Goal: Transaction & Acquisition: Purchase product/service

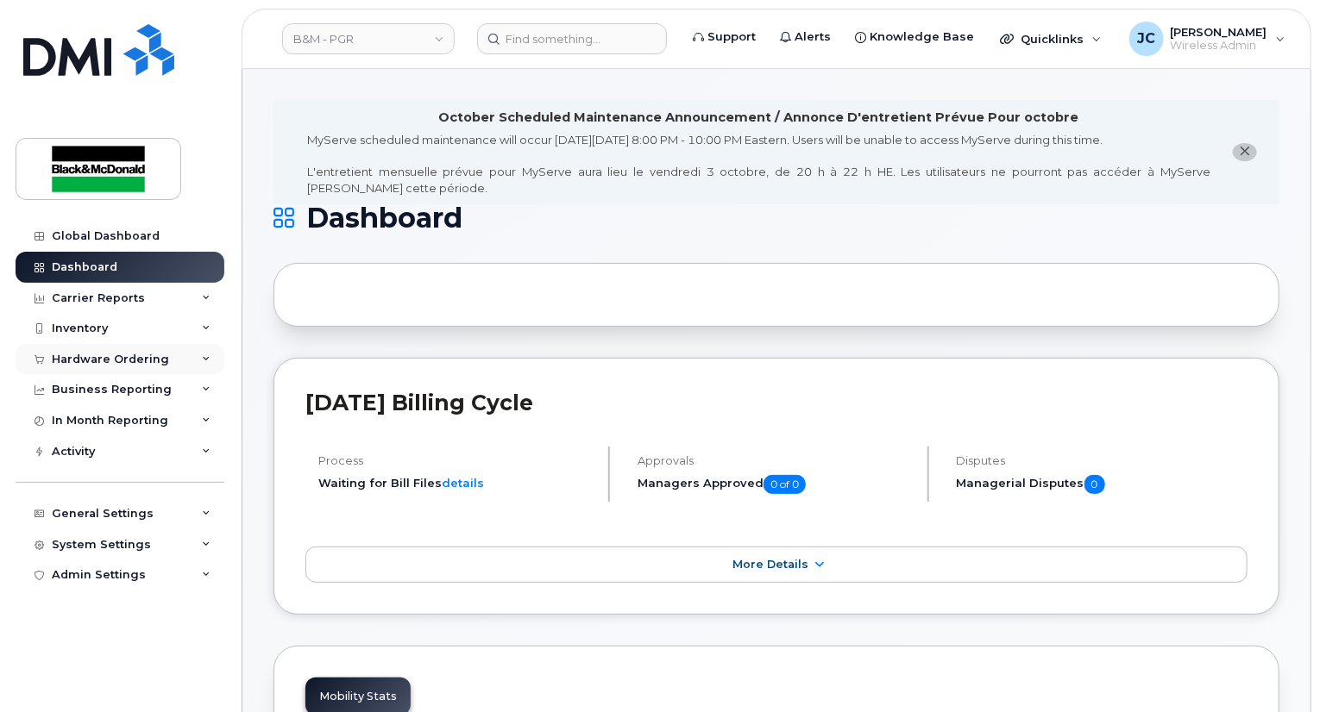
click at [140, 353] on div "Hardware Ordering" at bounding box center [110, 360] width 117 height 14
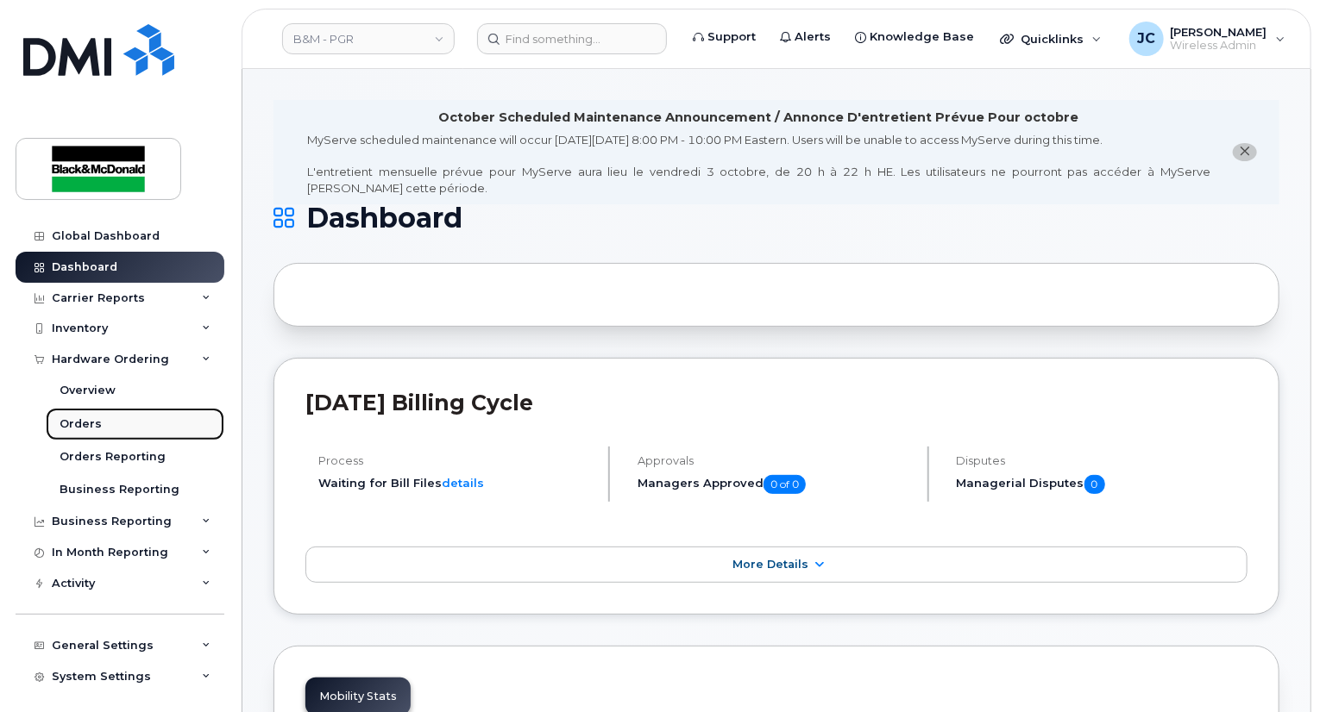
click at [116, 430] on link "Orders" at bounding box center [135, 424] width 179 height 33
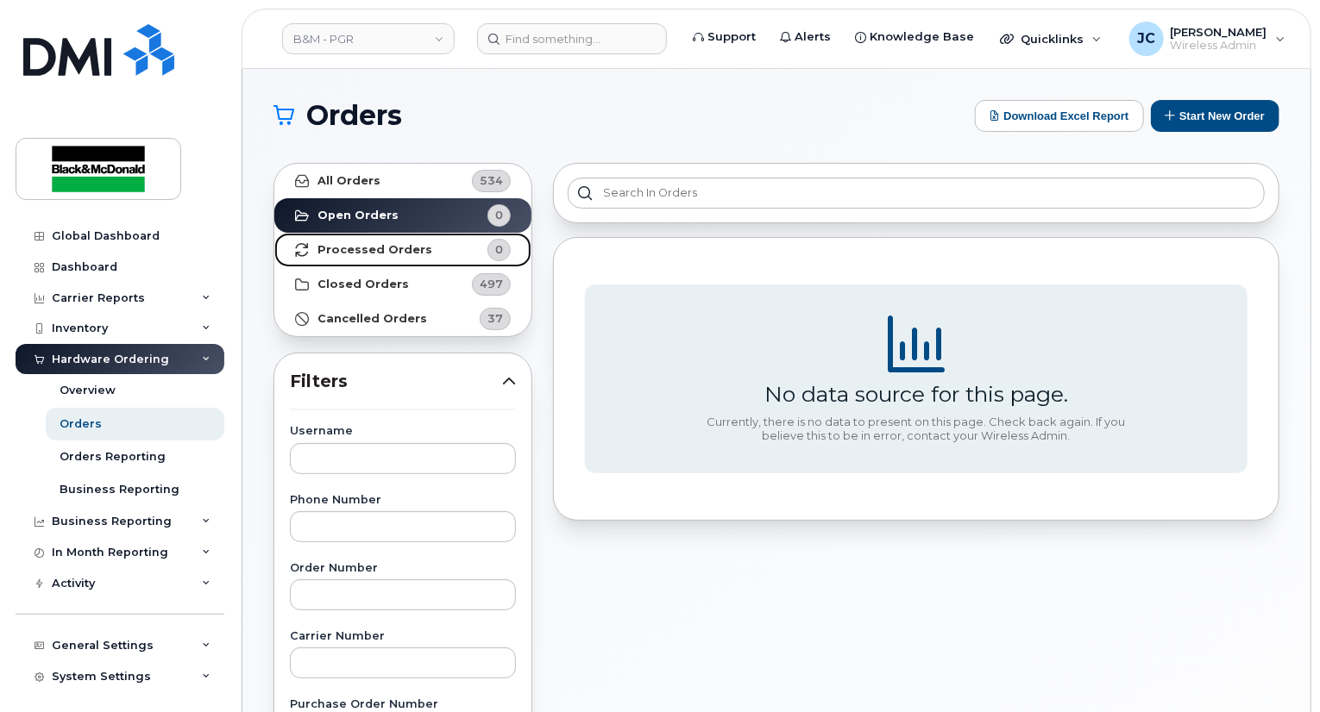
click at [411, 253] on strong "Processed Orders" at bounding box center [374, 250] width 115 height 14
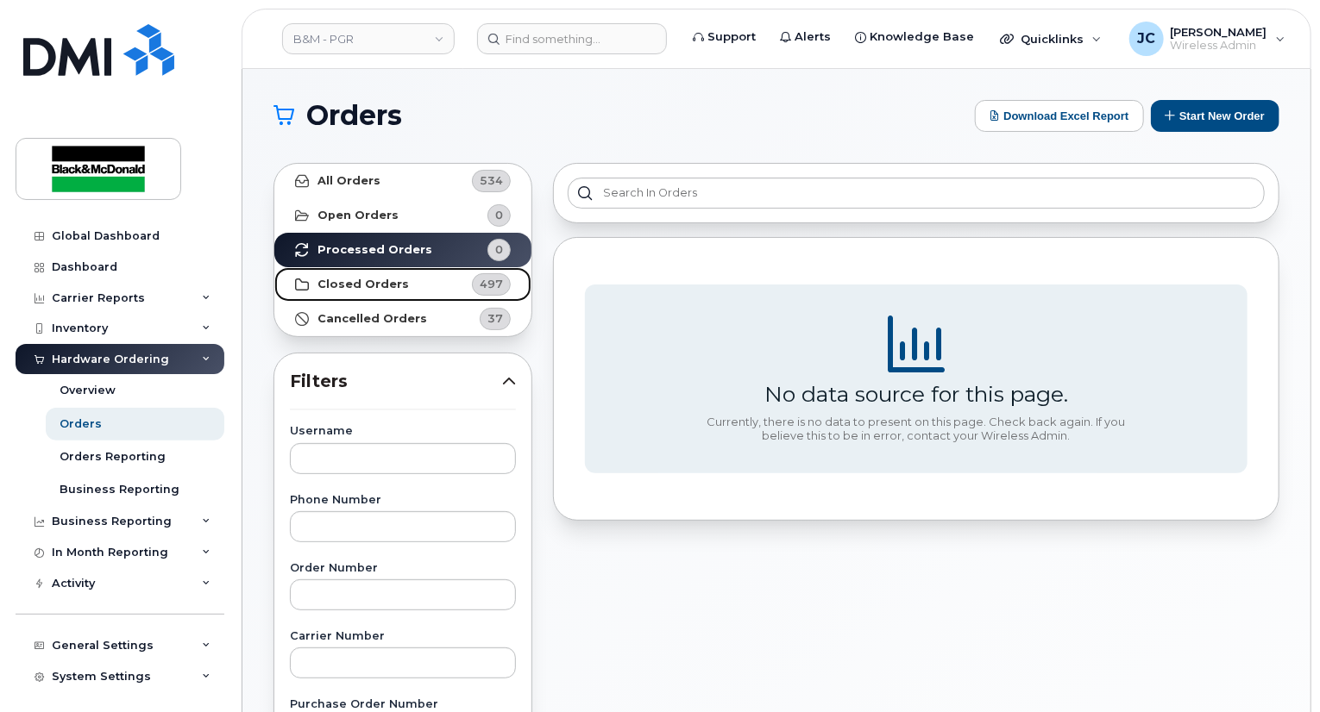
click at [345, 292] on link "Closed Orders 497" at bounding box center [402, 284] width 257 height 34
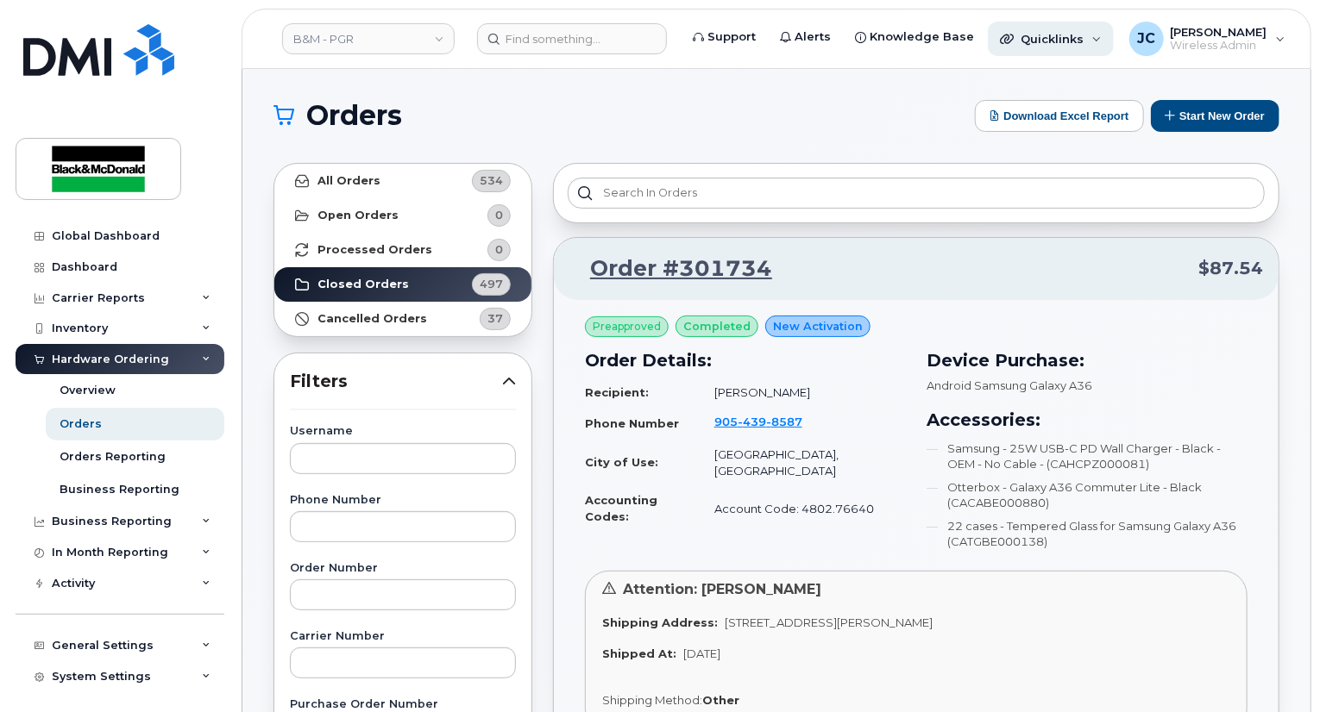
click at [1069, 46] on div "Quicklinks" at bounding box center [1051, 39] width 126 height 34
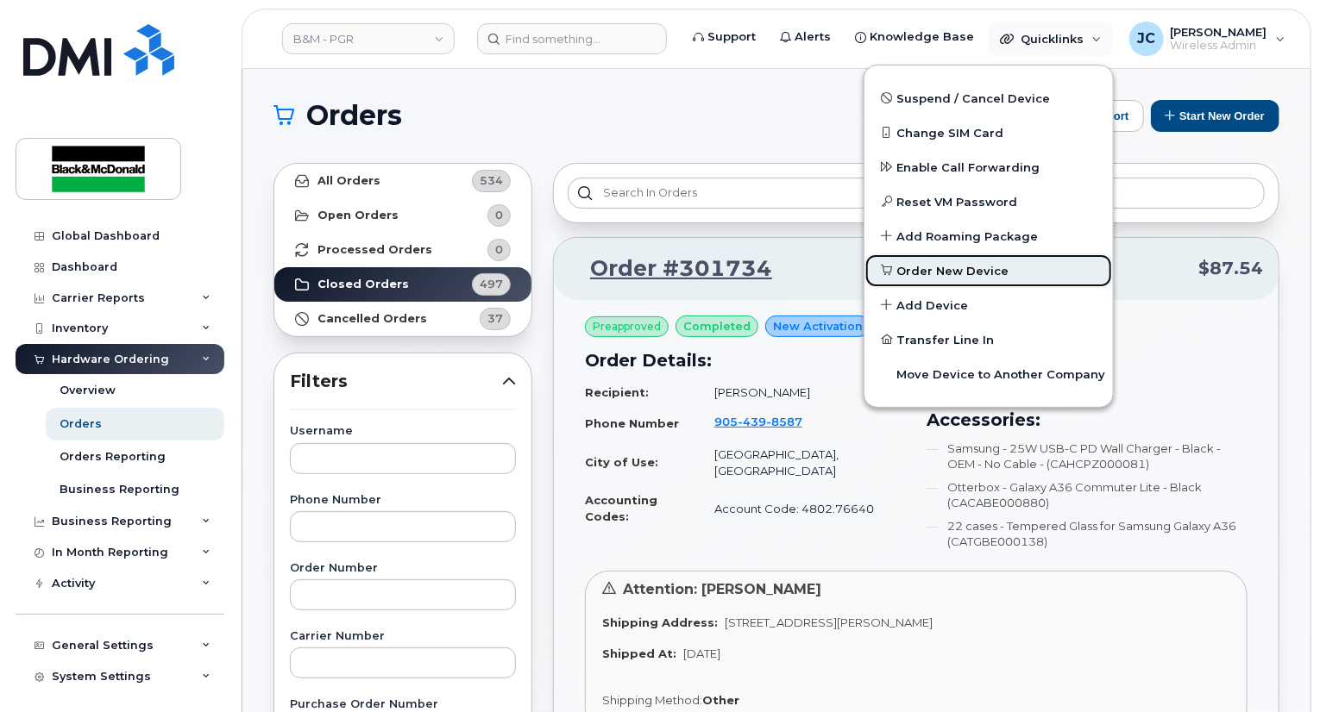
click at [941, 270] on span "Order New Device" at bounding box center [953, 271] width 112 height 17
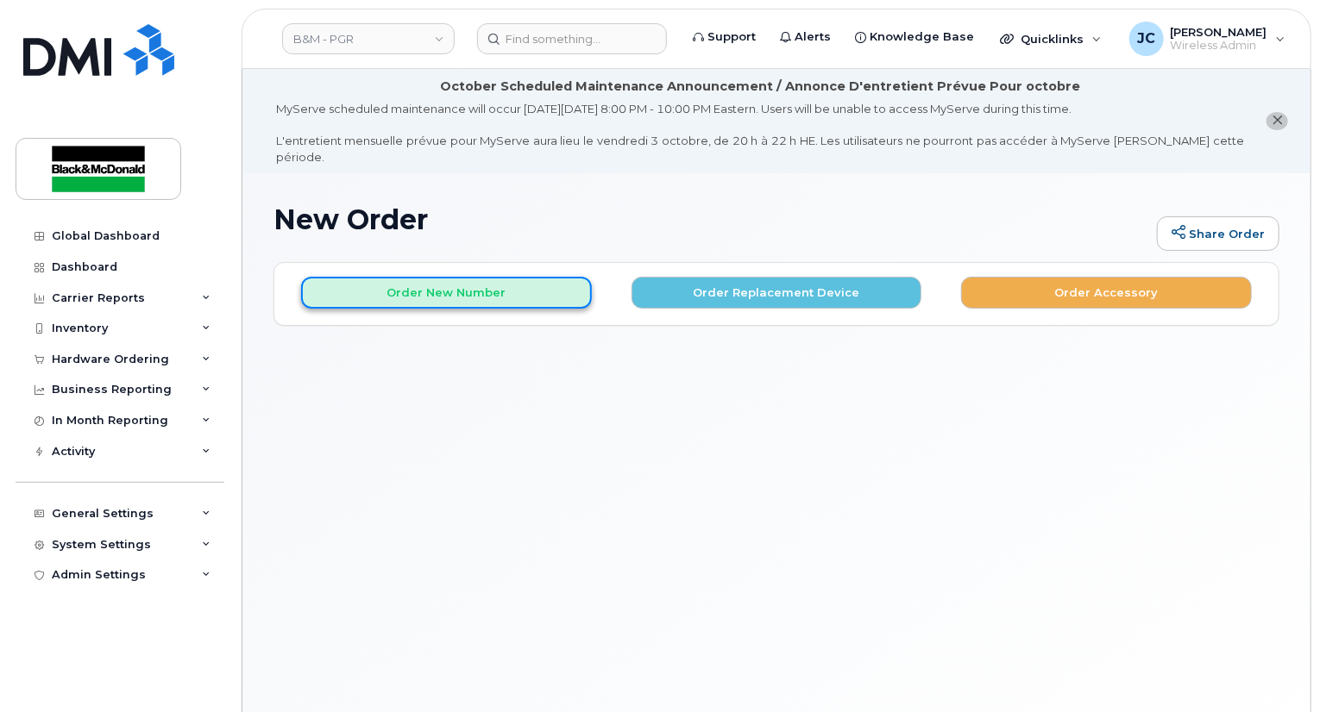
click at [455, 277] on button "Order New Number" at bounding box center [446, 293] width 291 height 32
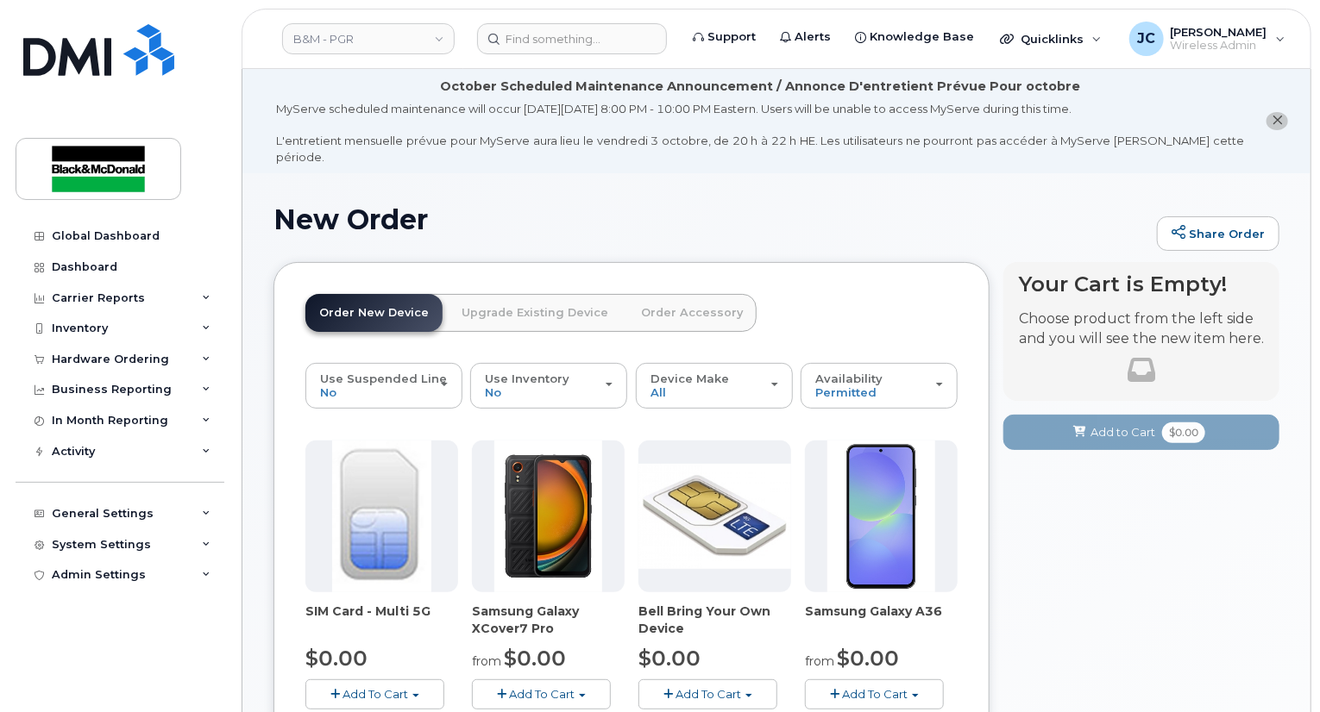
click at [875, 687] on span "Add To Cart" at bounding box center [875, 694] width 66 height 14
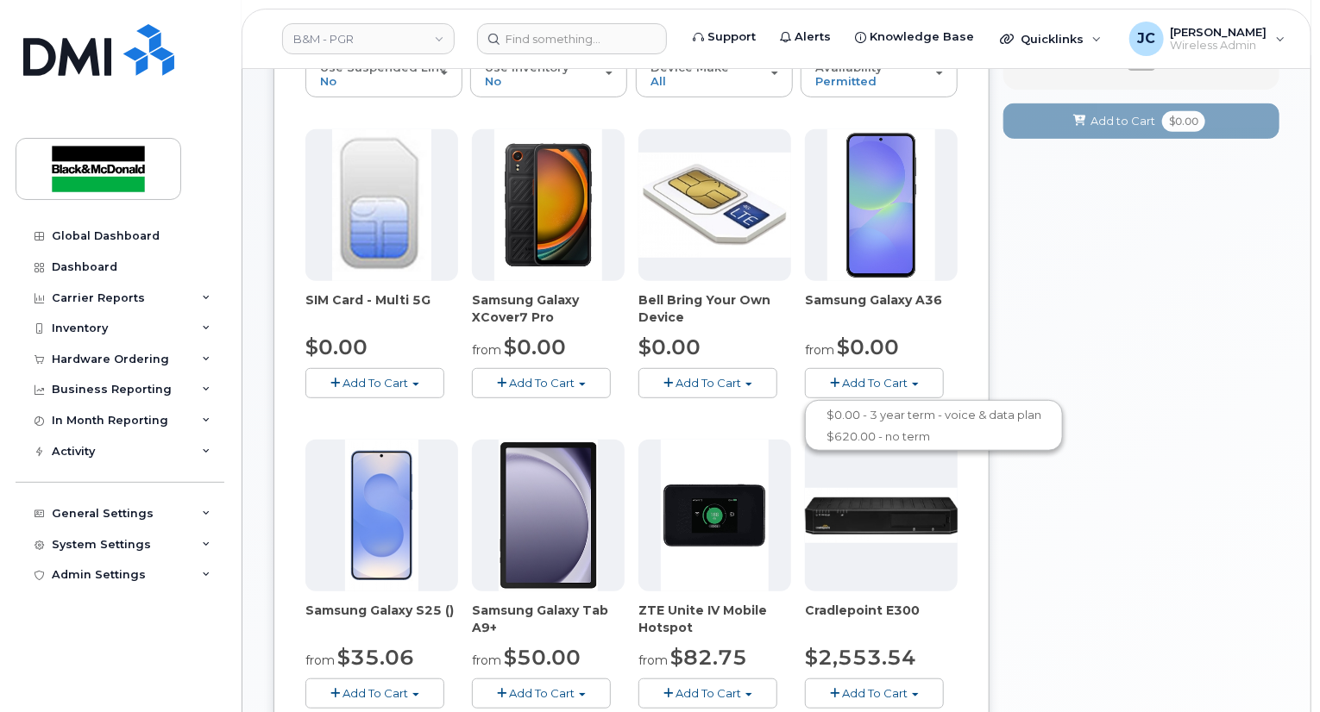
scroll to position [345, 0]
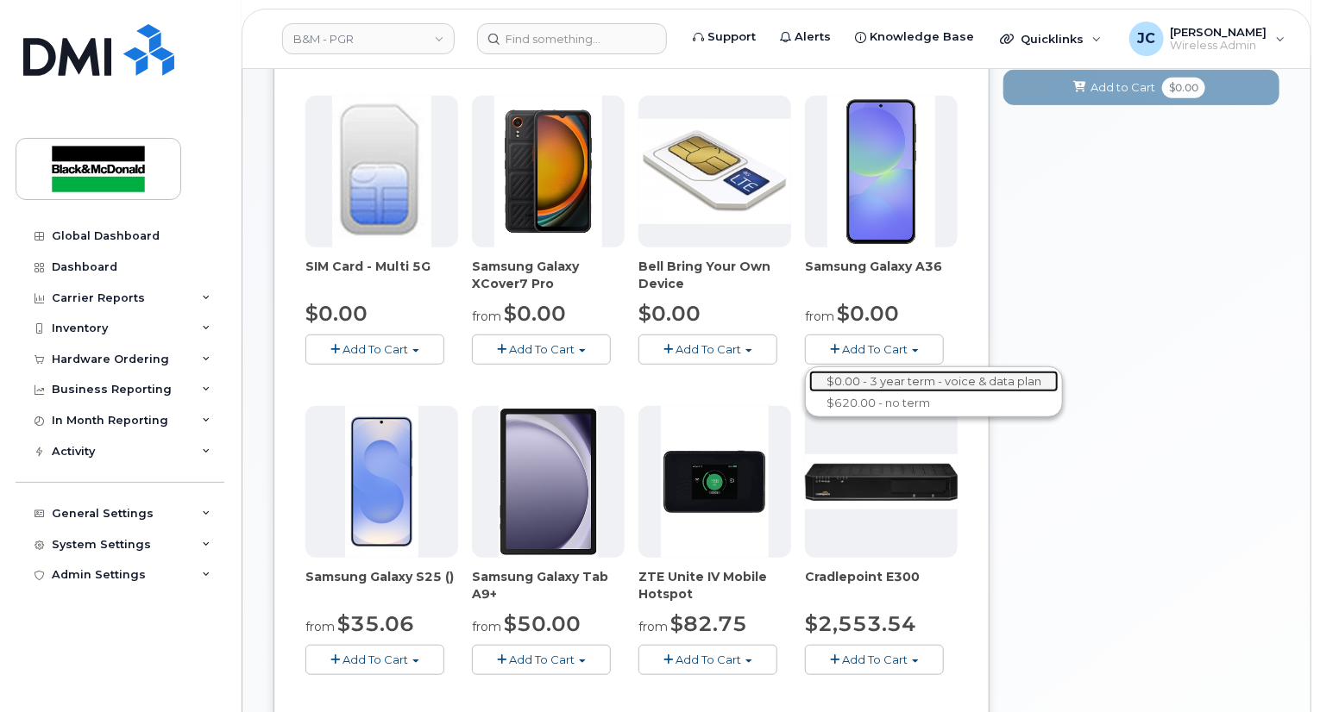
click at [897, 371] on link "$0.00 - 3 year term - voice & data plan" at bounding box center [933, 382] width 249 height 22
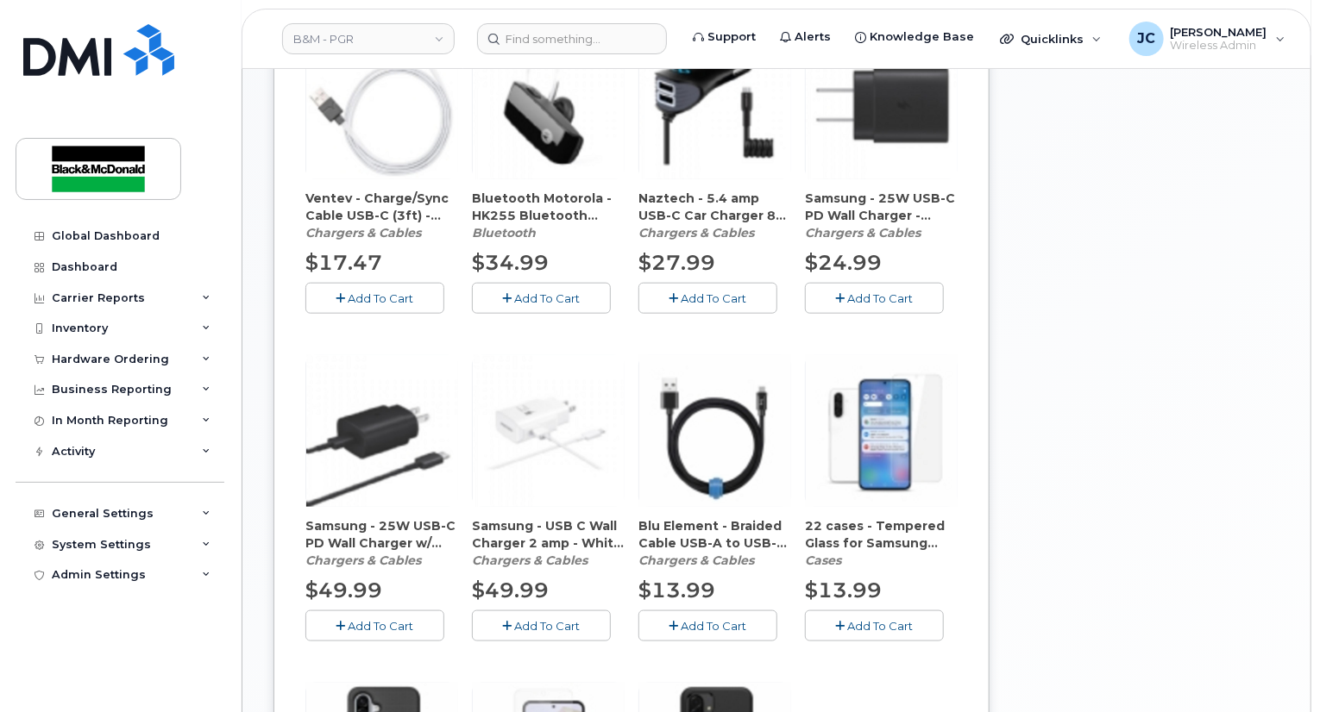
scroll to position [773, 0]
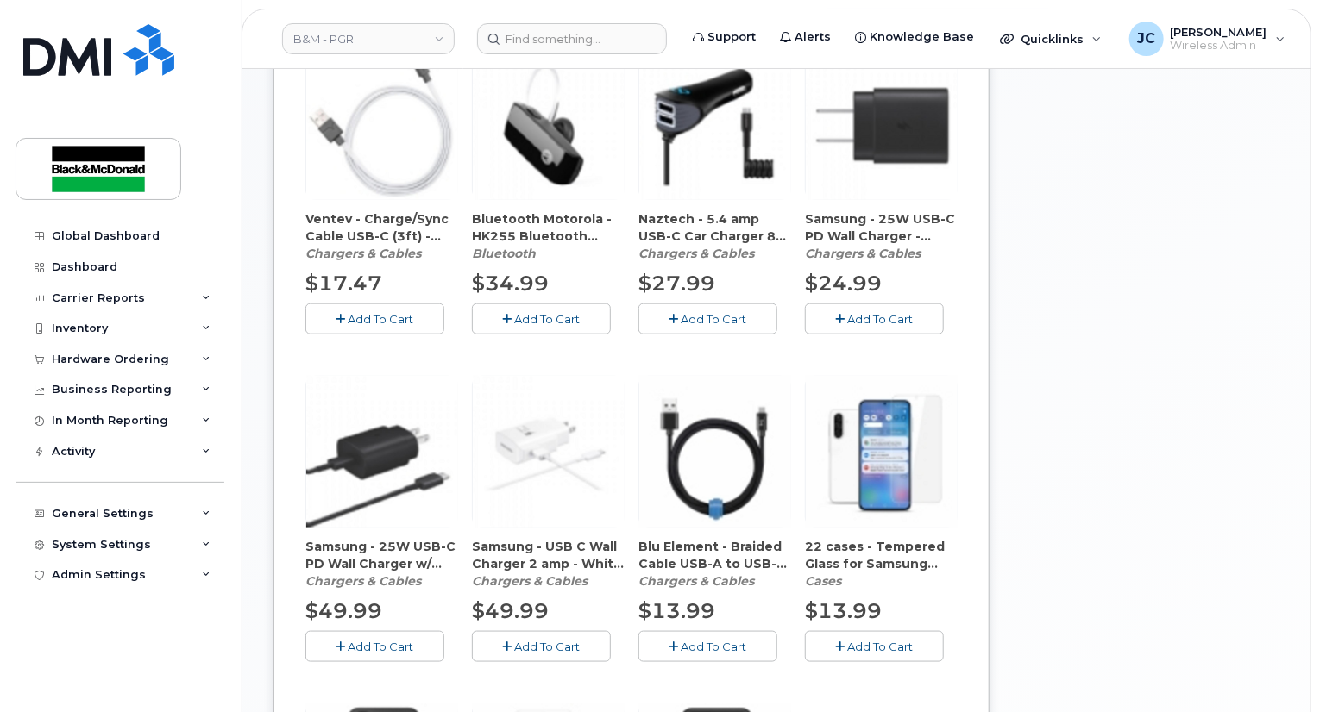
click at [863, 312] on span "Add To Cart" at bounding box center [881, 319] width 66 height 14
click at [890, 639] on button "Add To Cart" at bounding box center [874, 646] width 139 height 30
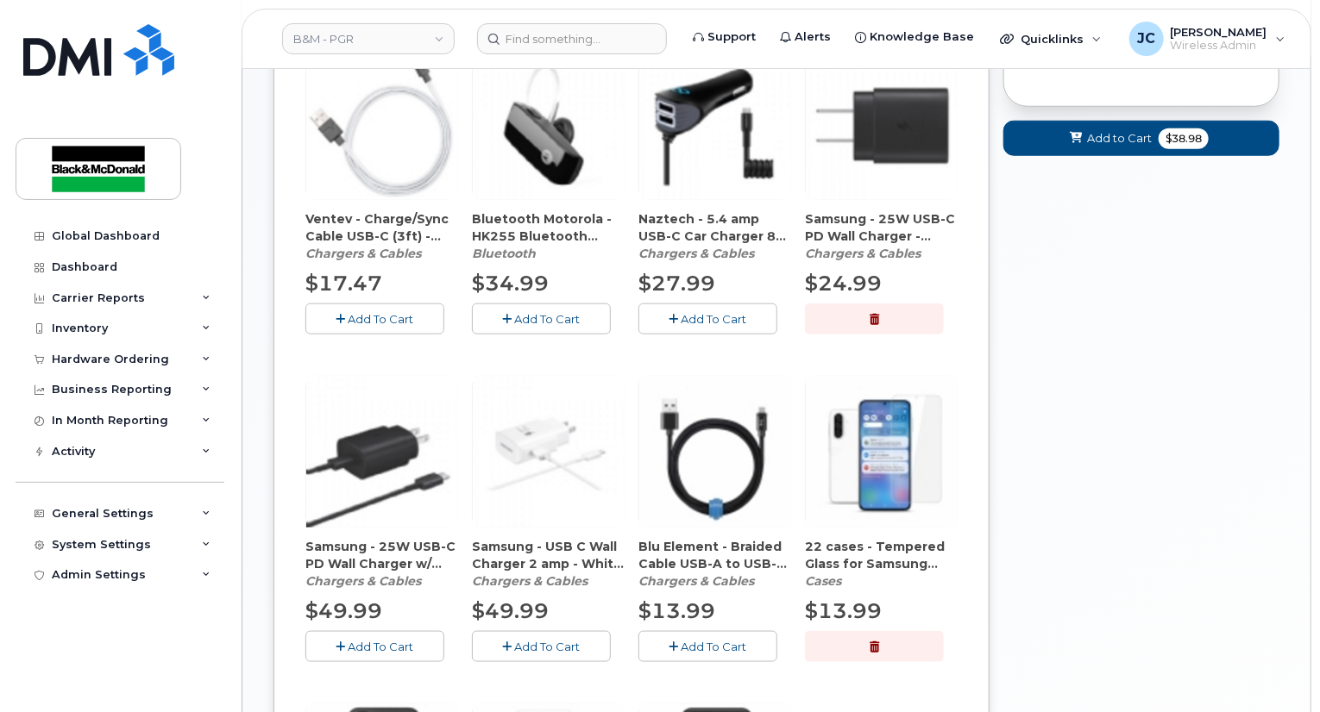
scroll to position [1118, 0]
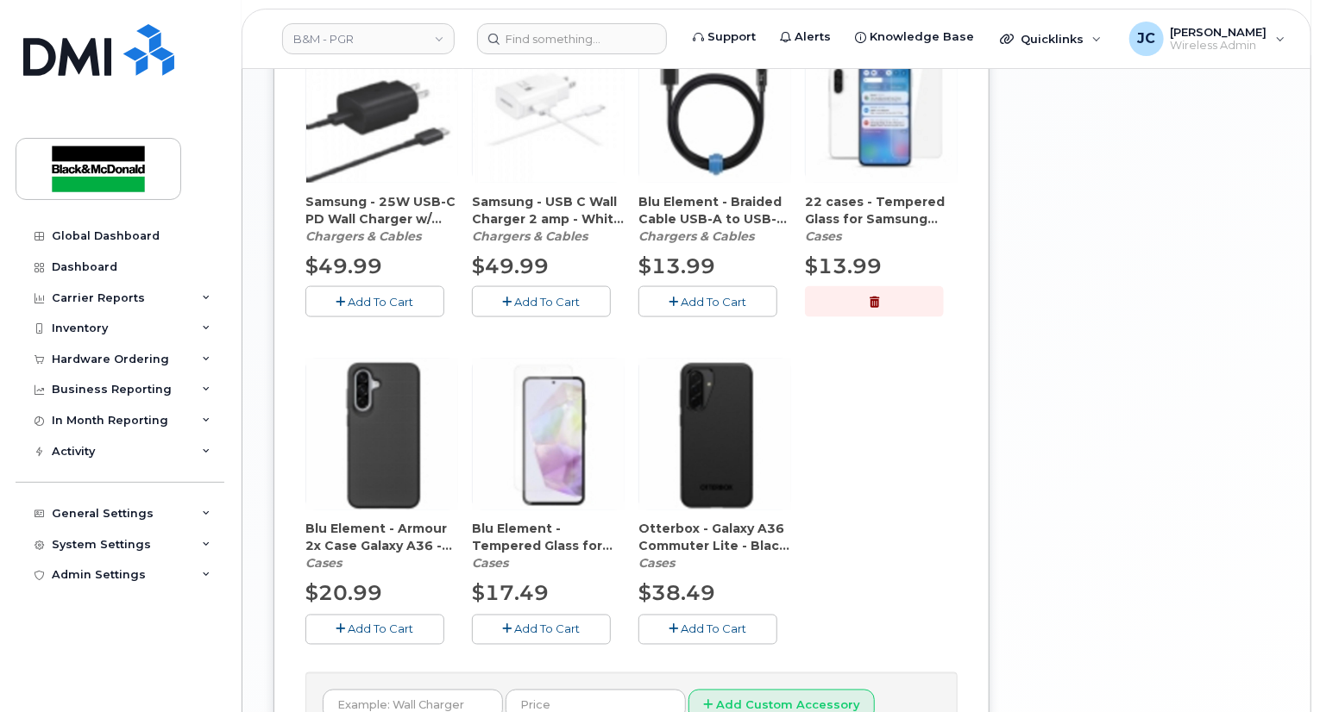
click at [727, 623] on span "Add To Cart" at bounding box center [714, 630] width 66 height 14
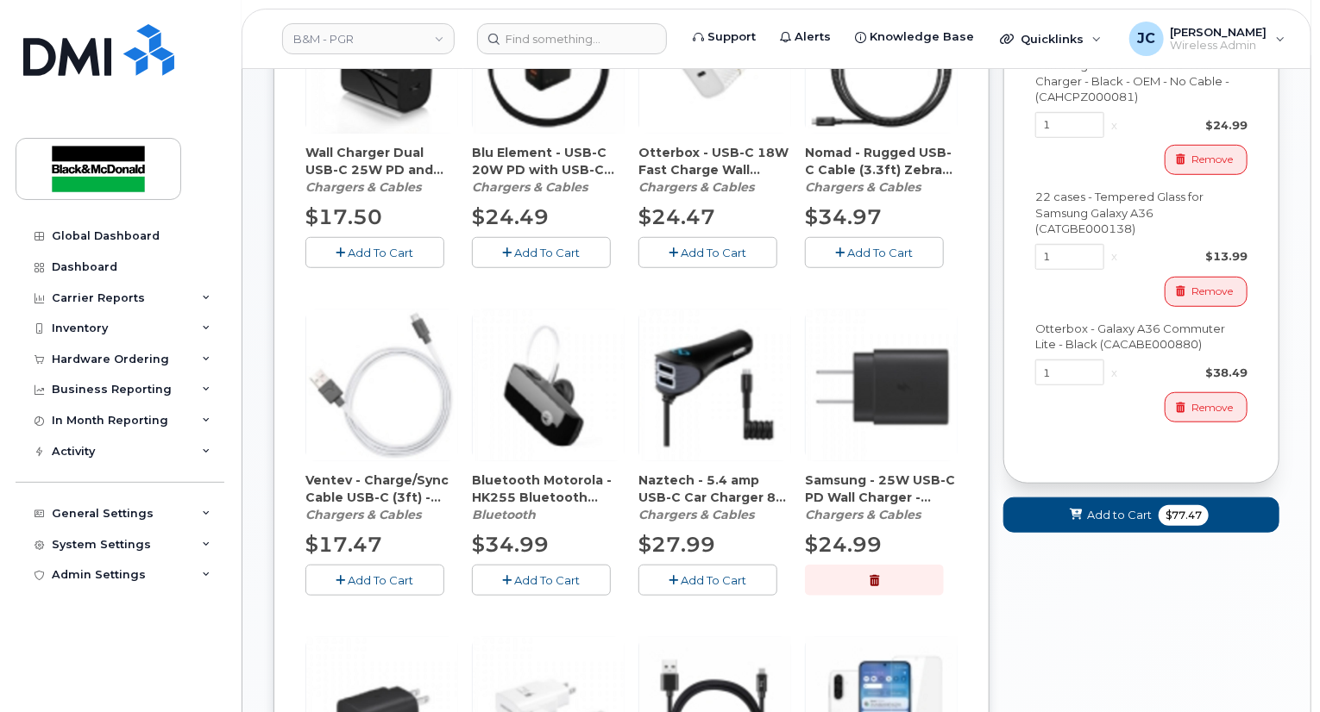
scroll to position [511, 0]
click at [1114, 508] on span "Add to Cart" at bounding box center [1119, 516] width 65 height 16
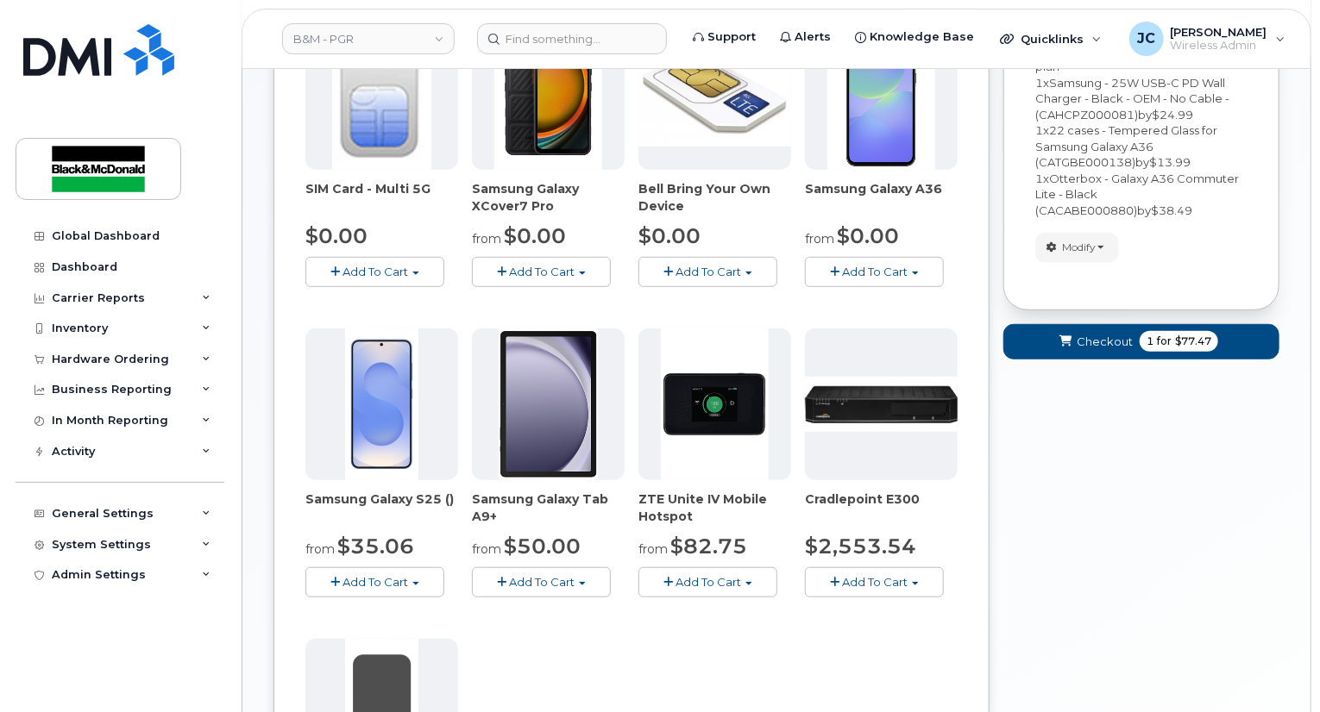
scroll to position [223, 0]
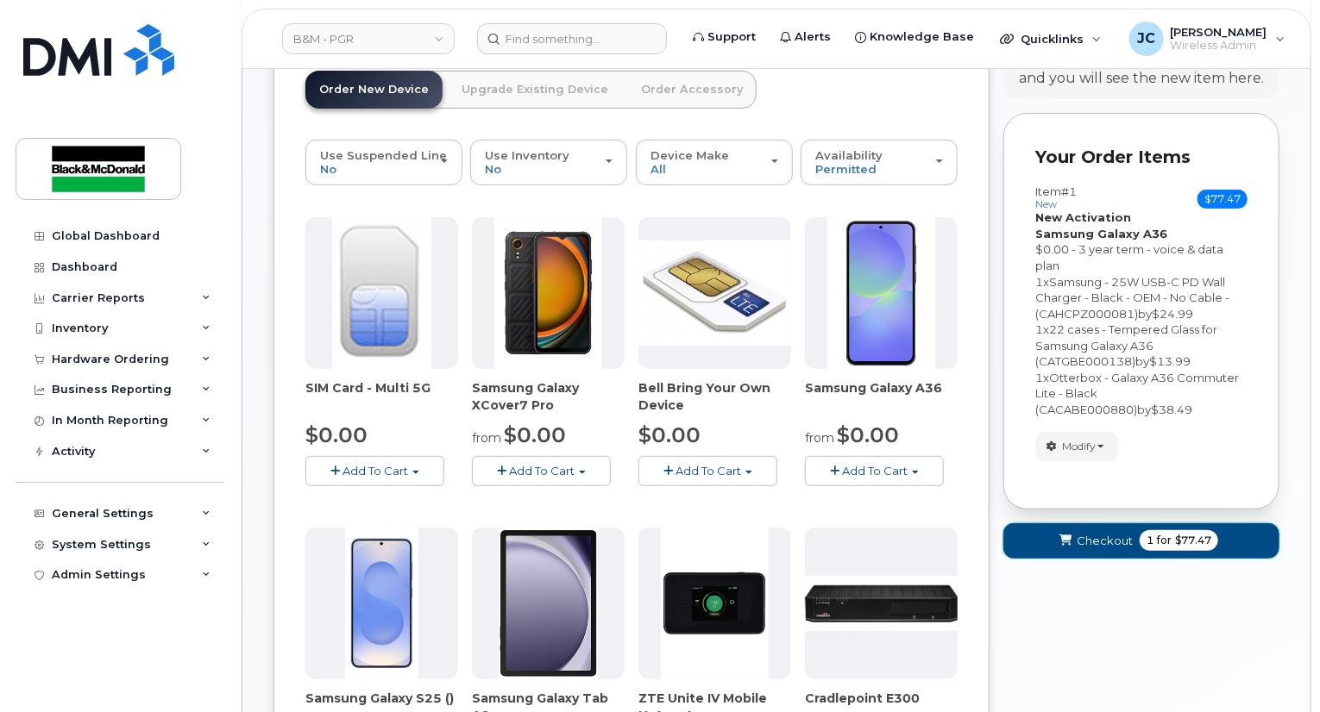
click at [1112, 533] on span "Checkout" at bounding box center [1104, 541] width 56 height 16
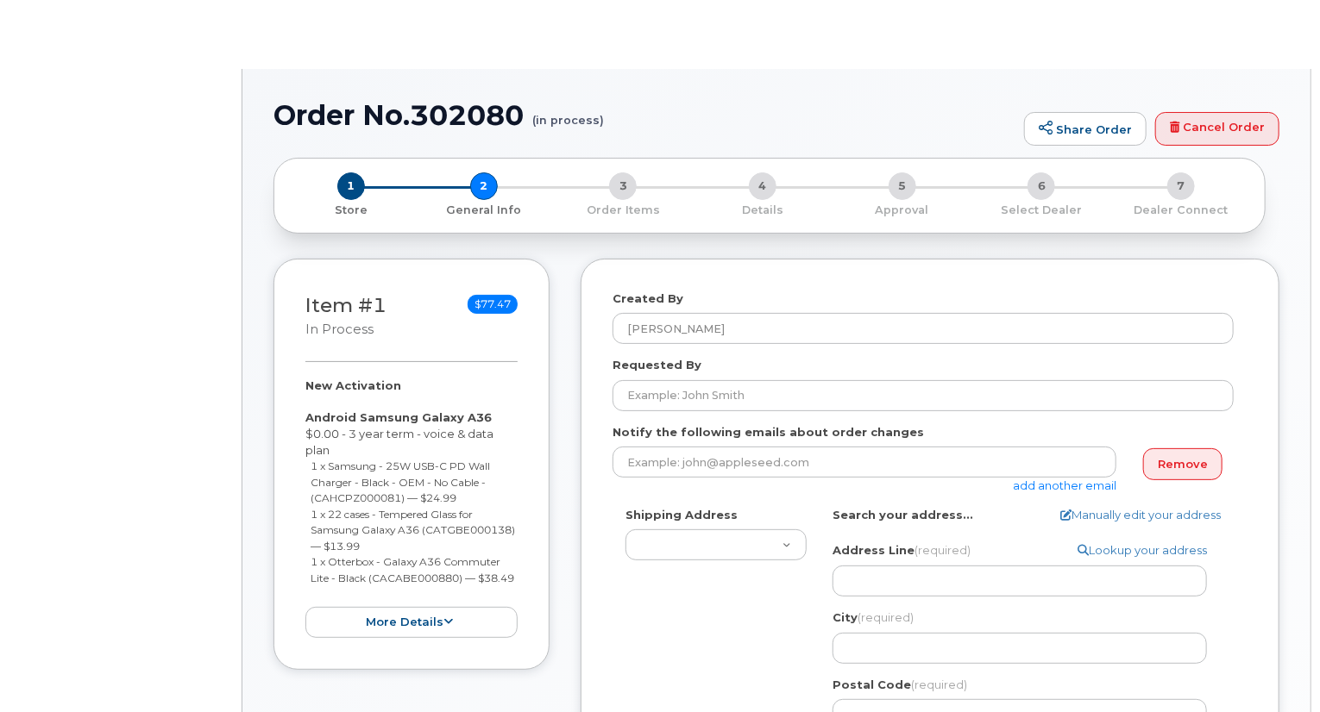
type textarea "81 Osborne Road Bowmanville Ontario L1E 0L1"
type input "[PERSON_NAME]"
select select
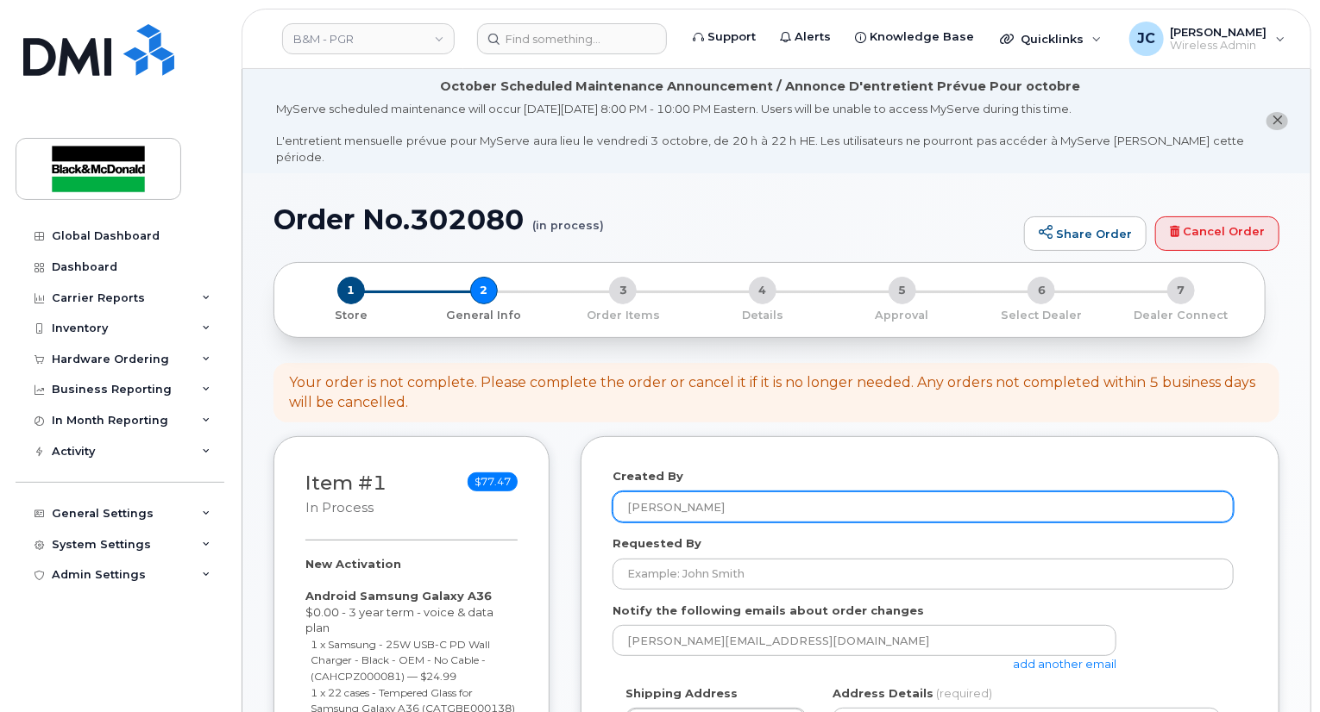
scroll to position [86, 0]
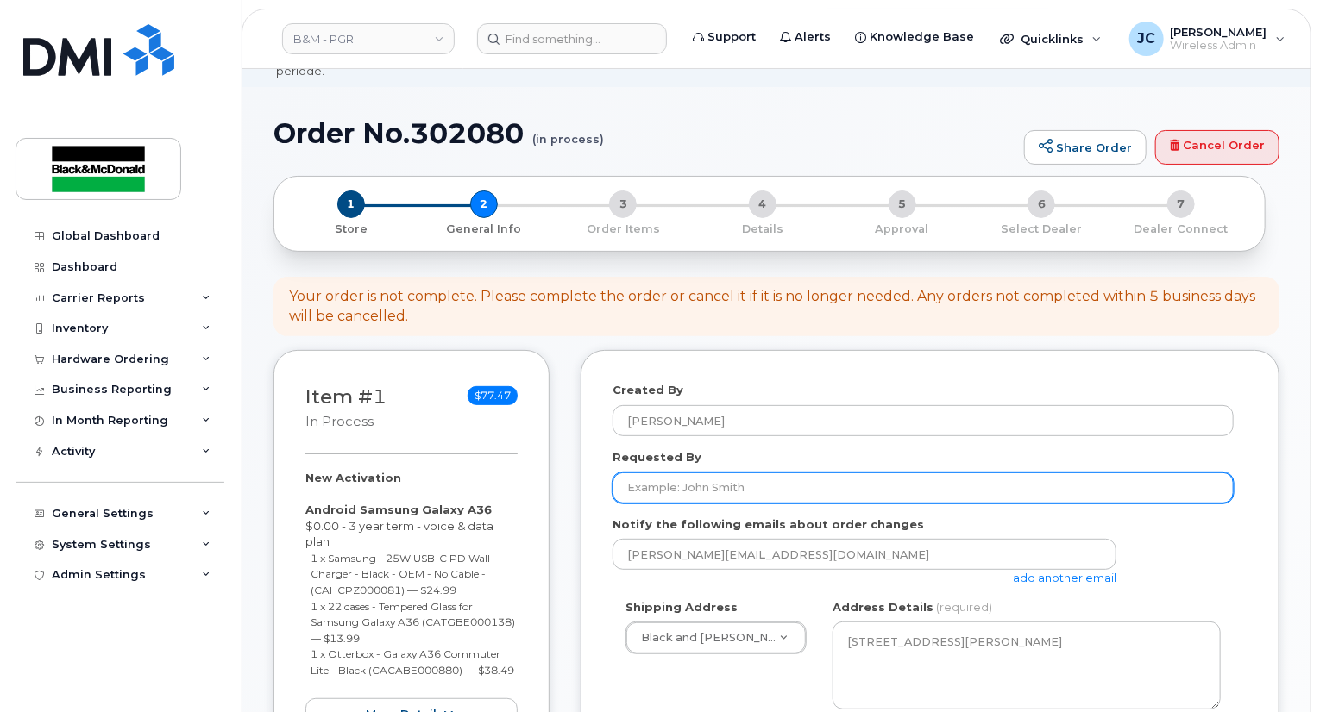
click at [691, 474] on input "Requested By" at bounding box center [922, 488] width 621 height 31
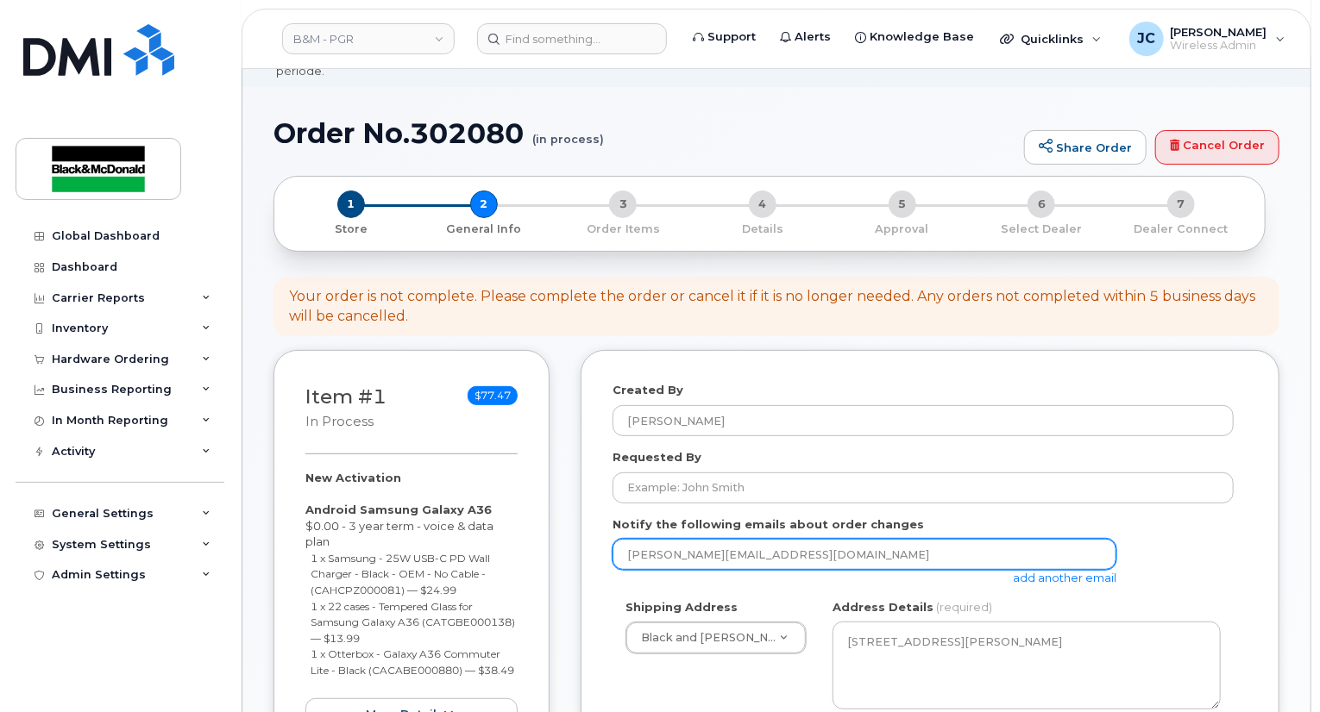
click at [692, 549] on input "jacox@blackandmcdonald.com" at bounding box center [864, 554] width 504 height 31
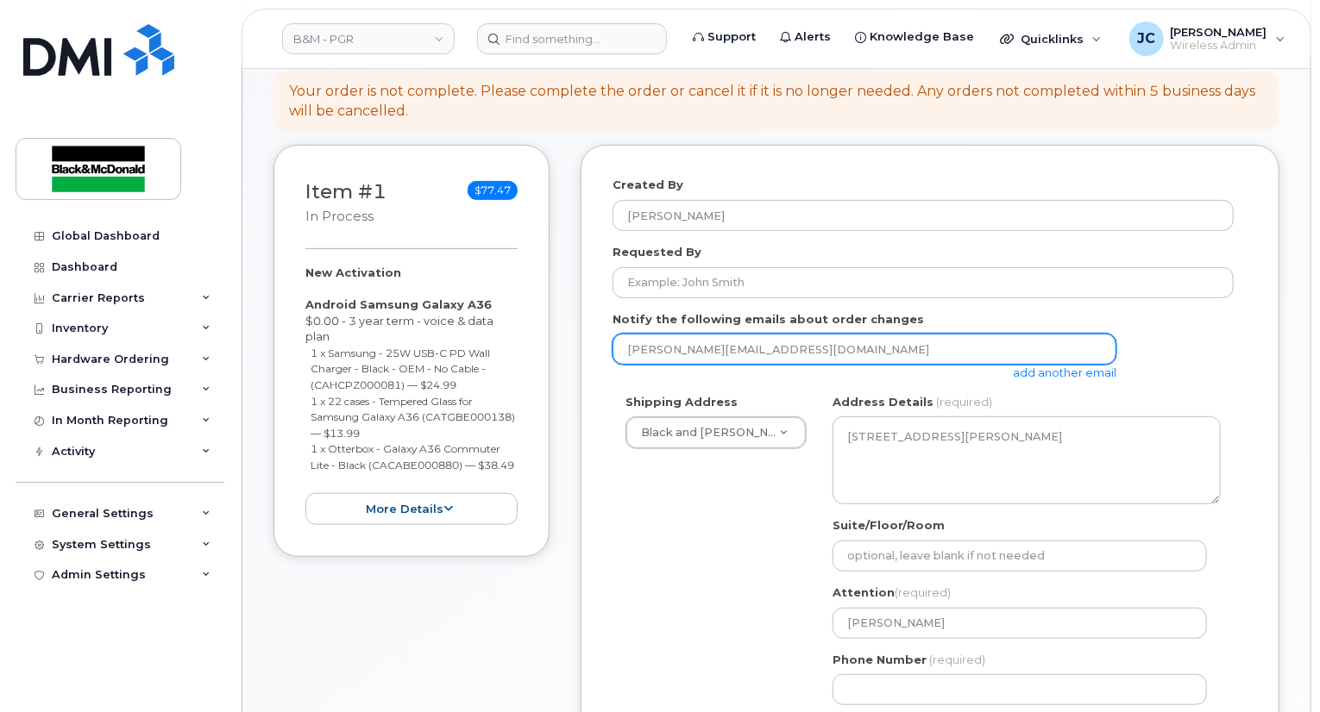
scroll to position [345, 0]
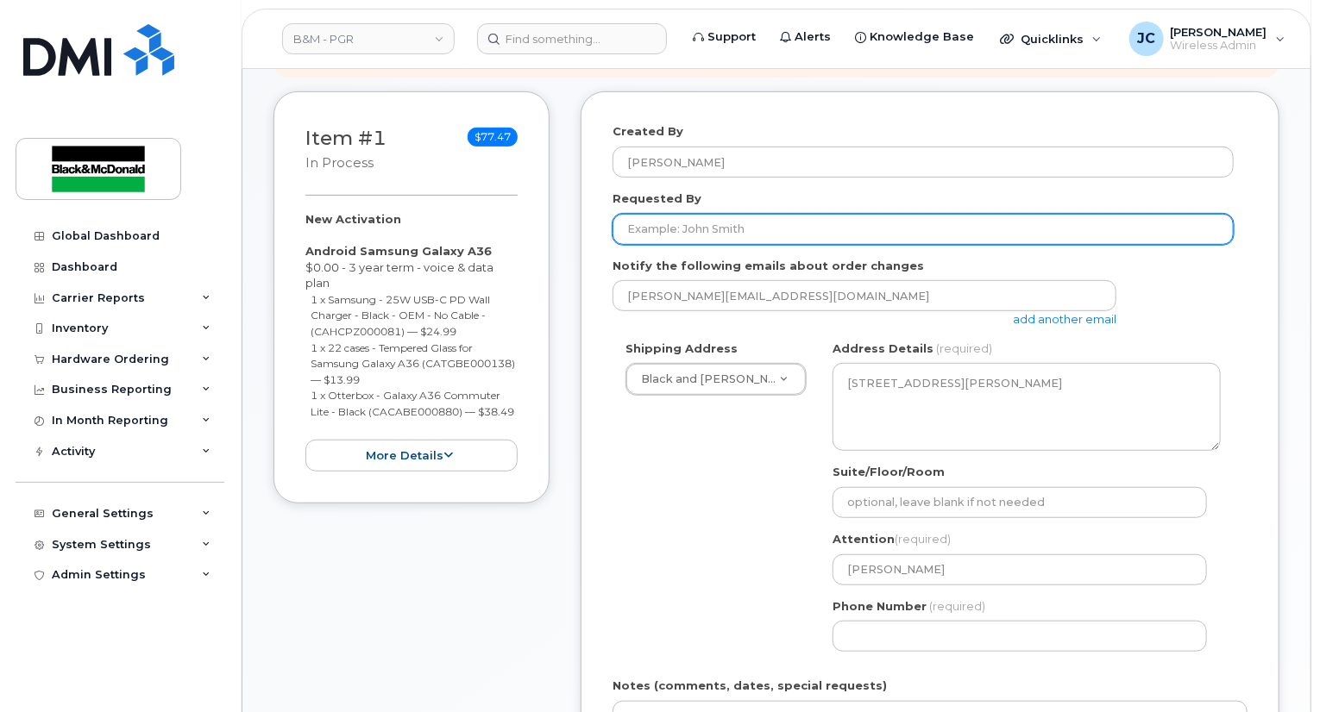
click at [687, 214] on input "Requested By" at bounding box center [922, 229] width 621 height 31
type input "J"
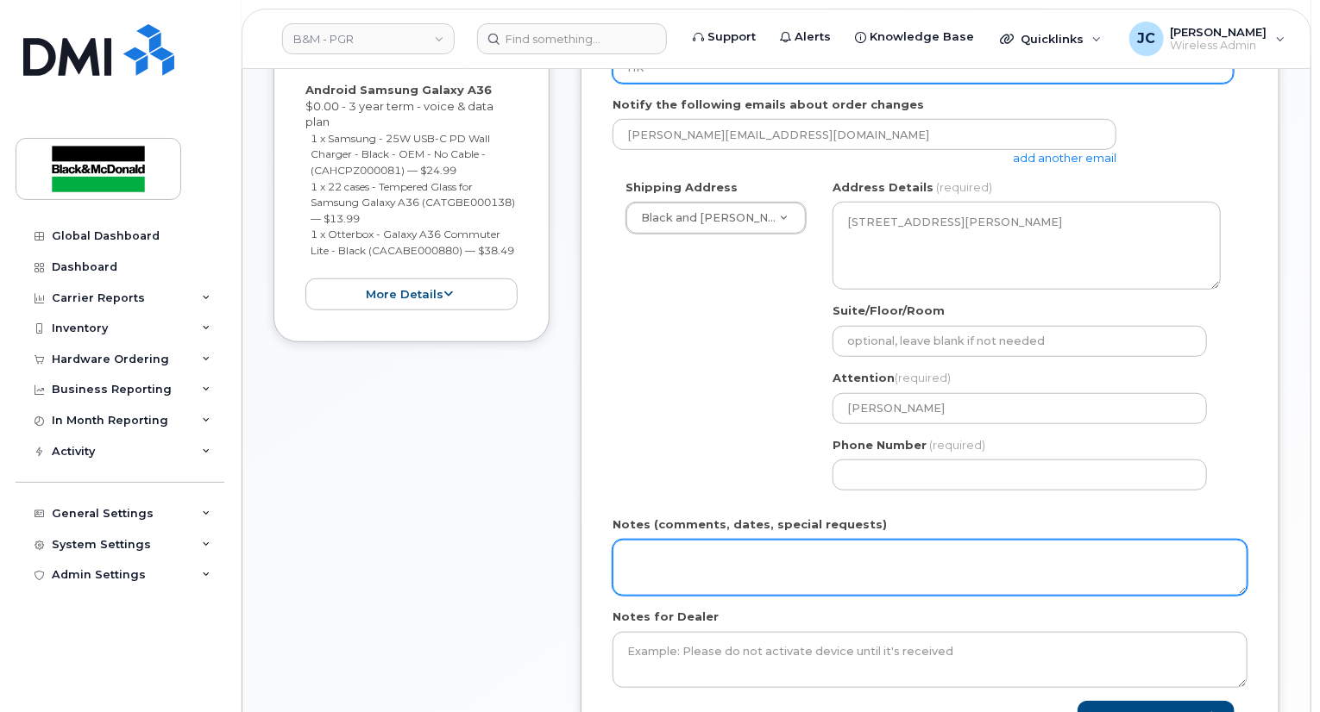
scroll to position [517, 0]
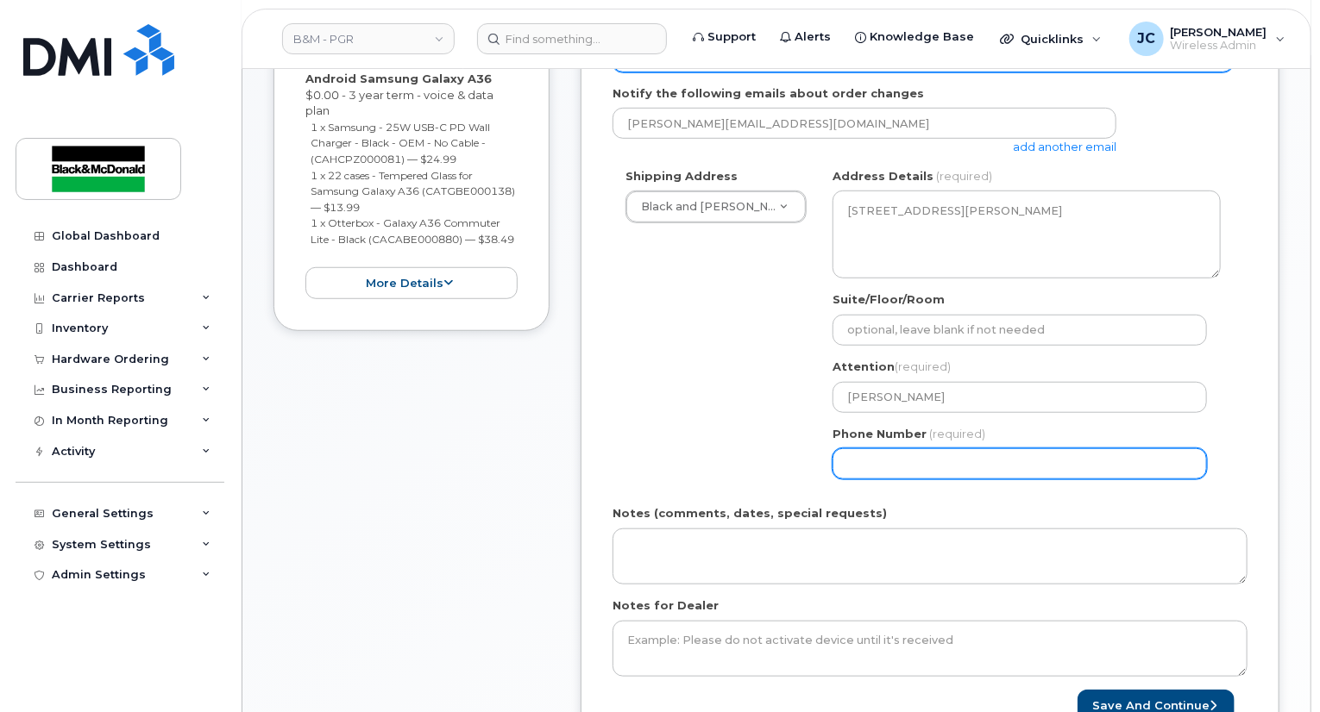
type input "HR"
click at [867, 448] on input "Phone Number" at bounding box center [1019, 463] width 374 height 31
click at [858, 454] on input "Phone Number" at bounding box center [1019, 463] width 374 height 31
click at [862, 452] on input "Phone Number" at bounding box center [1019, 463] width 374 height 31
click at [862, 450] on input "Phone Number" at bounding box center [1019, 463] width 374 height 31
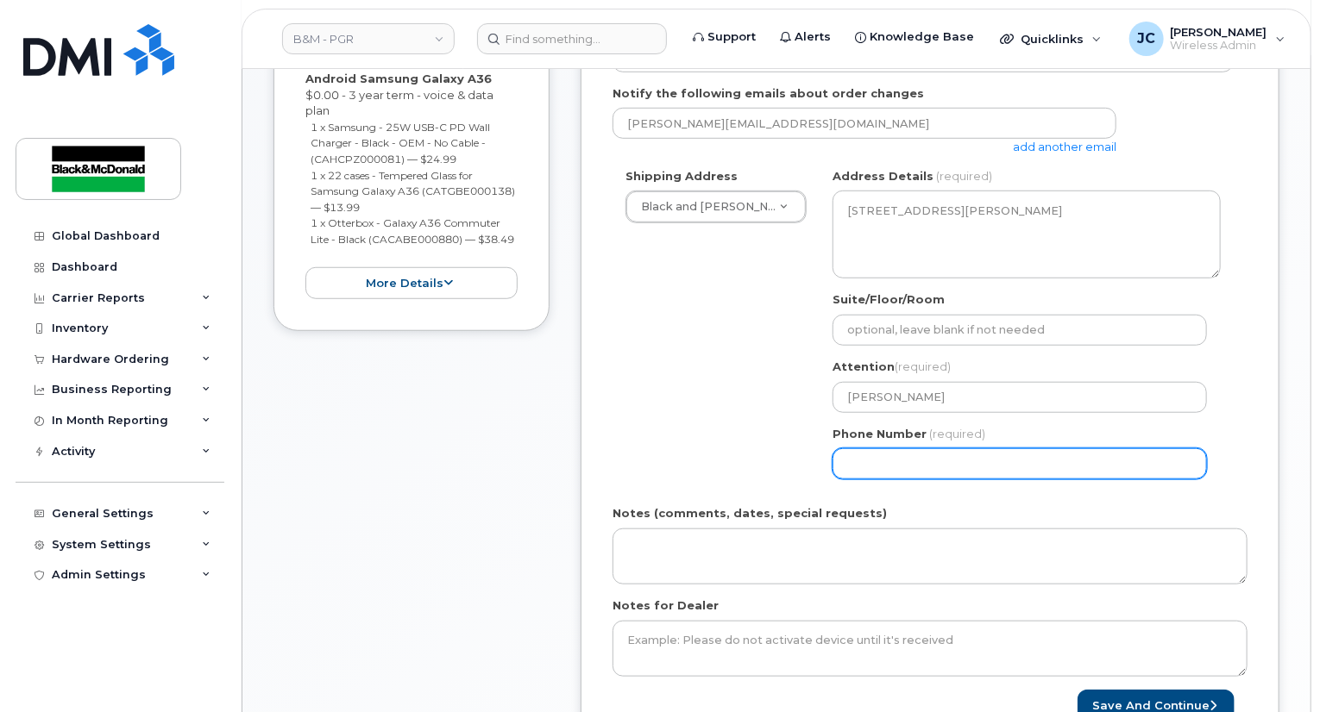
select select
type input "905621313"
select select
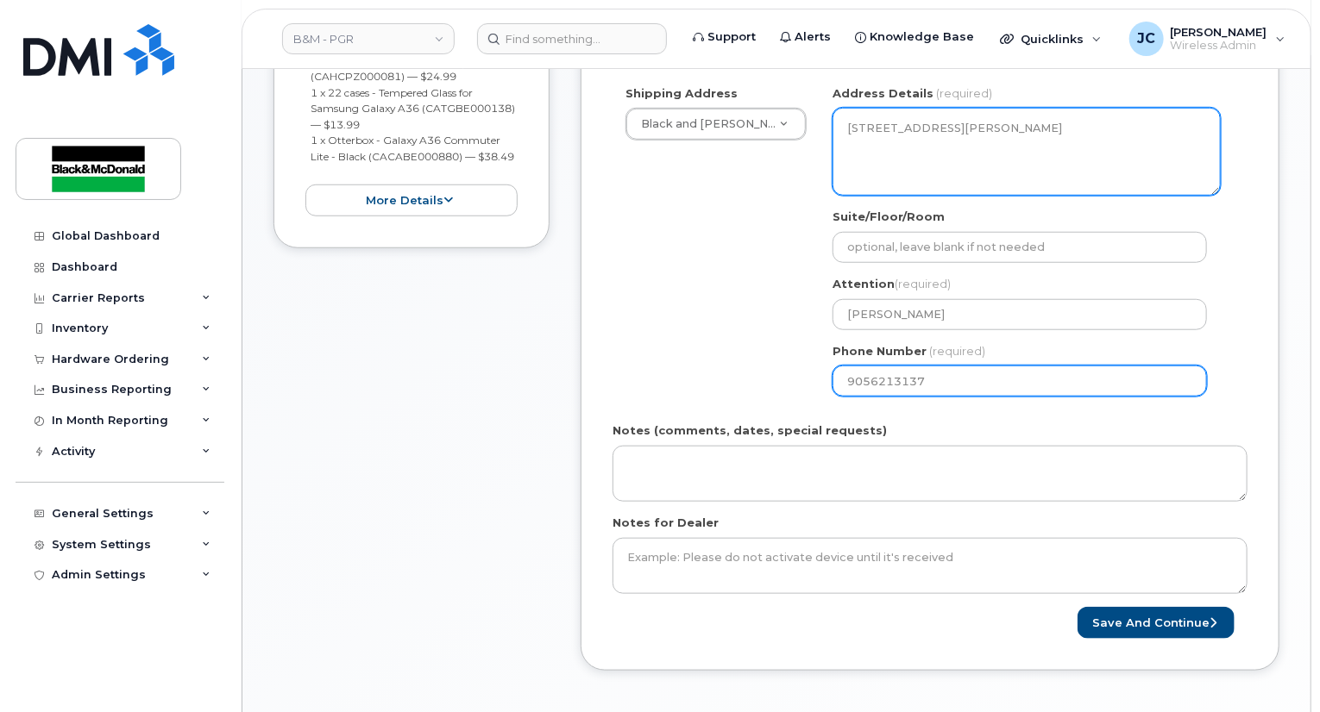
scroll to position [604, 0]
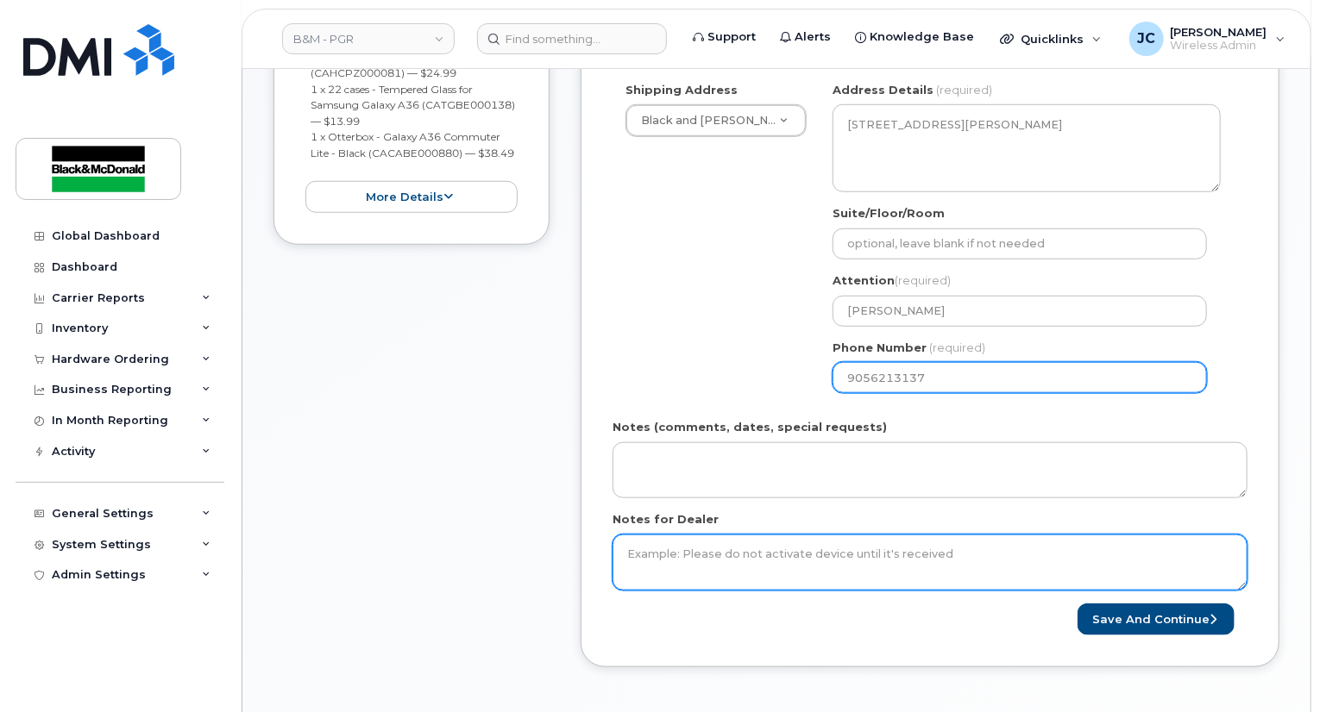
type input "9056213137"
click at [628, 538] on textarea "Notes for Dealer" at bounding box center [929, 563] width 635 height 57
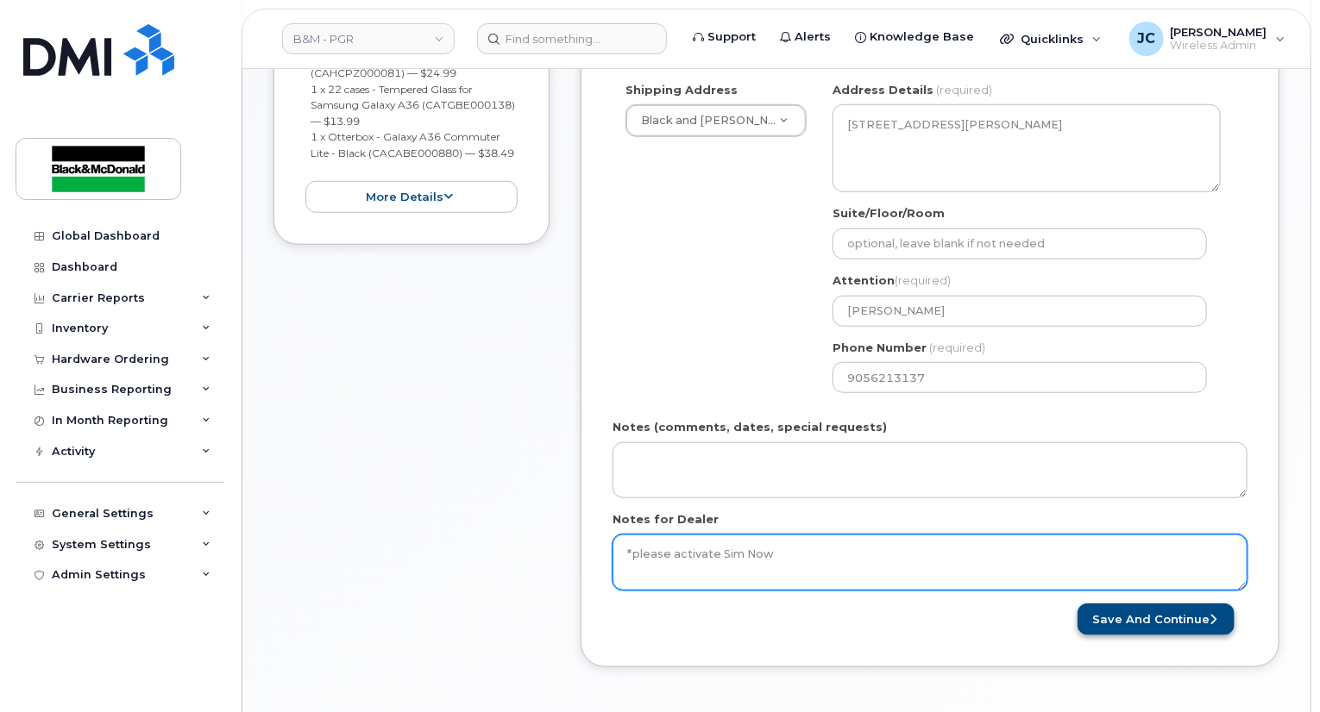
type textarea "*please activate Sim Now"
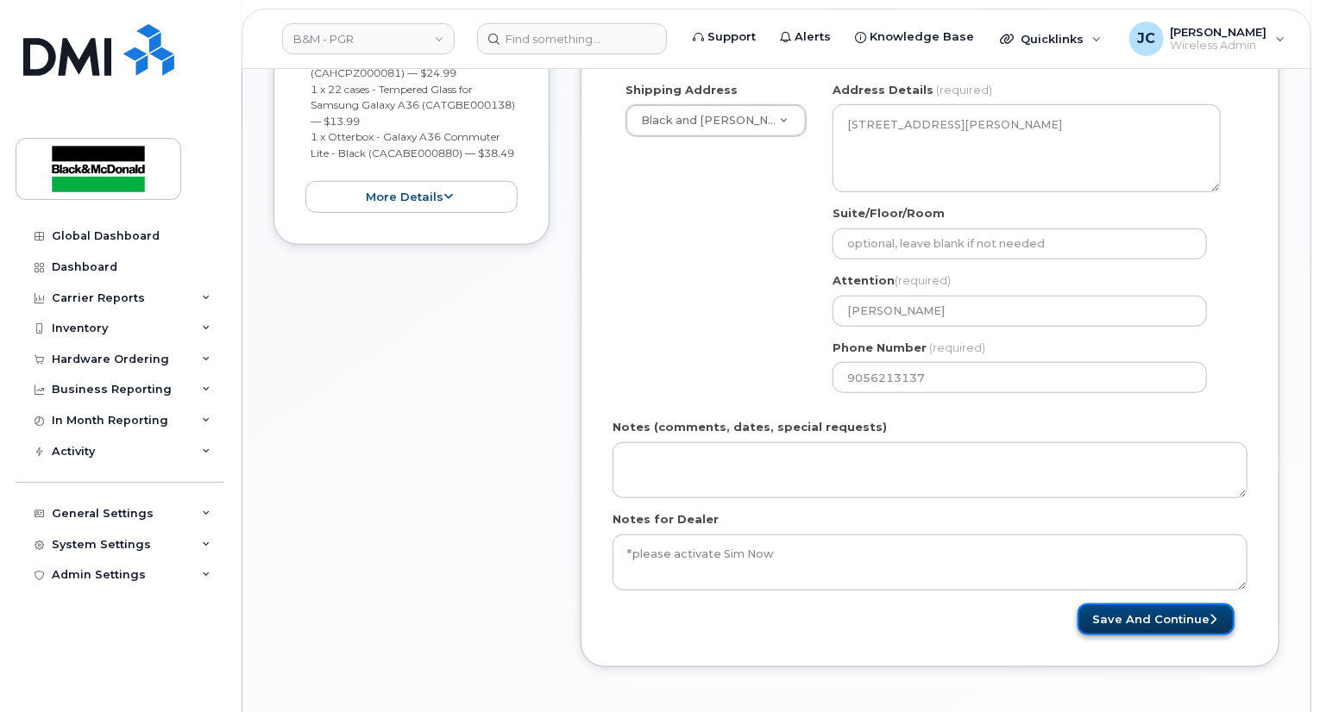
click at [1149, 604] on button "Save and Continue" at bounding box center [1155, 620] width 157 height 32
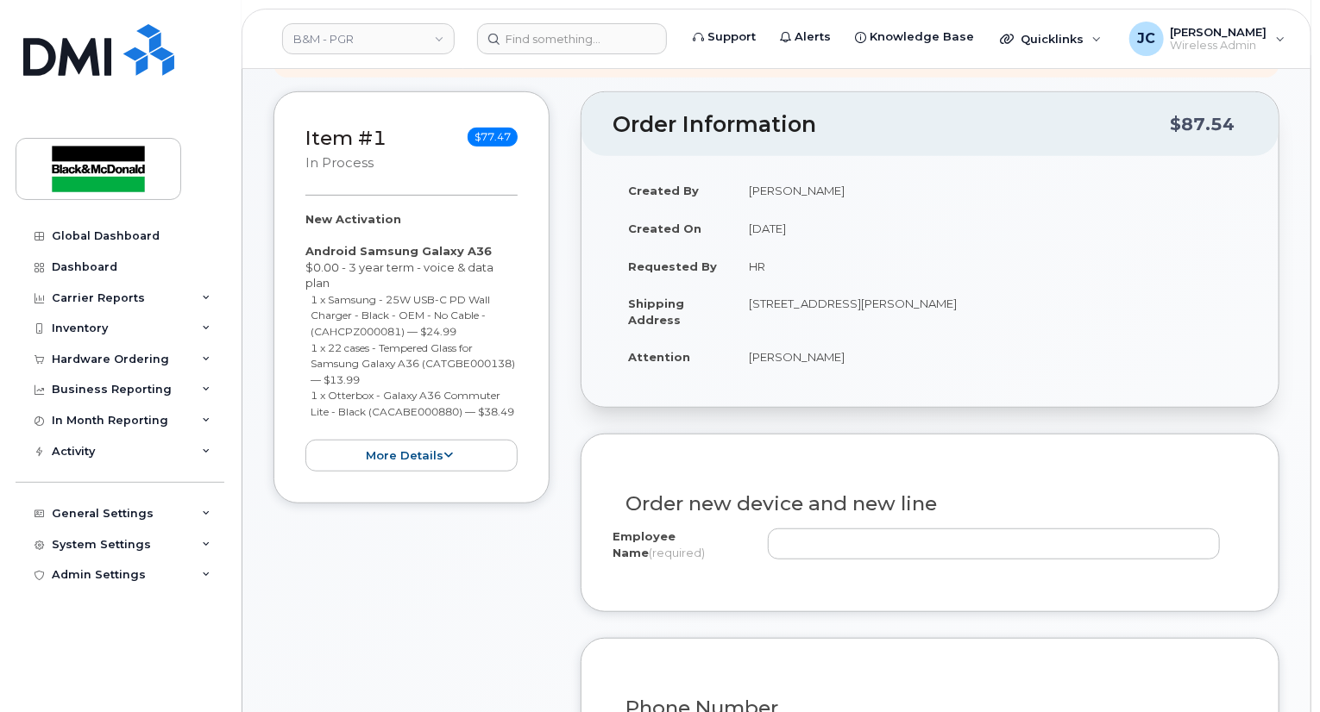
scroll to position [517, 0]
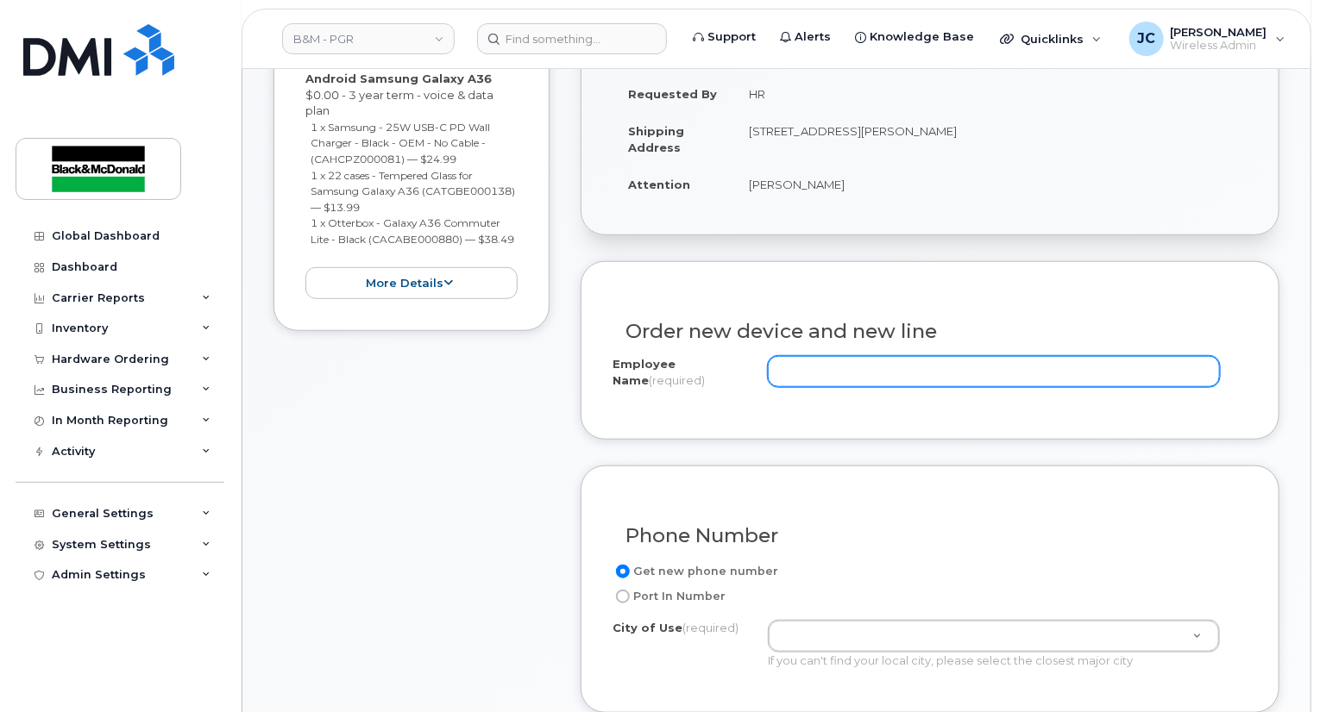
click at [816, 356] on input "Employee Name (required)" at bounding box center [994, 371] width 452 height 31
paste input "[PERSON_NAME]"
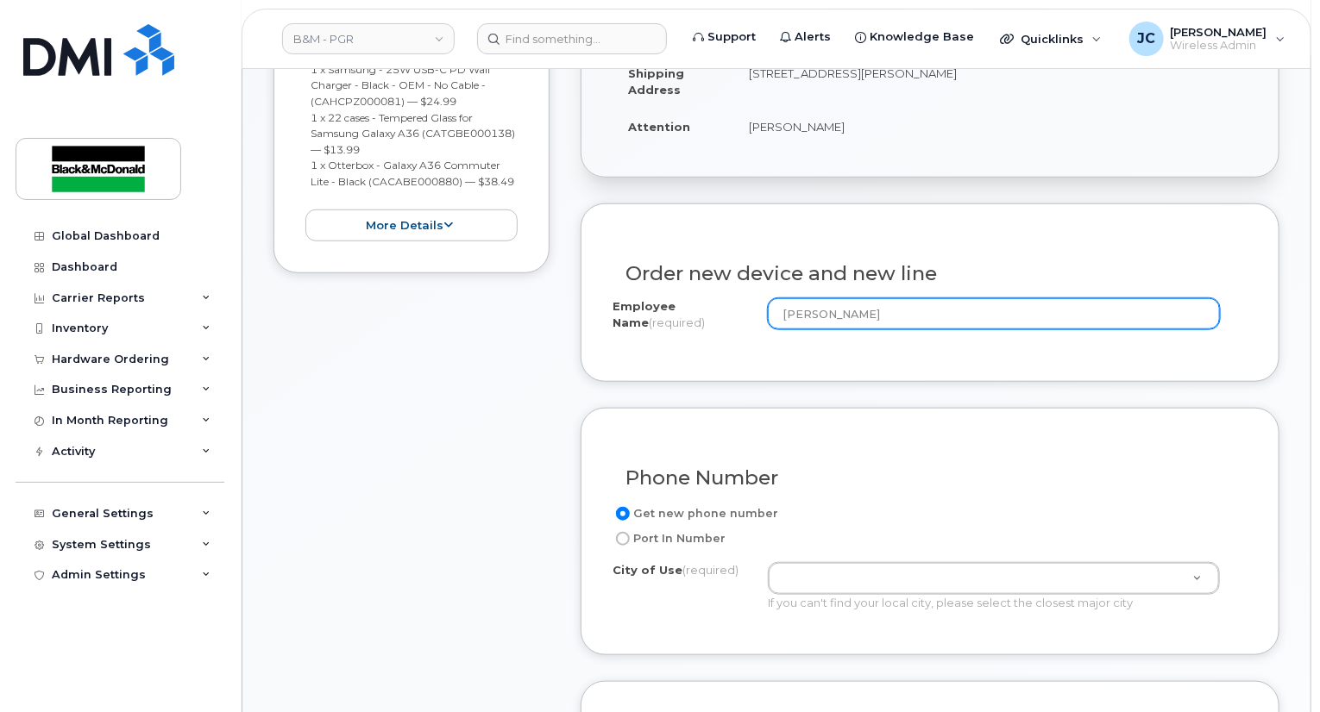
scroll to position [604, 0]
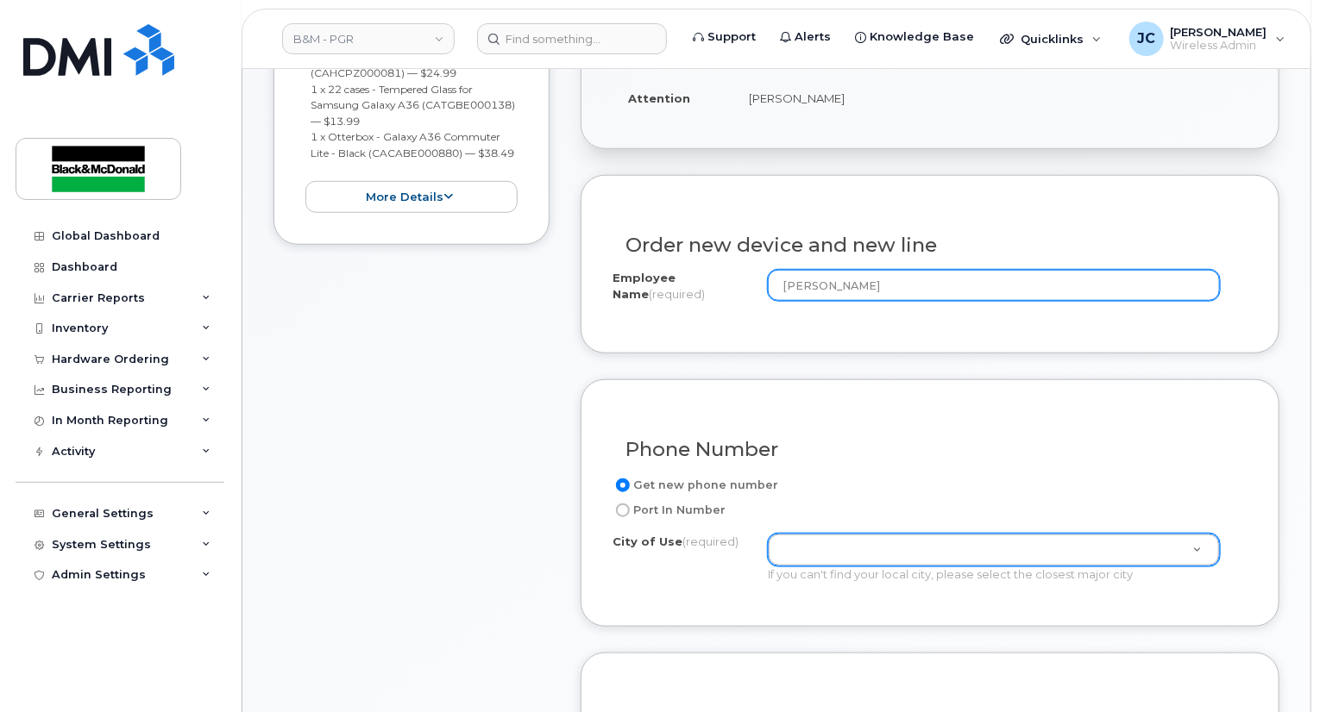
type input "Guy Krisza"
click at [728, 475] on label "Get new phone number" at bounding box center [695, 485] width 166 height 21
click at [630, 479] on input "Get new phone number" at bounding box center [623, 486] width 14 height 14
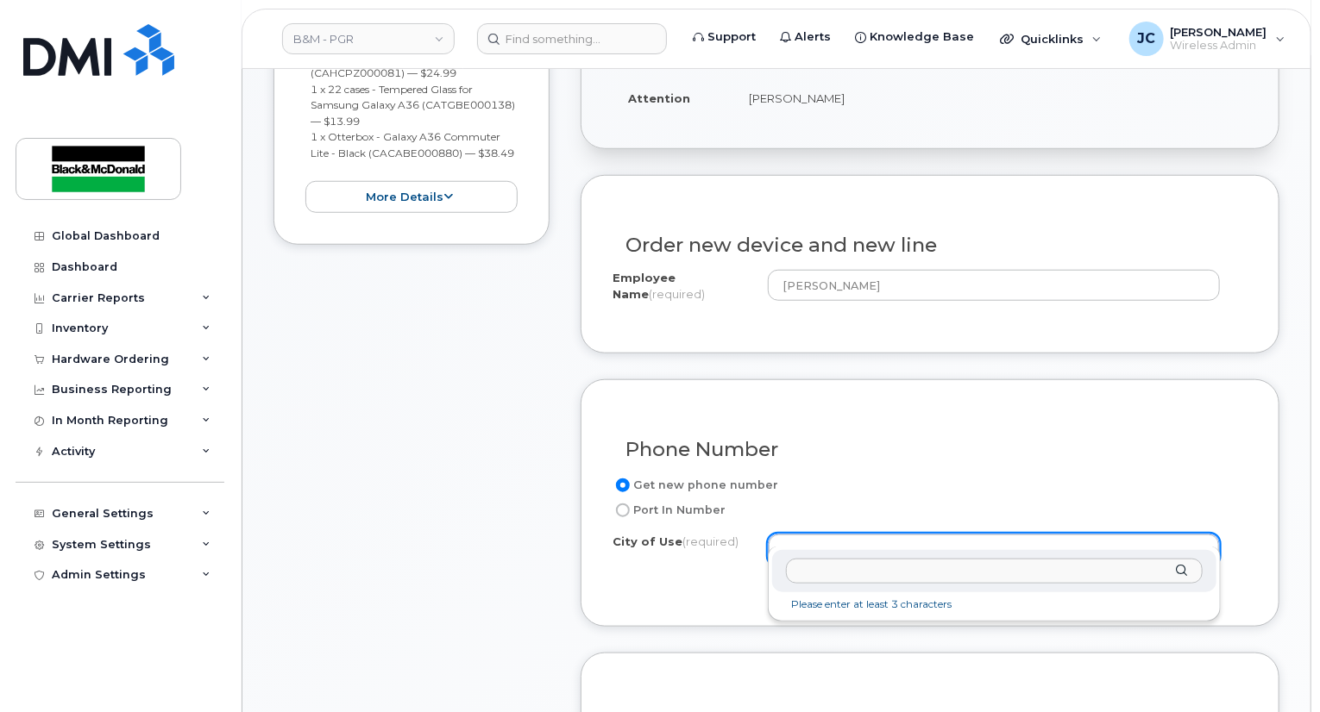
click at [833, 576] on input "text" at bounding box center [994, 571] width 417 height 25
type input "oshawa"
type input "4576"
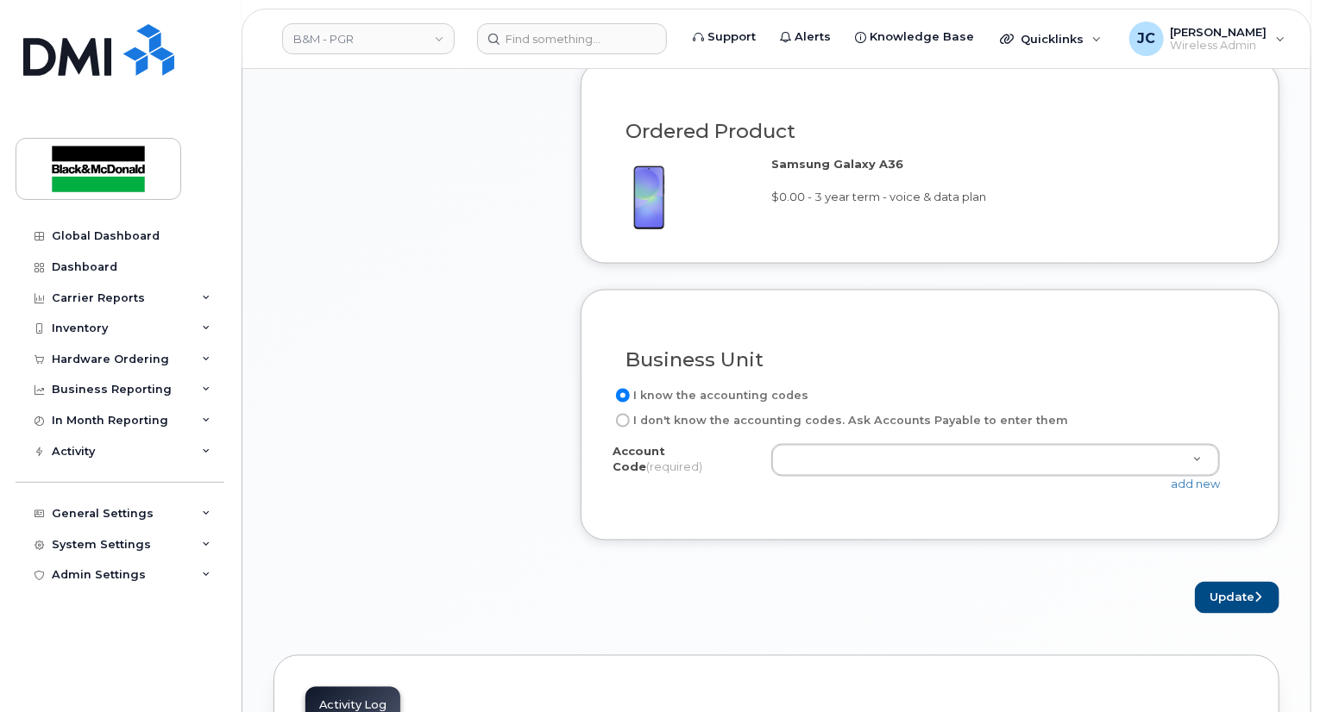
scroll to position [1207, 0]
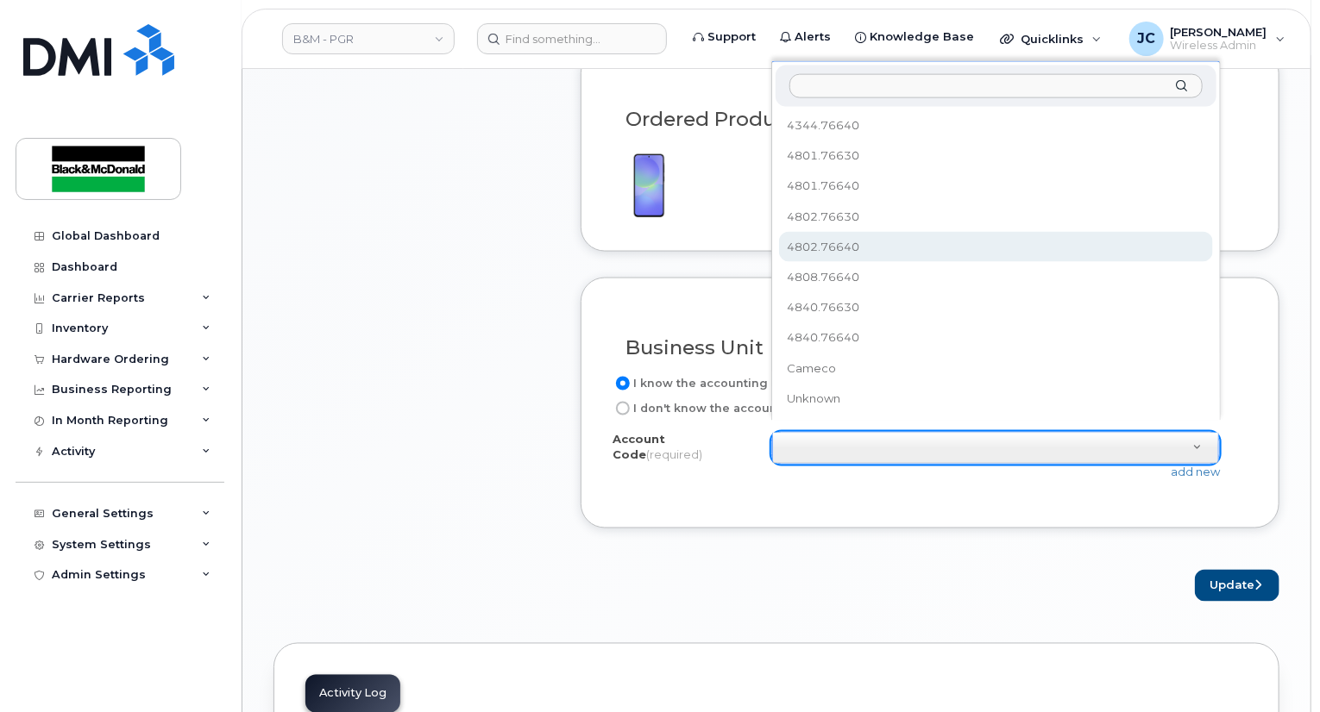
select select "4802.76640"
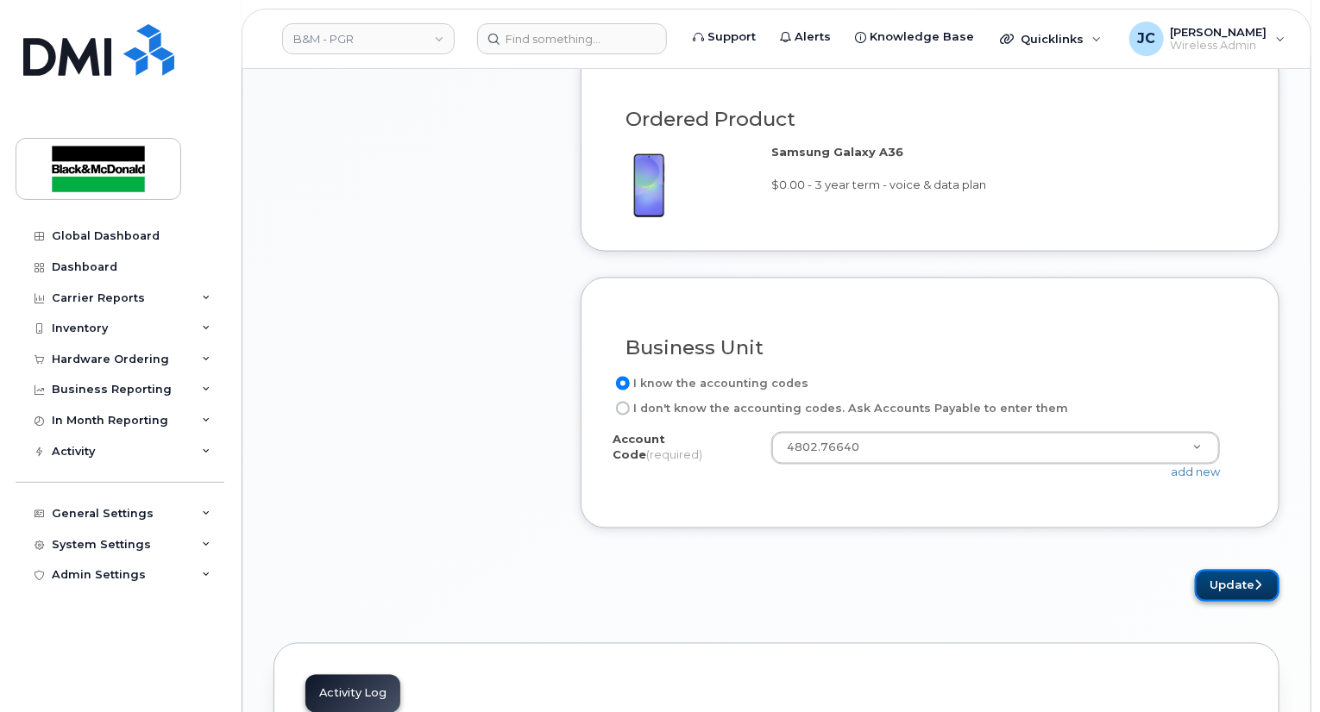
click at [1220, 570] on button "Update" at bounding box center [1237, 586] width 85 height 32
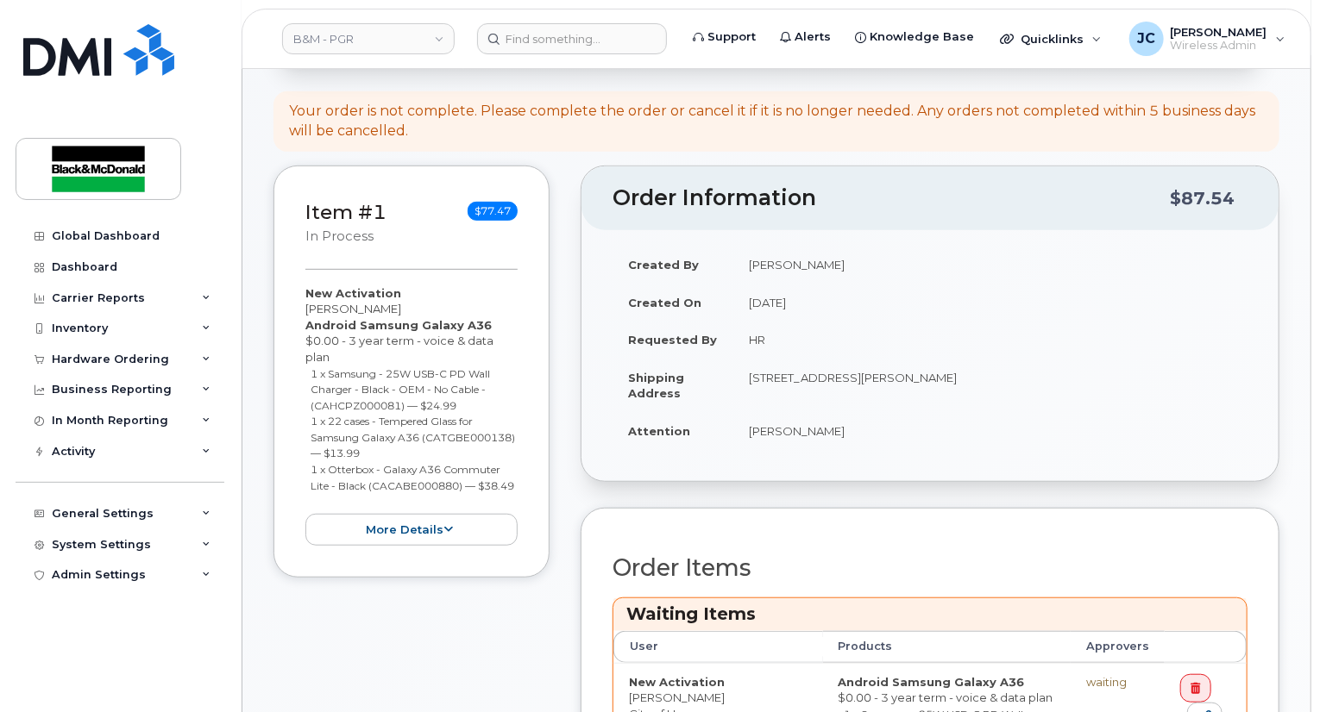
scroll to position [690, 0]
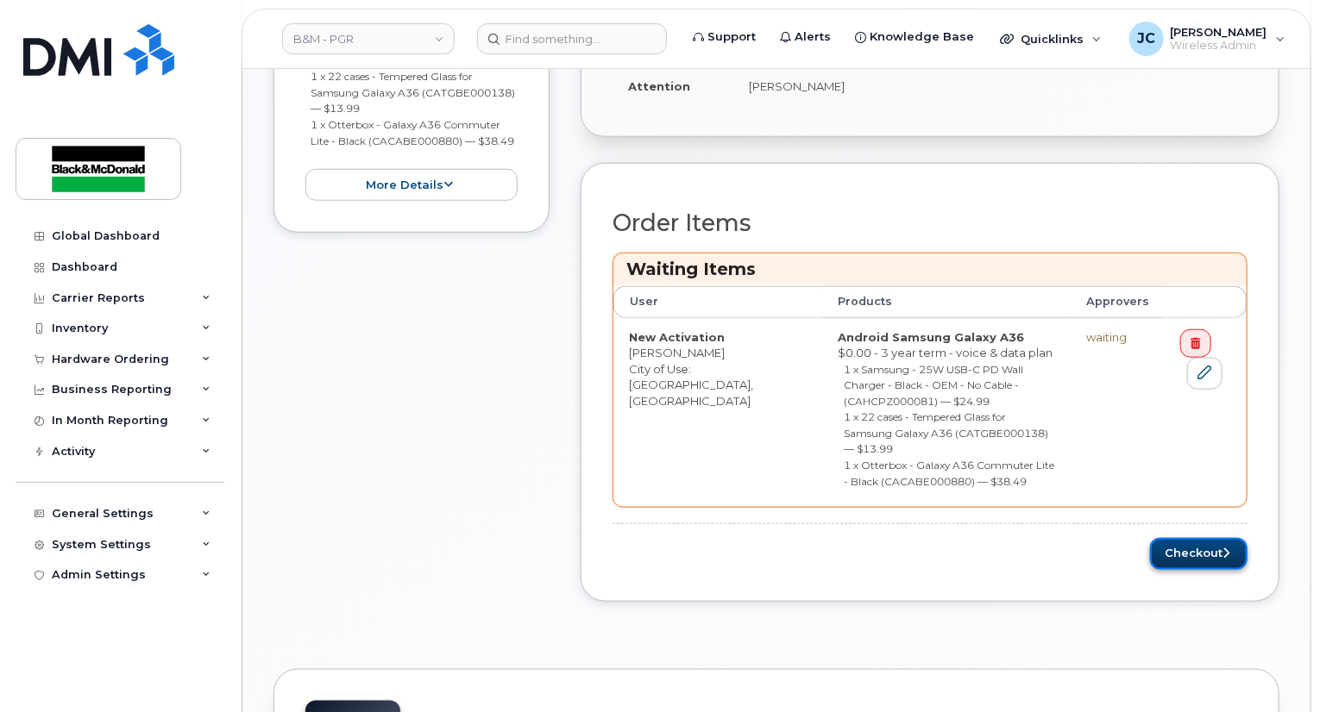
click at [1173, 538] on button "Checkout" at bounding box center [1198, 554] width 97 height 32
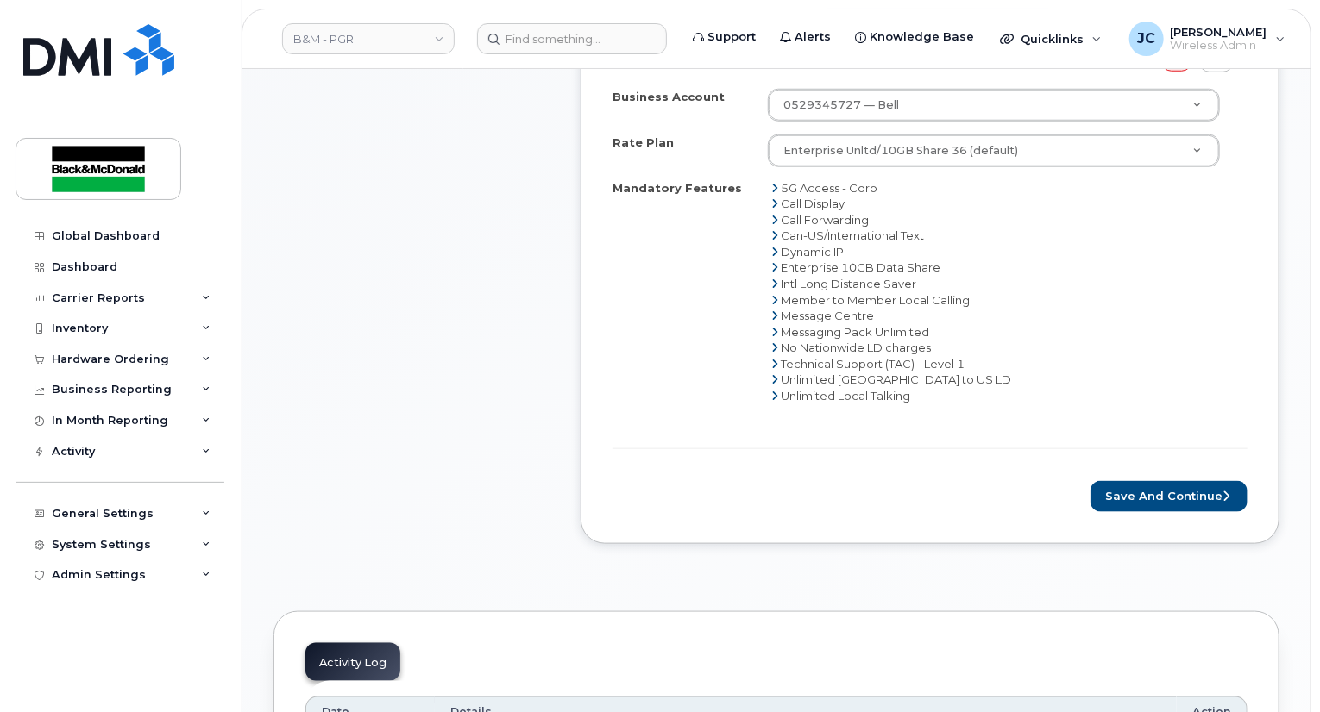
scroll to position [1121, 0]
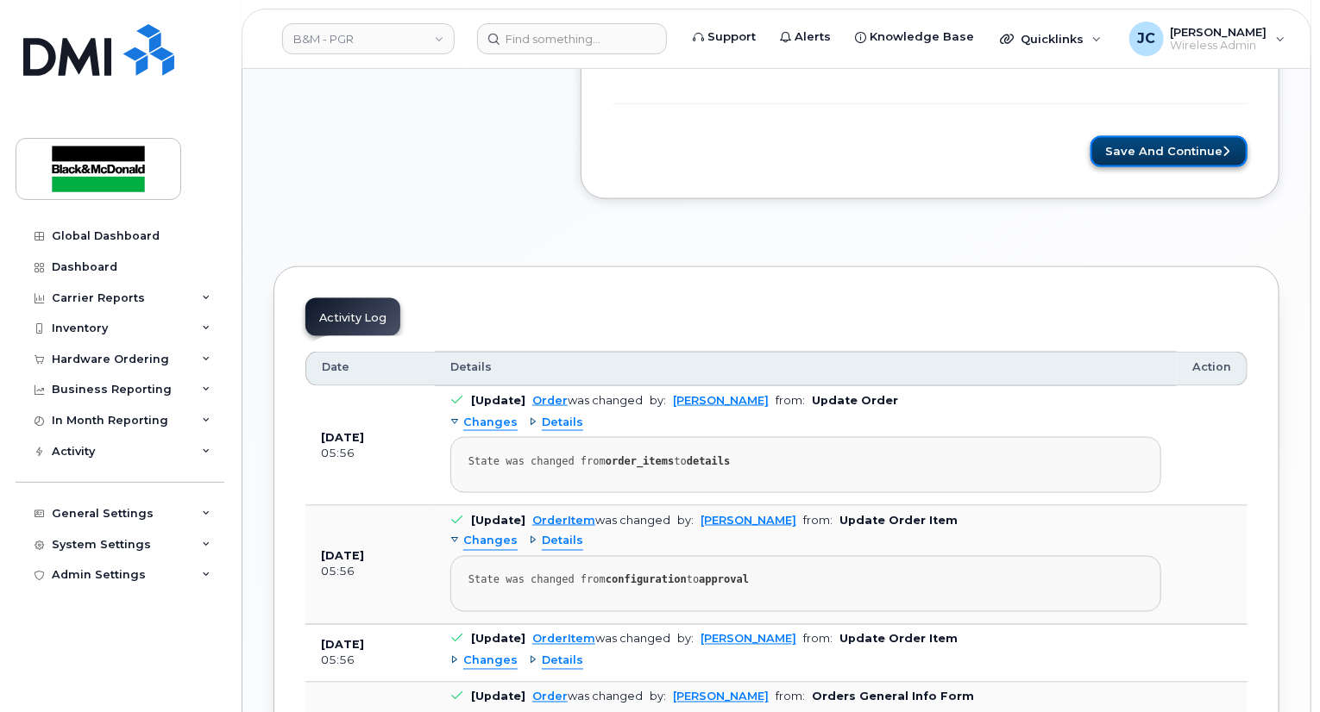
click at [1123, 136] on button "Save and Continue" at bounding box center [1168, 152] width 157 height 32
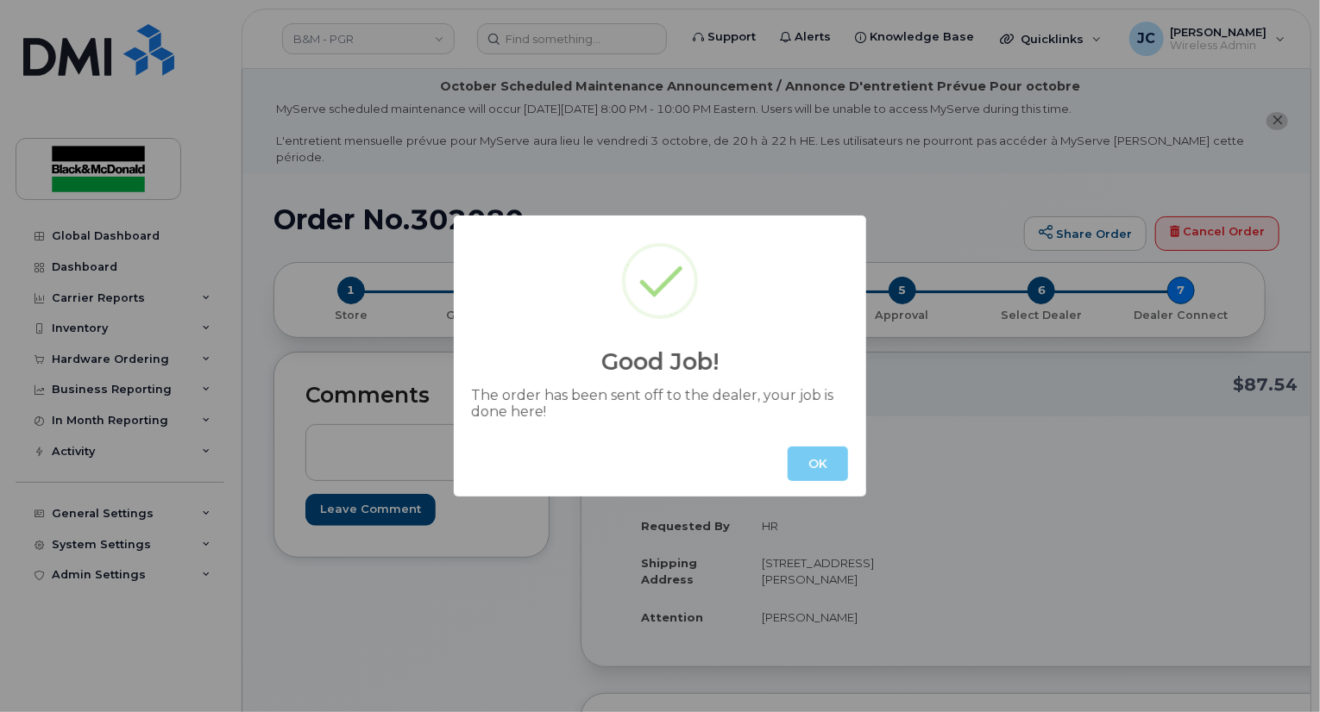
click at [809, 463] on button "OK" at bounding box center [817, 464] width 60 height 34
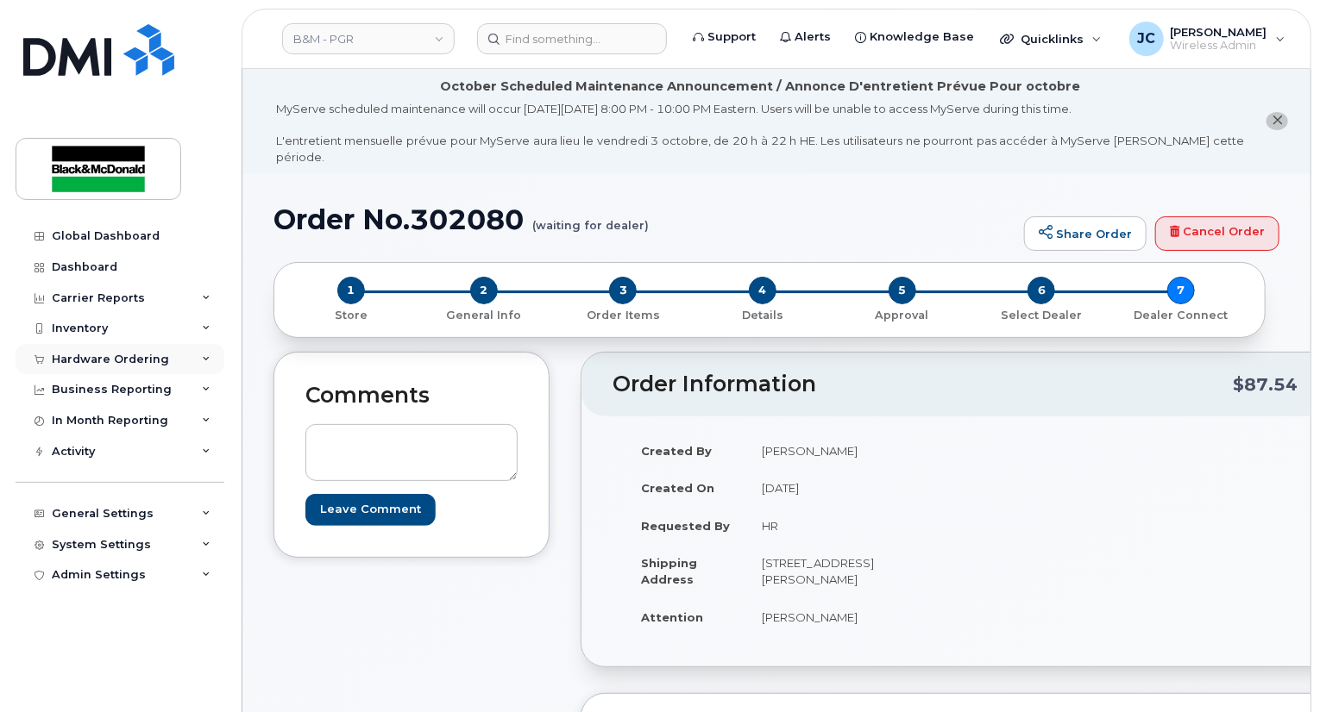
click at [135, 355] on div "Hardware Ordering" at bounding box center [110, 360] width 117 height 14
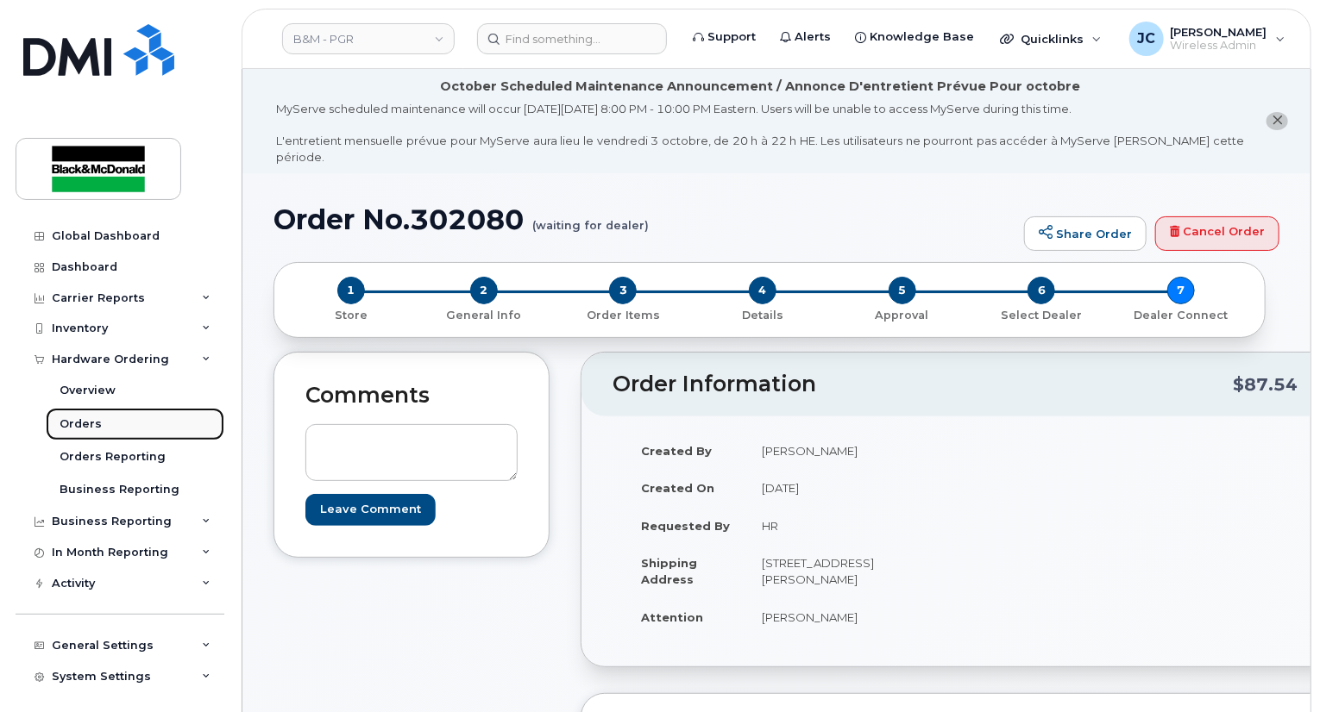
click at [93, 429] on div "Orders" at bounding box center [81, 425] width 42 height 16
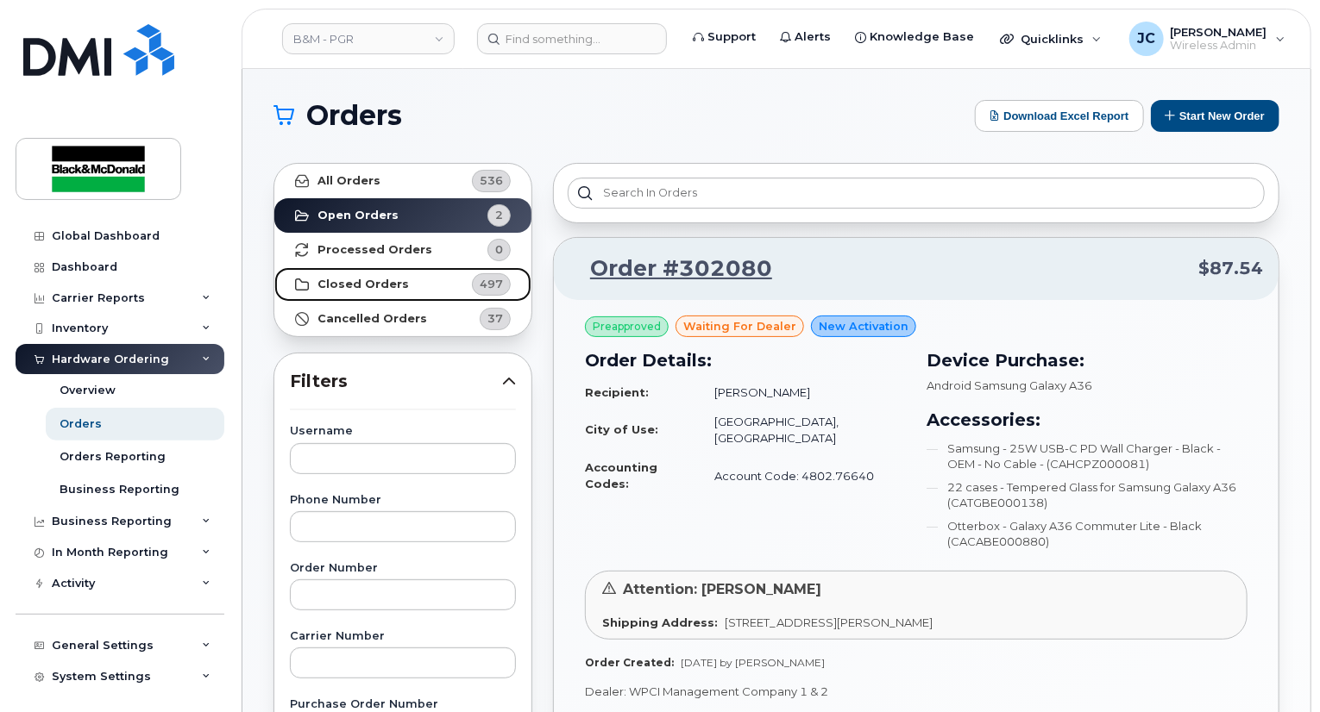
click at [344, 279] on strong "Closed Orders" at bounding box center [362, 285] width 91 height 14
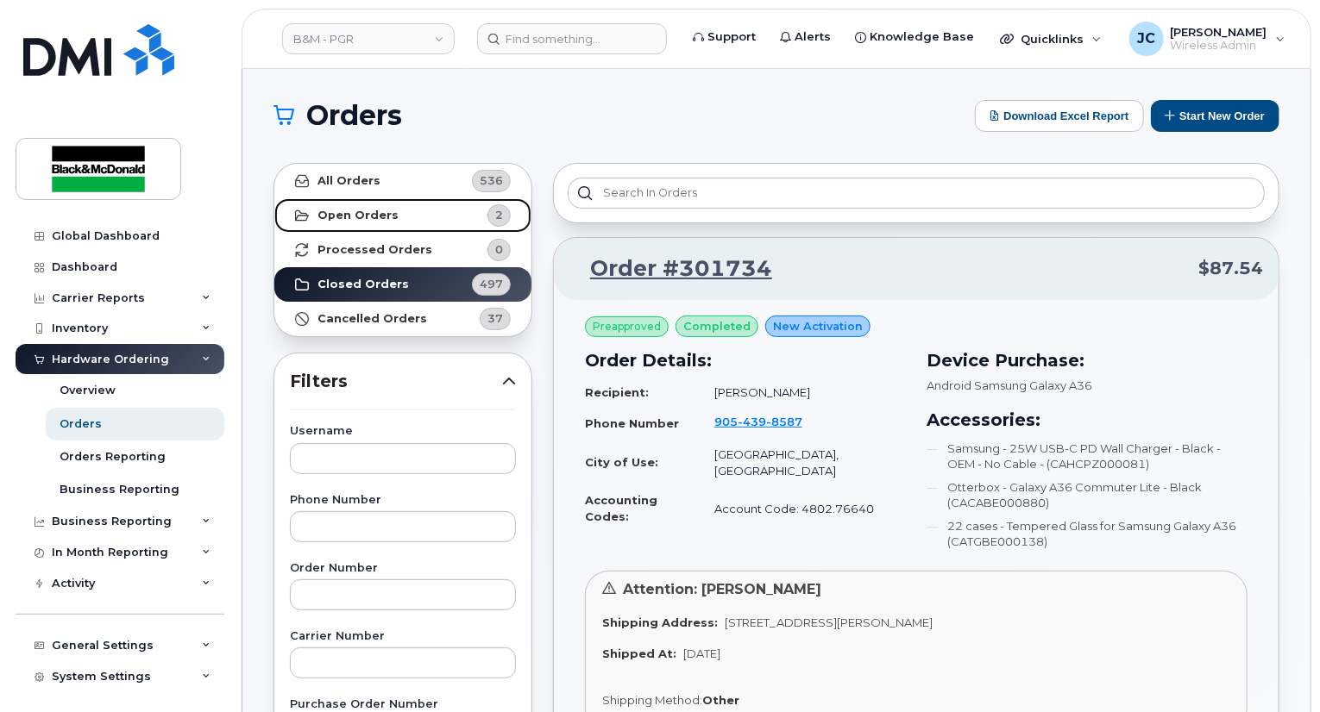
click at [350, 207] on link "Open Orders 2" at bounding box center [402, 215] width 257 height 34
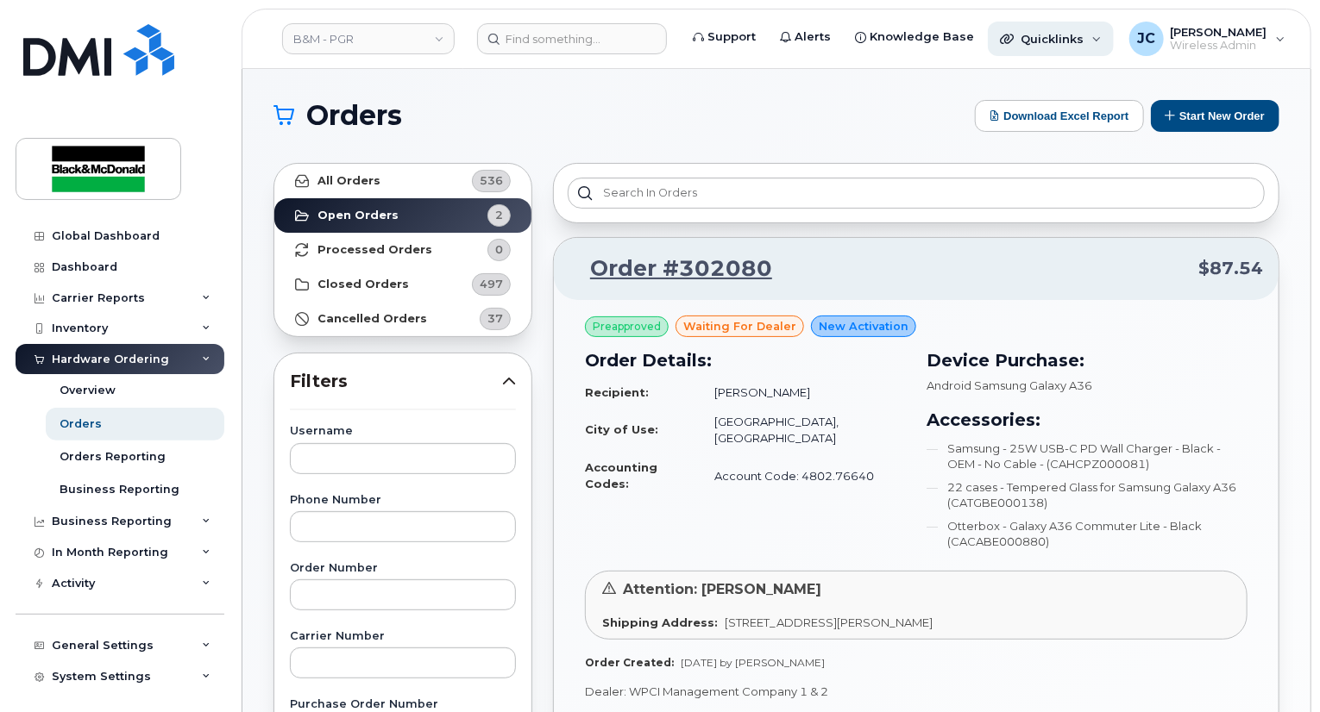
click at [1037, 41] on span "Quicklinks" at bounding box center [1051, 39] width 63 height 14
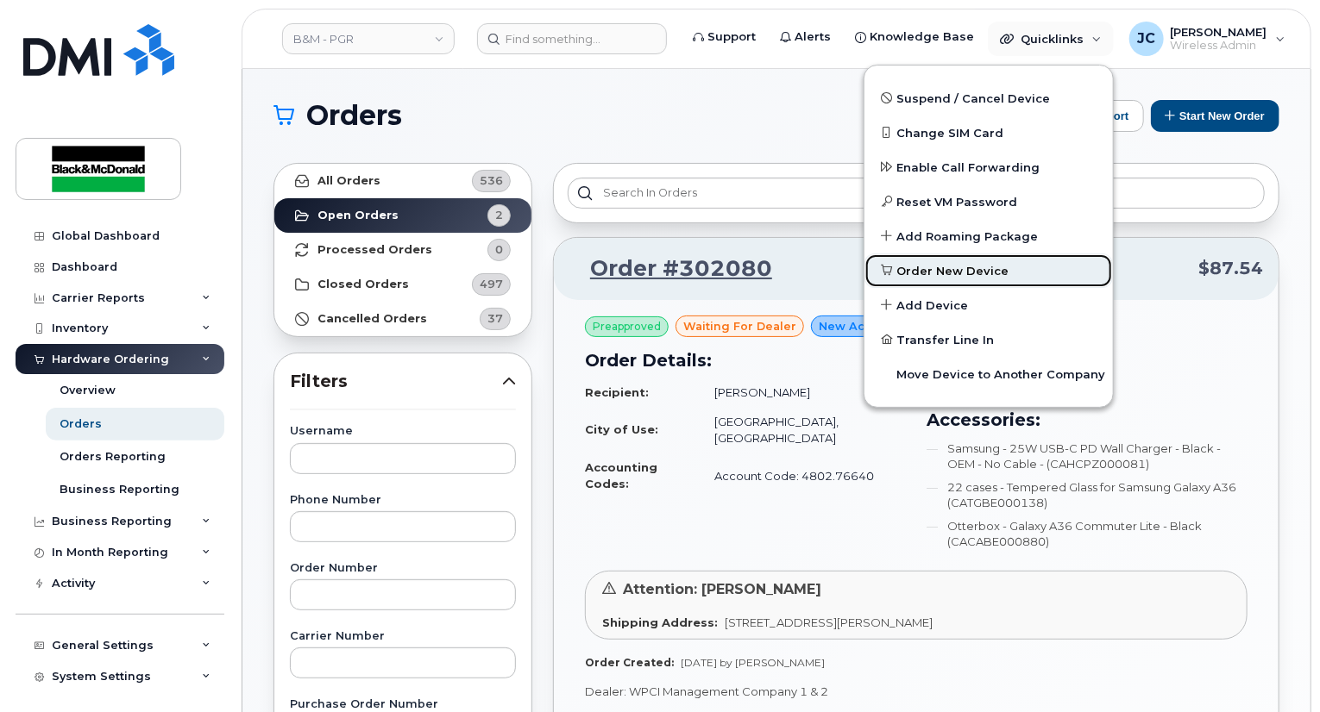
click at [949, 267] on span "Order New Device" at bounding box center [953, 271] width 112 height 17
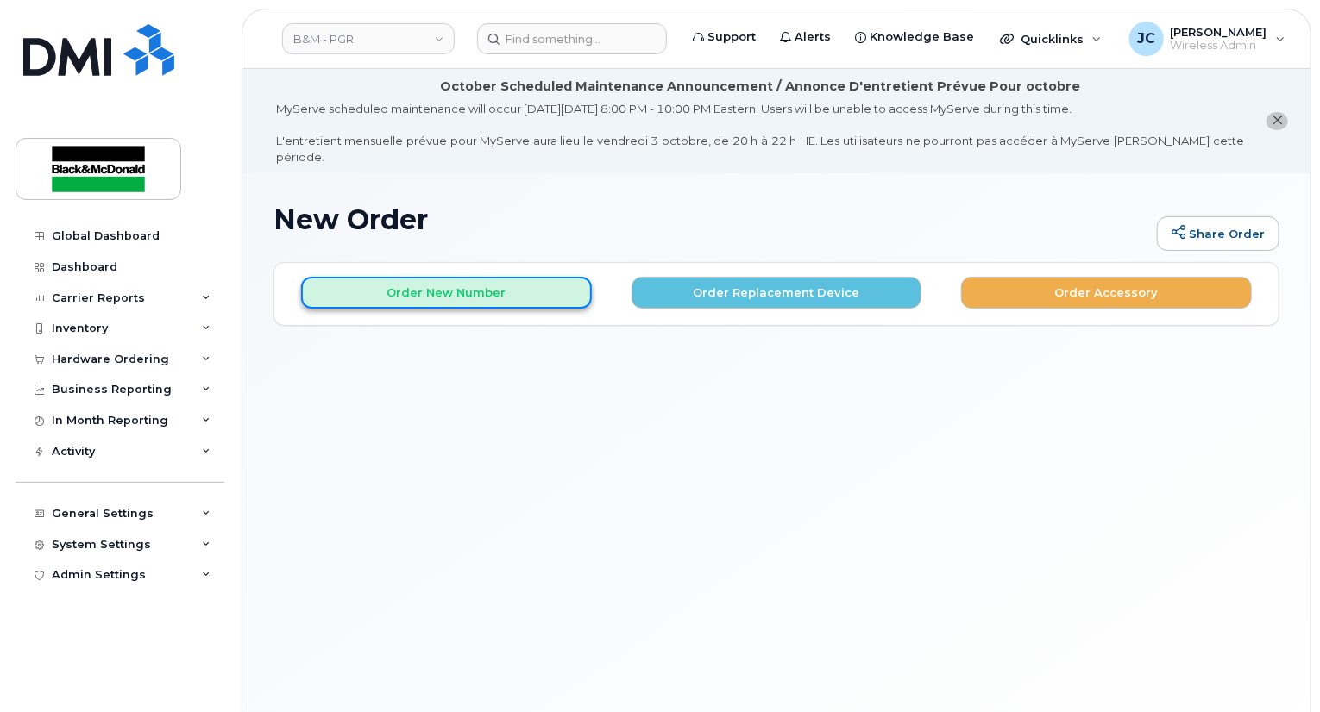
click at [493, 277] on button "Order New Number" at bounding box center [446, 293] width 291 height 32
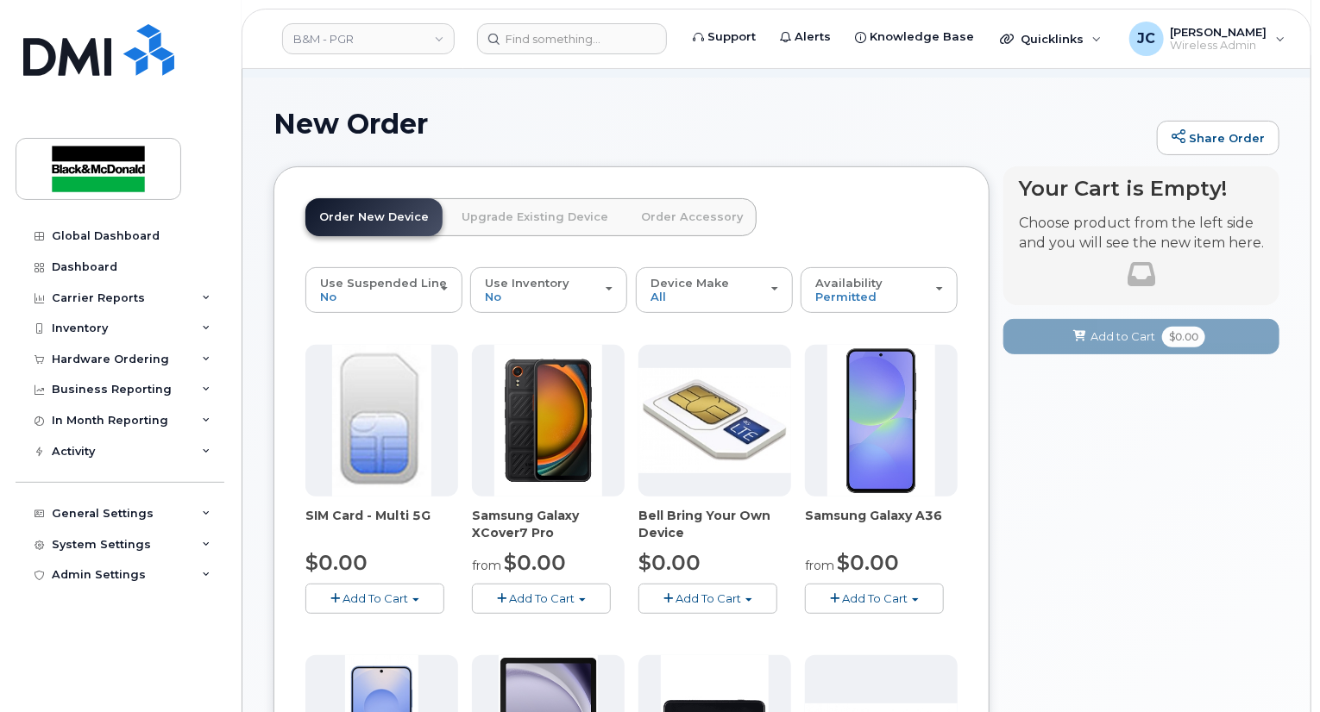
scroll to position [259, 0]
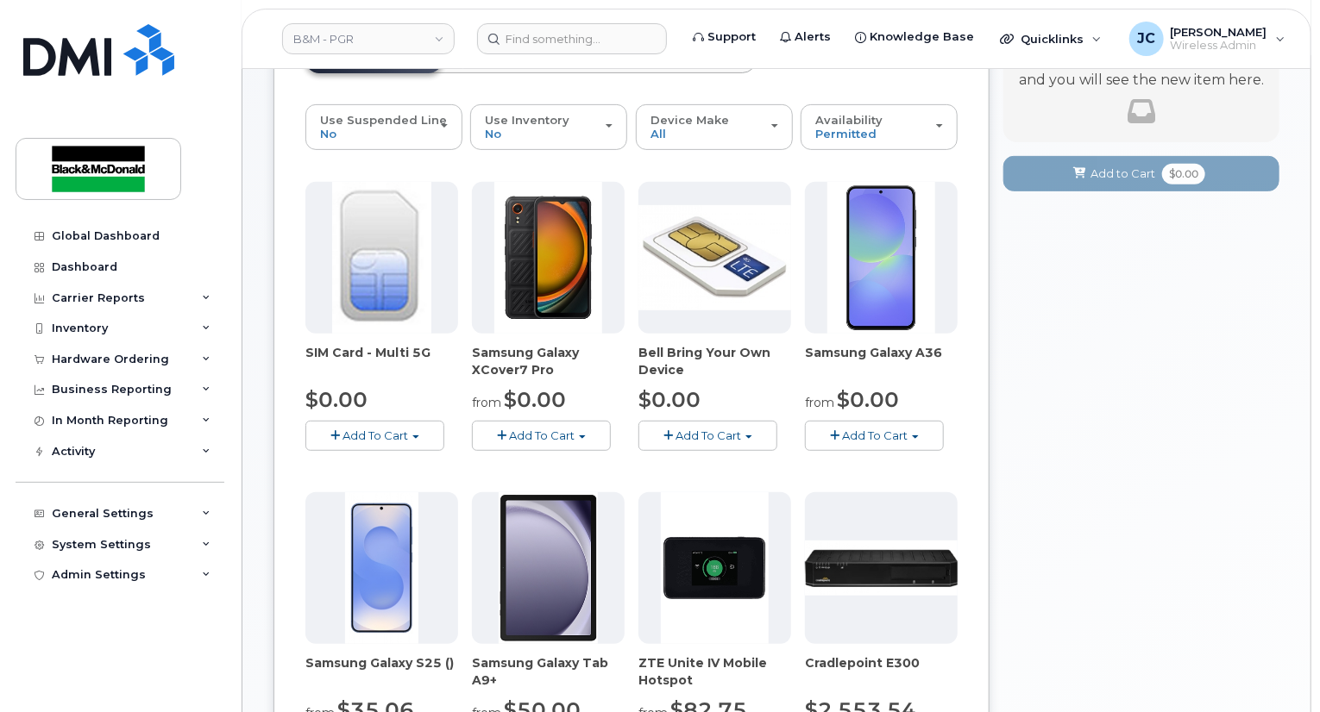
click at [909, 422] on button "Add To Cart" at bounding box center [874, 436] width 139 height 30
click at [900, 457] on link "$0.00 - 3 year term - voice & data plan" at bounding box center [933, 468] width 249 height 22
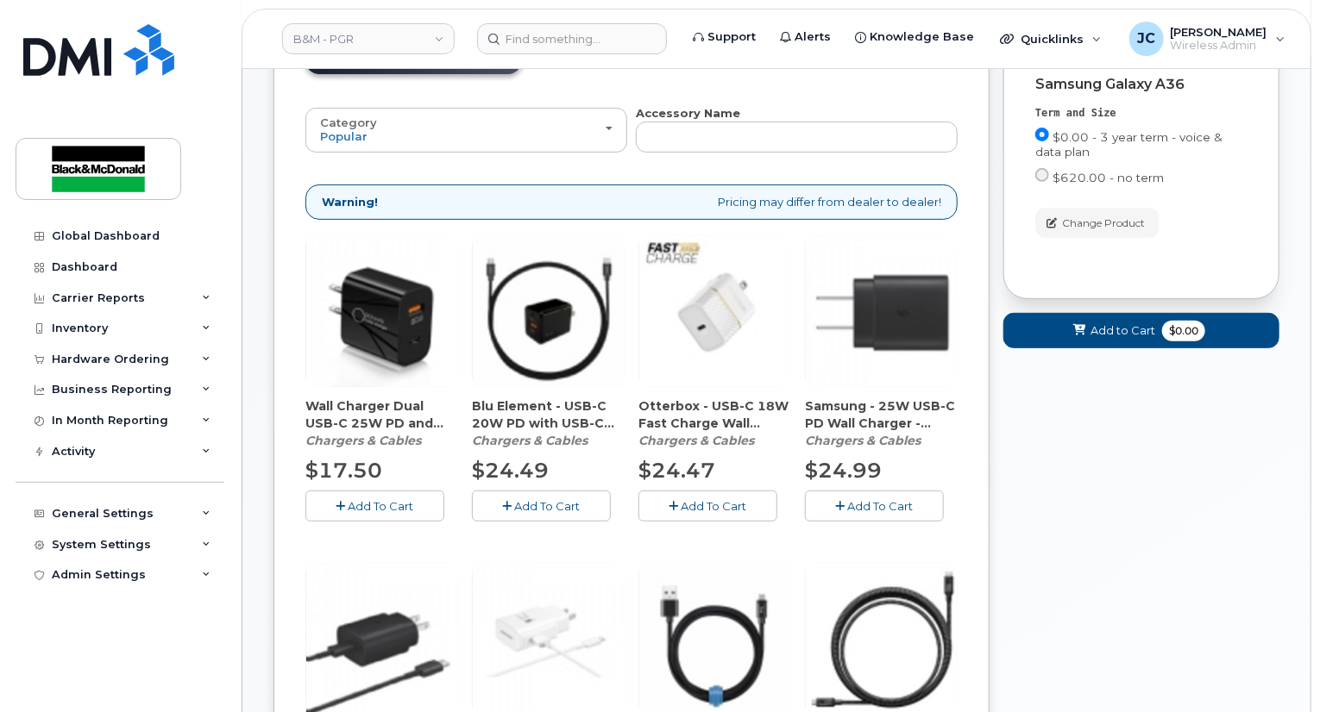
scroll to position [255, 0]
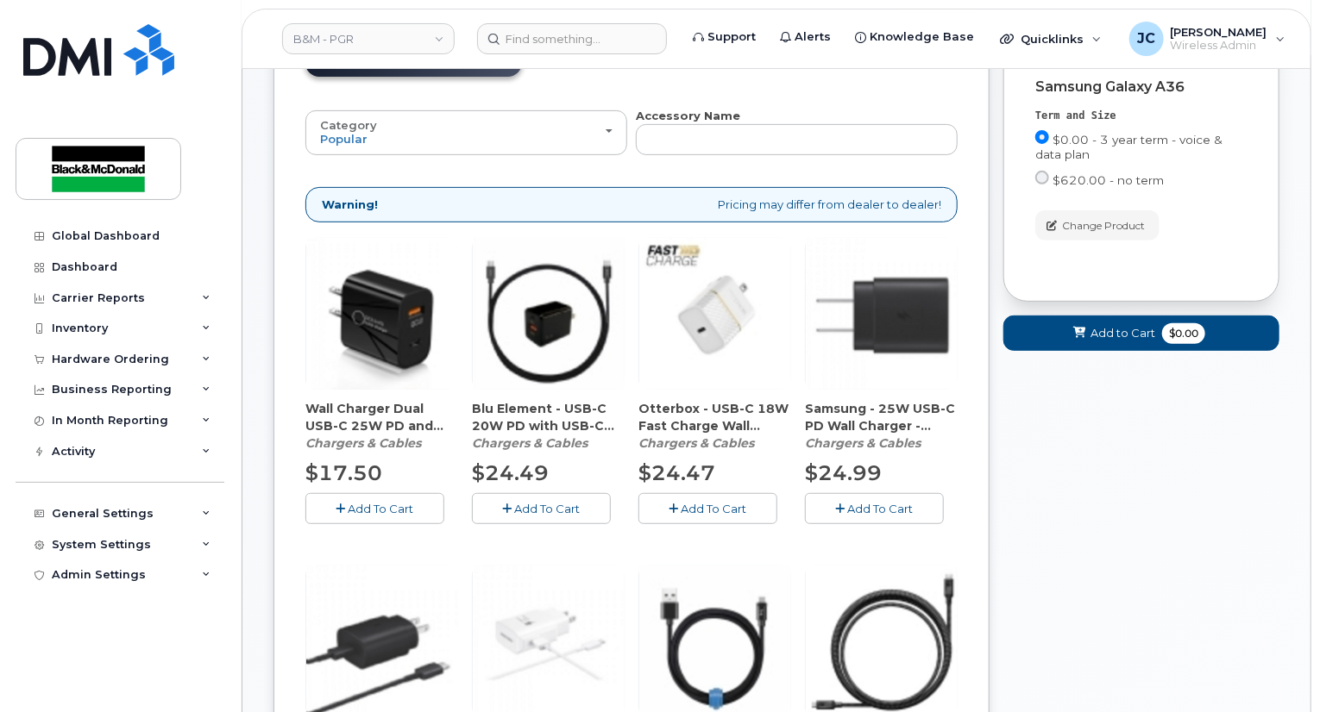
click at [881, 502] on span "Add To Cart" at bounding box center [881, 509] width 66 height 14
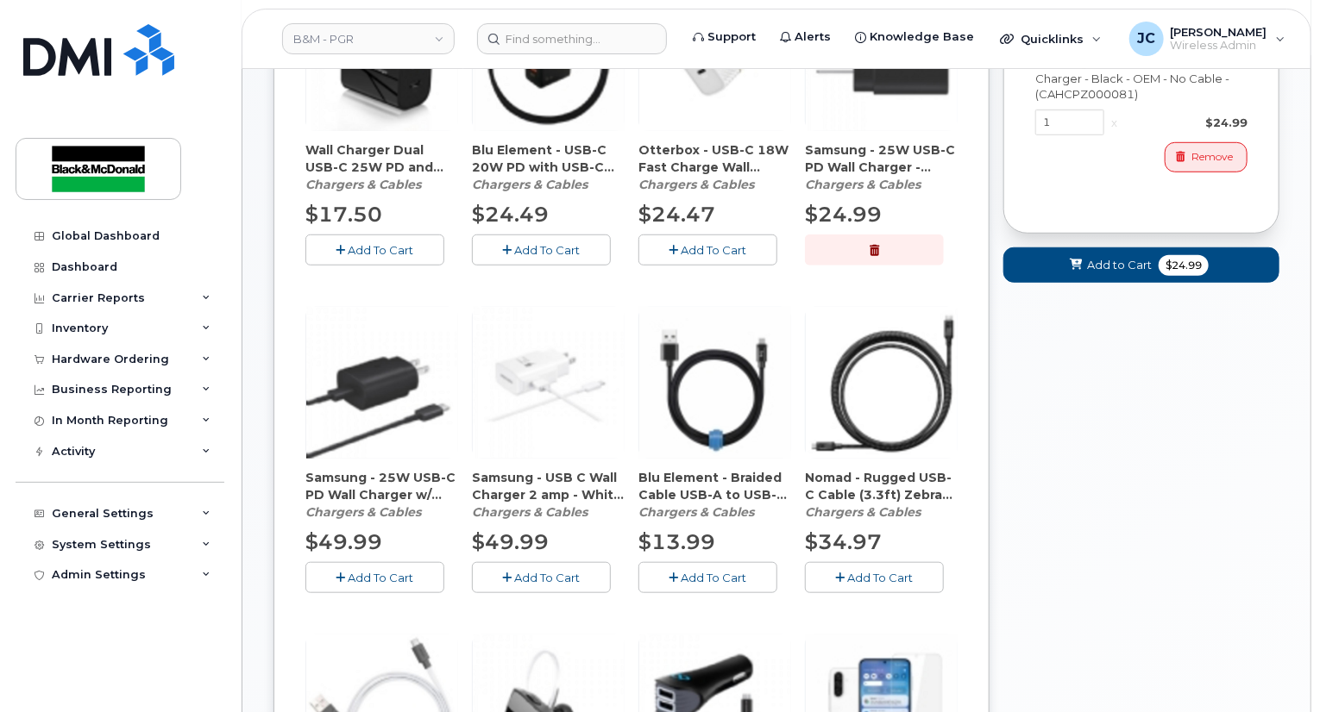
scroll to position [859, 0]
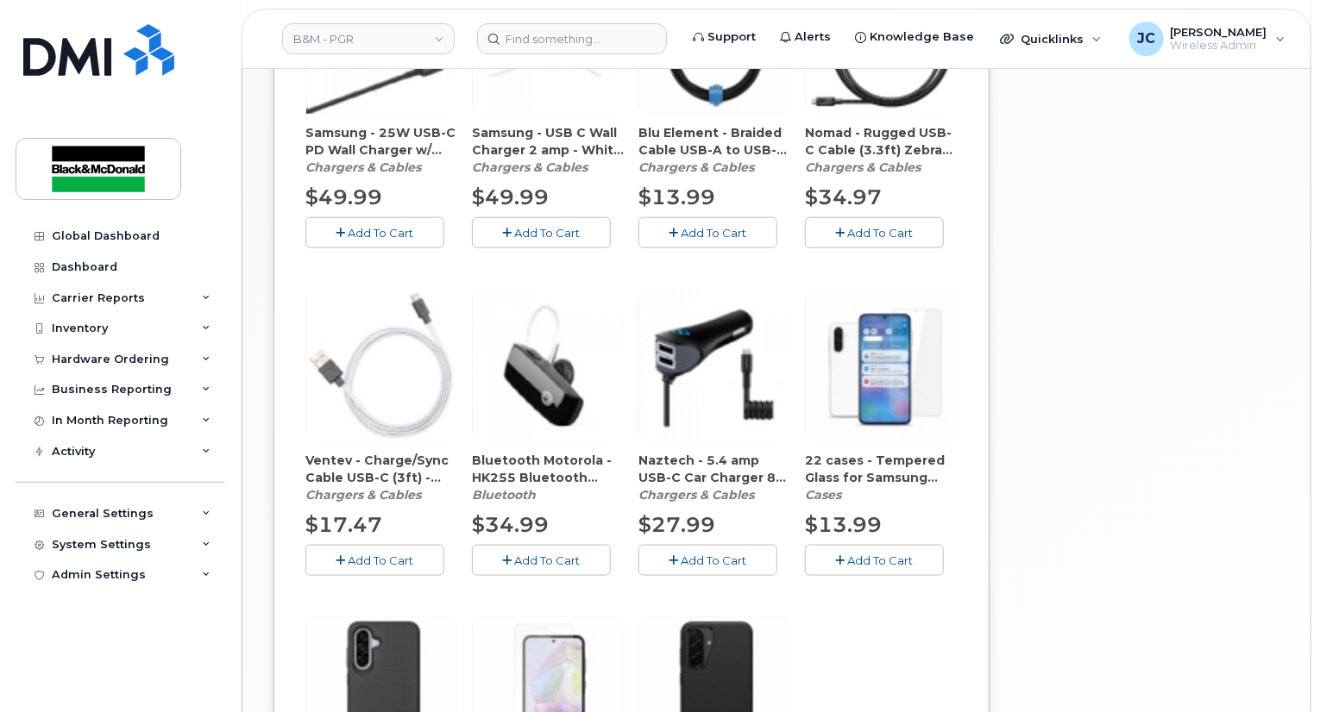
click at [887, 554] on span "Add To Cart" at bounding box center [881, 561] width 66 height 14
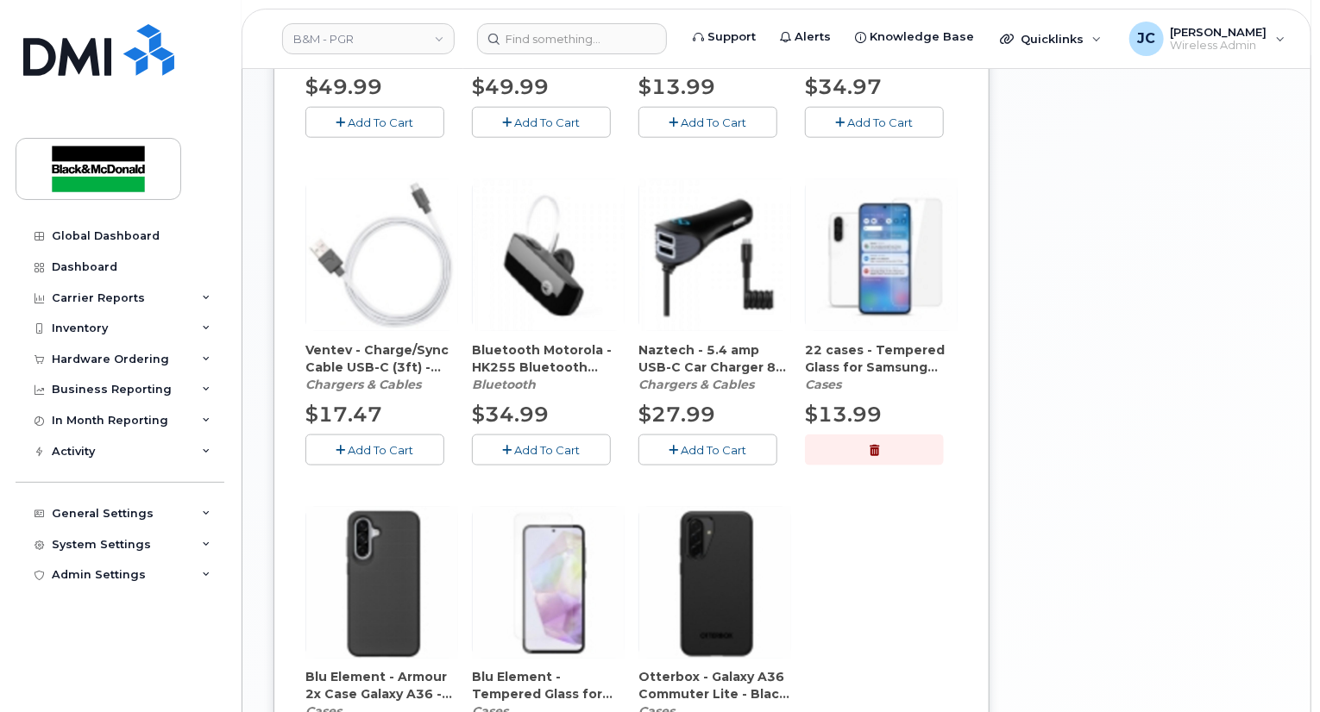
scroll to position [1118, 0]
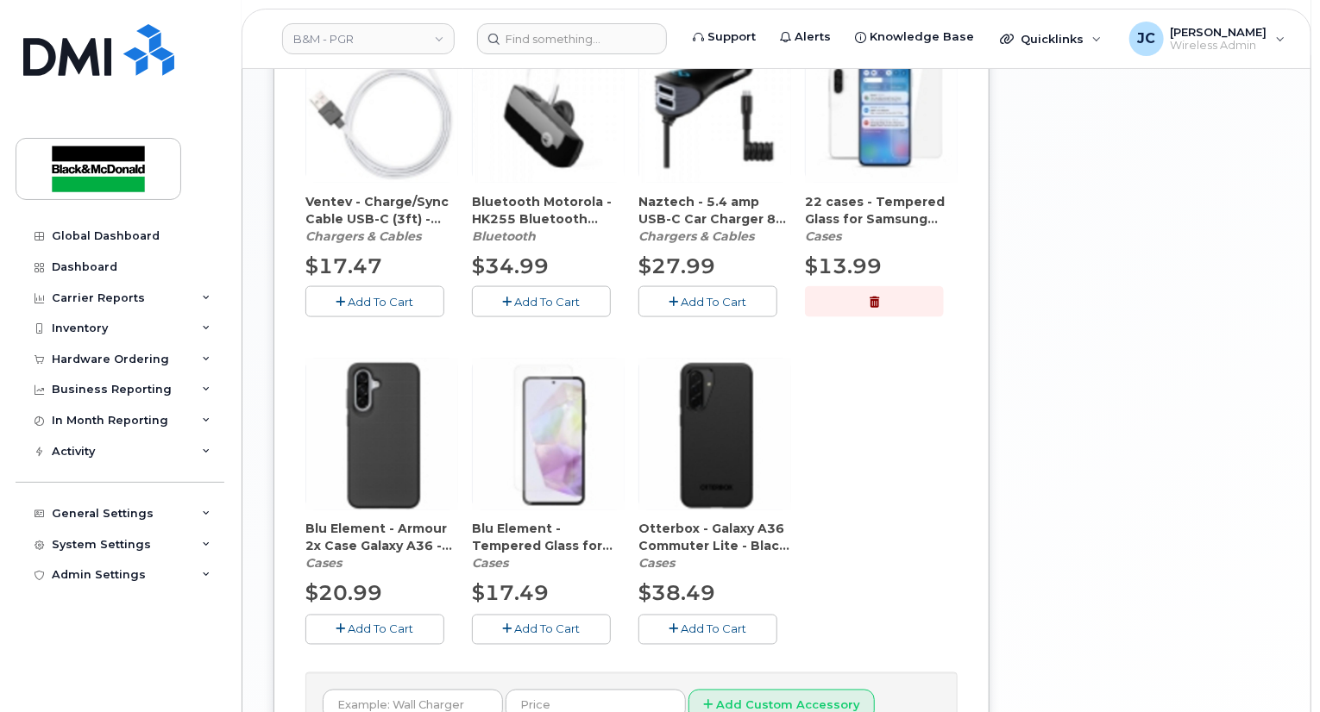
click at [707, 623] on span "Add To Cart" at bounding box center [714, 630] width 66 height 14
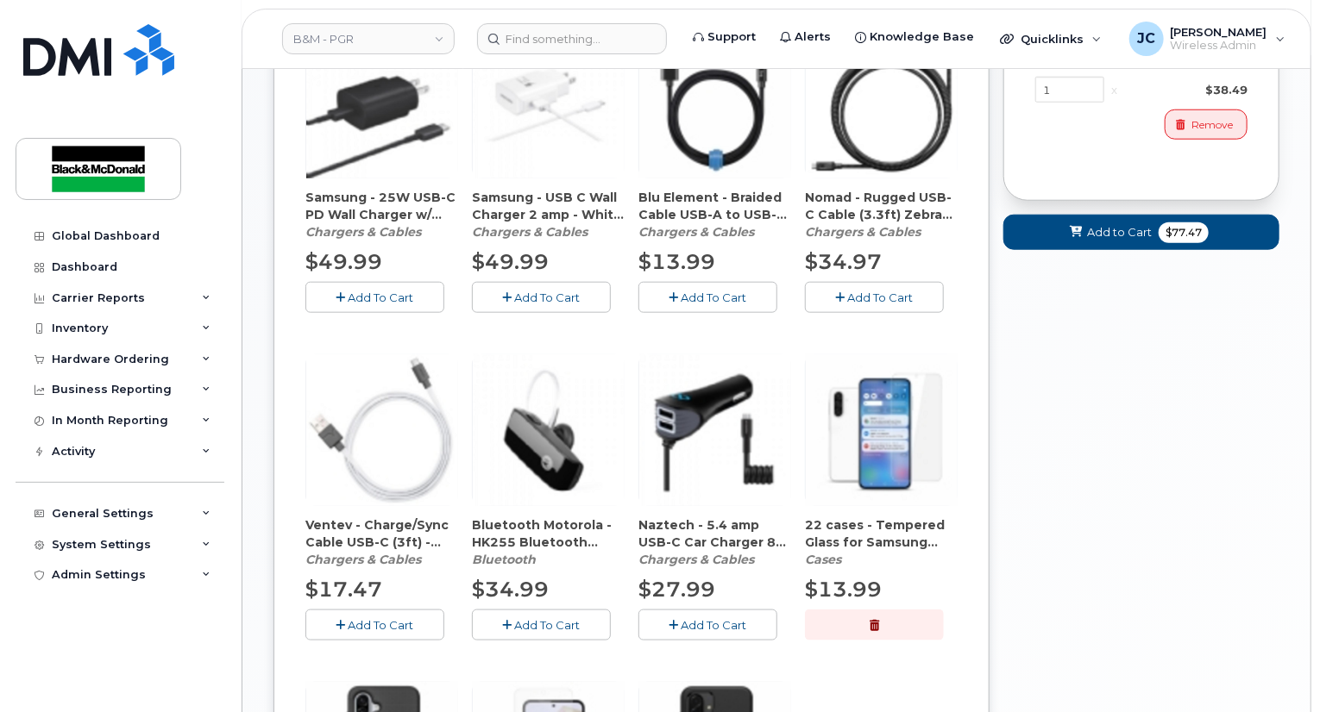
scroll to position [769, 0]
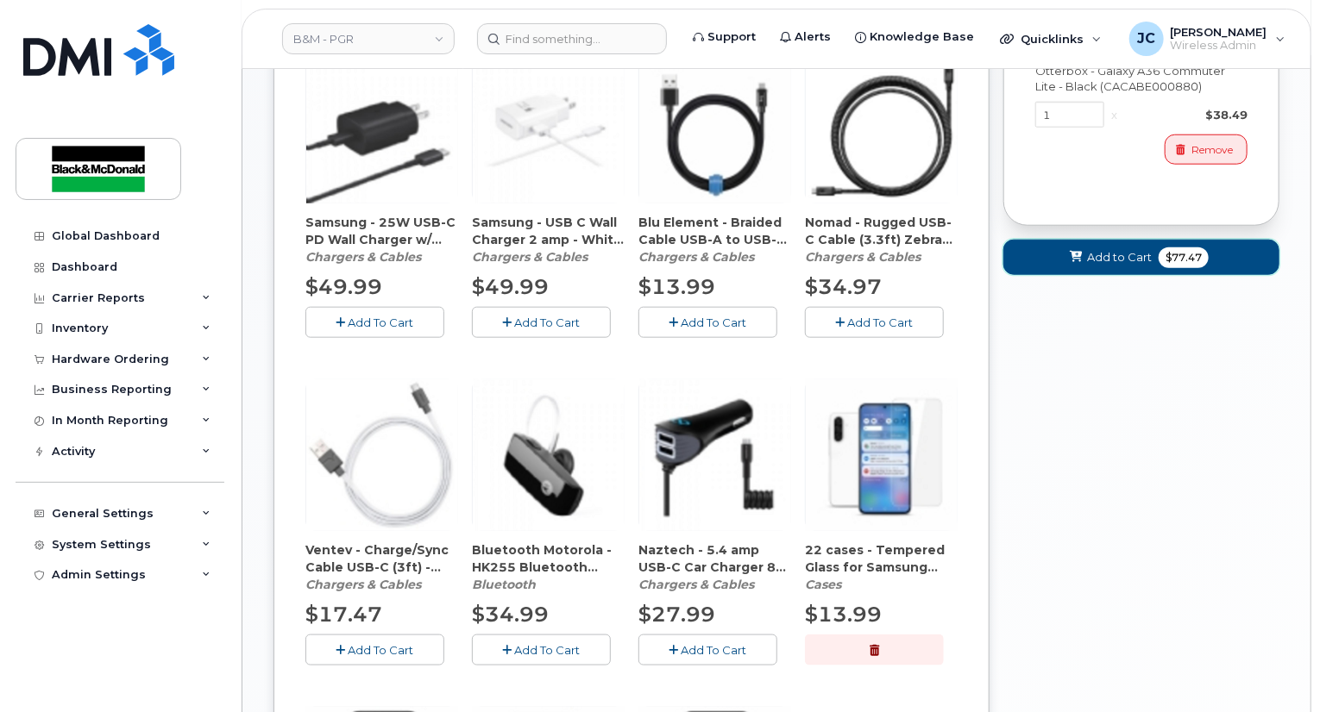
click at [1101, 249] on span "Add to Cart" at bounding box center [1119, 257] width 65 height 16
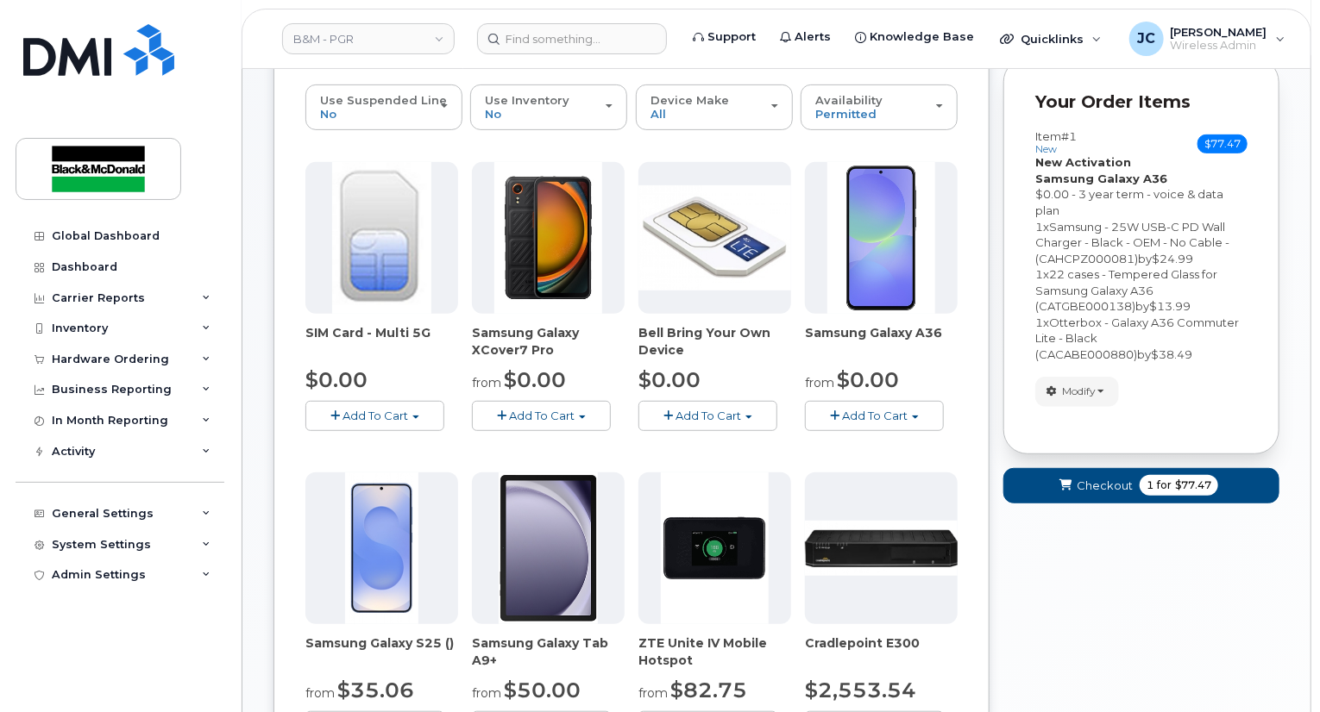
scroll to position [223, 0]
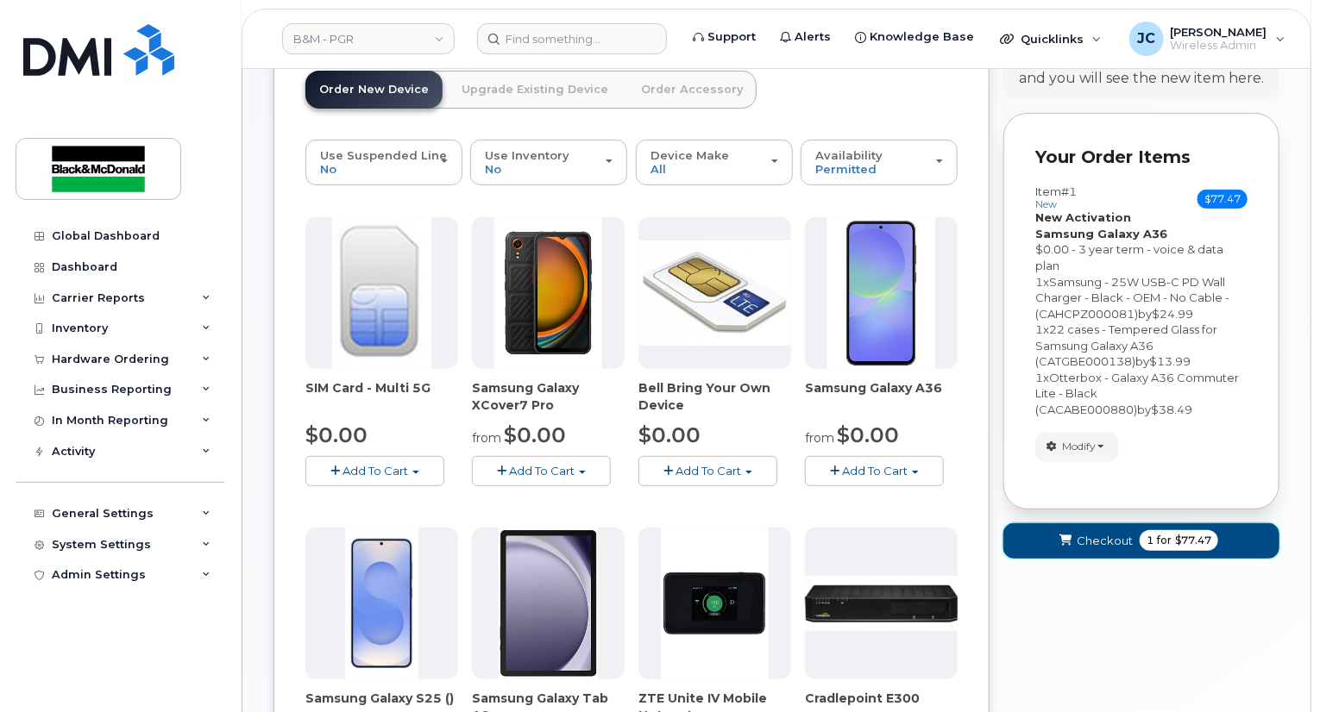
click at [1120, 533] on span "Checkout" at bounding box center [1104, 541] width 56 height 16
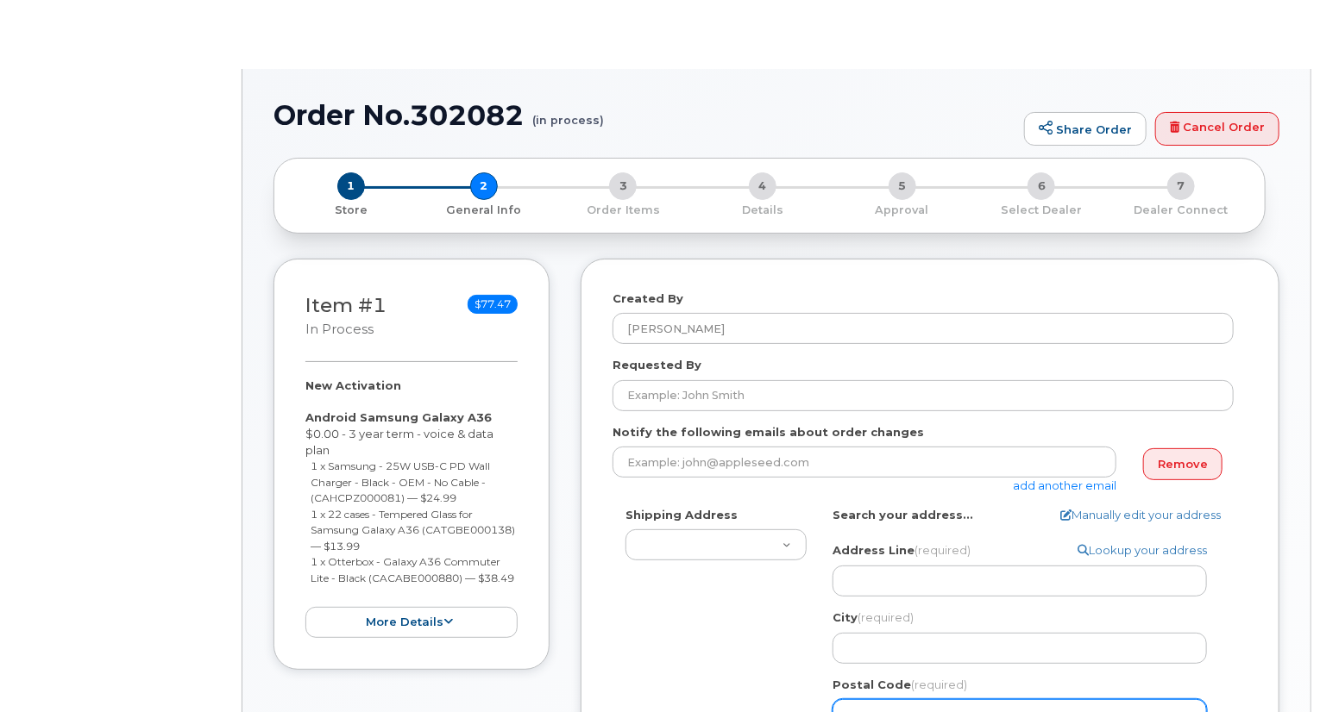
type textarea "[STREET_ADDRESS][PERSON_NAME]"
type input "[PERSON_NAME]"
select select
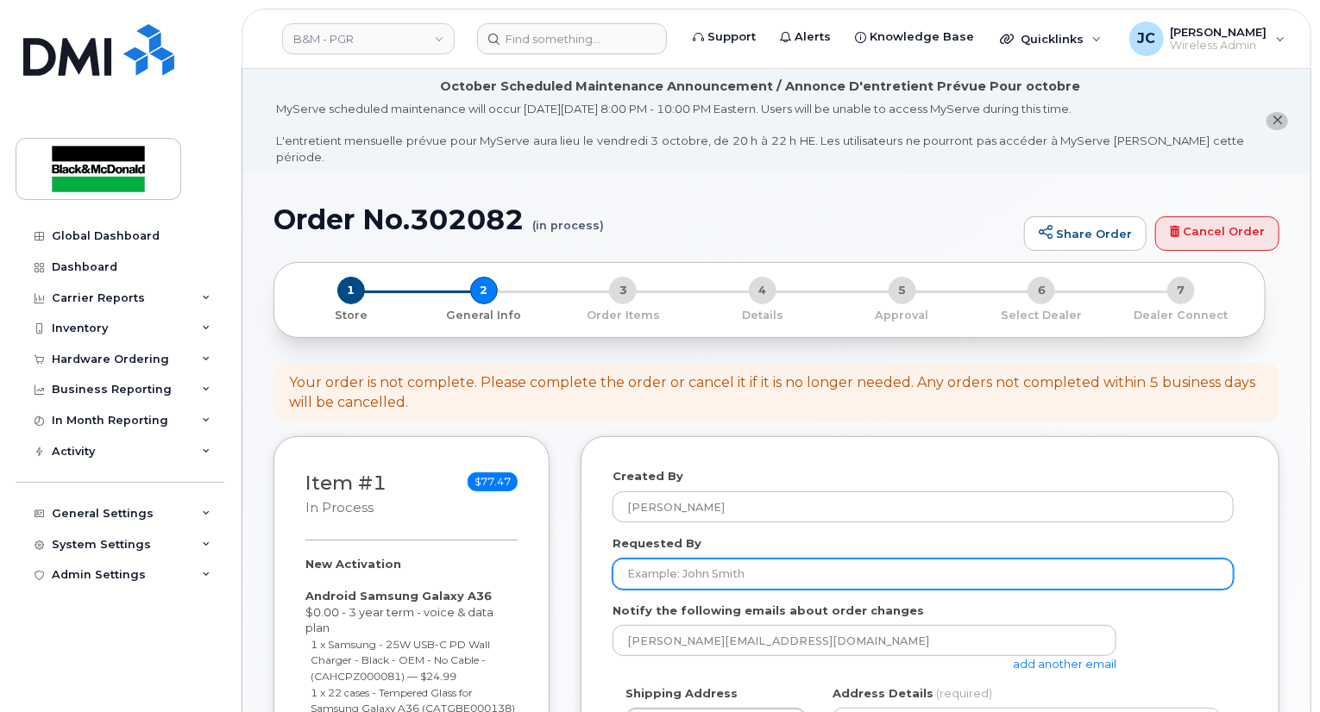
click at [713, 563] on input "Requested By" at bounding box center [922, 574] width 621 height 31
type input "HR"
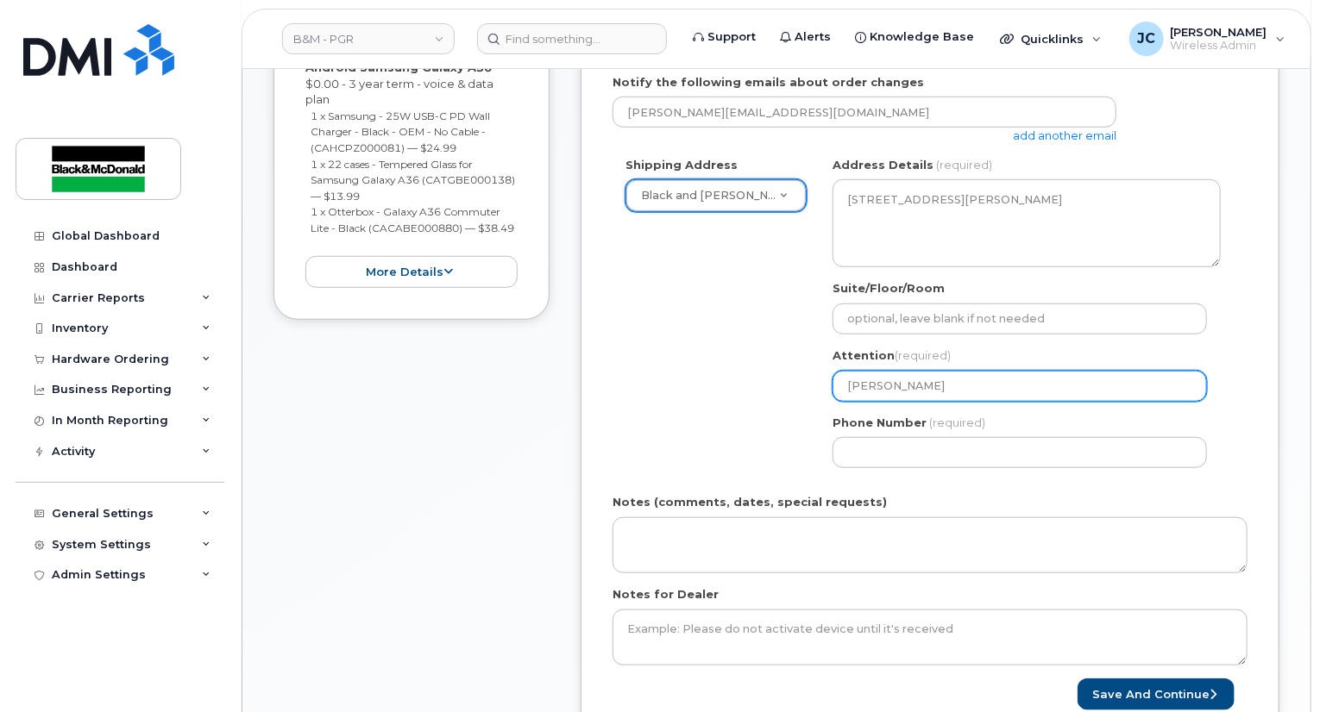
scroll to position [604, 0]
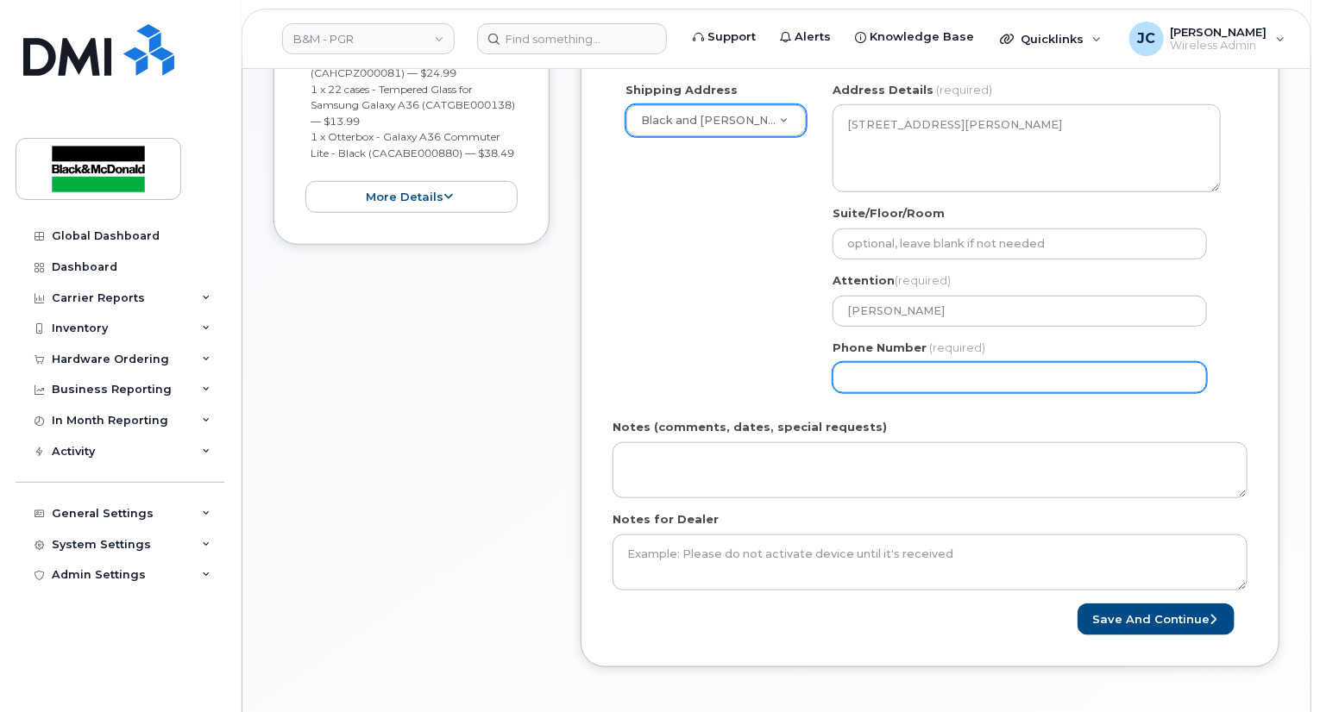
click at [919, 365] on input "Phone Number" at bounding box center [1019, 377] width 374 height 31
select select
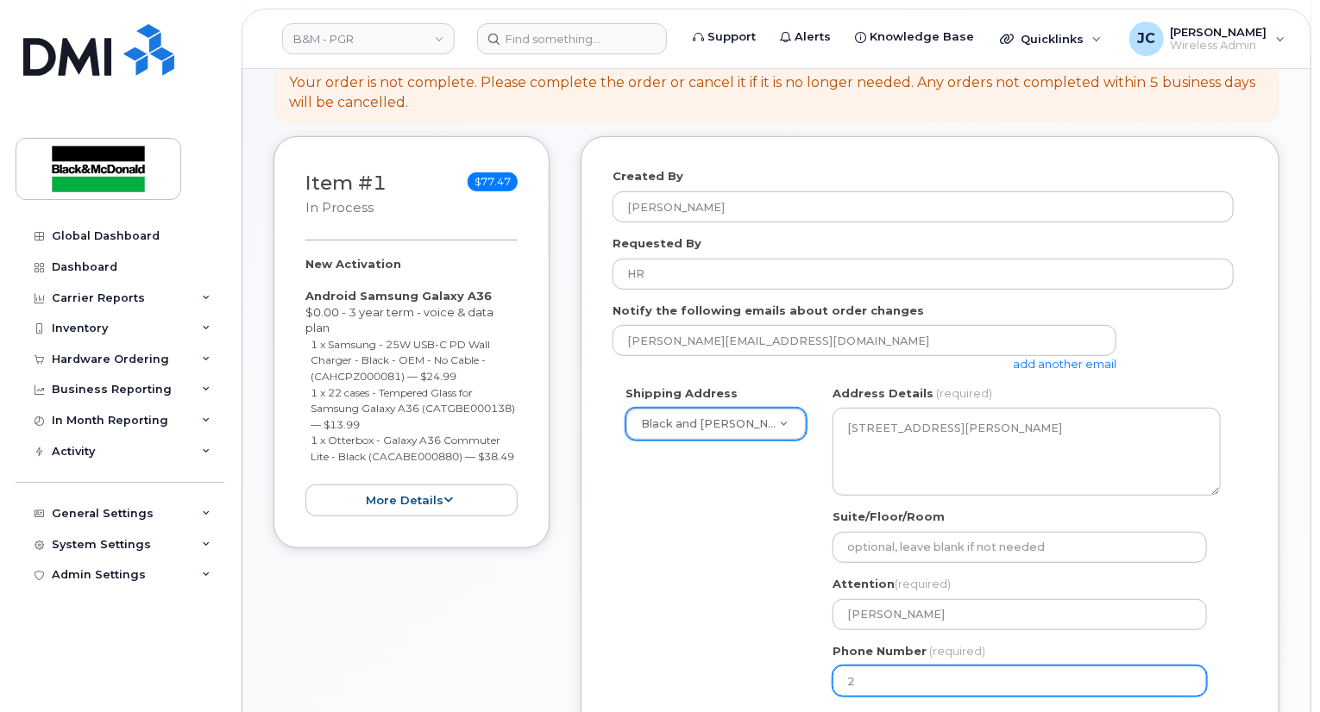
scroll to position [345, 0]
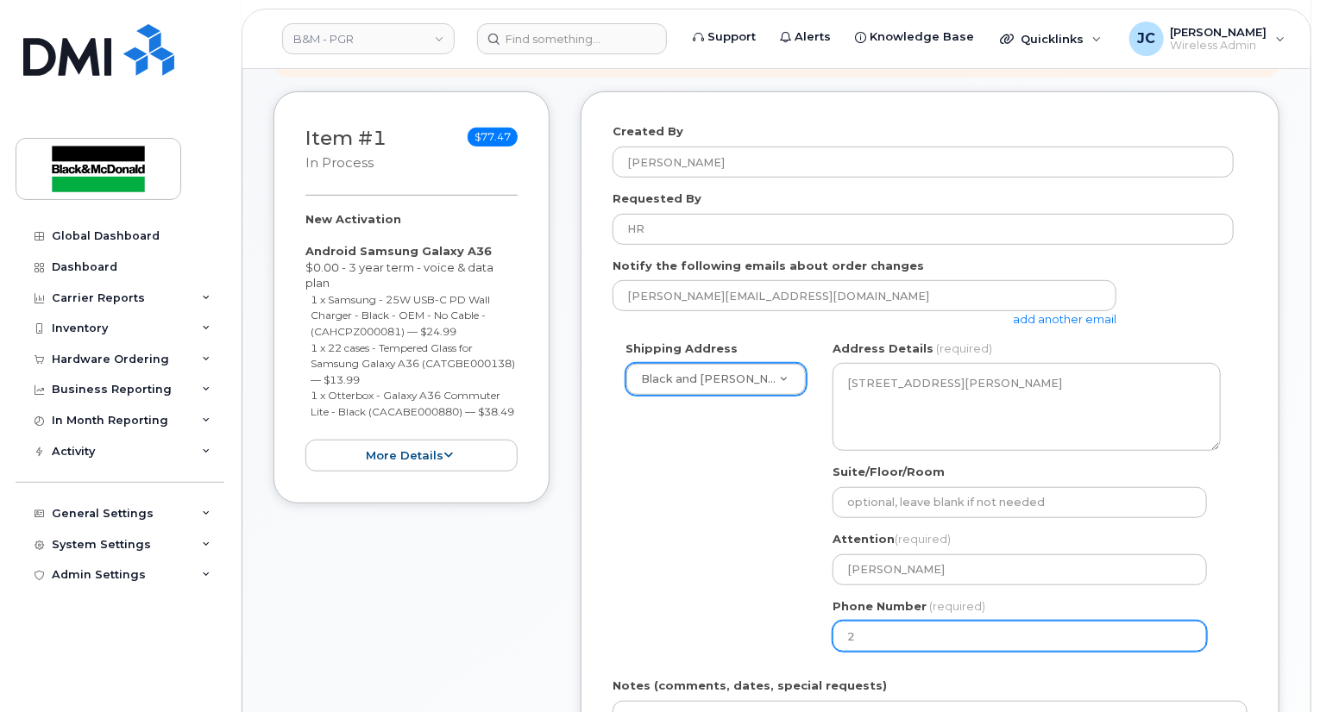
click at [749, 630] on div "Shipping Address Black and [PERSON_NAME] - PGR Black and [PERSON_NAME] - PGR ON…" at bounding box center [922, 503] width 621 height 324
type input "905621313"
select select
type input "9056213134"
select select
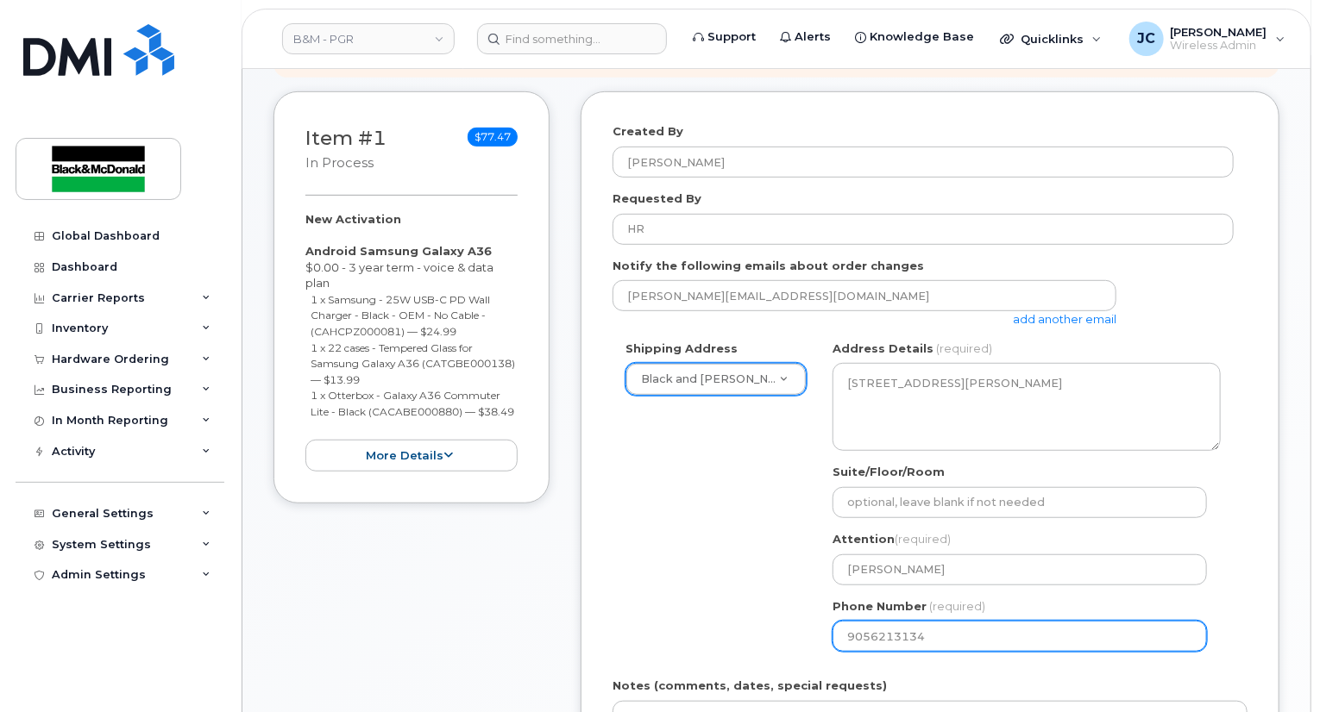
type input "90562131344"
select select
type input "9056213134"
select select
type input "905621313"
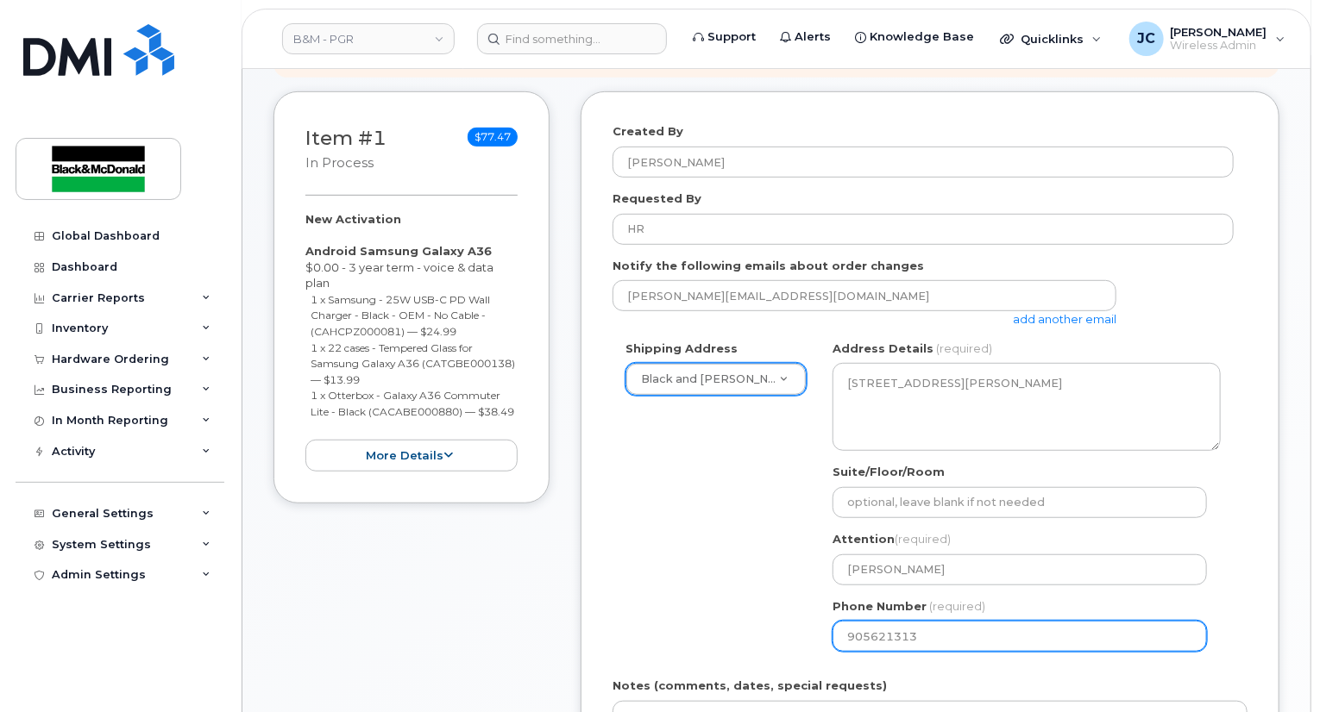
select select
type input "9056213137"
select select
type input "9056213136"
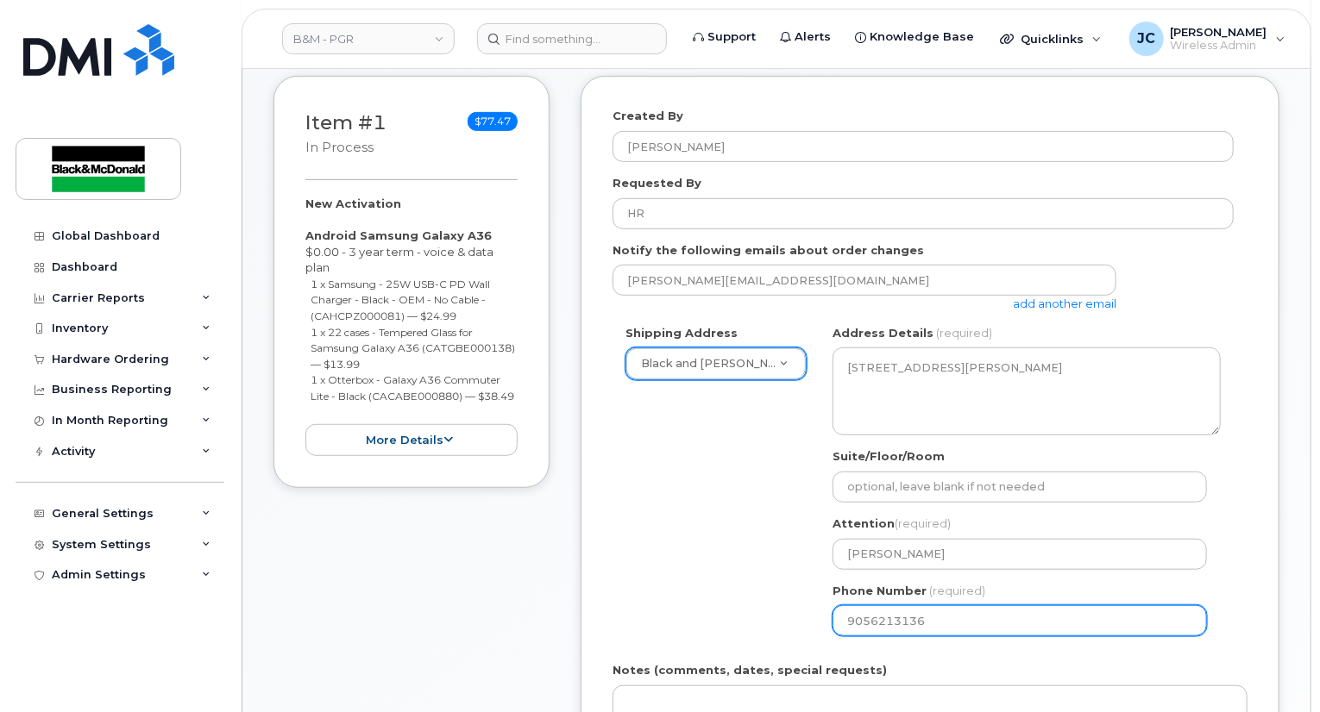
select select
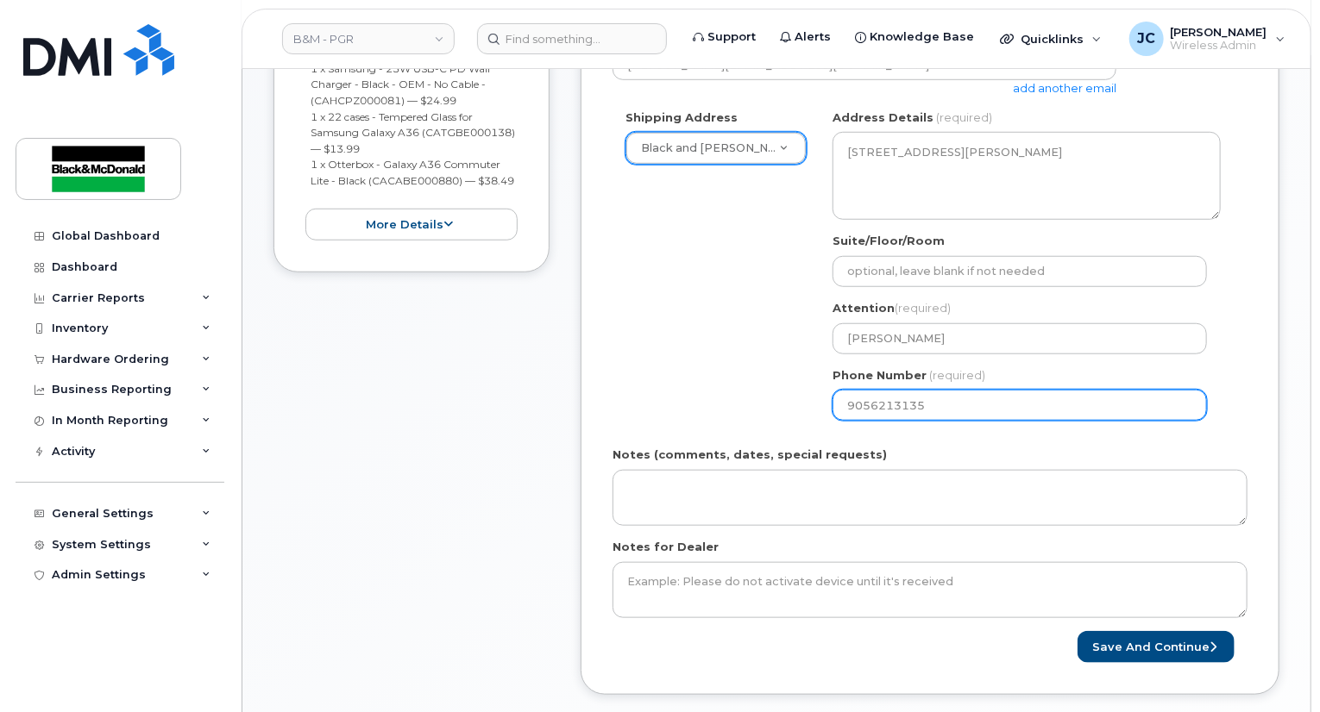
scroll to position [604, 0]
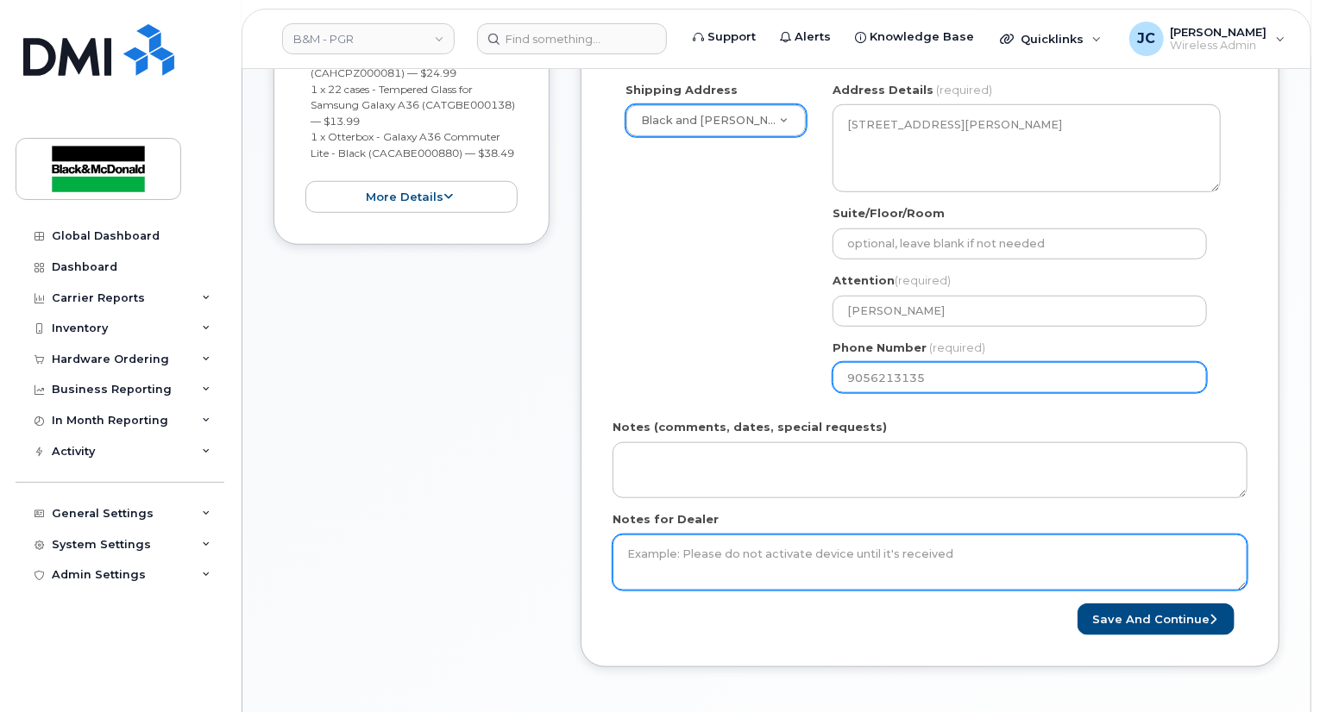
type input "9056213135"
click at [661, 551] on textarea "Notes for Dealer" at bounding box center [929, 563] width 635 height 57
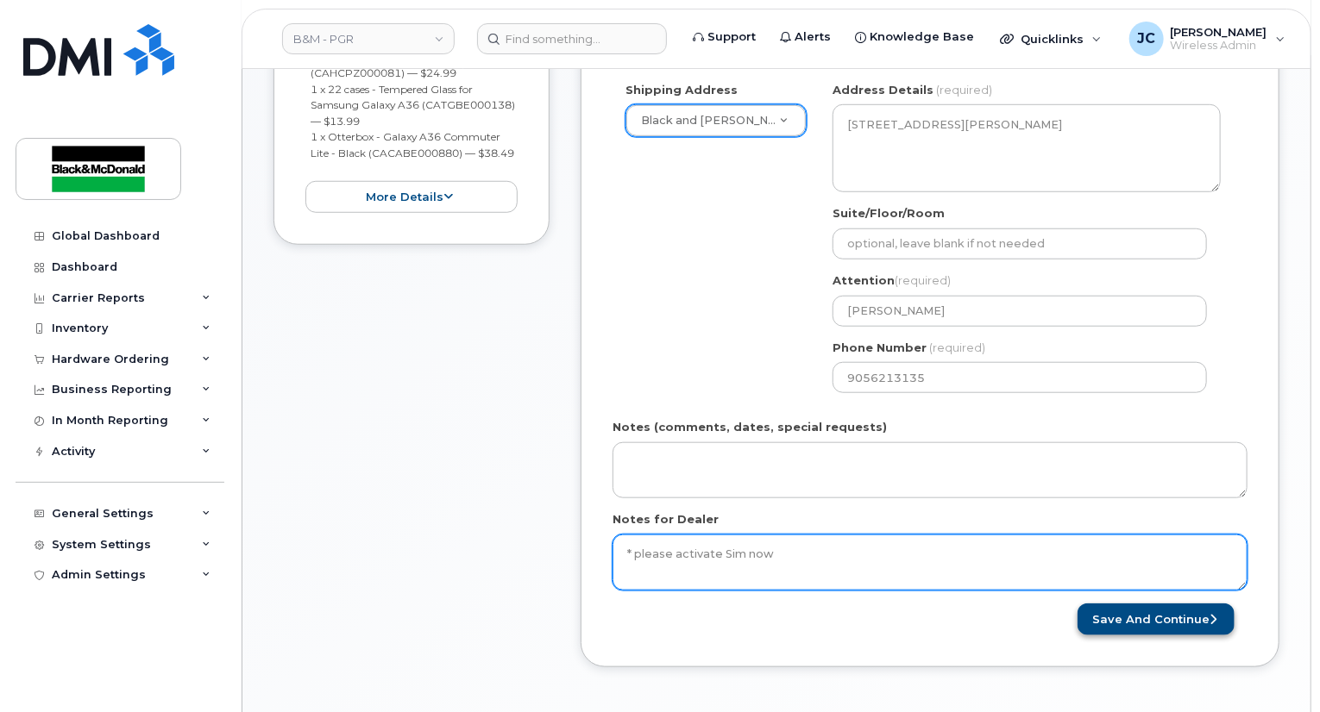
type textarea "* please activate Sim now"
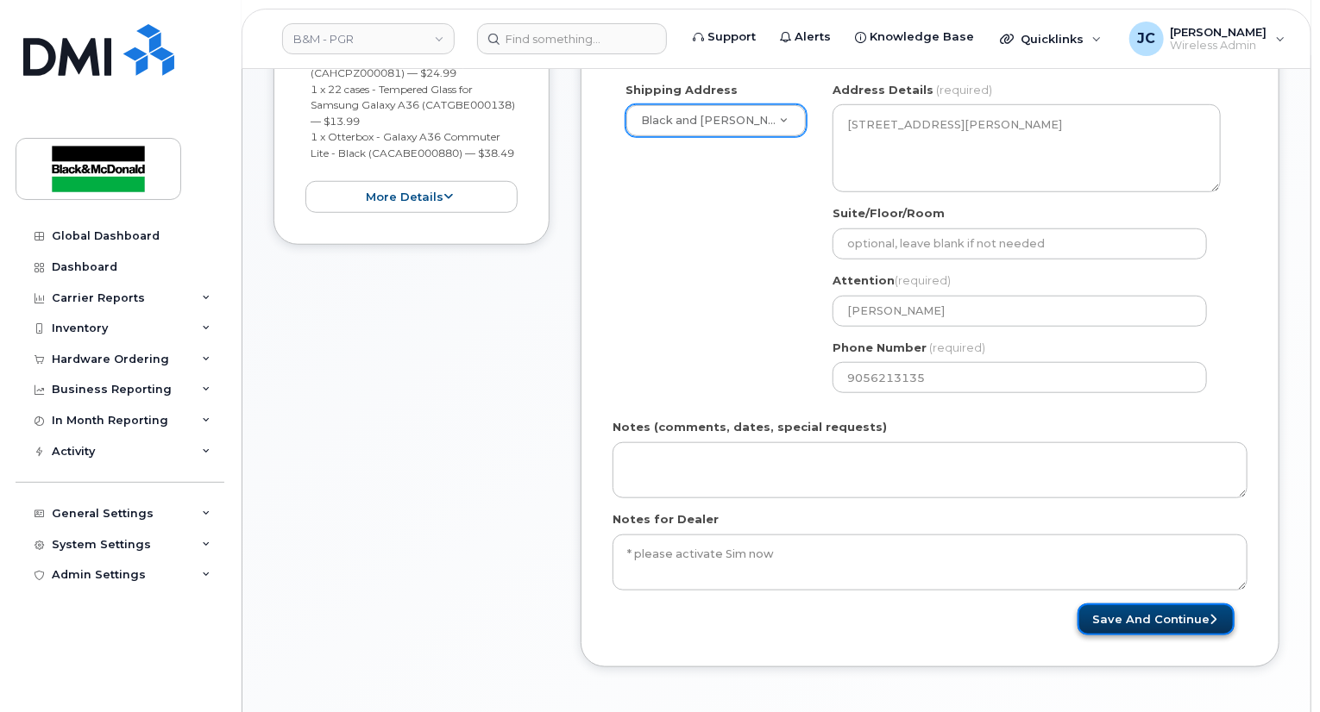
click at [1157, 607] on button "Save and Continue" at bounding box center [1155, 620] width 157 height 32
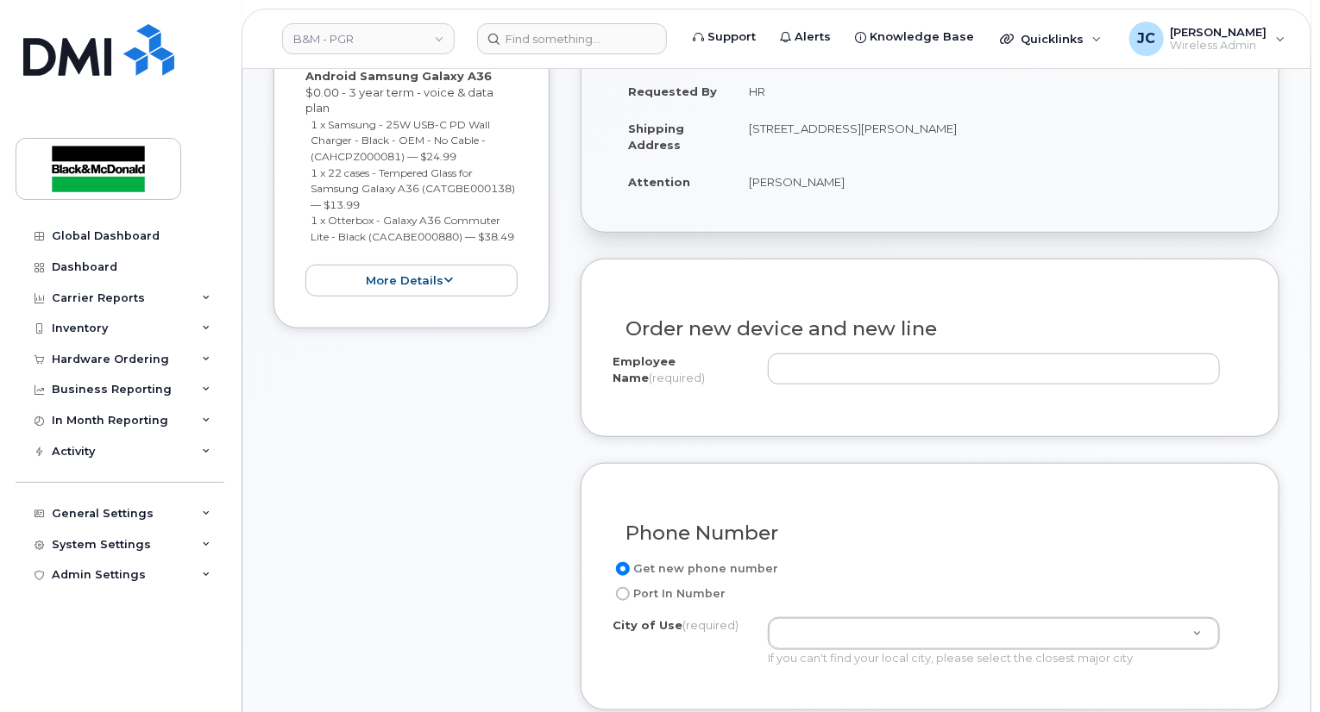
scroll to position [604, 0]
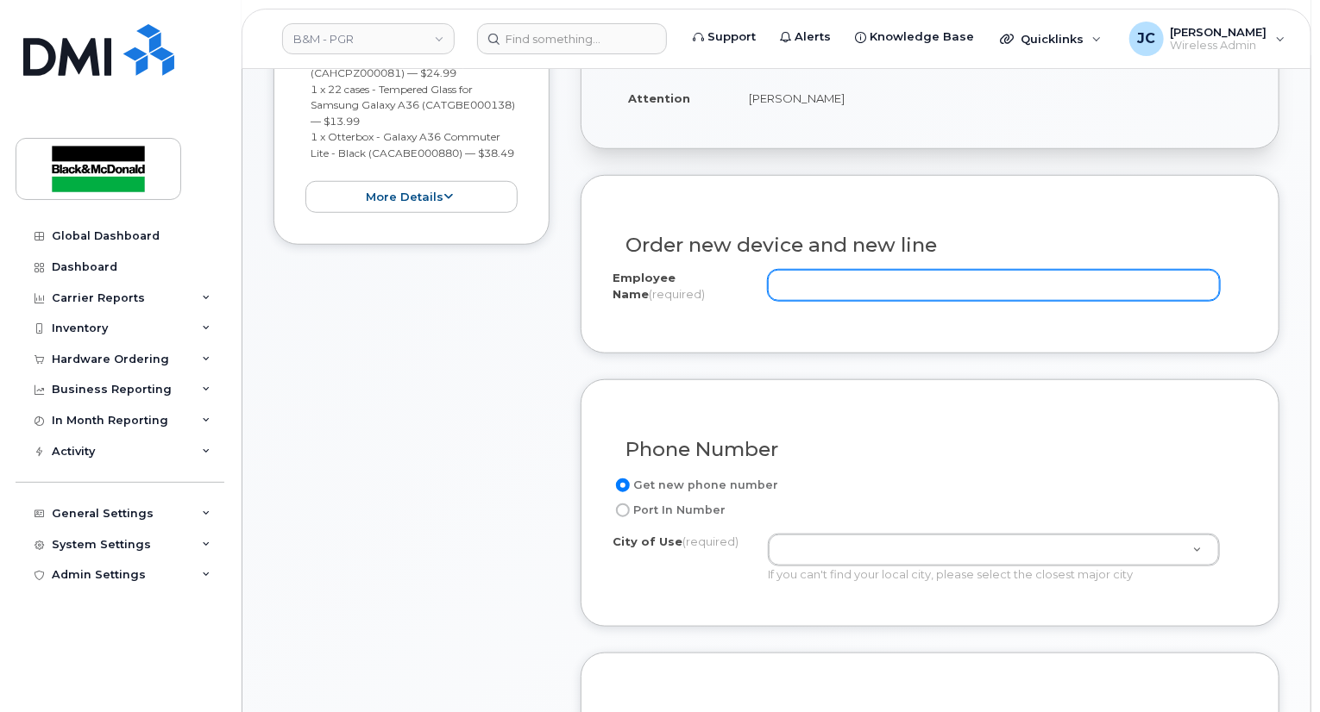
click at [788, 270] on input "Employee Name (required)" at bounding box center [994, 285] width 452 height 31
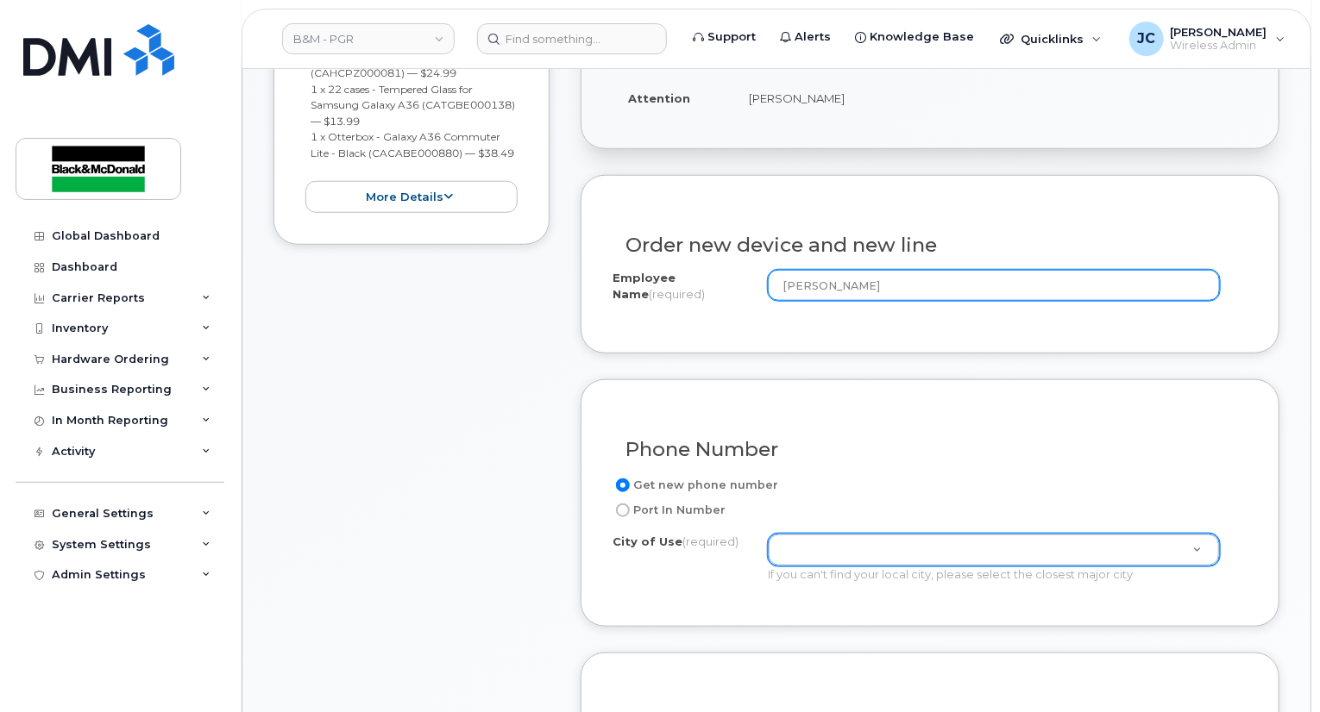
type input "[PERSON_NAME]"
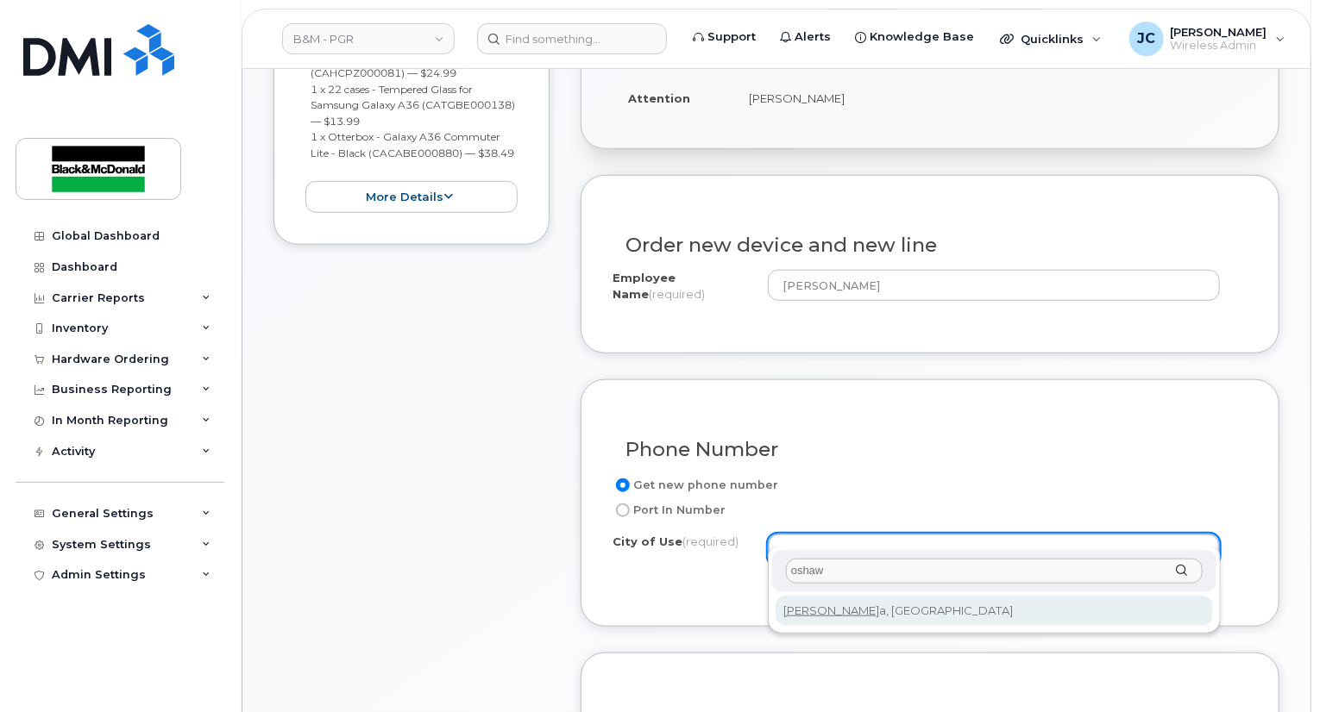
drag, startPoint x: 744, startPoint y: 580, endPoint x: 669, endPoint y: 580, distance: 75.0
type input "oshawa"
type input "4576"
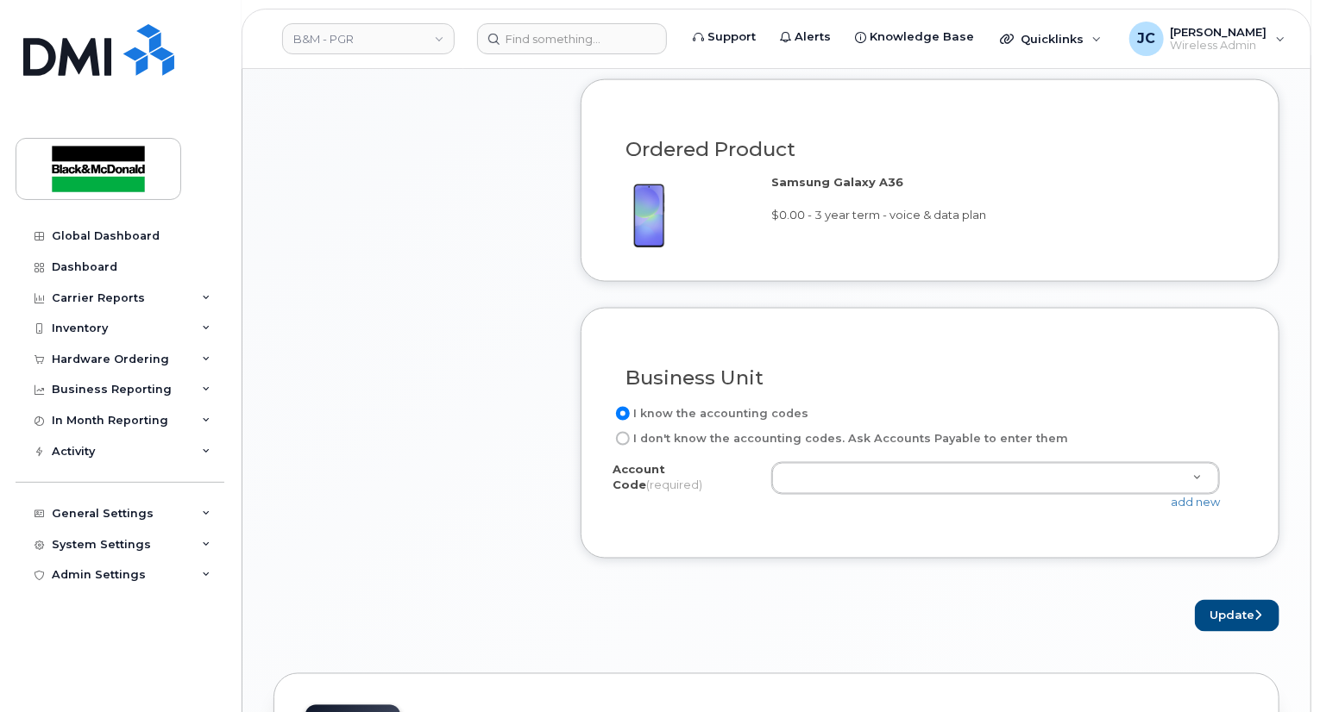
scroll to position [1207, 0]
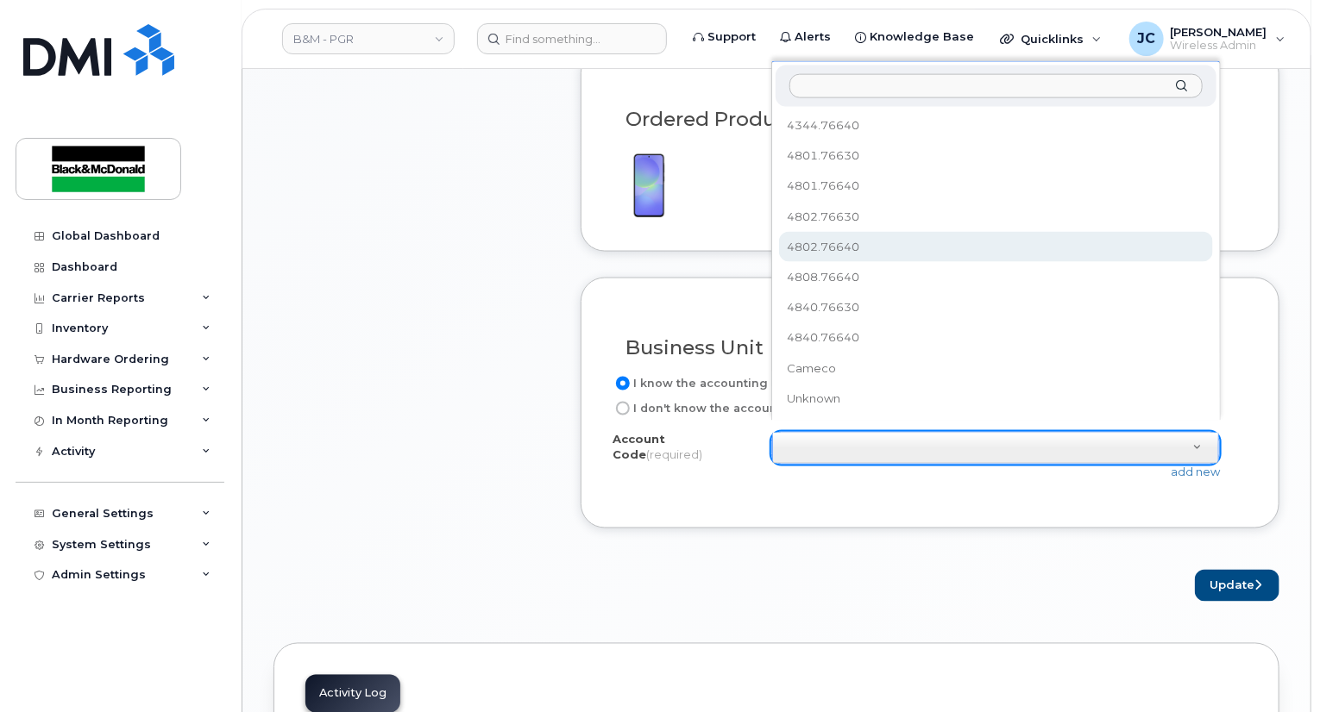
select select "4802.76640"
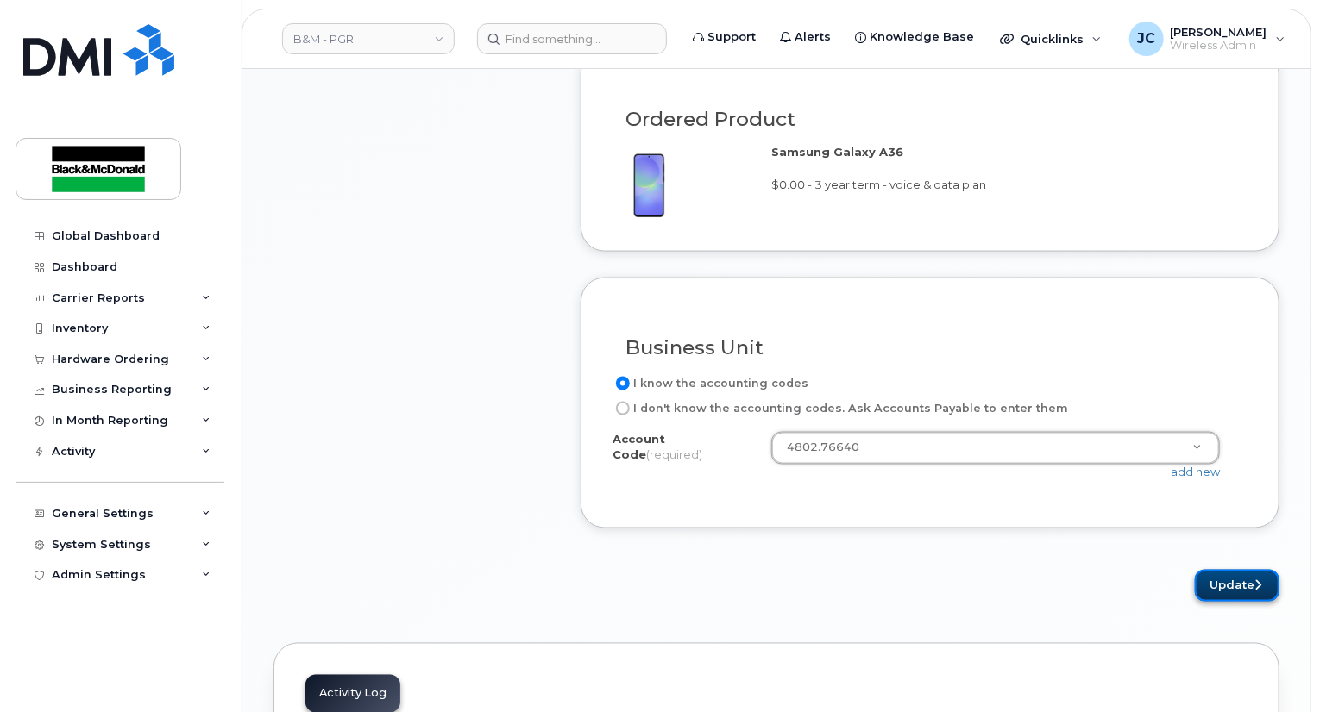
click at [1241, 570] on button "Update" at bounding box center [1237, 586] width 85 height 32
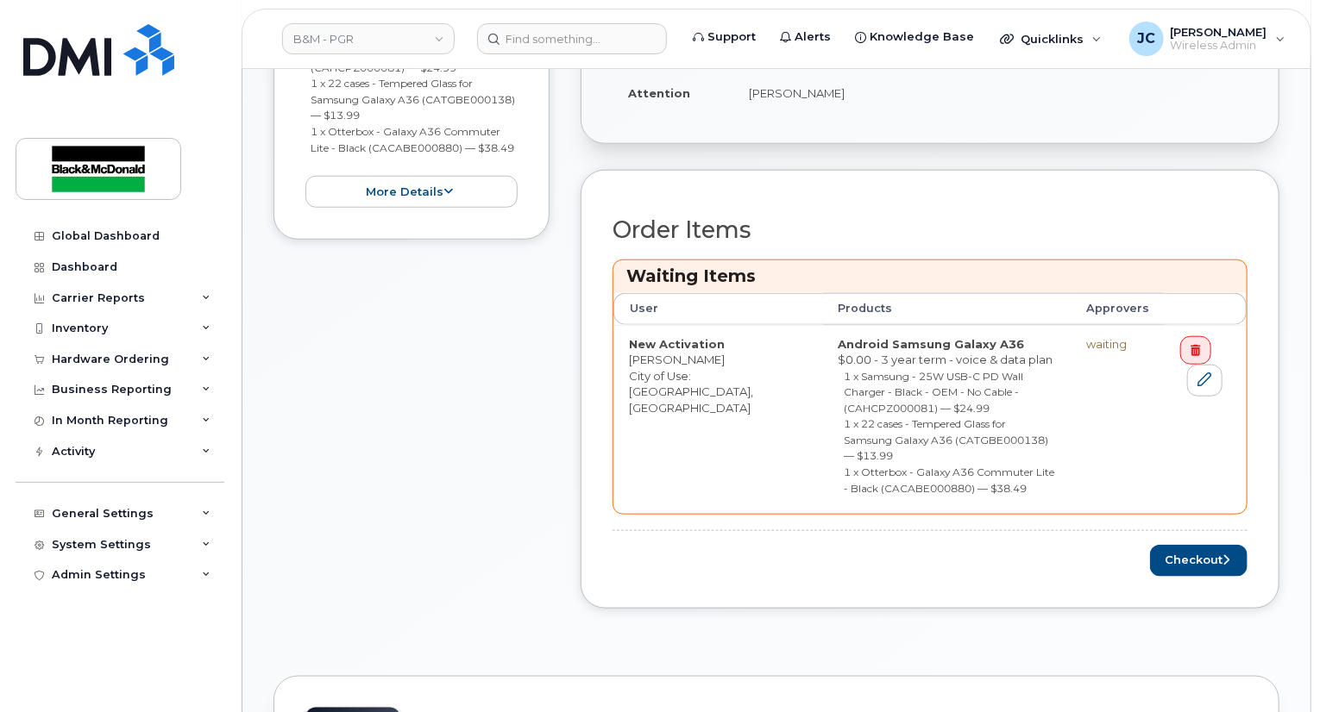
scroll to position [690, 0]
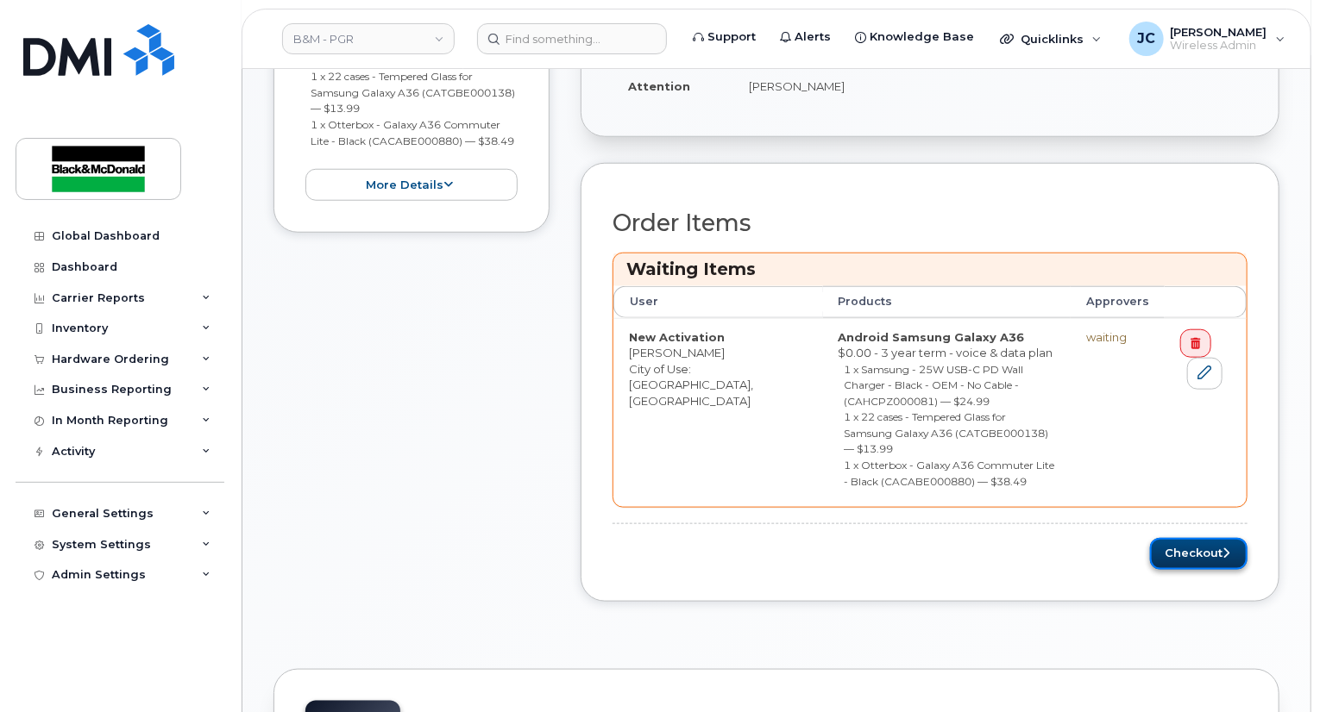
click at [1199, 538] on button "Checkout" at bounding box center [1198, 554] width 97 height 32
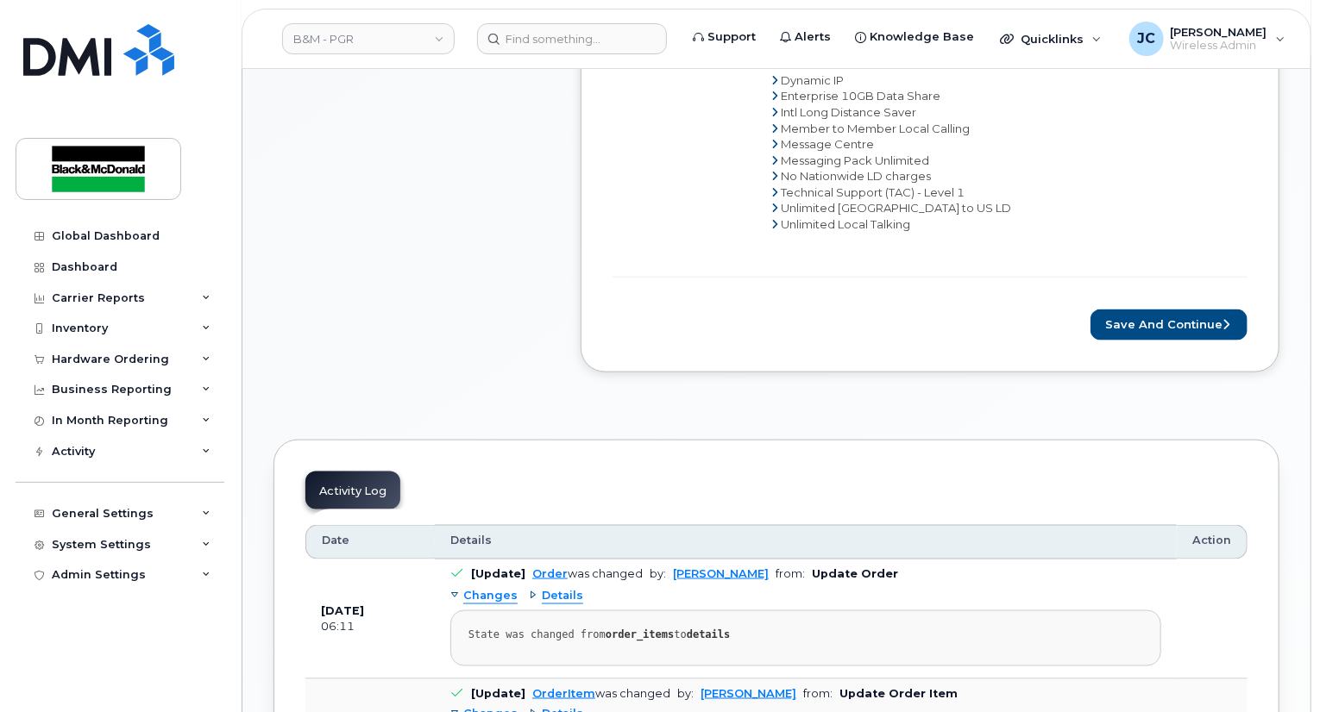
scroll to position [949, 0]
click at [1149, 314] on button "Save and Continue" at bounding box center [1168, 325] width 157 height 32
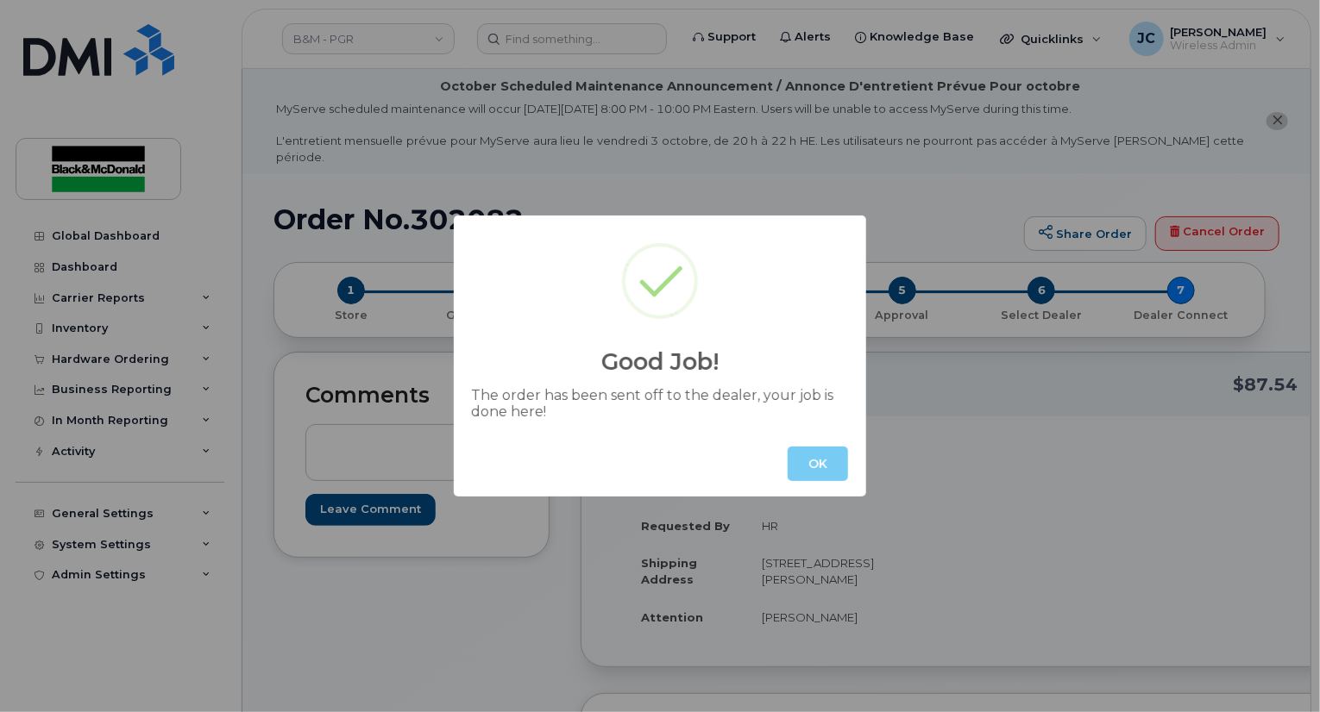
click at [818, 462] on button "OK" at bounding box center [817, 464] width 60 height 34
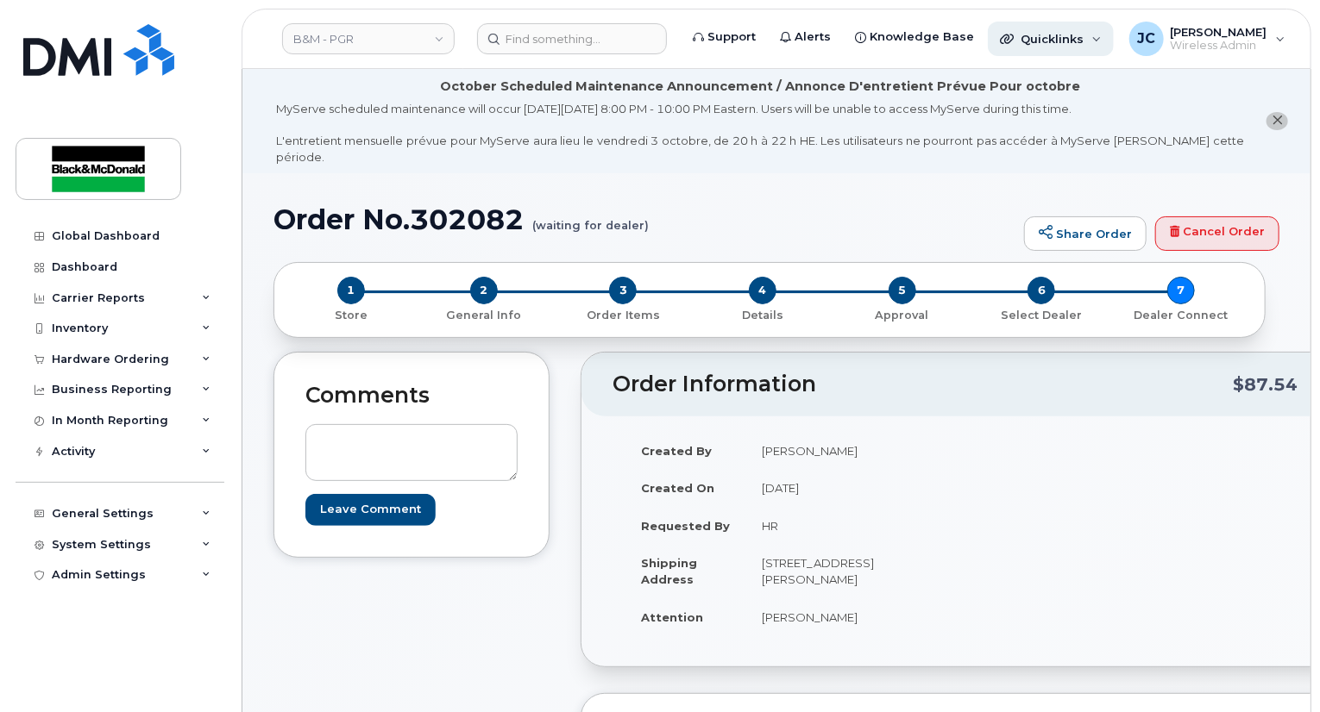
click at [1020, 37] on span "Quicklinks" at bounding box center [1051, 39] width 63 height 14
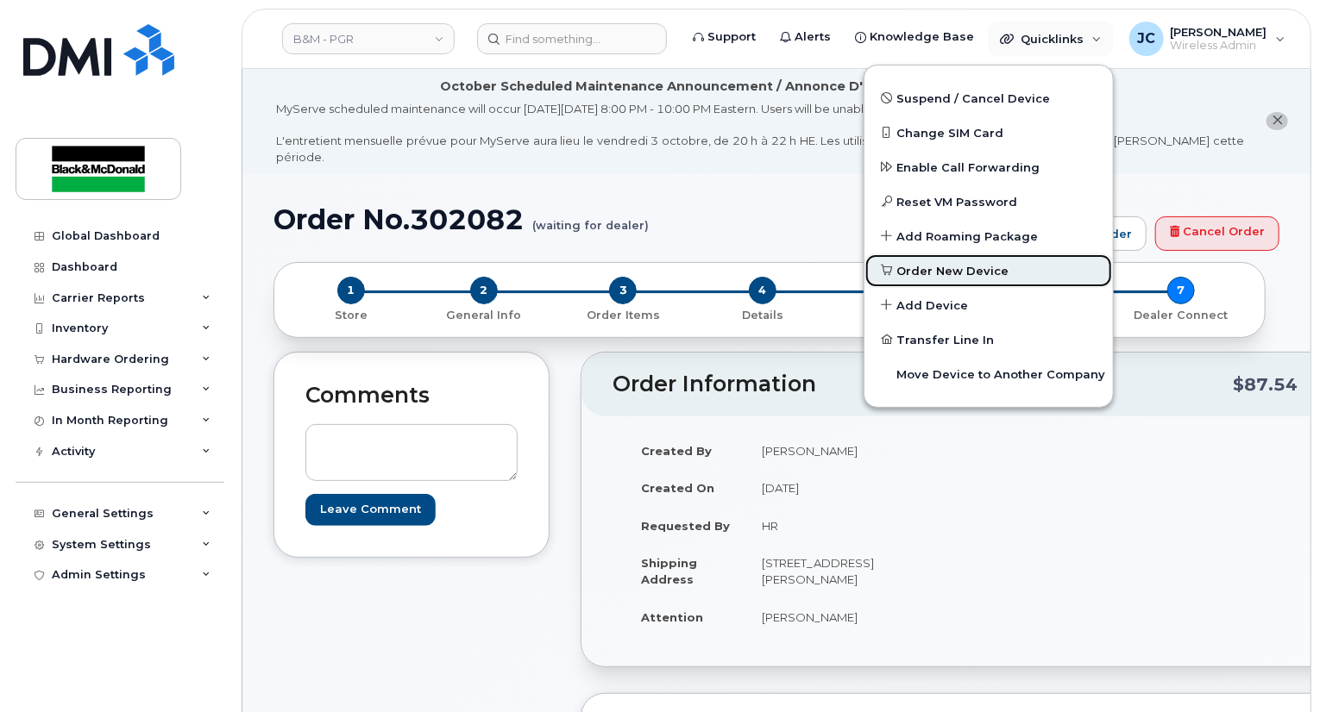
click at [933, 267] on span "Order New Device" at bounding box center [953, 271] width 112 height 17
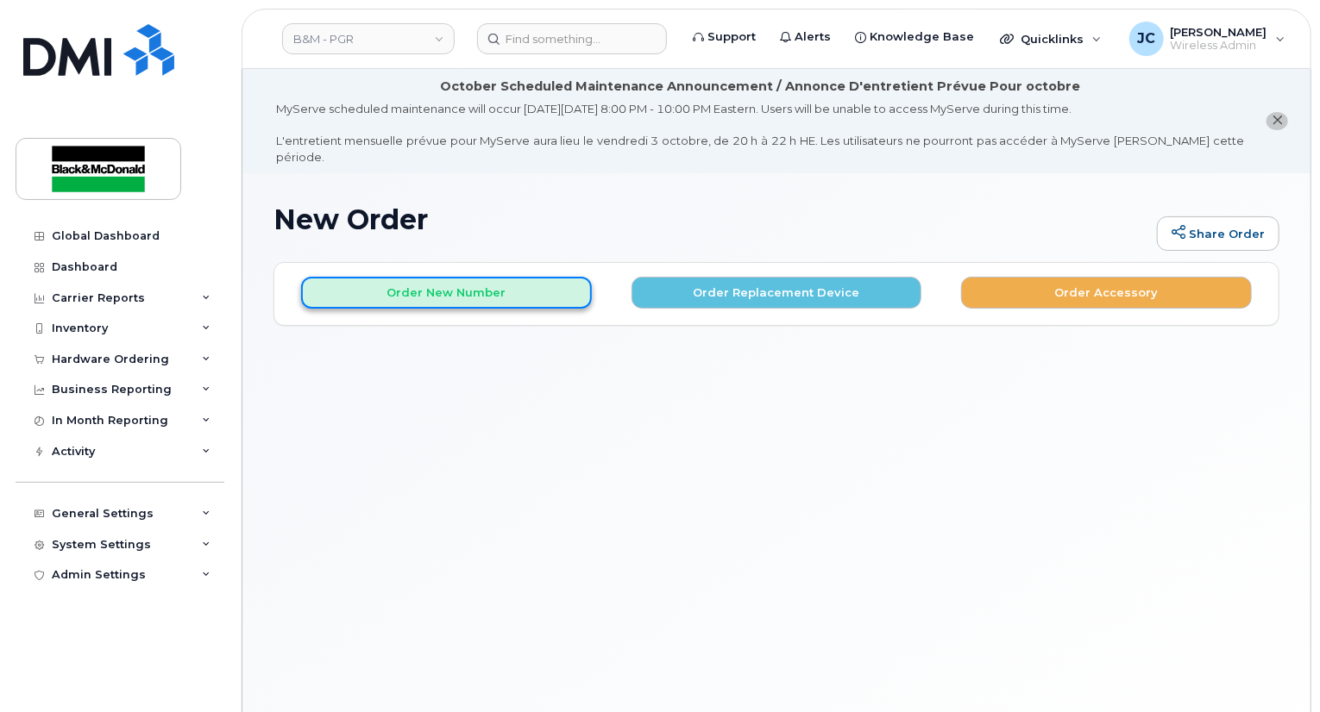
click at [475, 283] on button "Order New Number" at bounding box center [446, 293] width 291 height 32
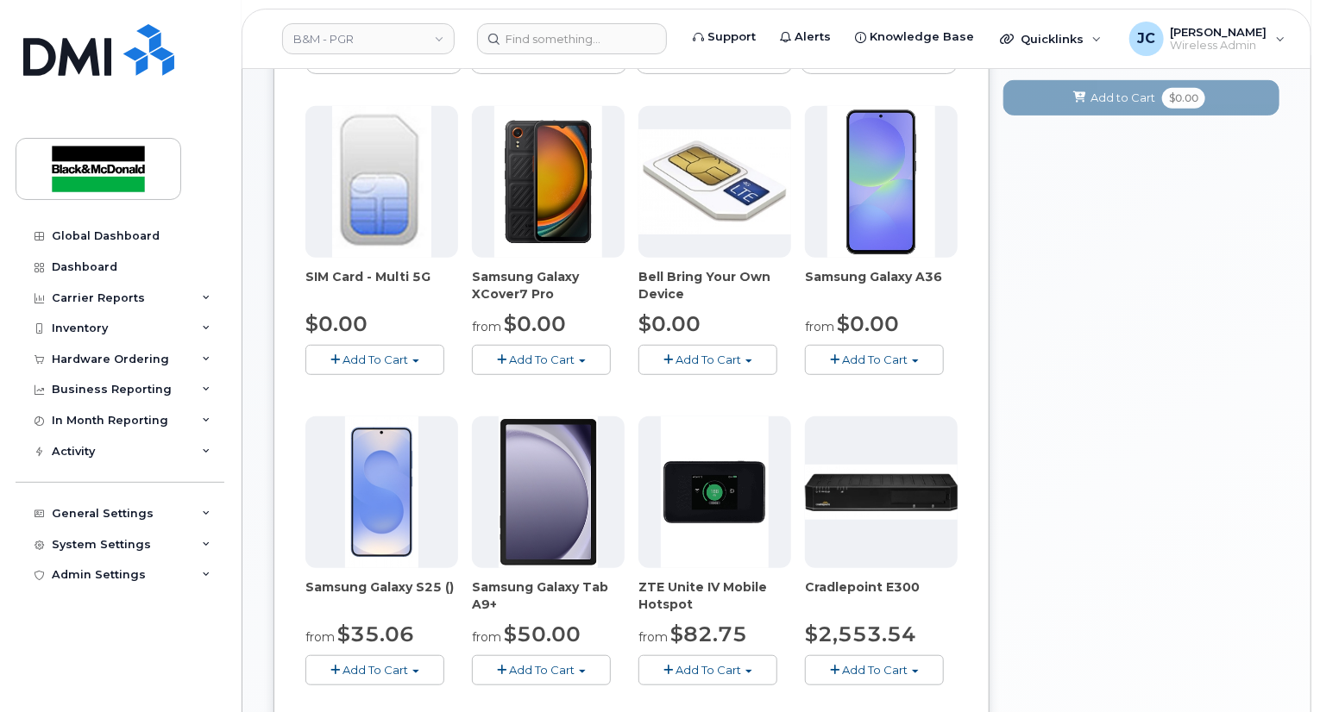
scroll to position [431, 0]
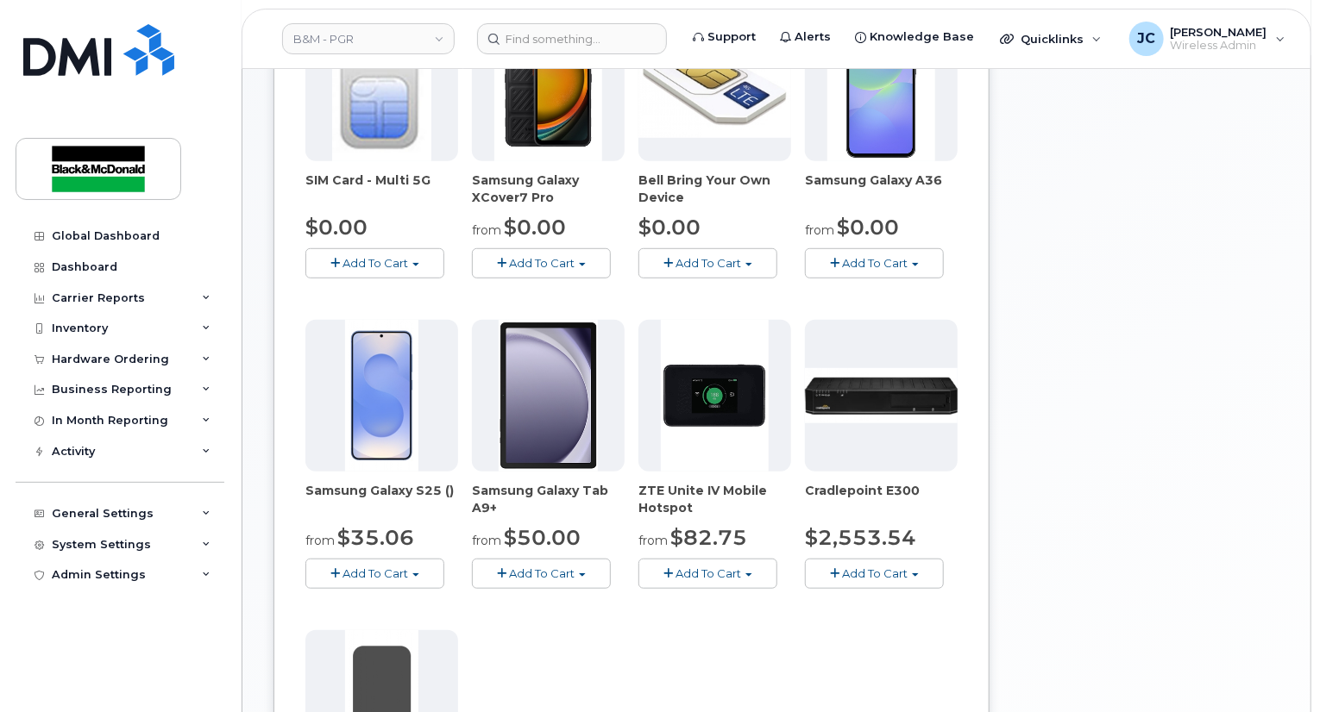
click at [907, 254] on button "Add To Cart" at bounding box center [874, 263] width 139 height 30
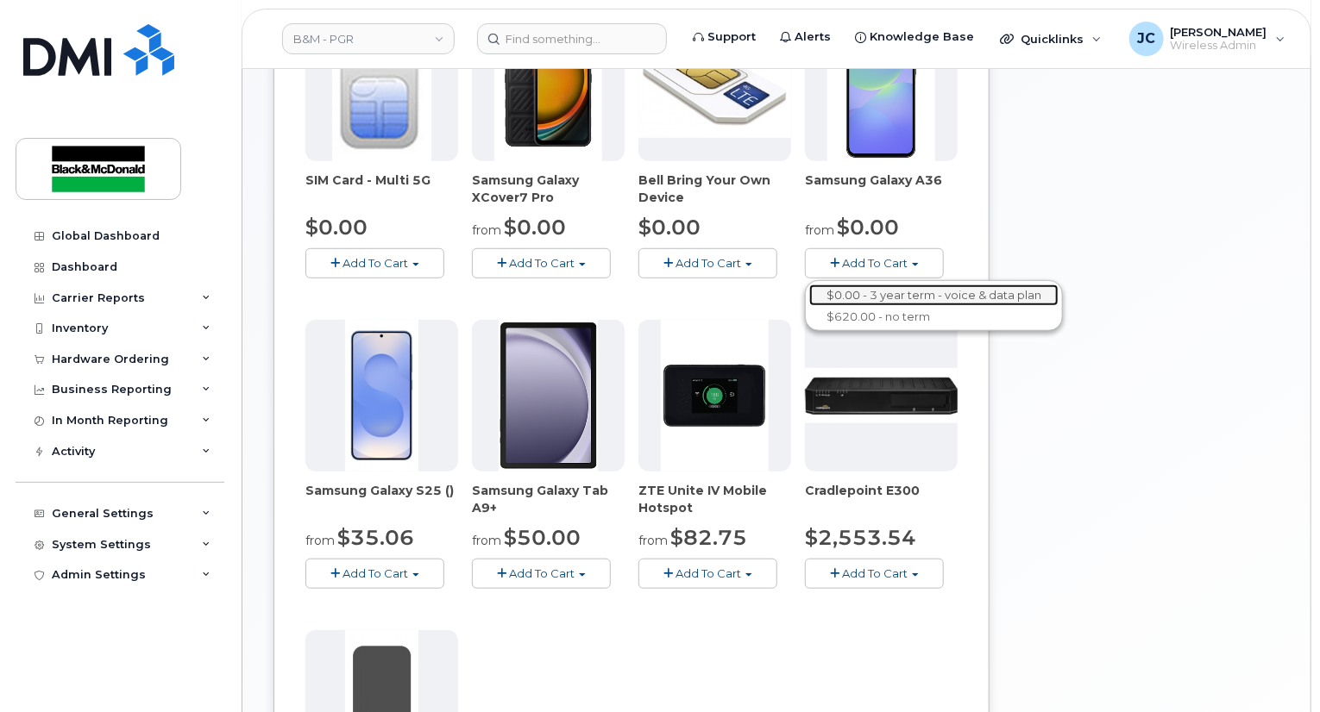
click at [880, 285] on link "$0.00 - 3 year term - voice & data plan" at bounding box center [933, 296] width 249 height 22
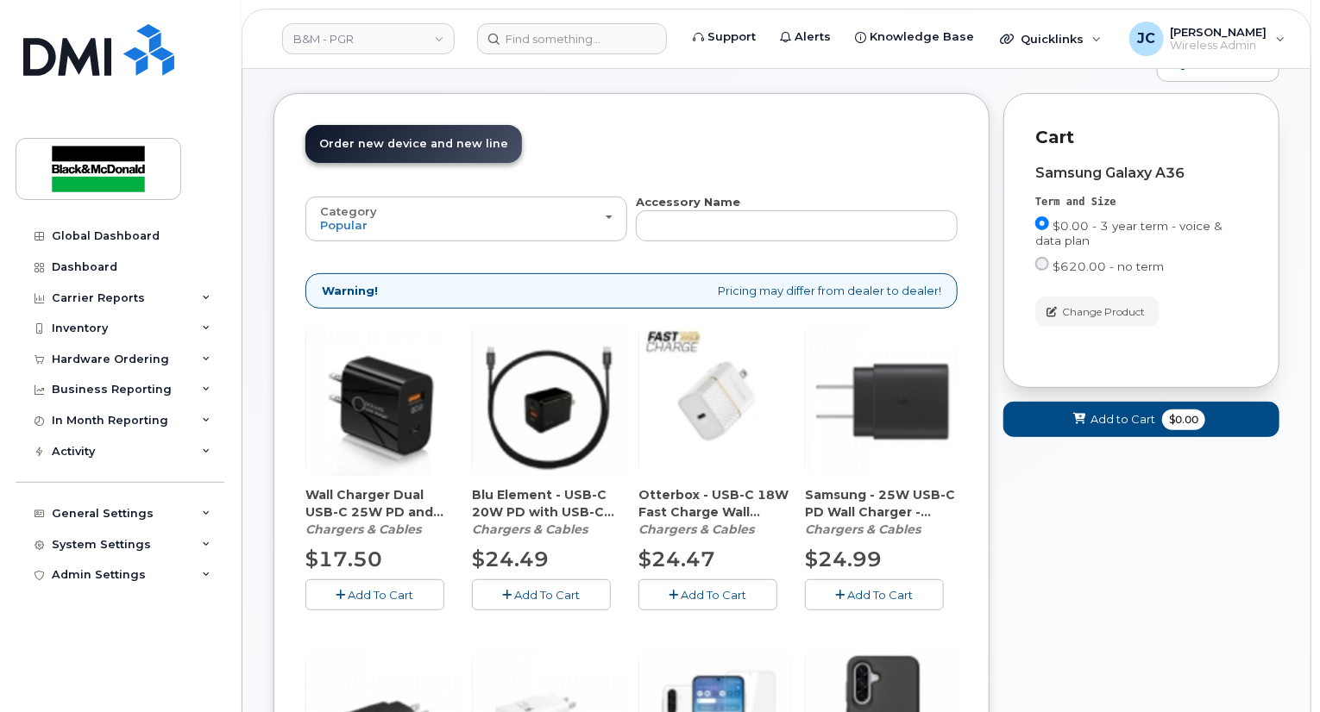
scroll to position [428, 0]
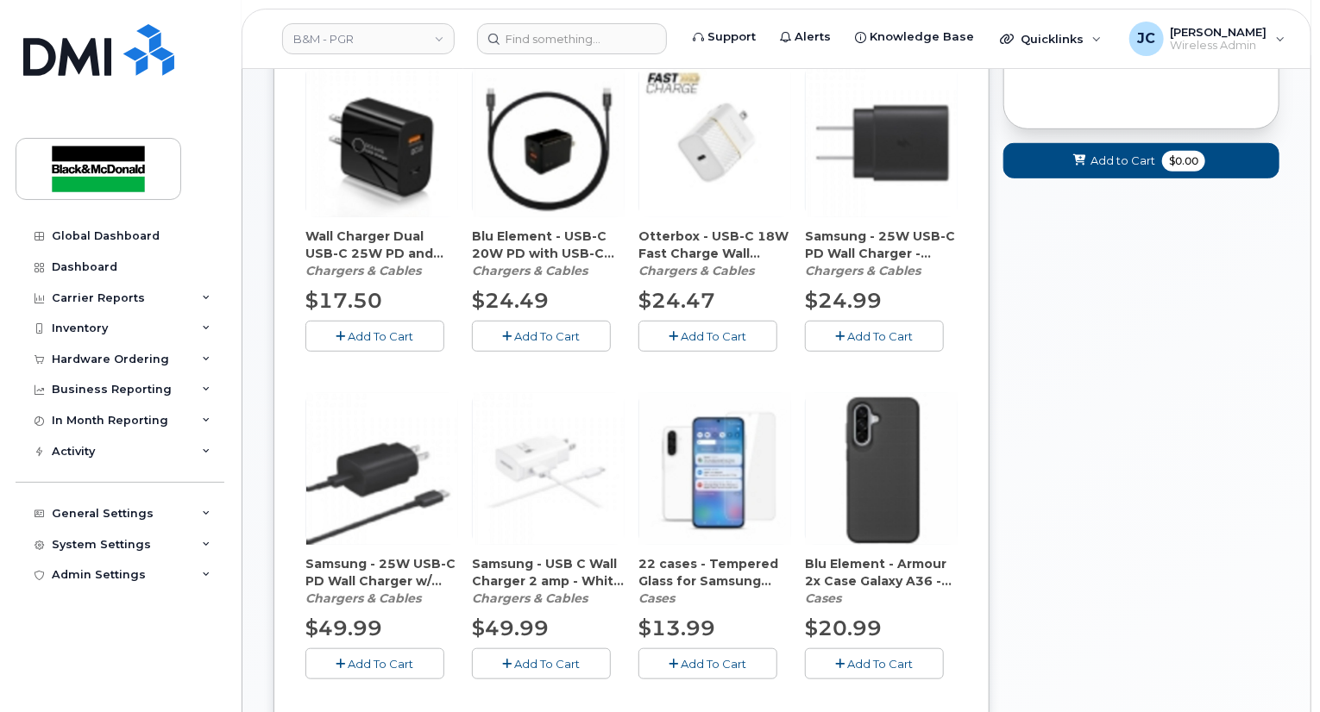
click at [866, 329] on span "Add To Cart" at bounding box center [881, 336] width 66 height 14
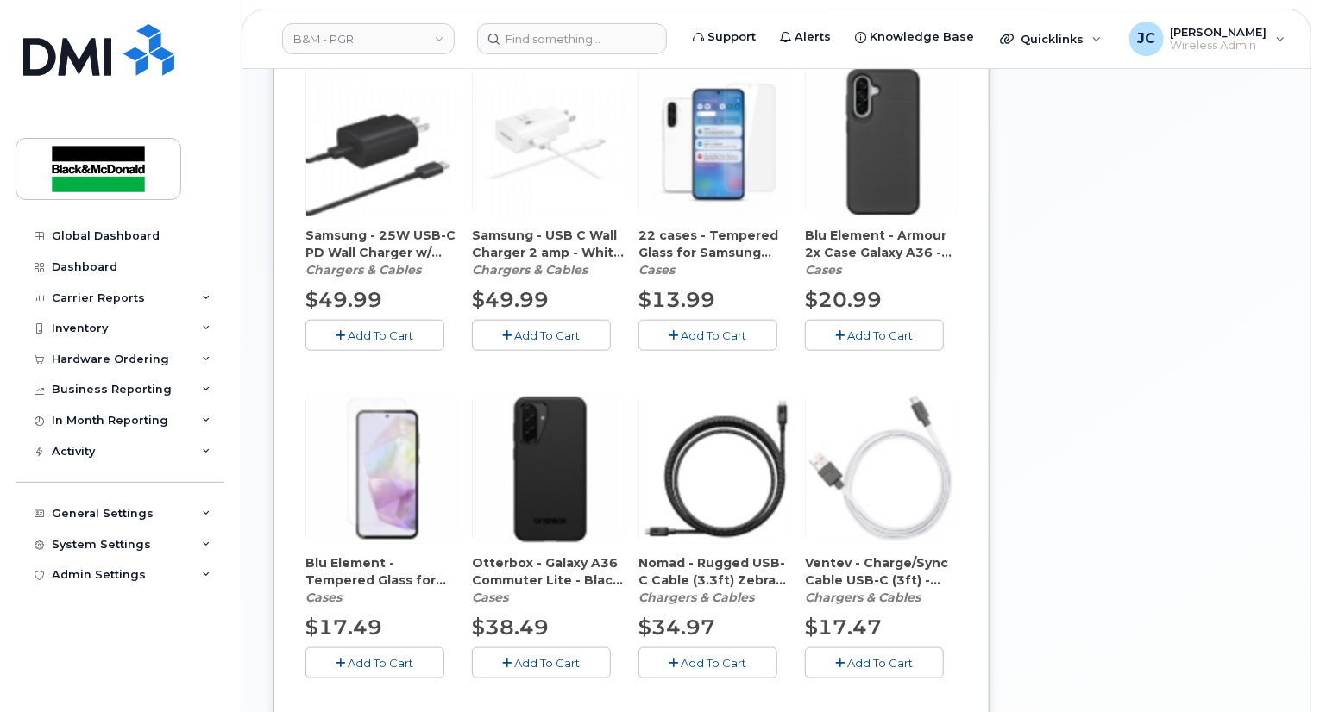
scroll to position [773, 0]
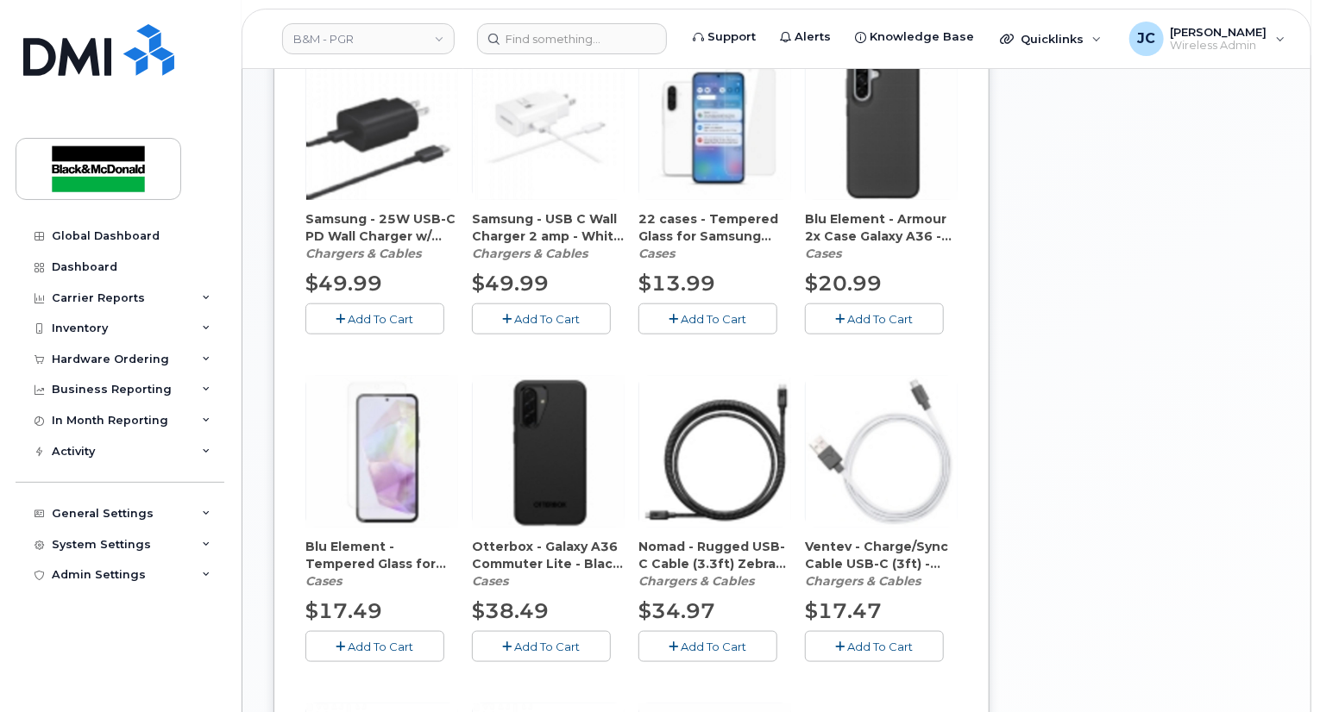
click at [731, 304] on button "Add To Cart" at bounding box center [707, 319] width 139 height 30
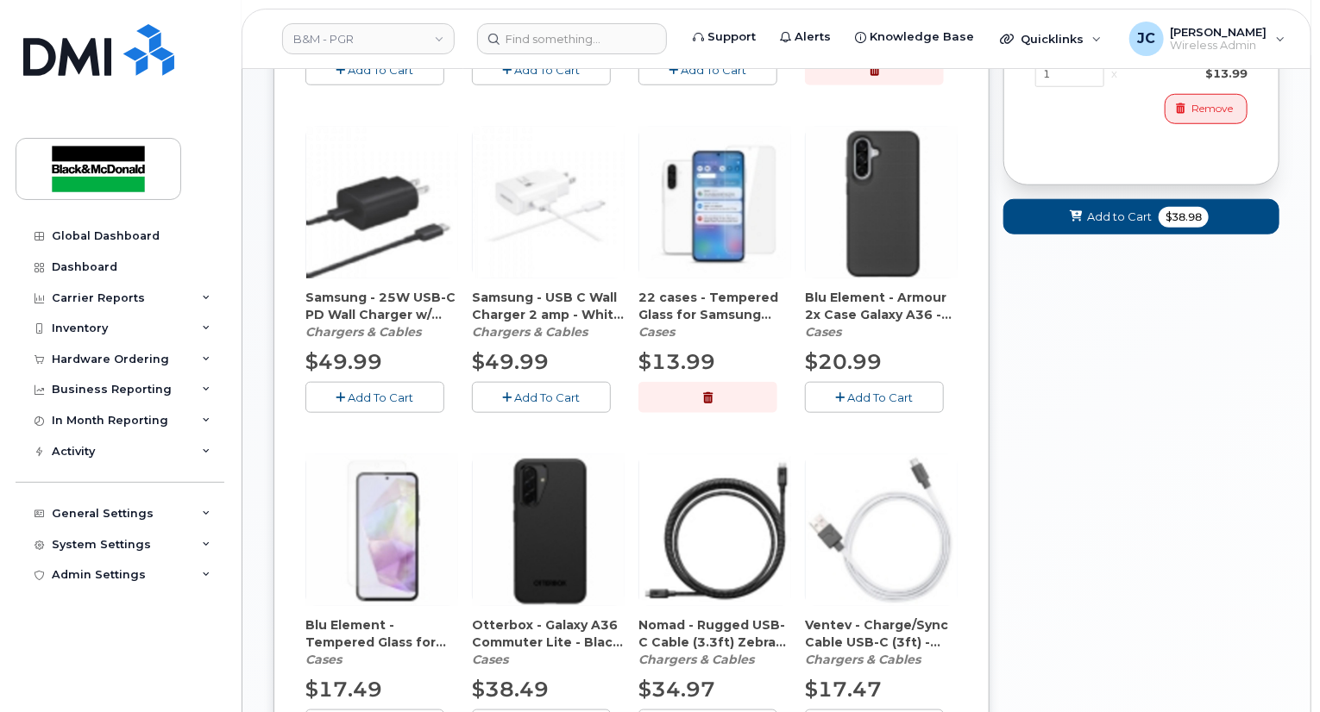
scroll to position [769, 0]
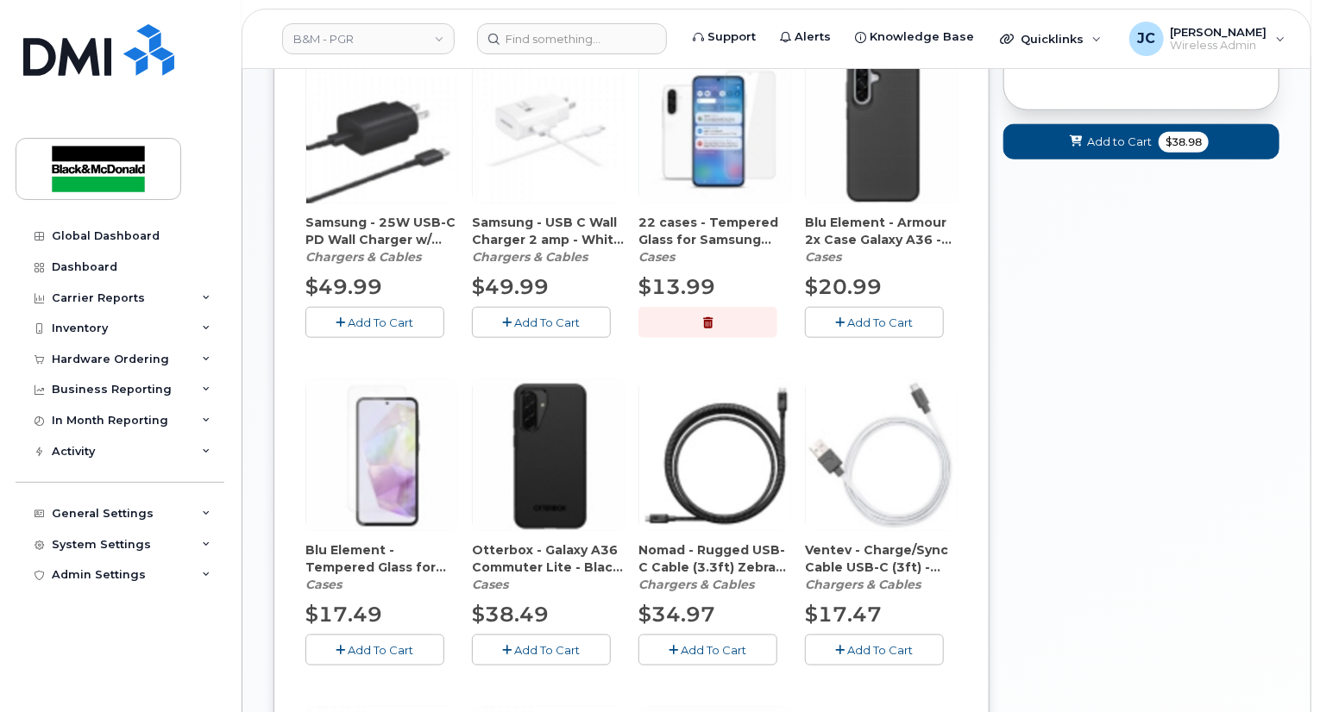
click at [571, 643] on span "Add To Cart" at bounding box center [548, 650] width 66 height 14
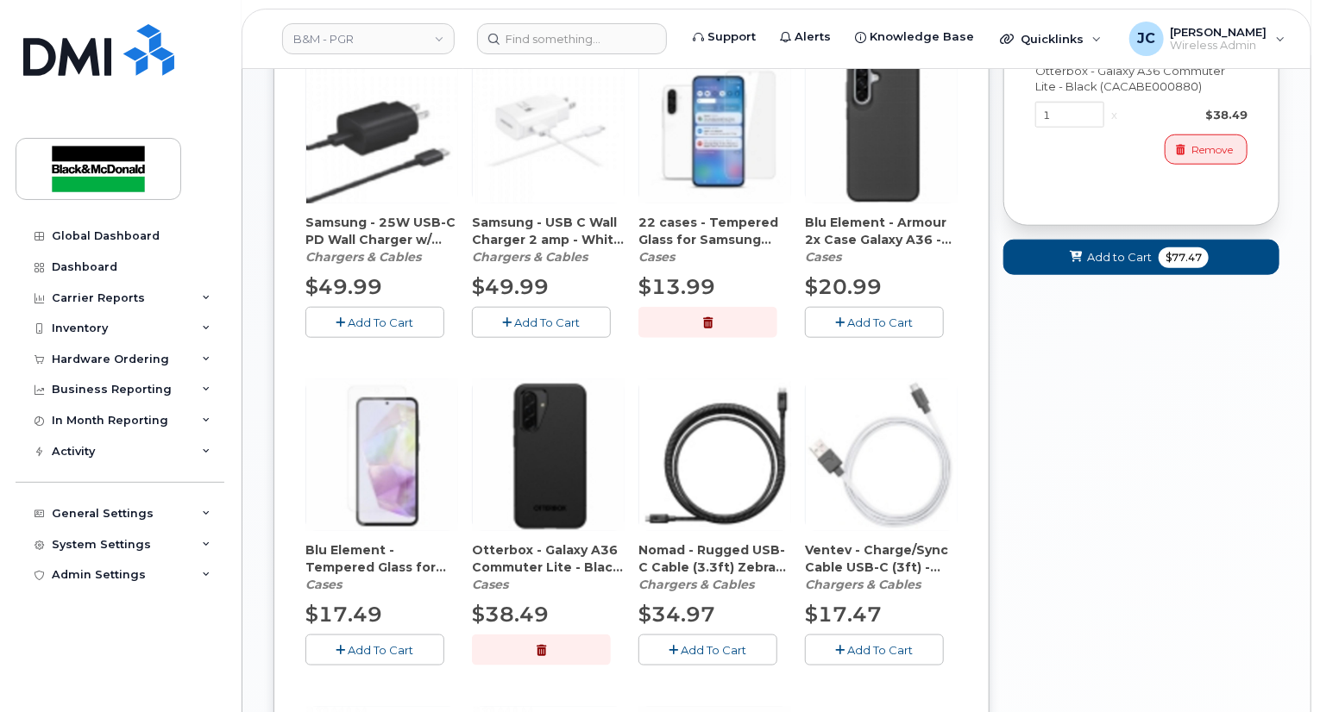
scroll to position [856, 0]
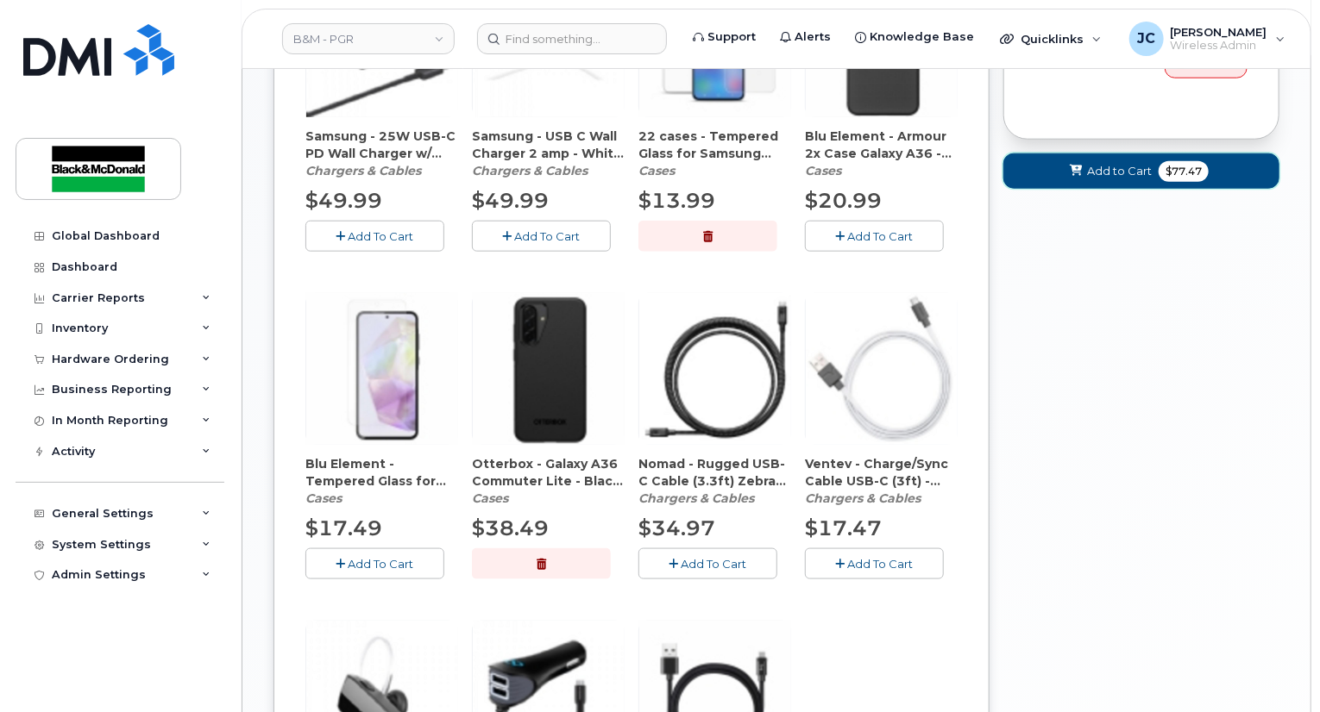
click at [1111, 163] on span "Add to Cart" at bounding box center [1119, 171] width 65 height 16
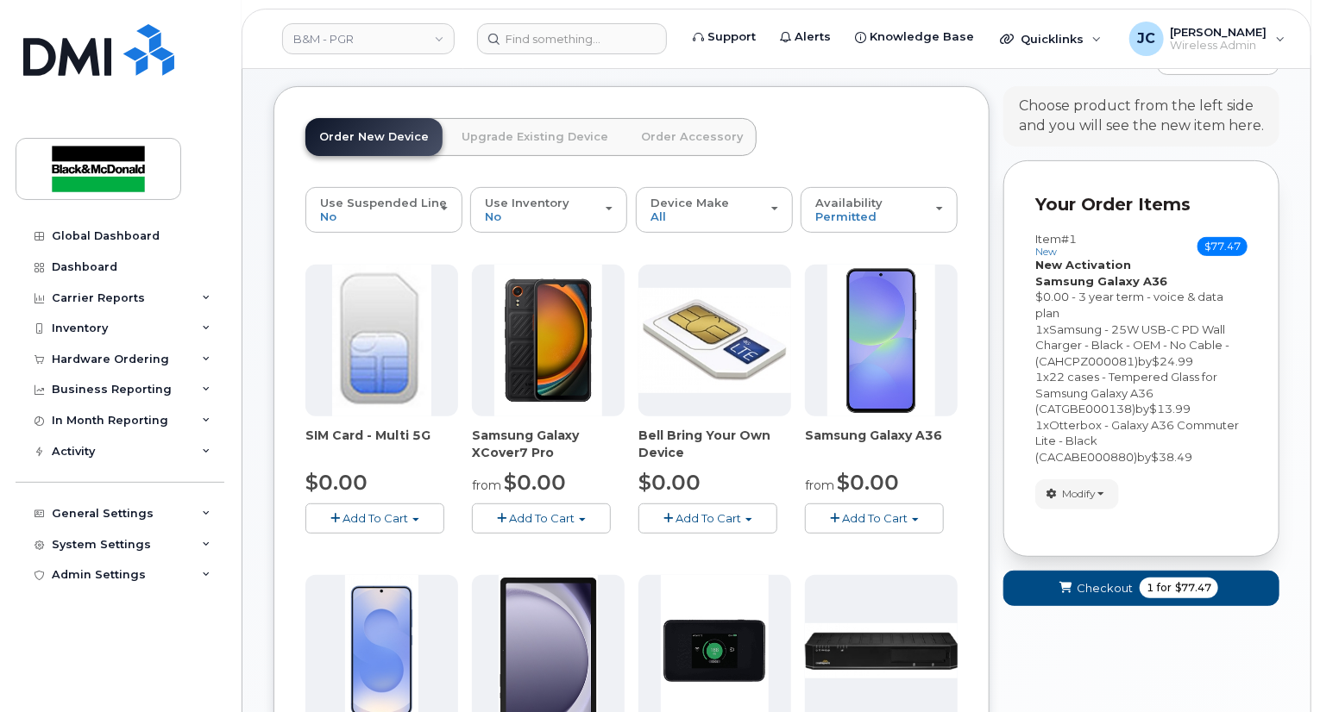
scroll to position [310, 0]
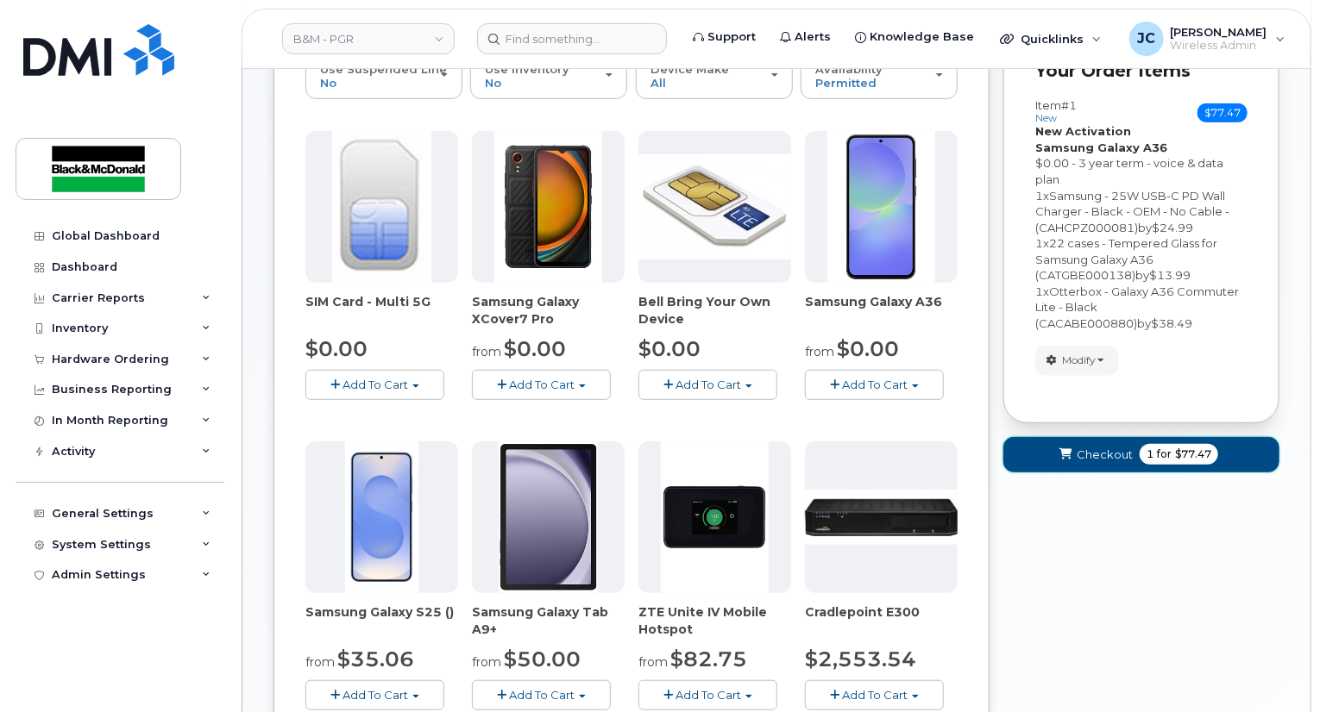
click at [1088, 447] on span "Checkout" at bounding box center [1104, 455] width 56 height 16
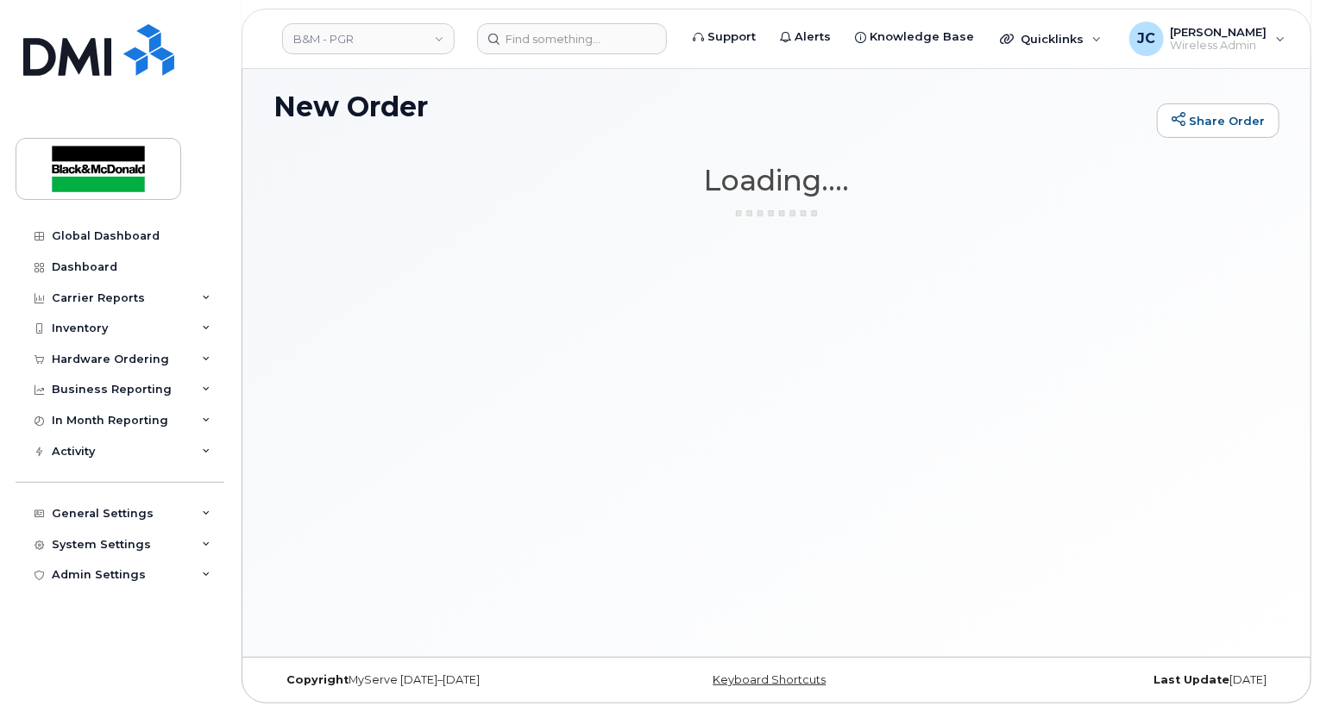
scroll to position [97, 0]
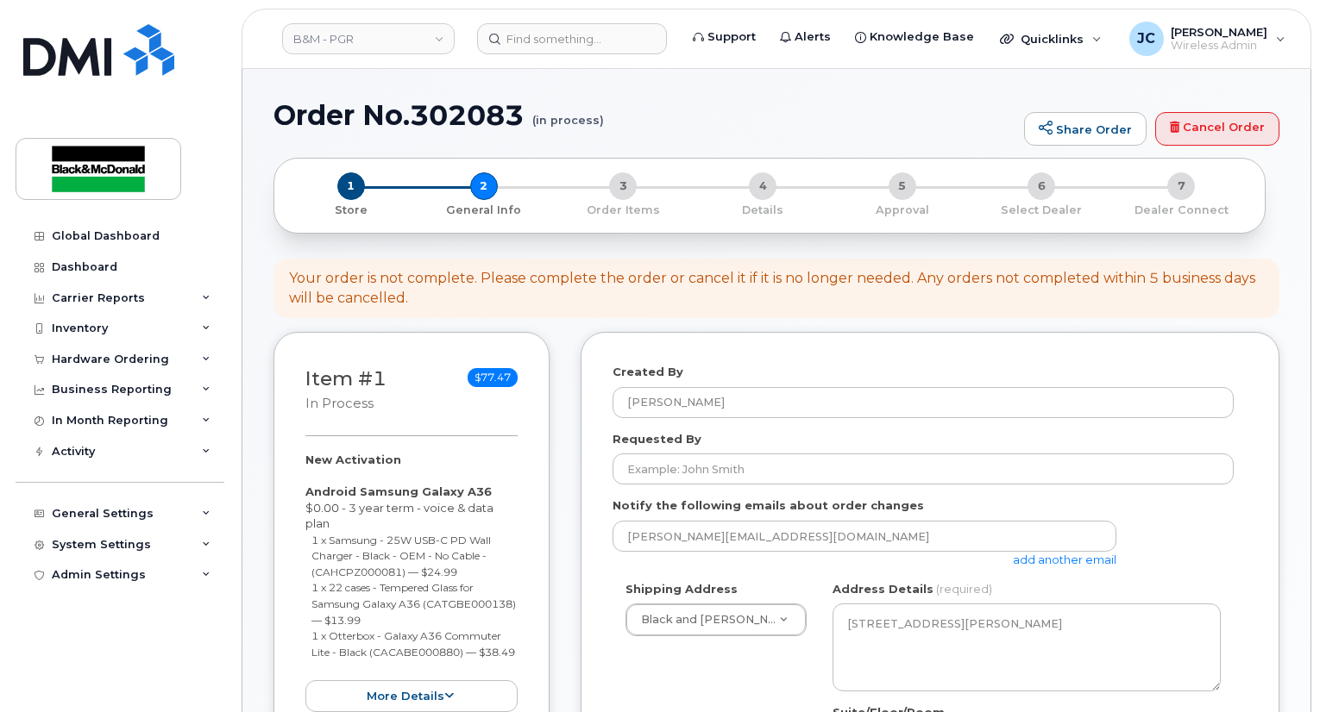
select select
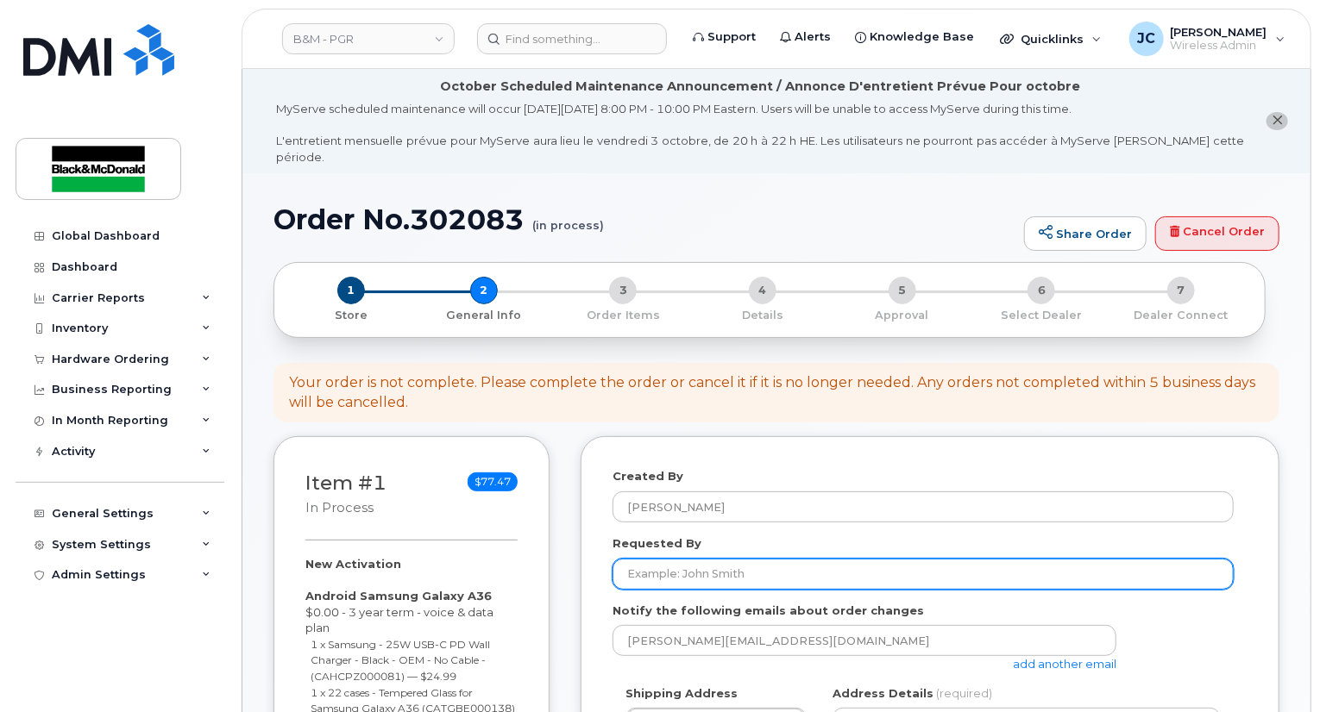
click at [733, 559] on input "Requested By" at bounding box center [922, 574] width 621 height 31
type input "HR"
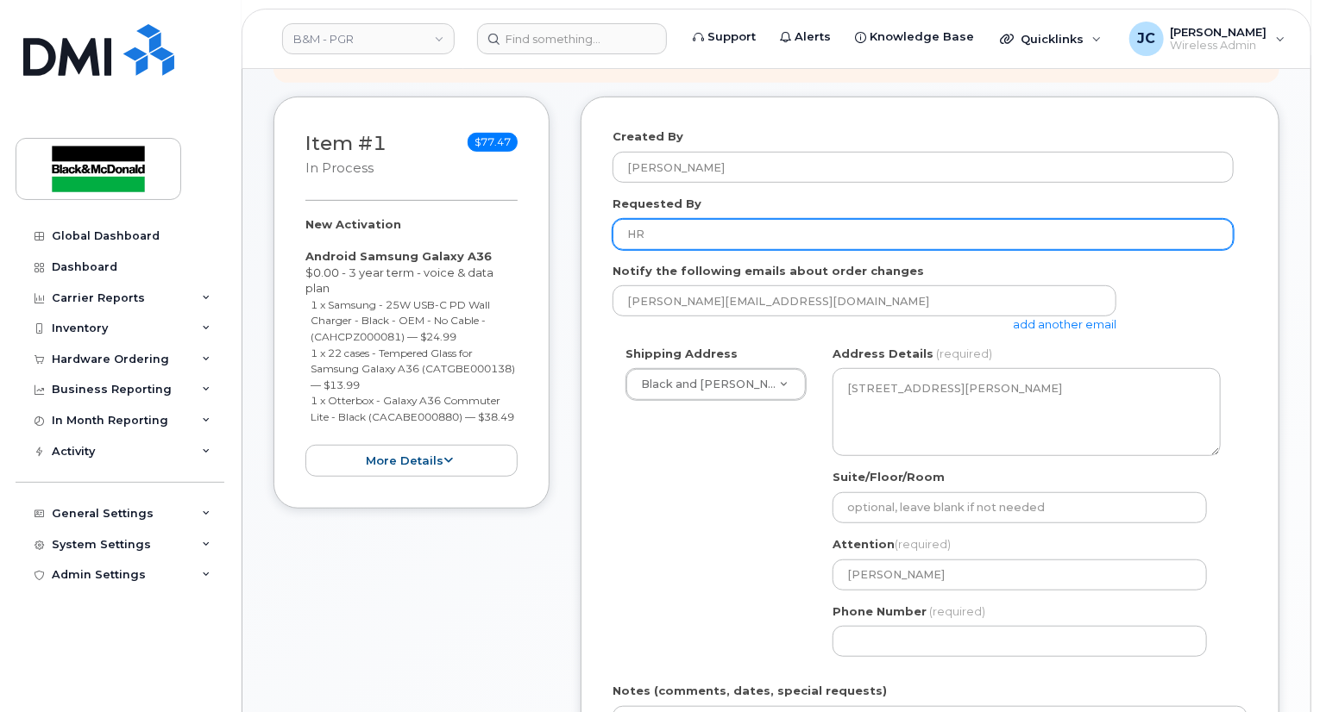
scroll to position [345, 0]
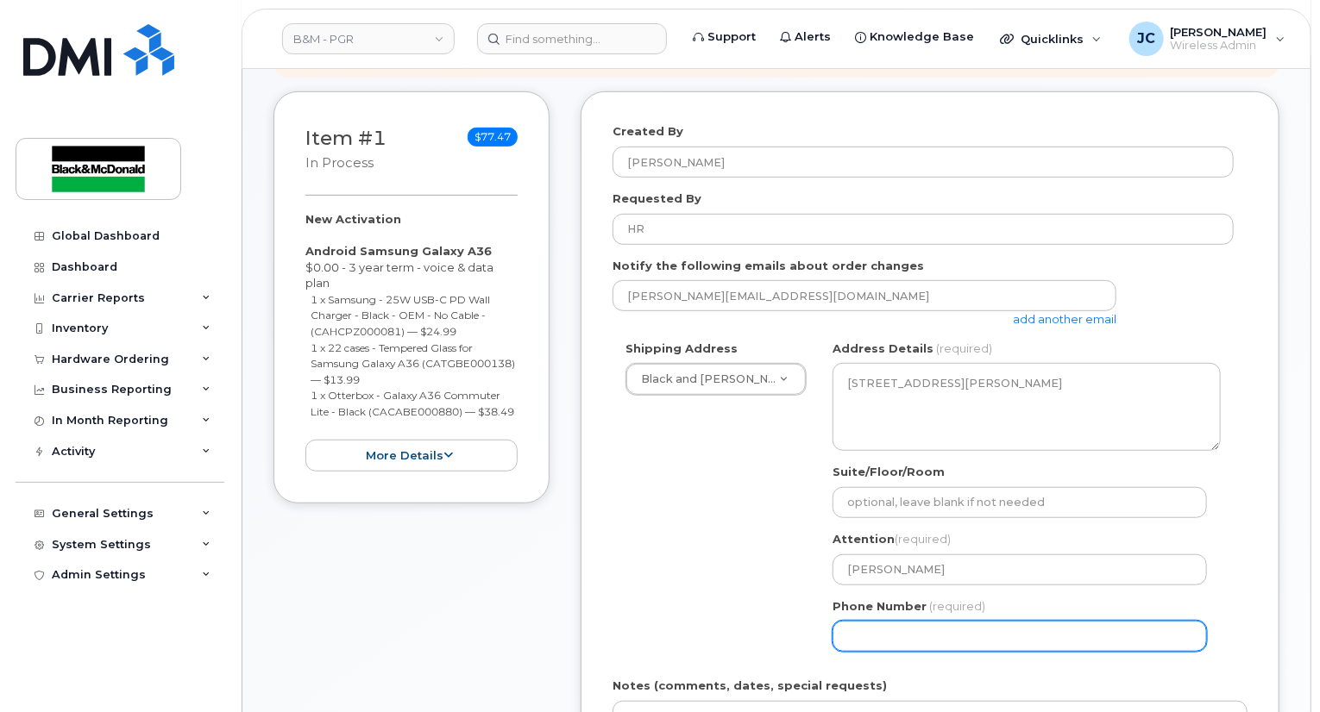
click at [876, 621] on input "Phone Number" at bounding box center [1019, 636] width 374 height 31
select select
type input "905621313"
select select
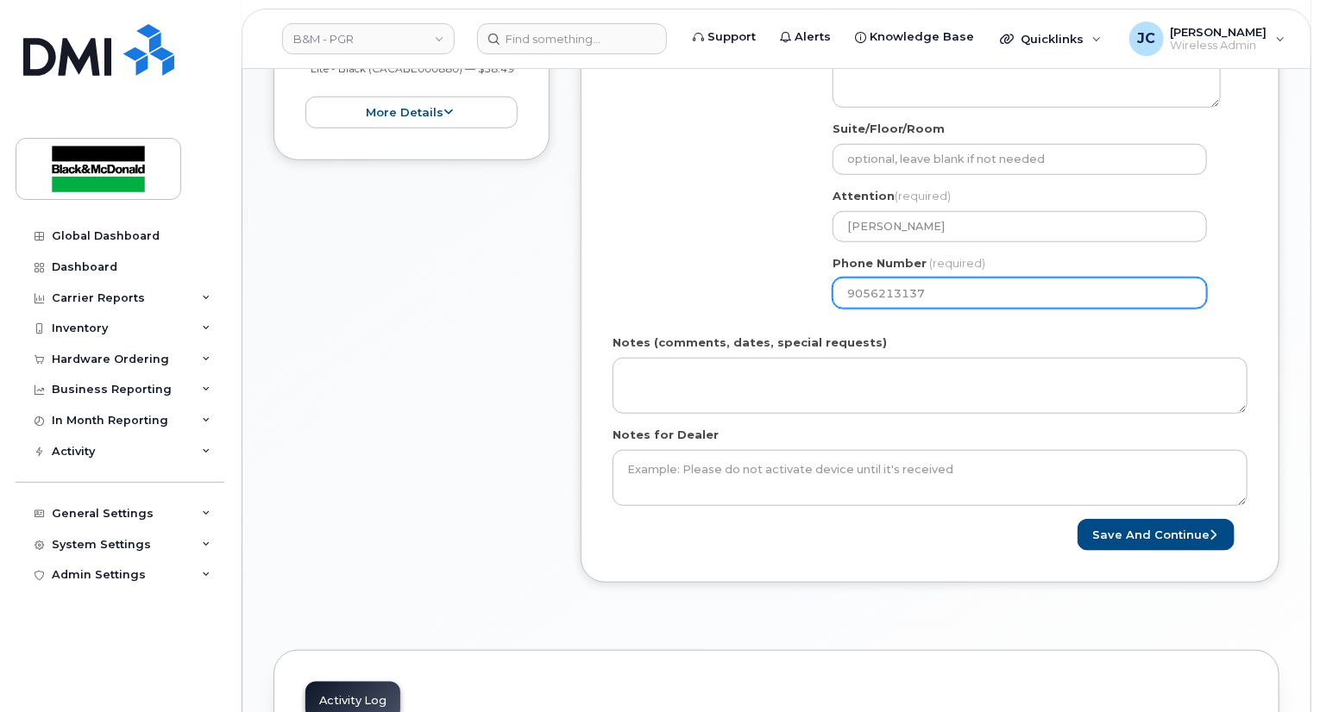
scroll to position [690, 0]
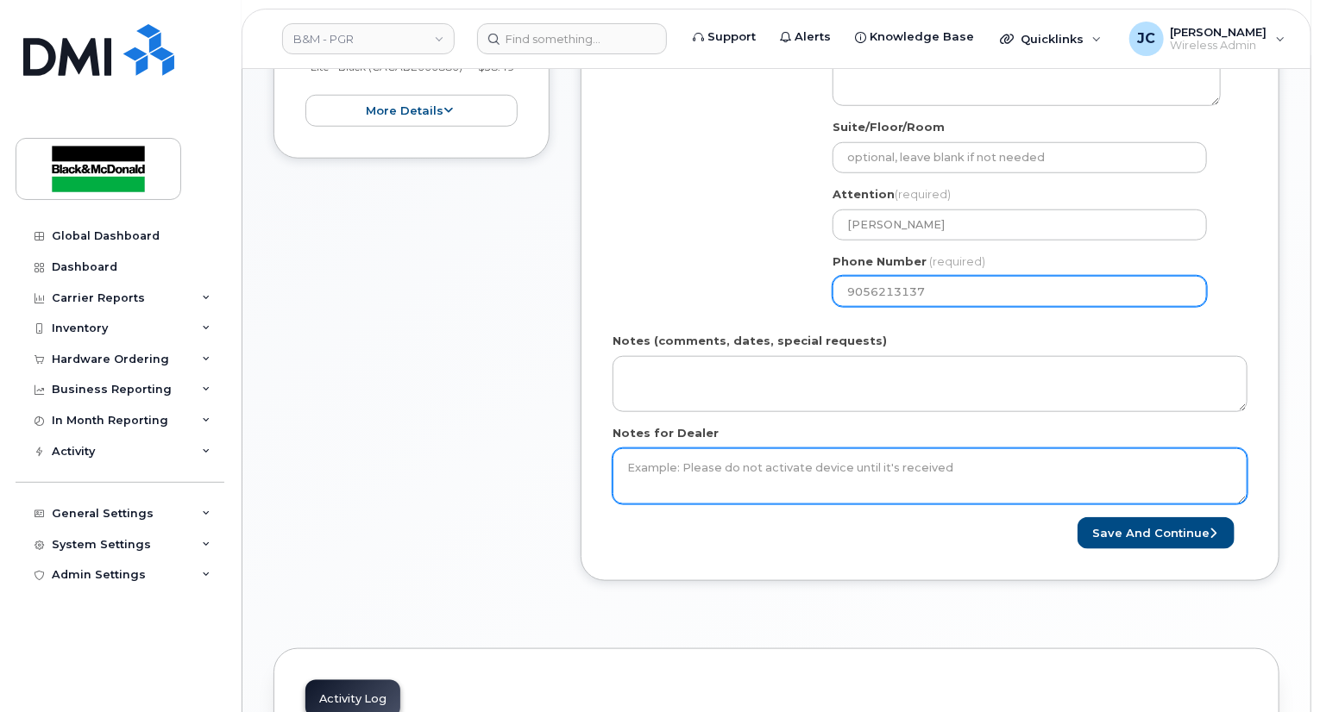
type input "9056213137"
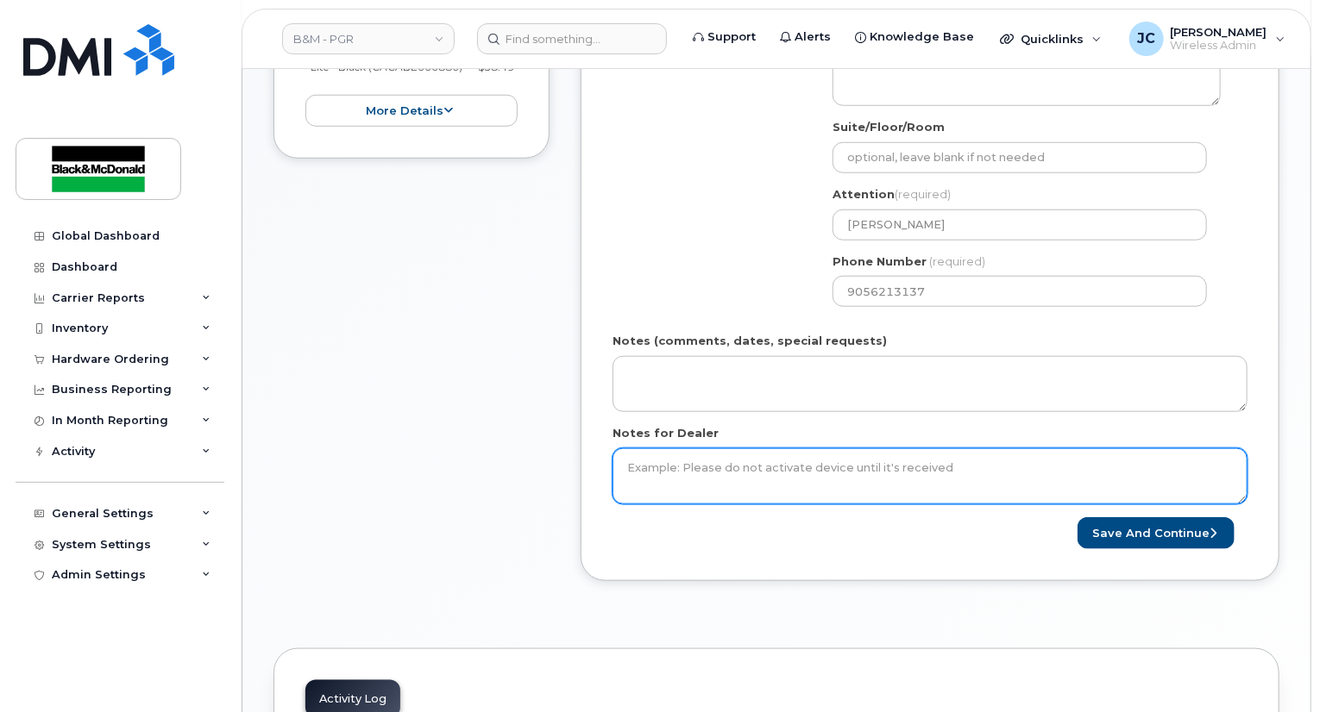
click at [742, 453] on textarea "Notes for Dealer" at bounding box center [929, 476] width 635 height 57
type textarea "*Please activate SIM now"
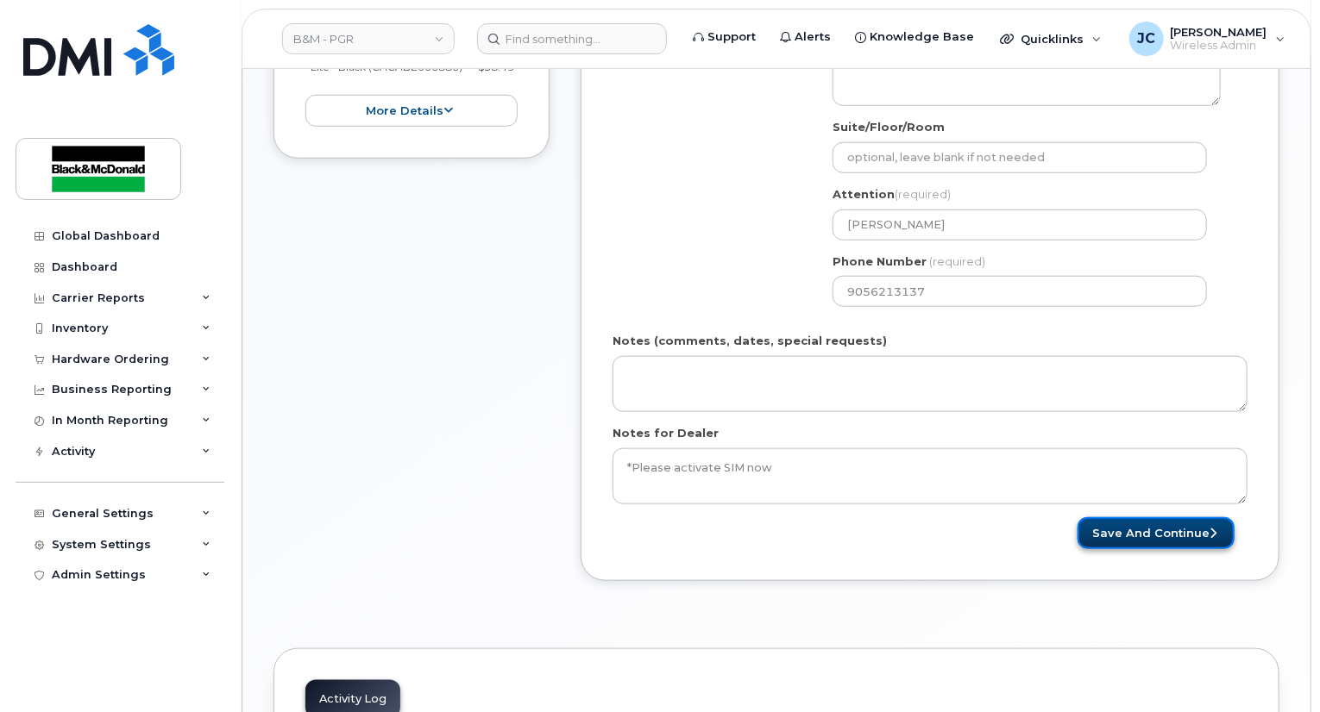
click at [1125, 523] on button "Save and Continue" at bounding box center [1155, 533] width 157 height 32
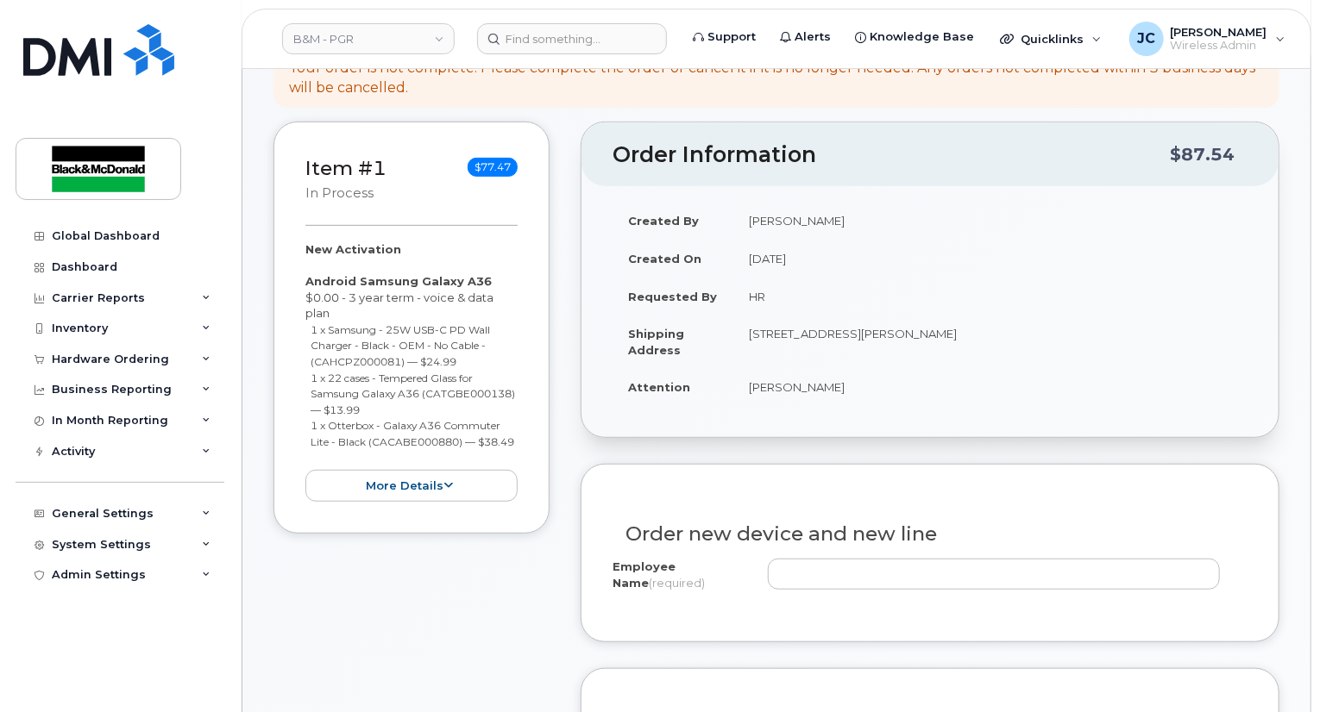
scroll to position [345, 0]
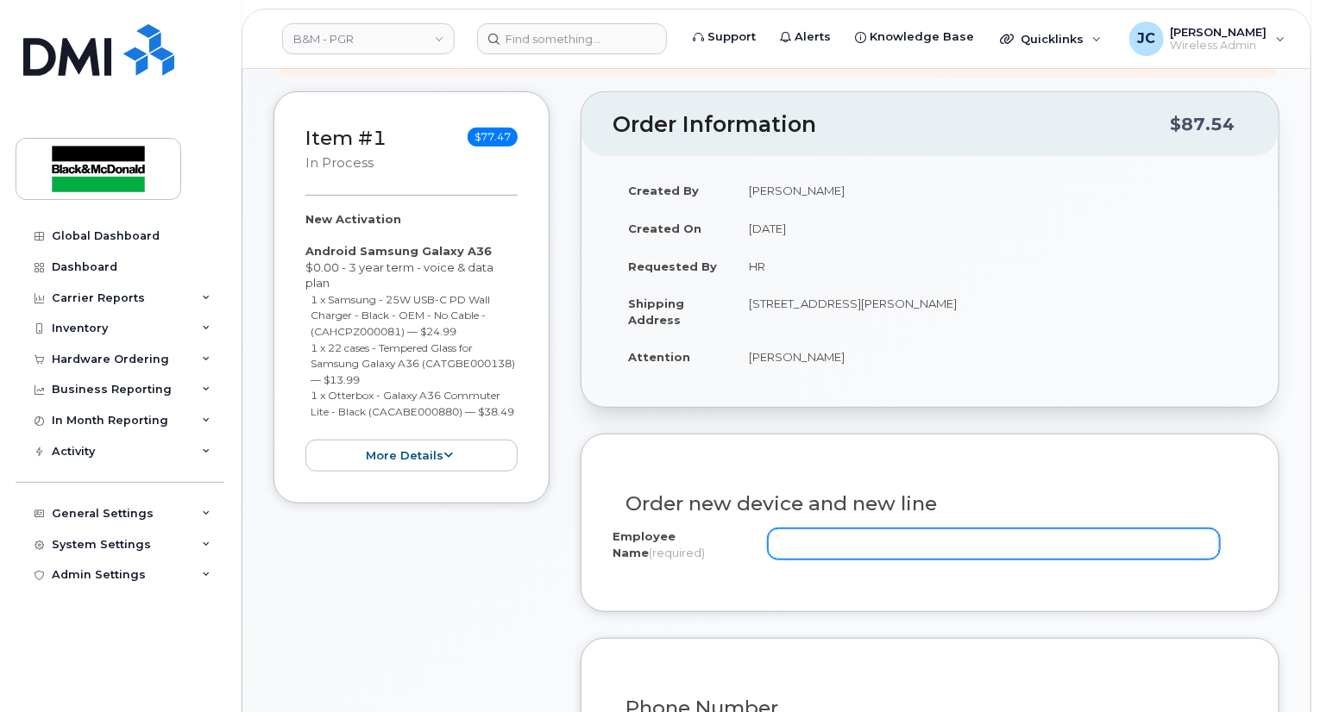
click at [807, 529] on input "Employee Name (required)" at bounding box center [994, 544] width 452 height 31
click at [844, 529] on input "Jissica Ceste" at bounding box center [994, 544] width 452 height 31
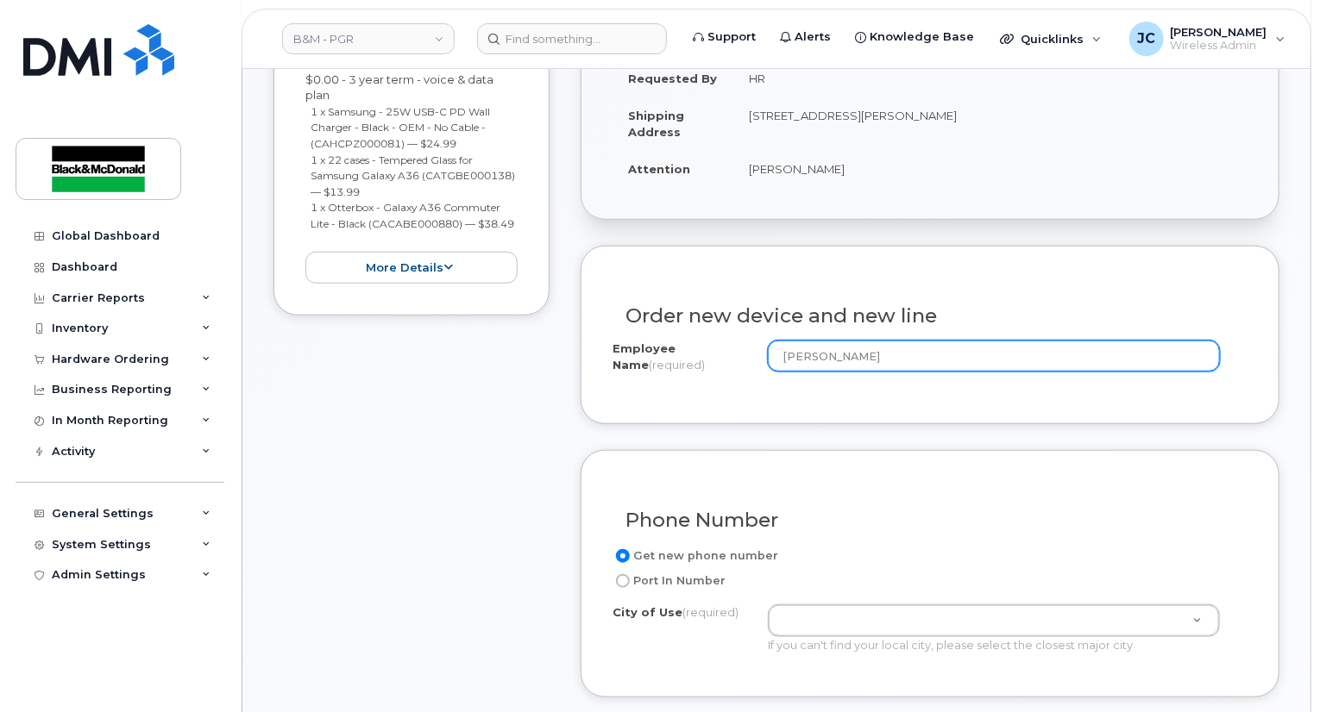
scroll to position [604, 0]
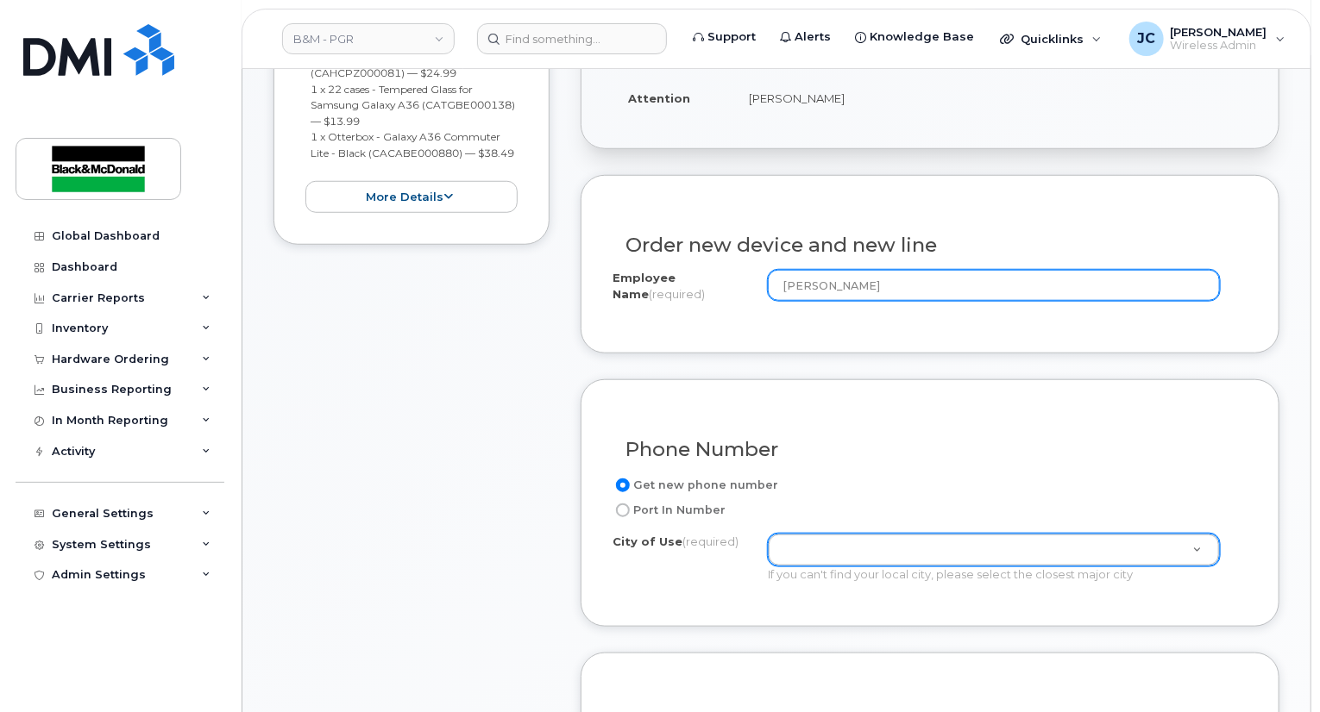
type input "[PERSON_NAME]"
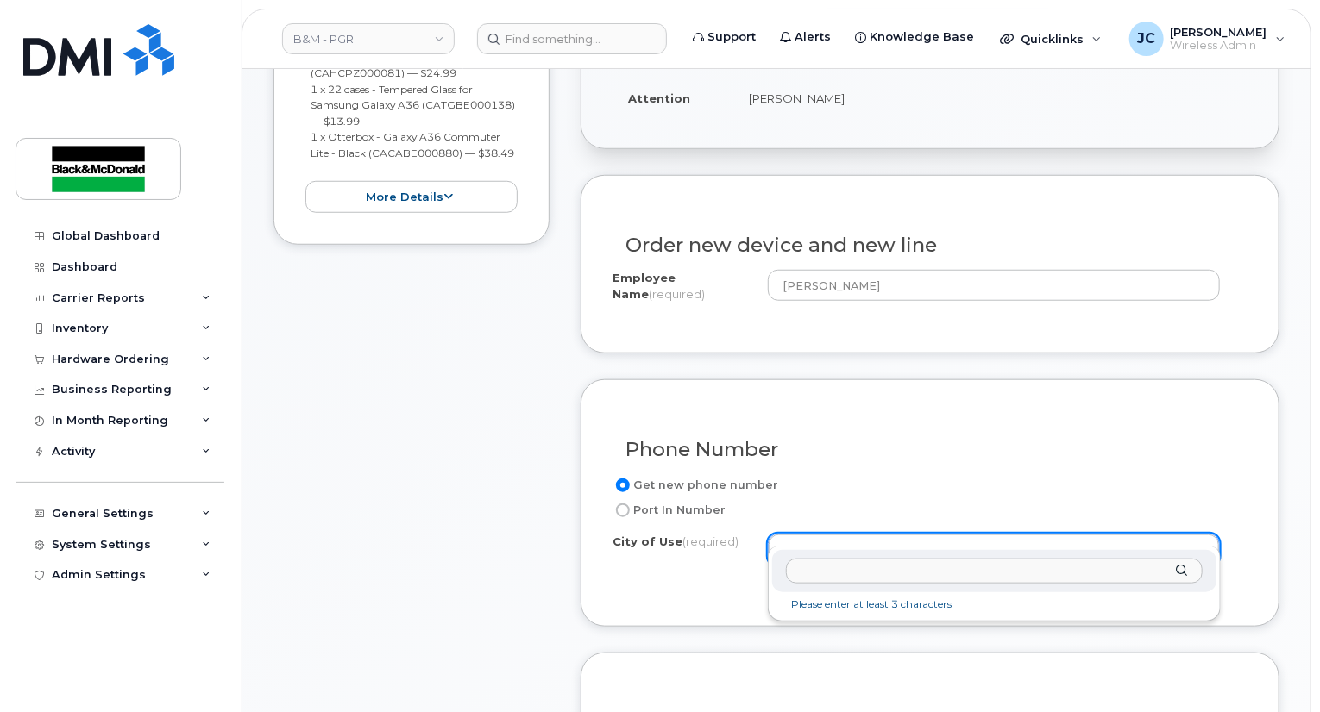
click at [857, 570] on input "text" at bounding box center [994, 571] width 417 height 25
drag, startPoint x: 750, startPoint y: 569, endPoint x: 698, endPoint y: 569, distance: 51.7
type input "osha"
type input "4576"
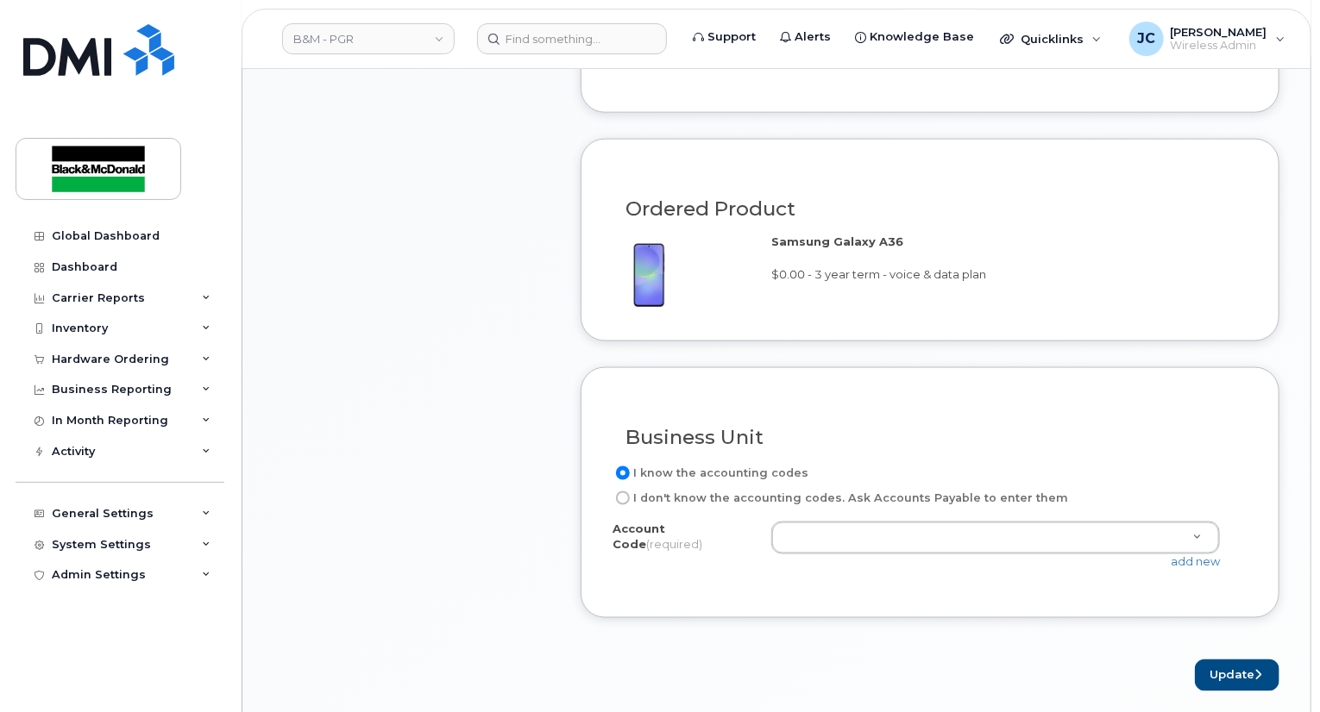
scroll to position [1121, 0]
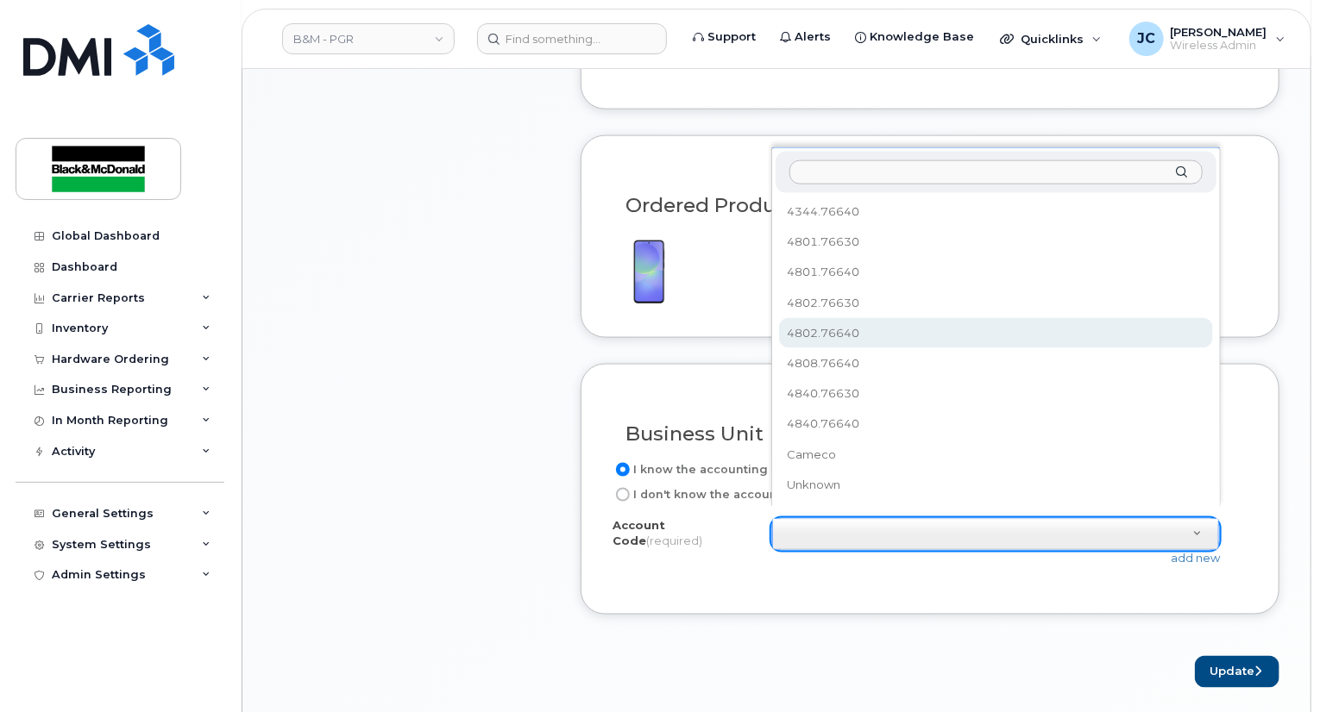
select select "4802.76640"
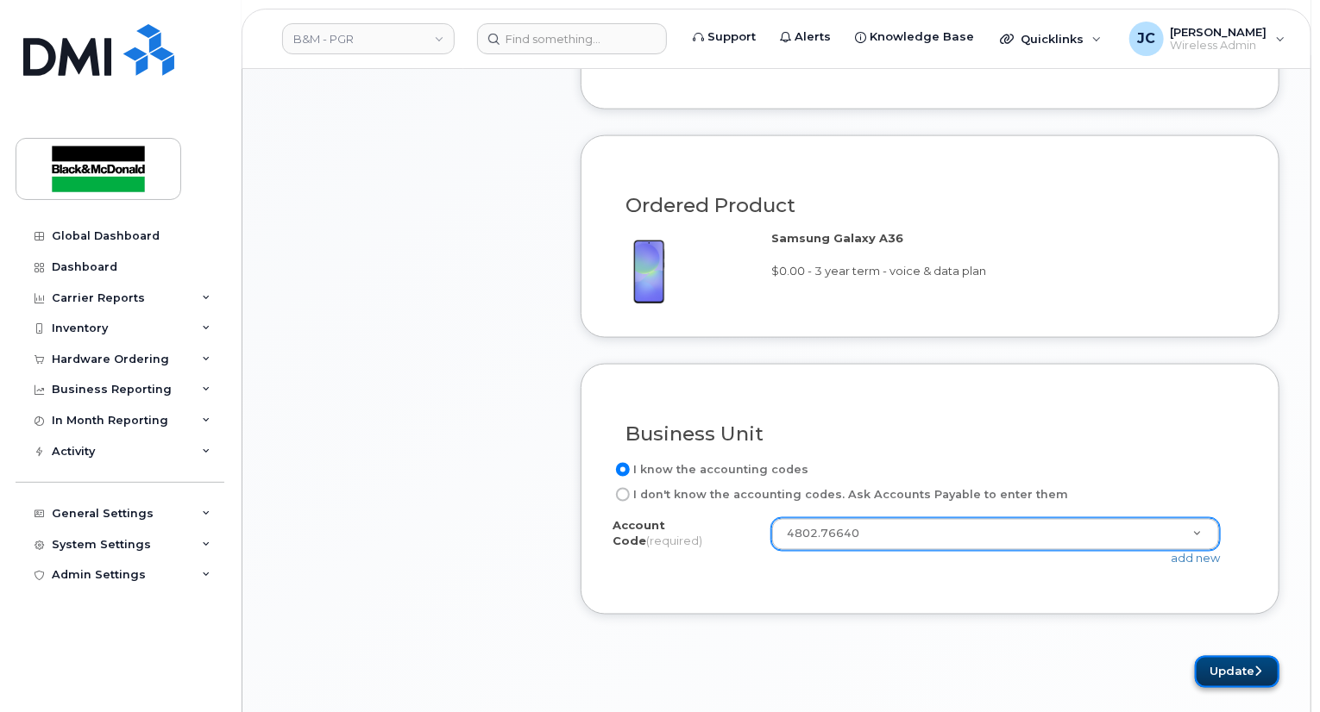
click at [1245, 656] on button "Update" at bounding box center [1237, 672] width 85 height 32
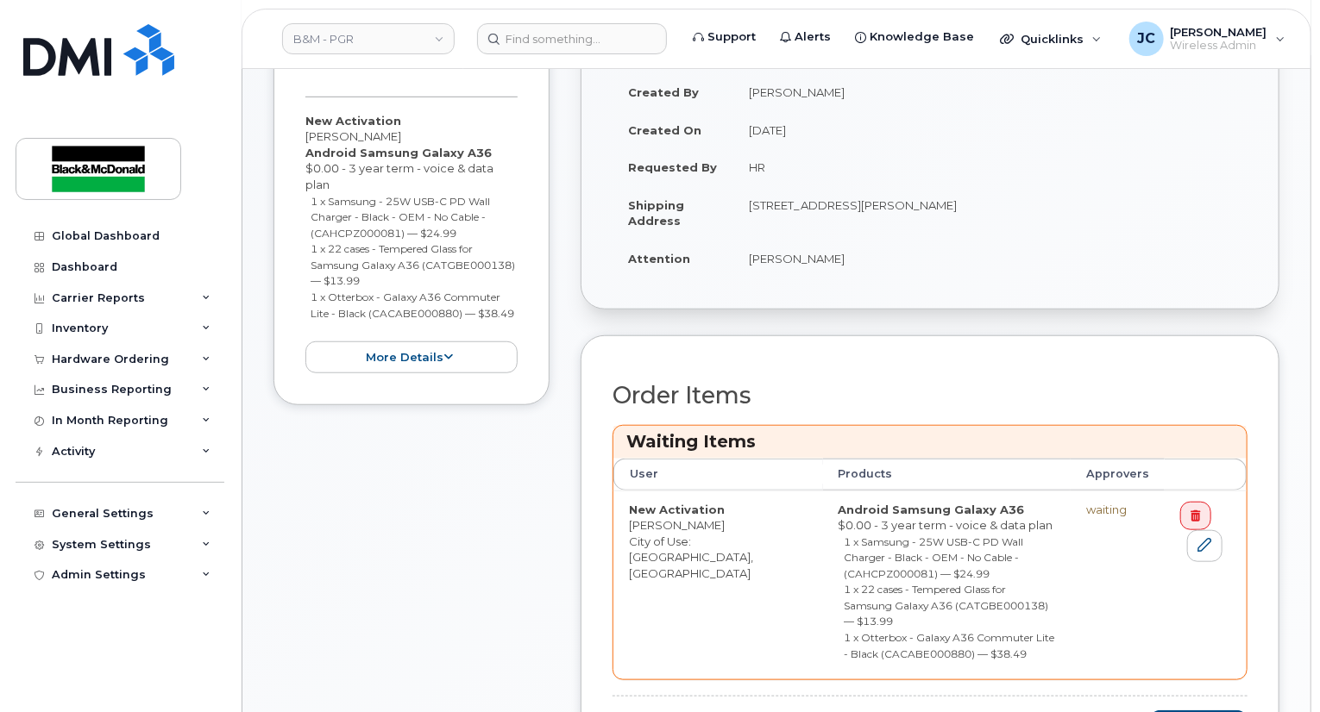
scroll to position [690, 0]
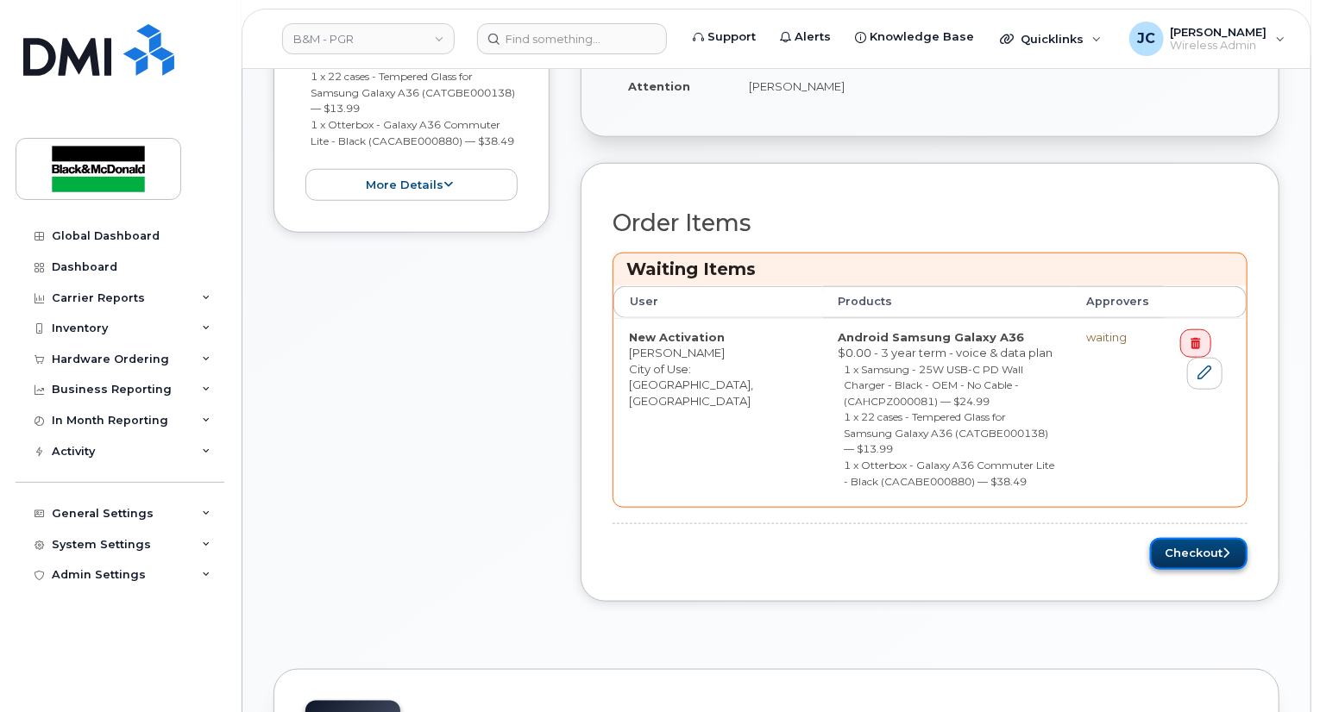
click at [1173, 538] on button "Checkout" at bounding box center [1198, 554] width 97 height 32
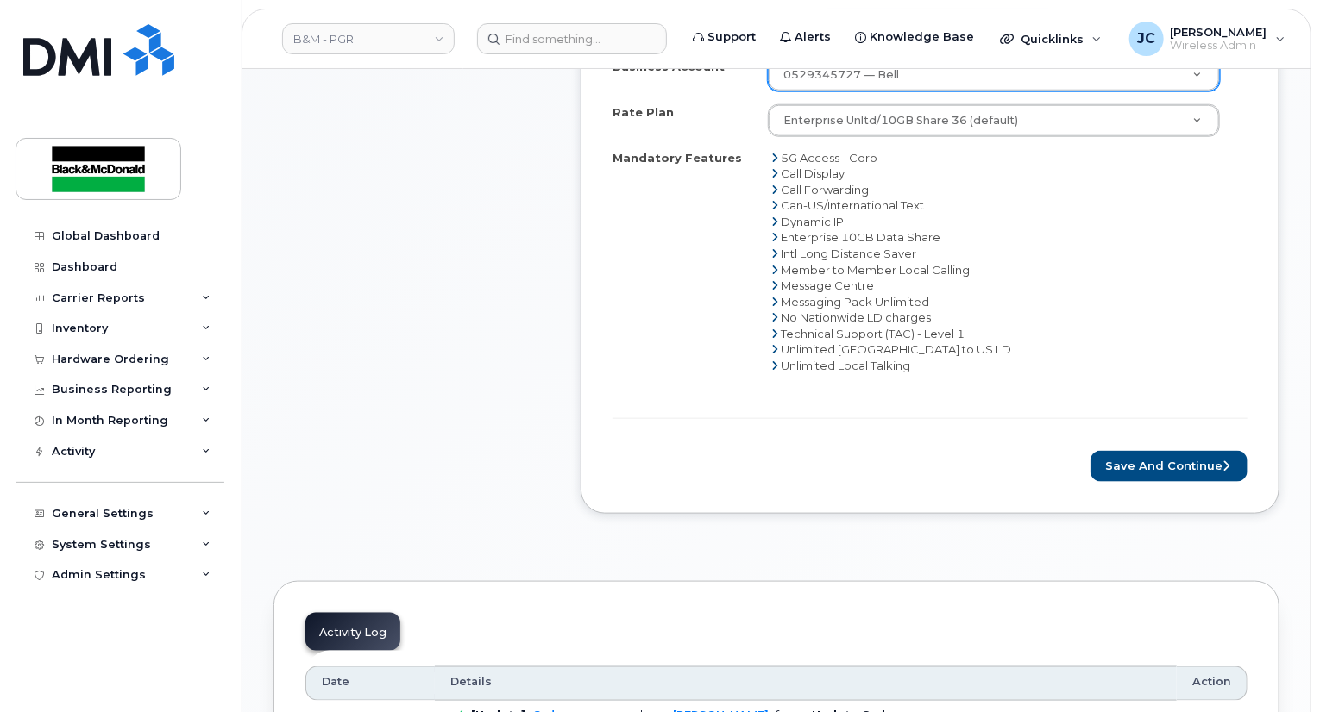
scroll to position [1035, 0]
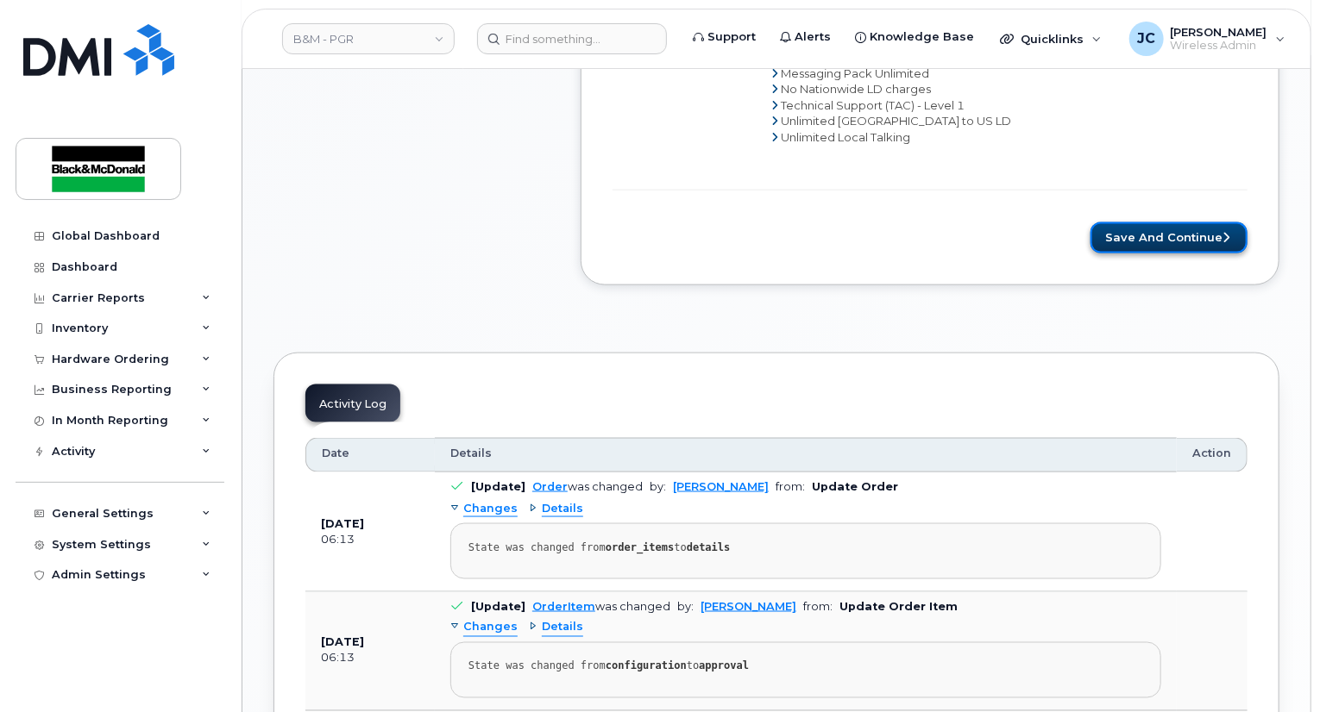
click at [1151, 223] on button "Save and Continue" at bounding box center [1168, 239] width 157 height 32
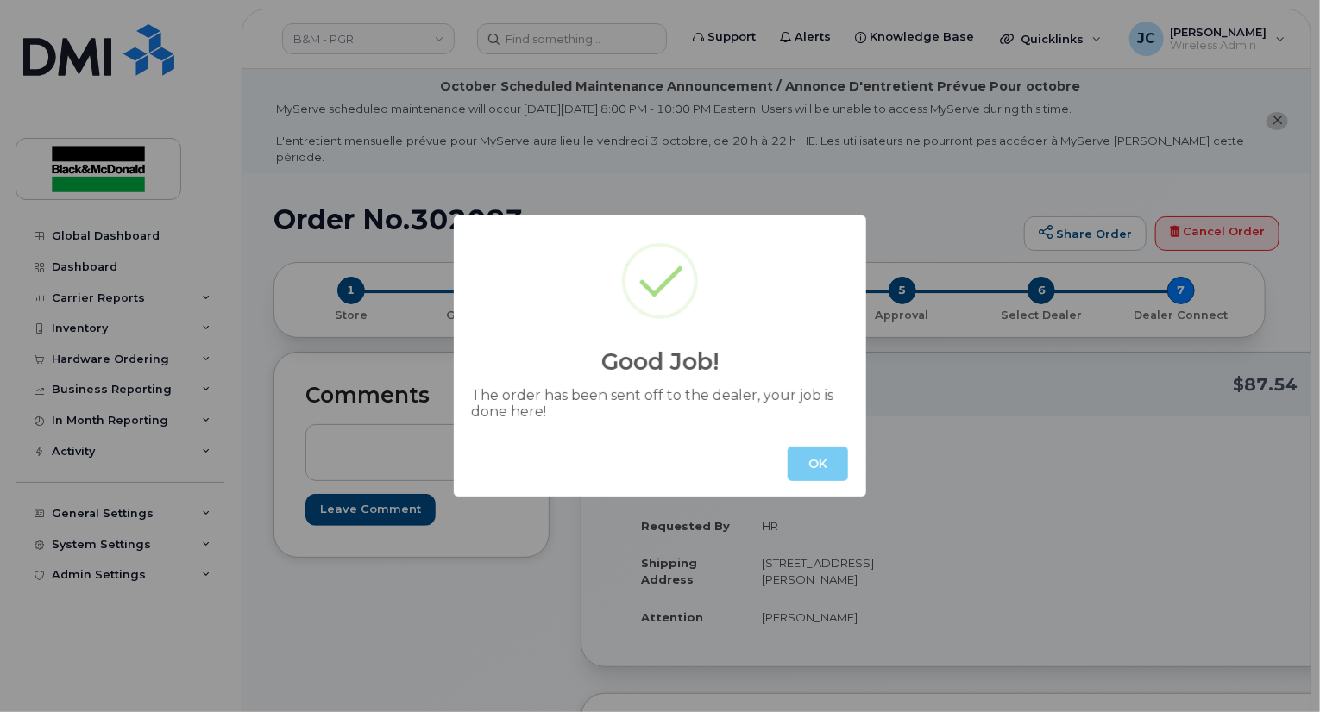
click at [794, 466] on button "OK" at bounding box center [817, 464] width 60 height 34
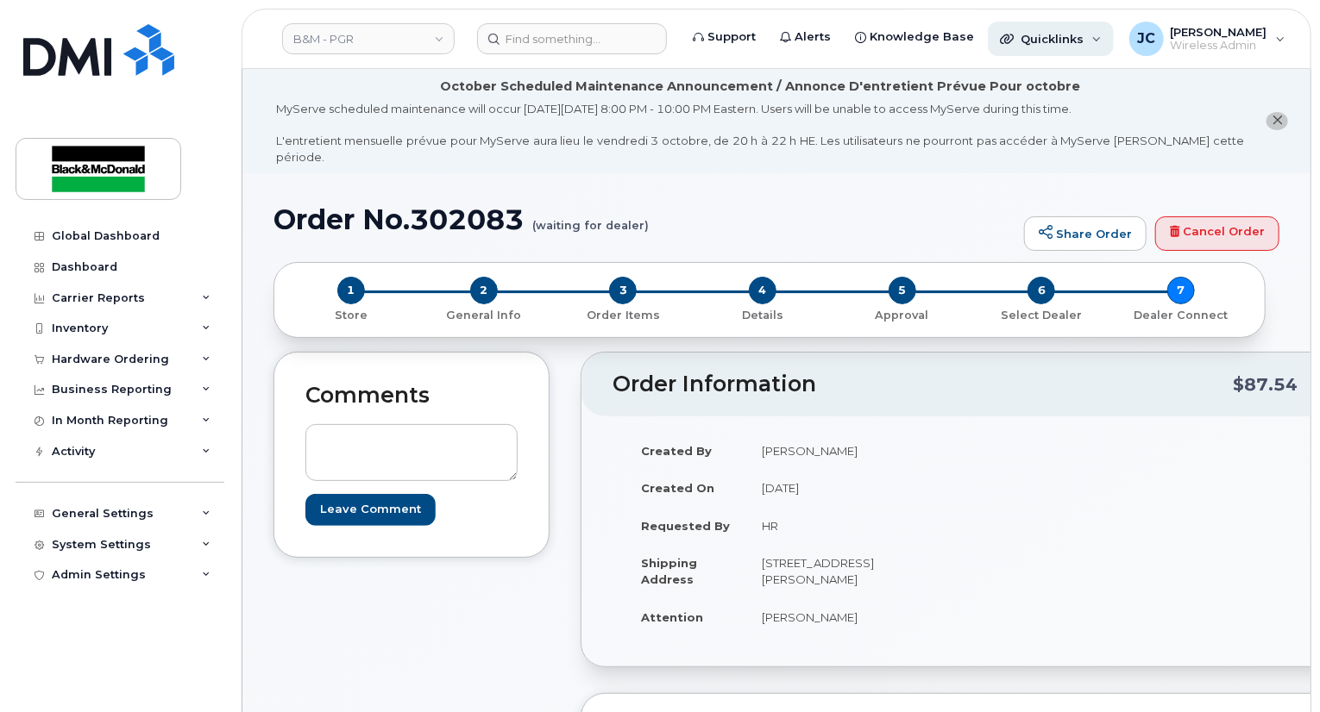
click at [1036, 34] on span "Quicklinks" at bounding box center [1051, 39] width 63 height 14
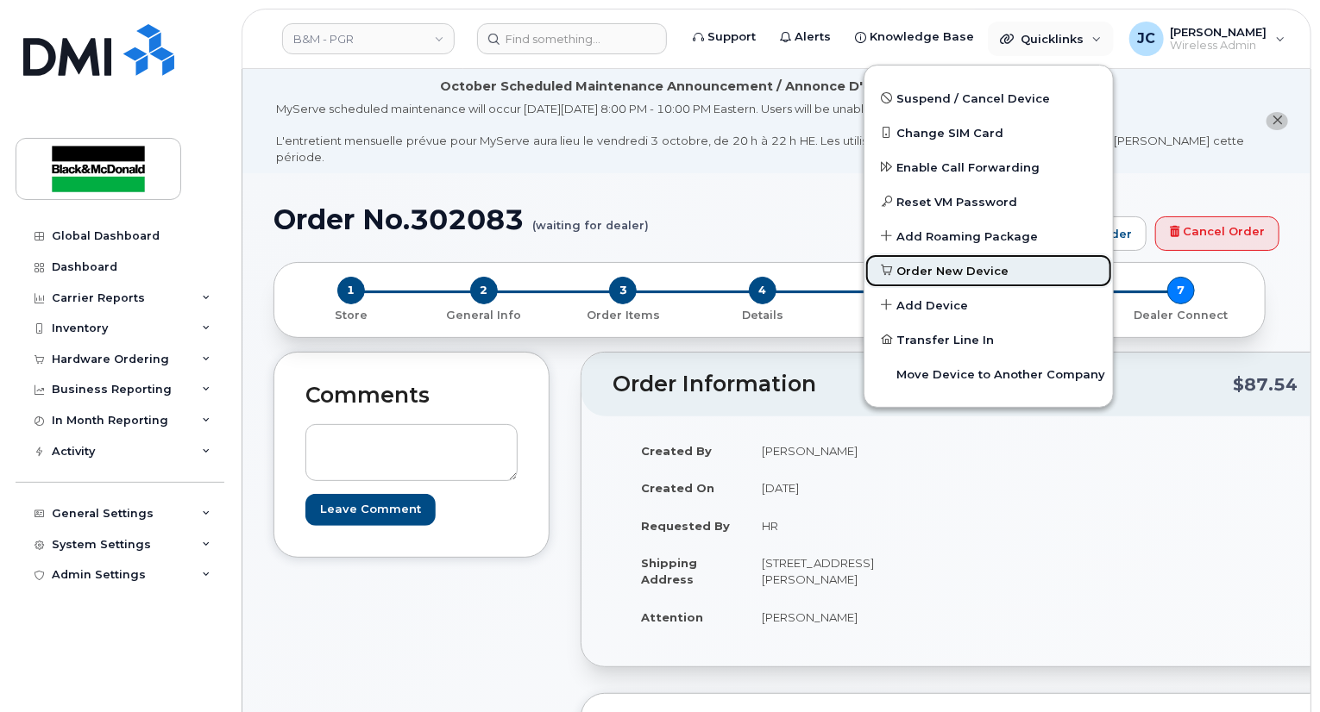
click at [963, 267] on span "Order New Device" at bounding box center [953, 271] width 112 height 17
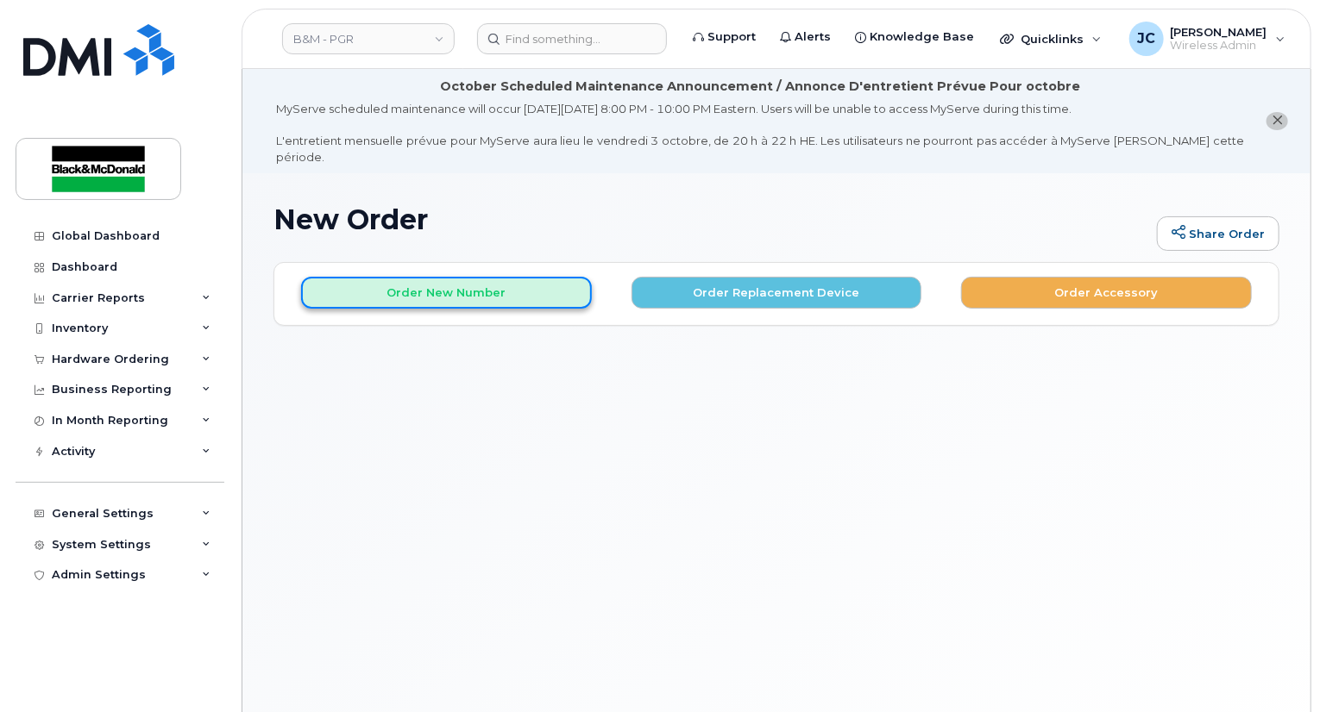
click at [507, 277] on button "Order New Number" at bounding box center [446, 293] width 291 height 32
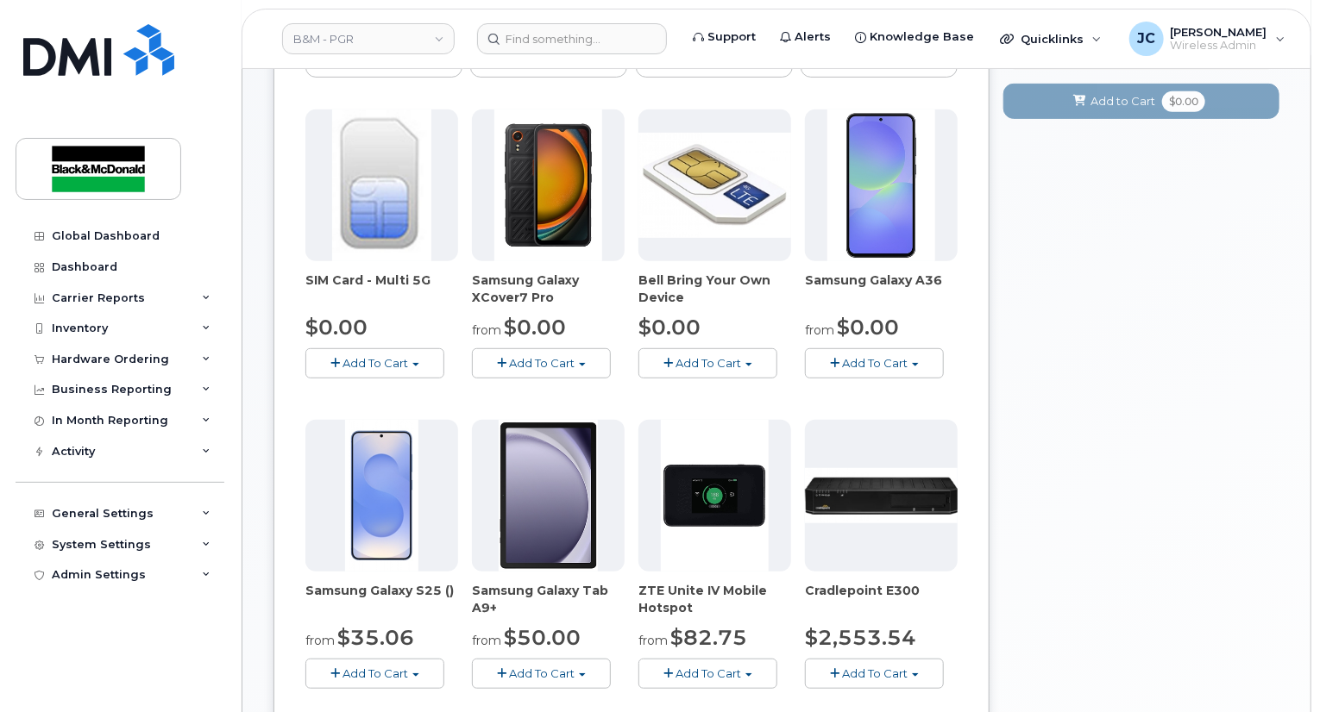
scroll to position [345, 0]
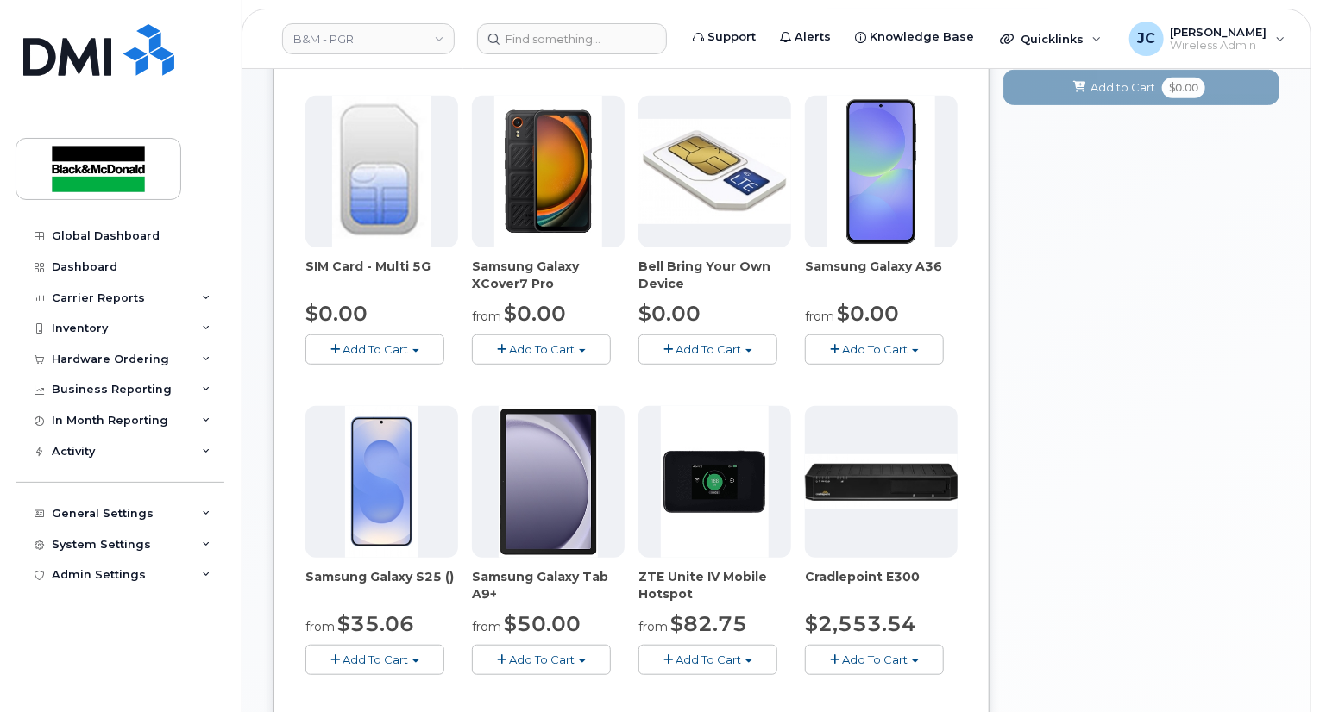
click at [897, 346] on button "Add To Cart" at bounding box center [874, 350] width 139 height 30
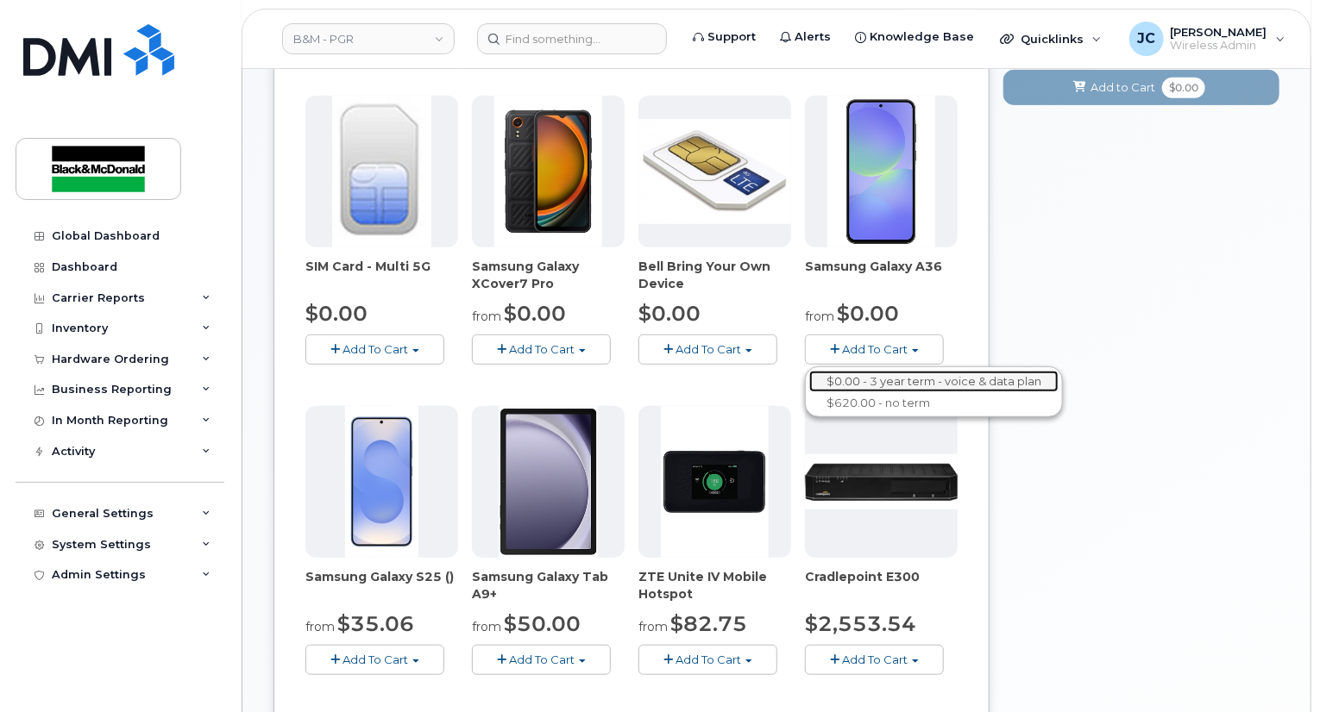
click at [884, 371] on link "$0.00 - 3 year term - voice & data plan" at bounding box center [933, 382] width 249 height 22
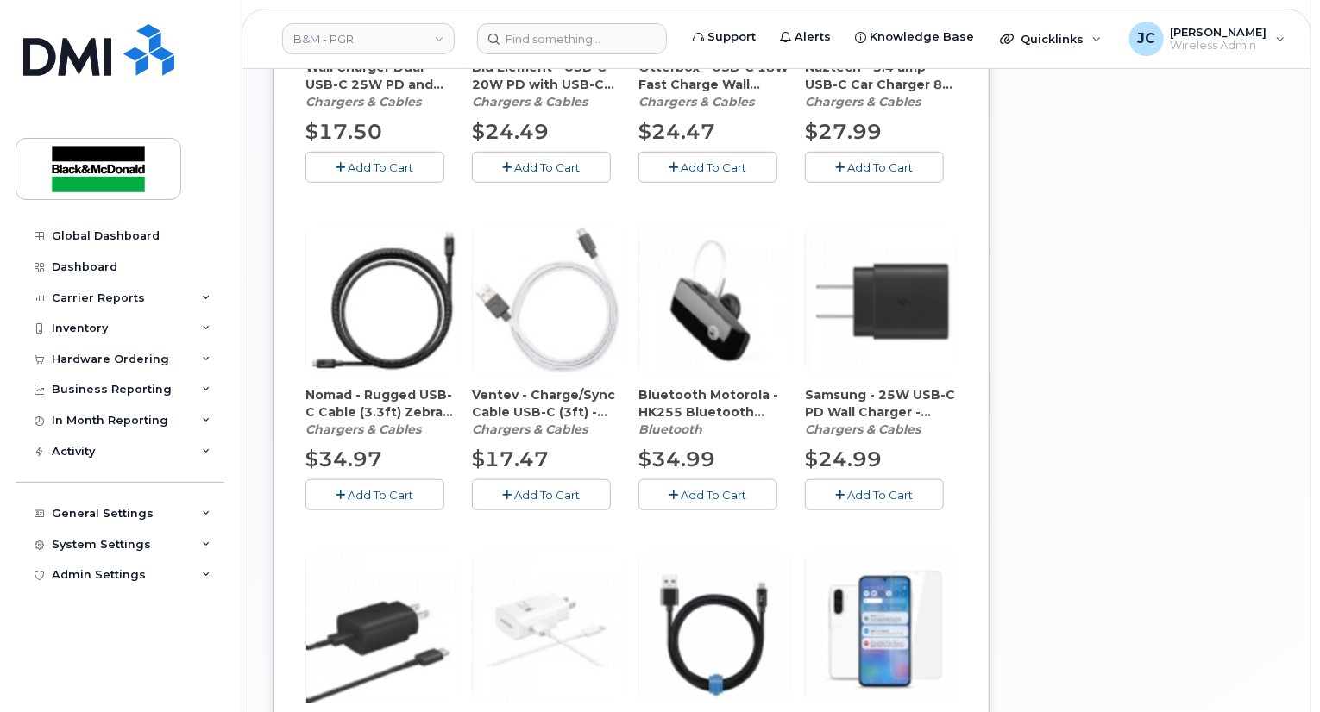
scroll to position [600, 0]
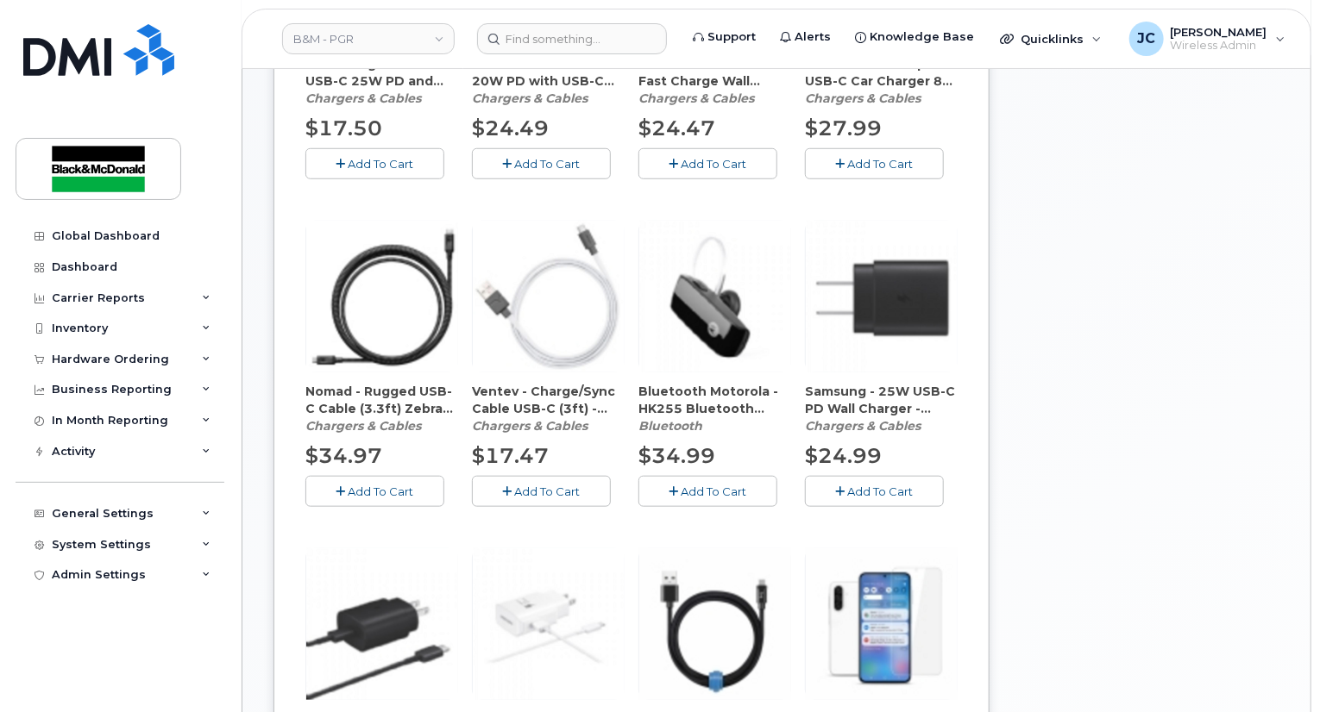
click at [862, 485] on span "Add To Cart" at bounding box center [881, 492] width 66 height 14
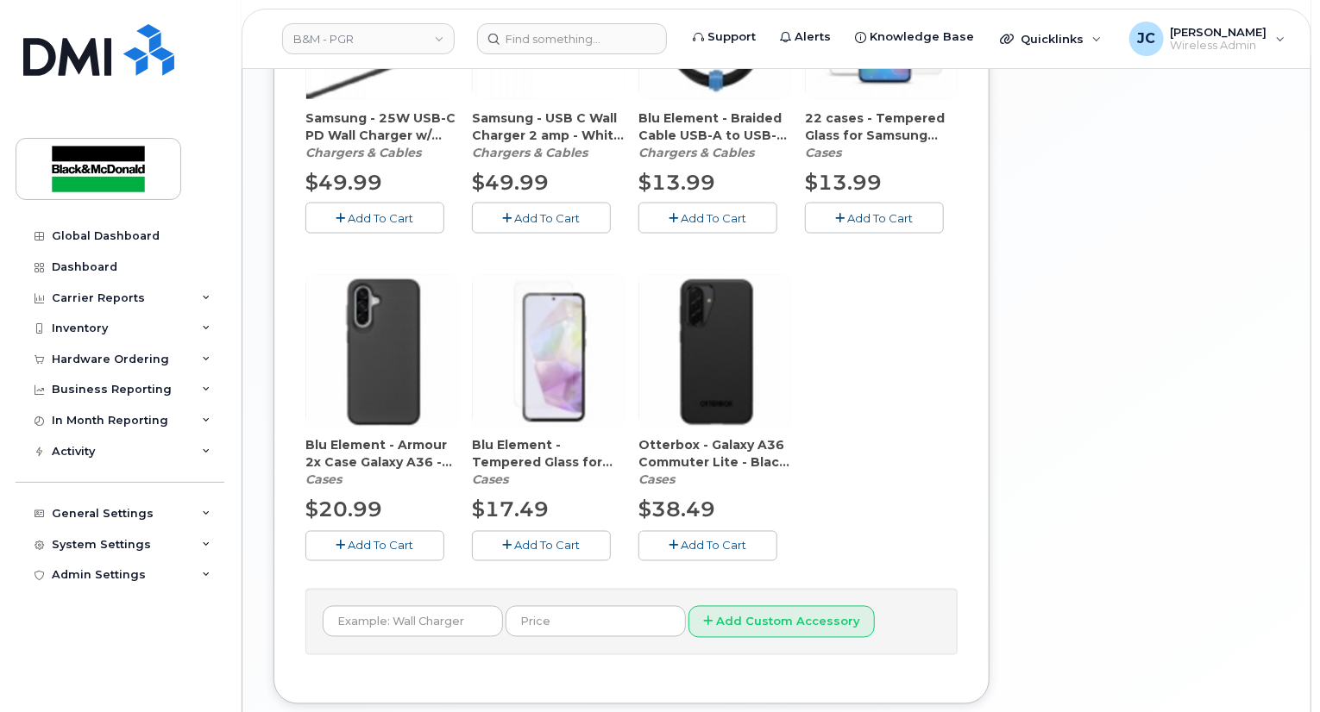
scroll to position [1204, 0]
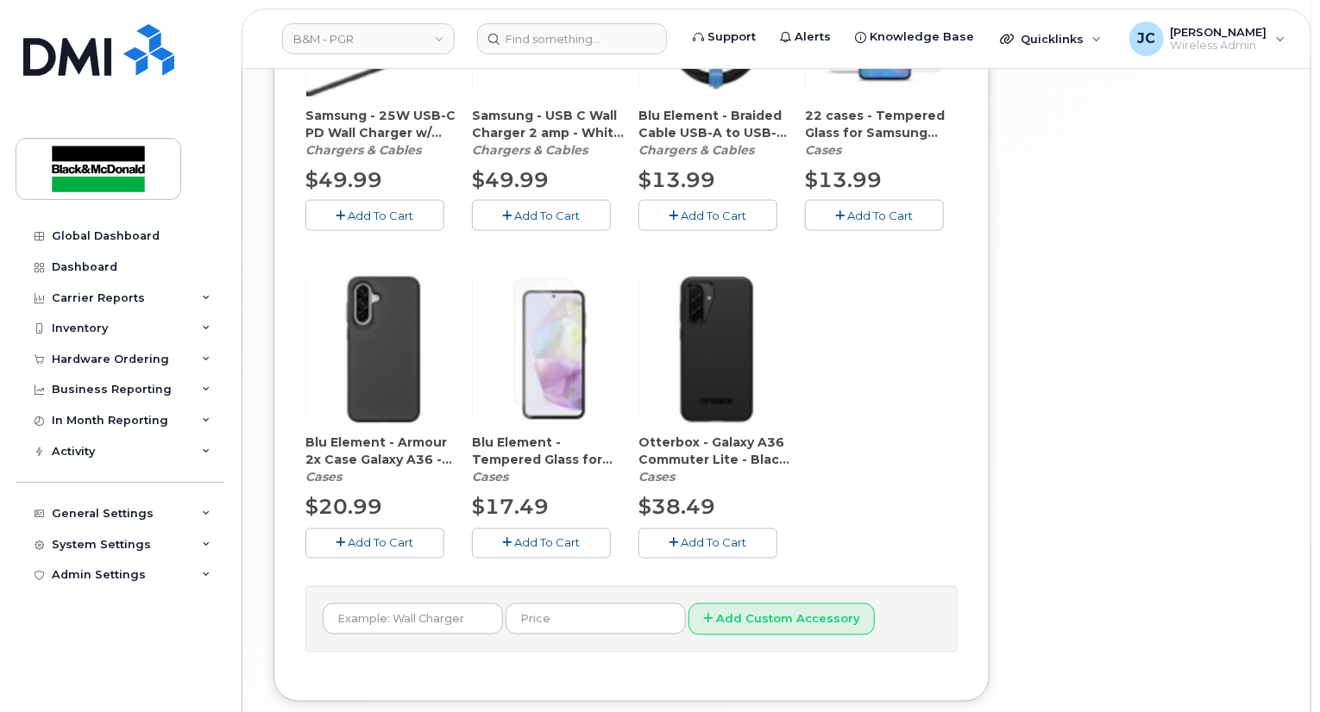
click at [885, 209] on span "Add To Cart" at bounding box center [881, 216] width 66 height 14
click at [703, 536] on span "Add To Cart" at bounding box center [714, 543] width 66 height 14
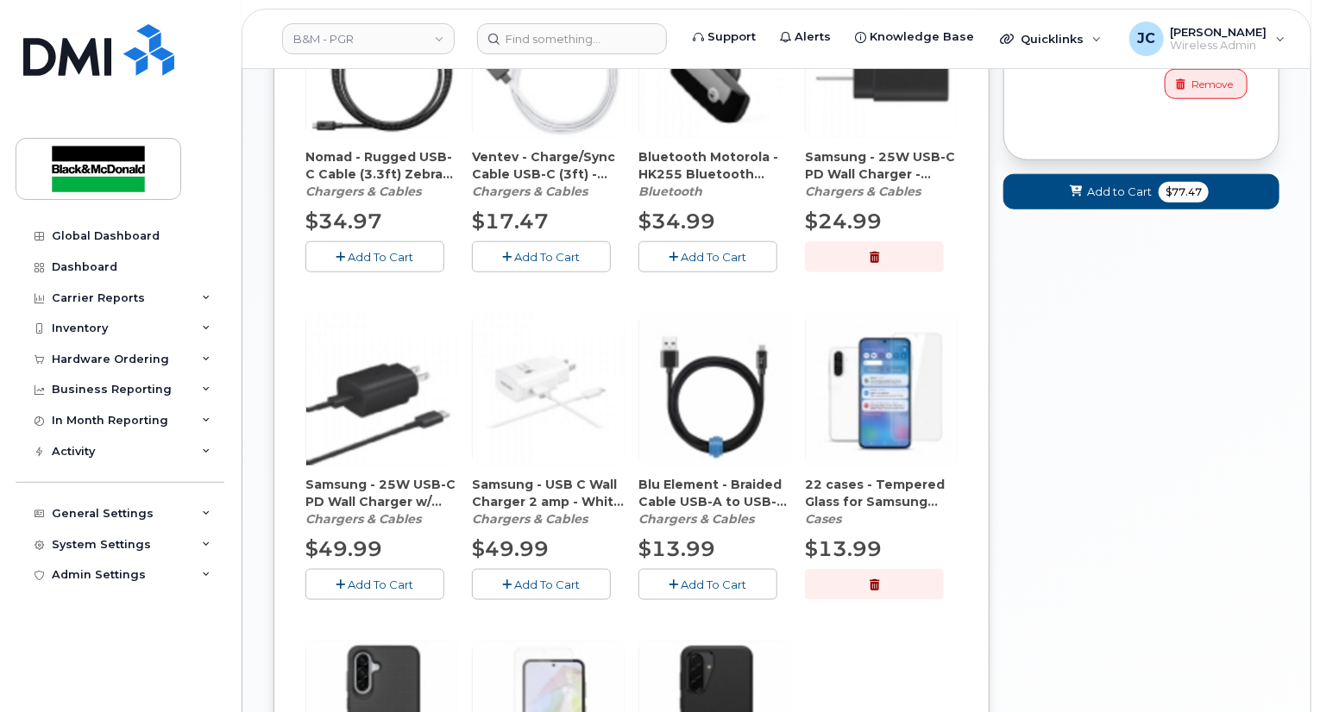
scroll to position [769, 0]
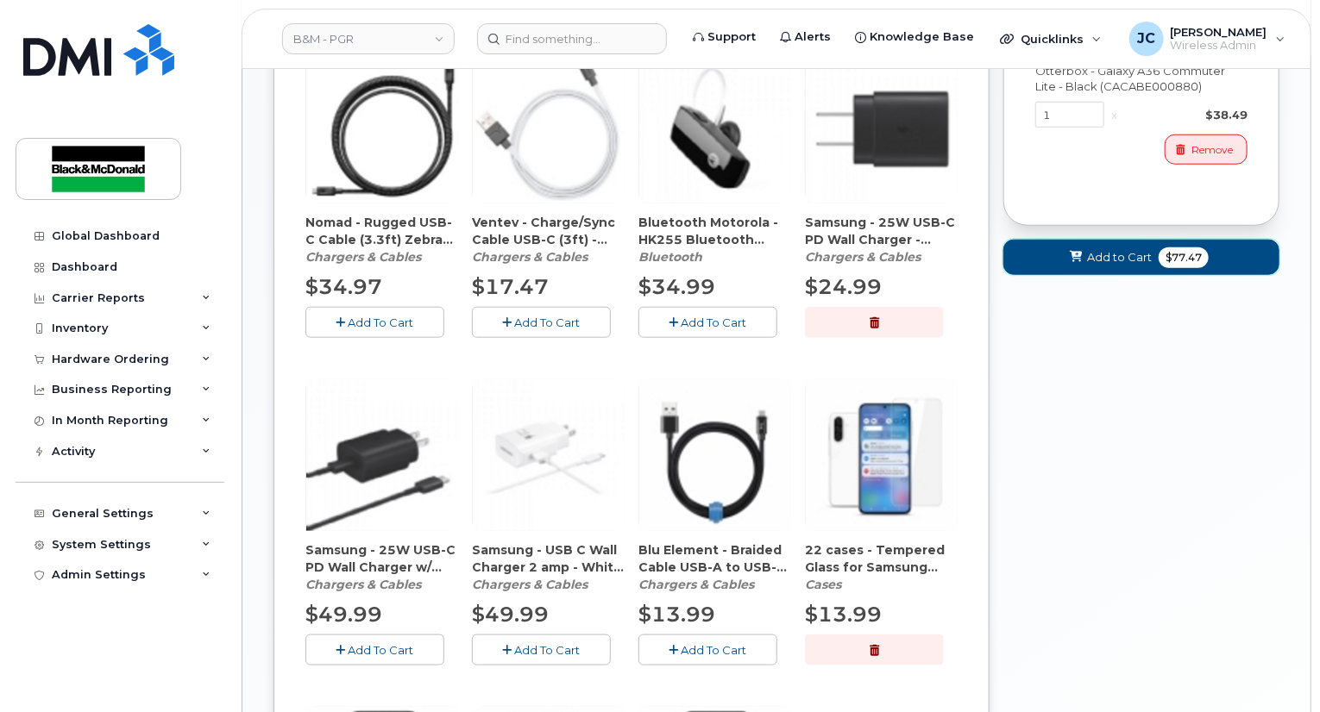
click at [1114, 249] on span "Add to Cart" at bounding box center [1119, 257] width 65 height 16
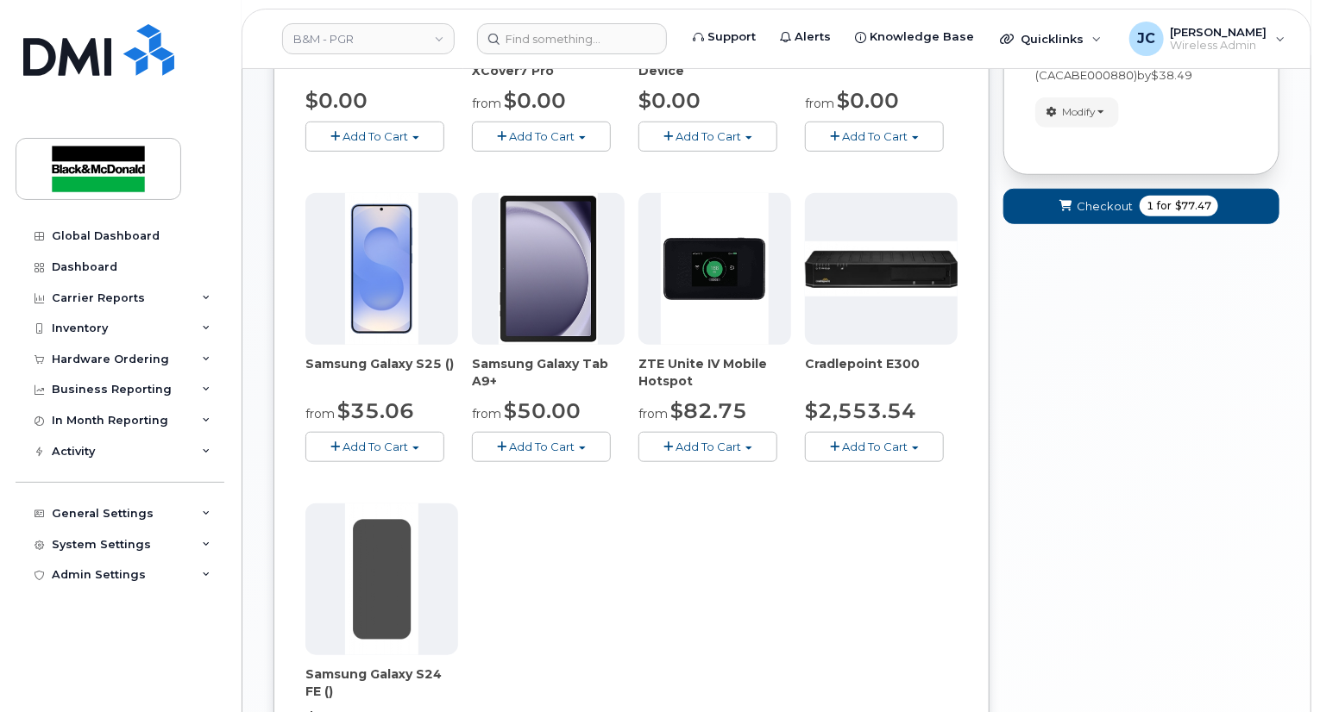
scroll to position [482, 0]
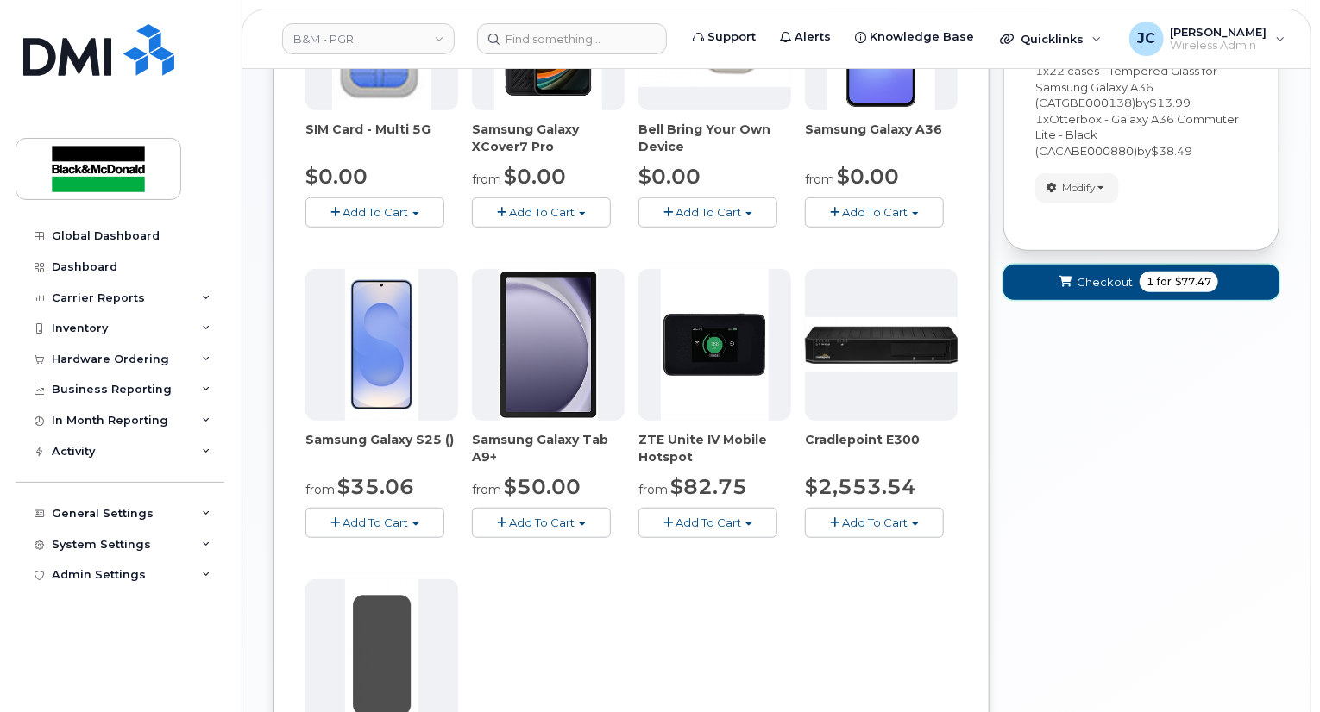
click at [1082, 274] on span "Checkout" at bounding box center [1104, 282] width 56 height 16
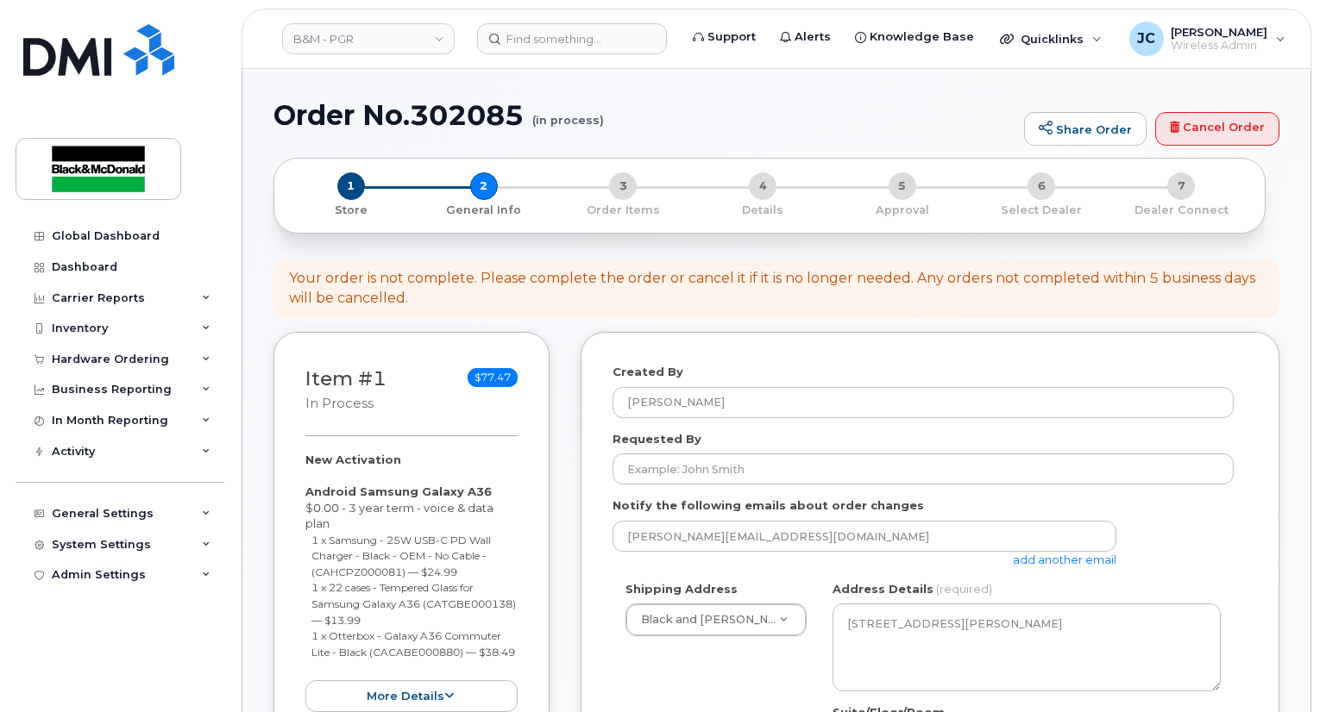
select select
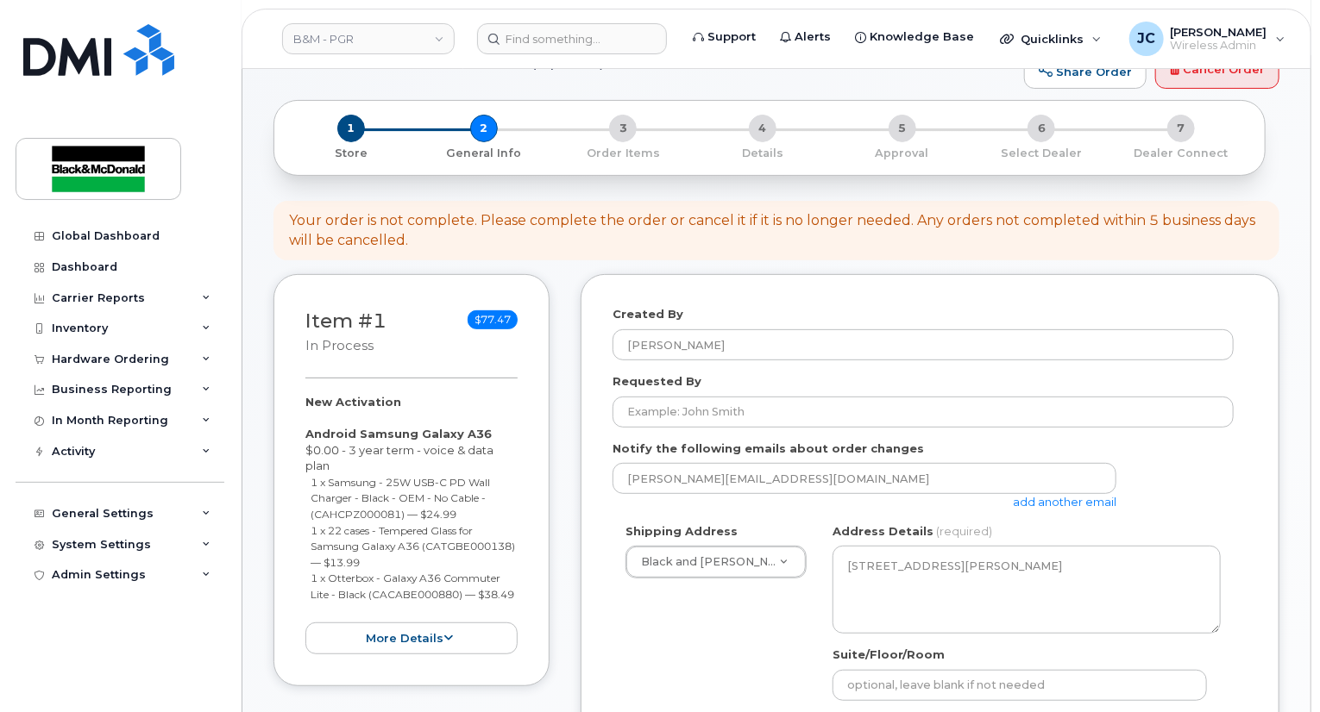
scroll to position [172, 0]
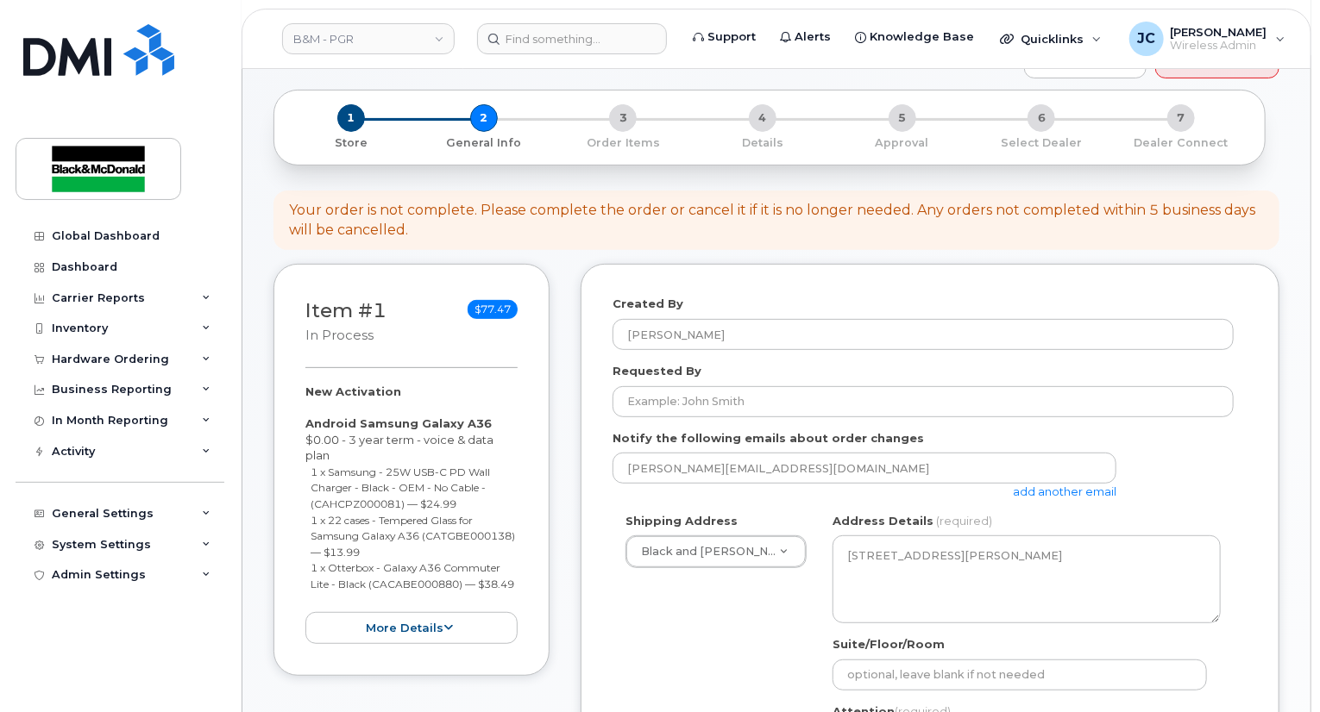
click at [752, 401] on form "Created By [PERSON_NAME] Requested By Notify the following emails about order c…" at bounding box center [929, 681] width 635 height 771
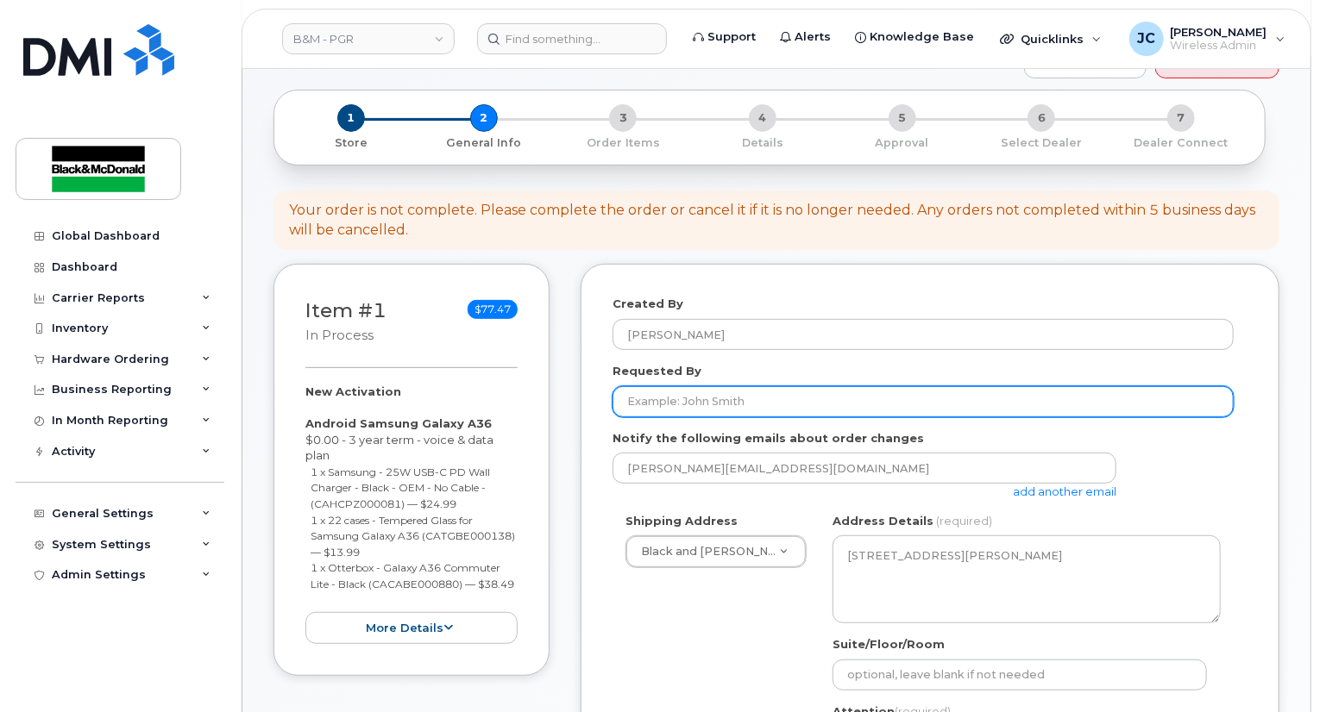
click at [746, 389] on input "Requested By" at bounding box center [922, 401] width 621 height 31
type input "HR"
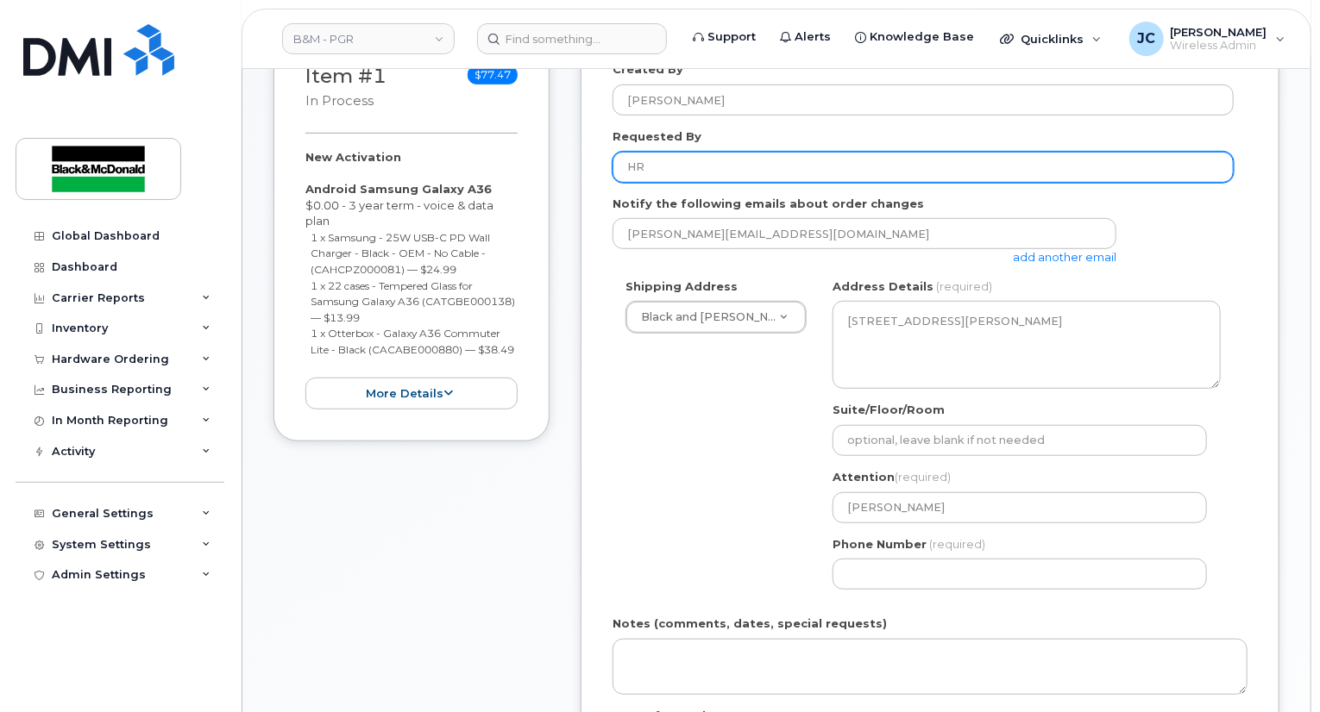
scroll to position [604, 0]
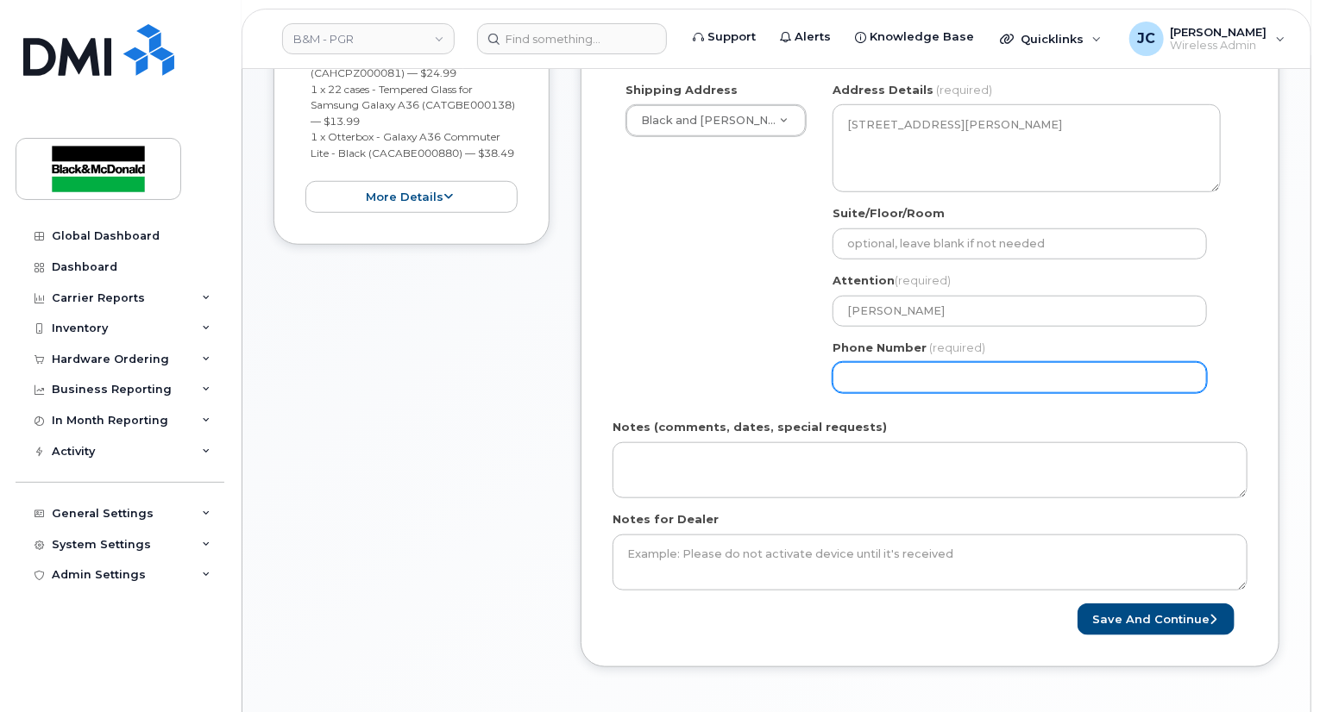
click at [881, 365] on input "Phone Number" at bounding box center [1019, 377] width 374 height 31
type input "9056213135"
drag, startPoint x: 930, startPoint y: 367, endPoint x: 908, endPoint y: 368, distance: 21.6
click at [908, 368] on input "9056213135" at bounding box center [1019, 377] width 374 height 31
select select
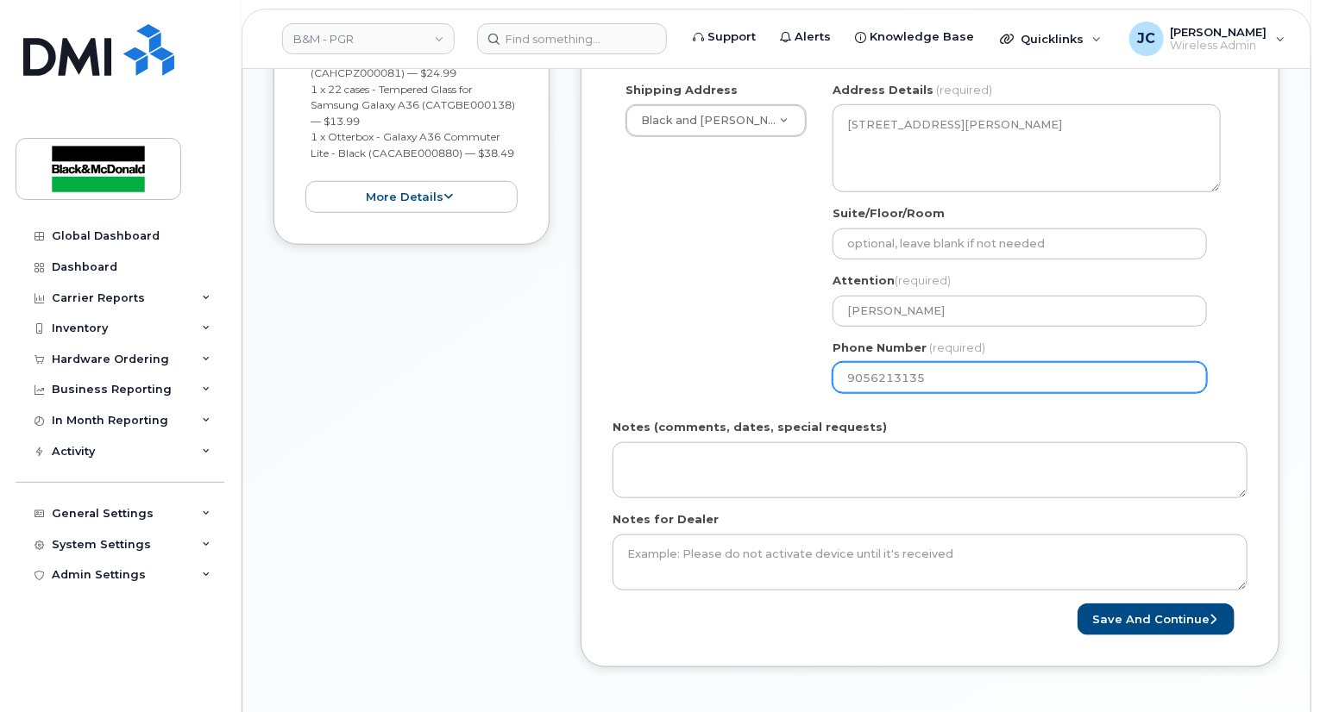
type input "905621313"
select select
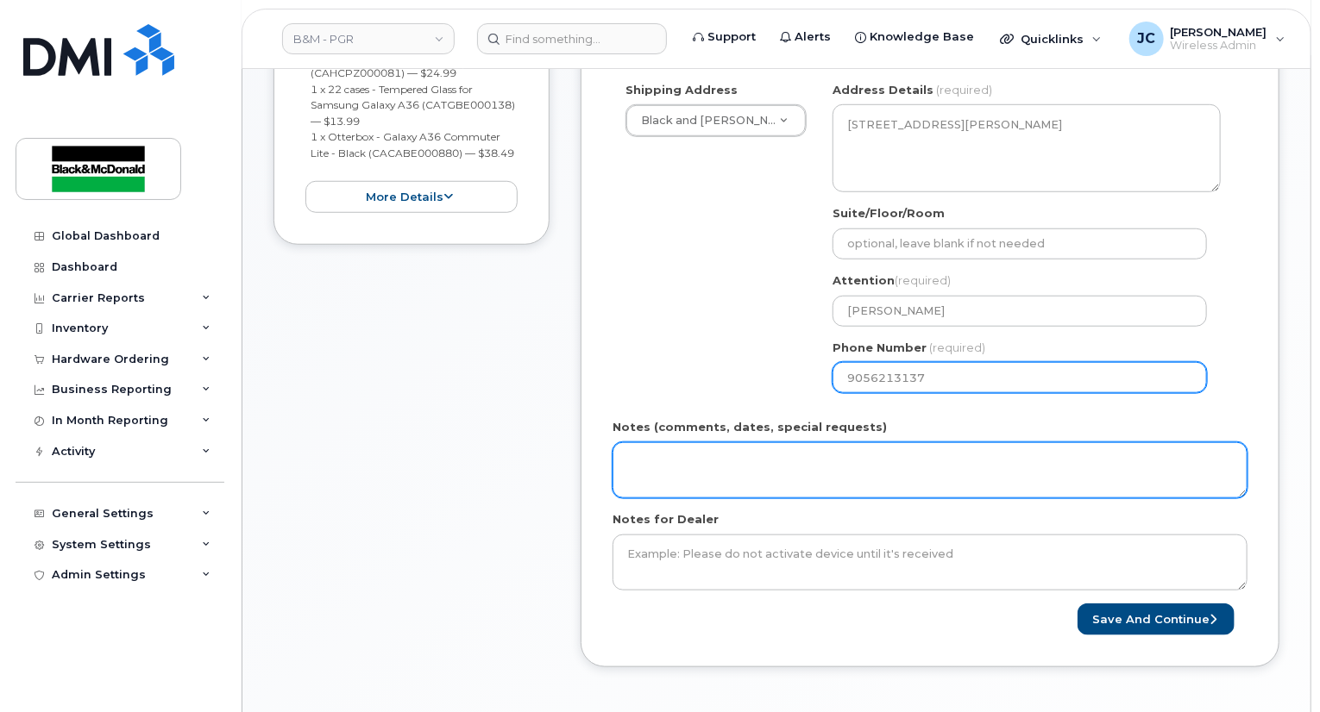
type input "9056213137"
click at [691, 448] on textarea "Notes (comments, dates, special requests)" at bounding box center [929, 470] width 635 height 57
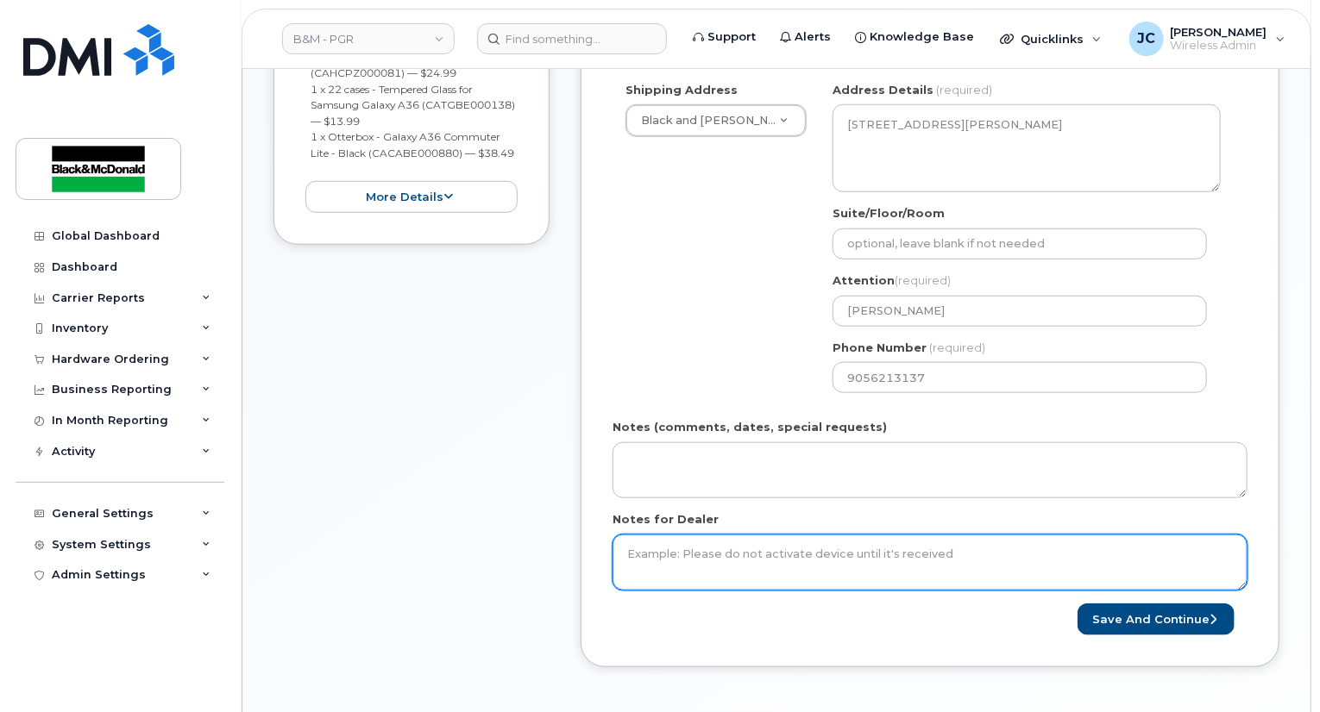
click at [671, 537] on textarea "Notes for Dealer" at bounding box center [929, 563] width 635 height 57
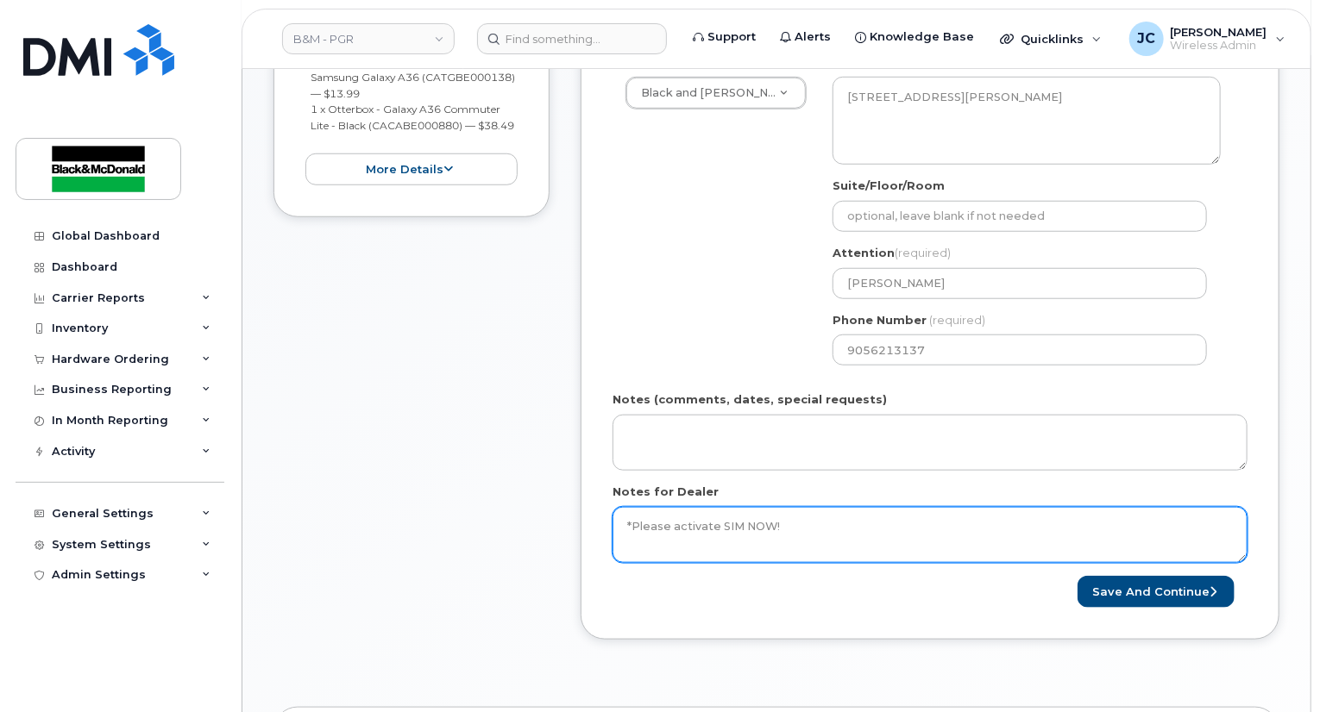
scroll to position [776, 0]
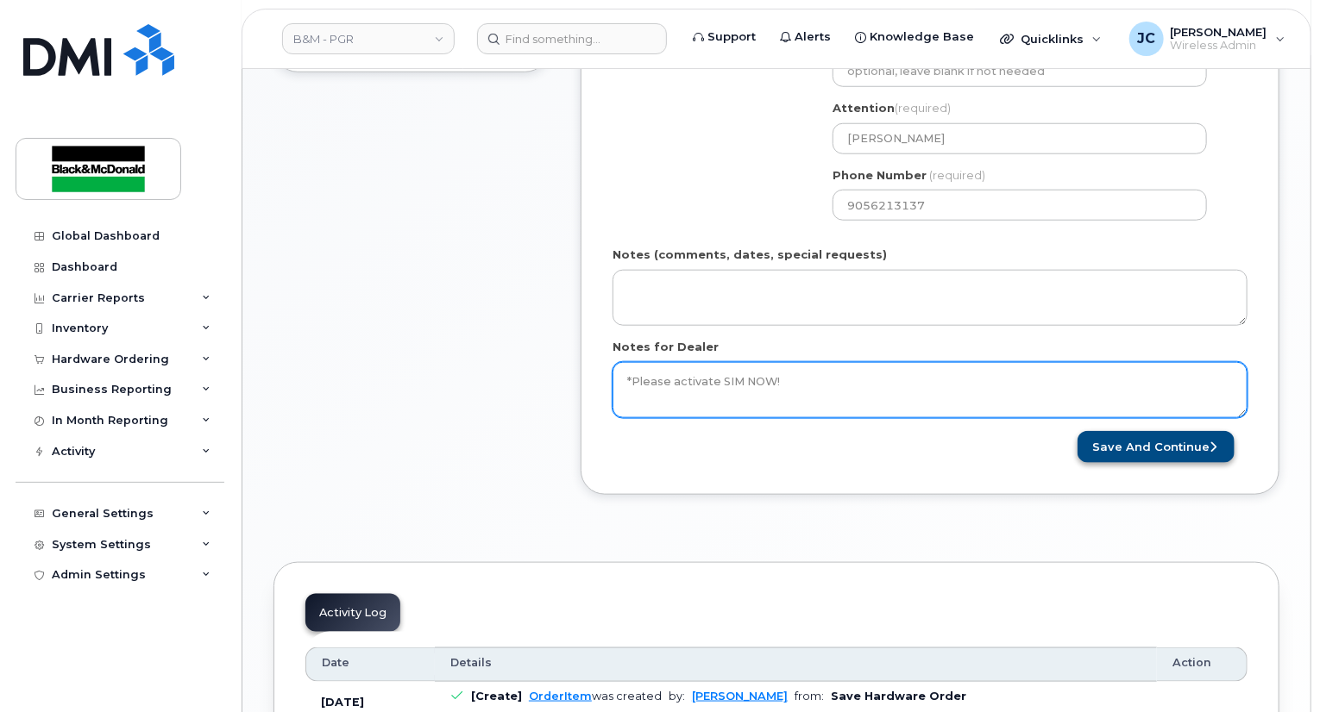
type textarea "*Please activate SIM NOW!"
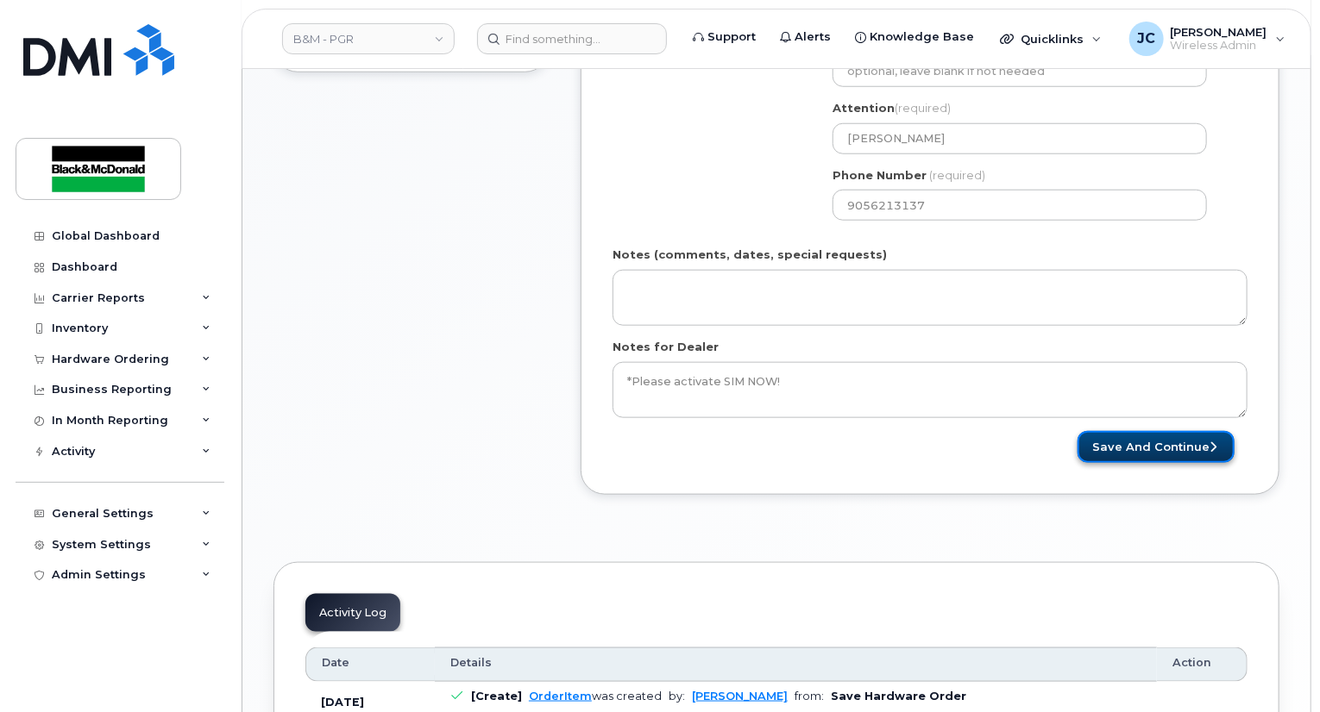
click at [1186, 440] on button "Save and Continue" at bounding box center [1155, 447] width 157 height 32
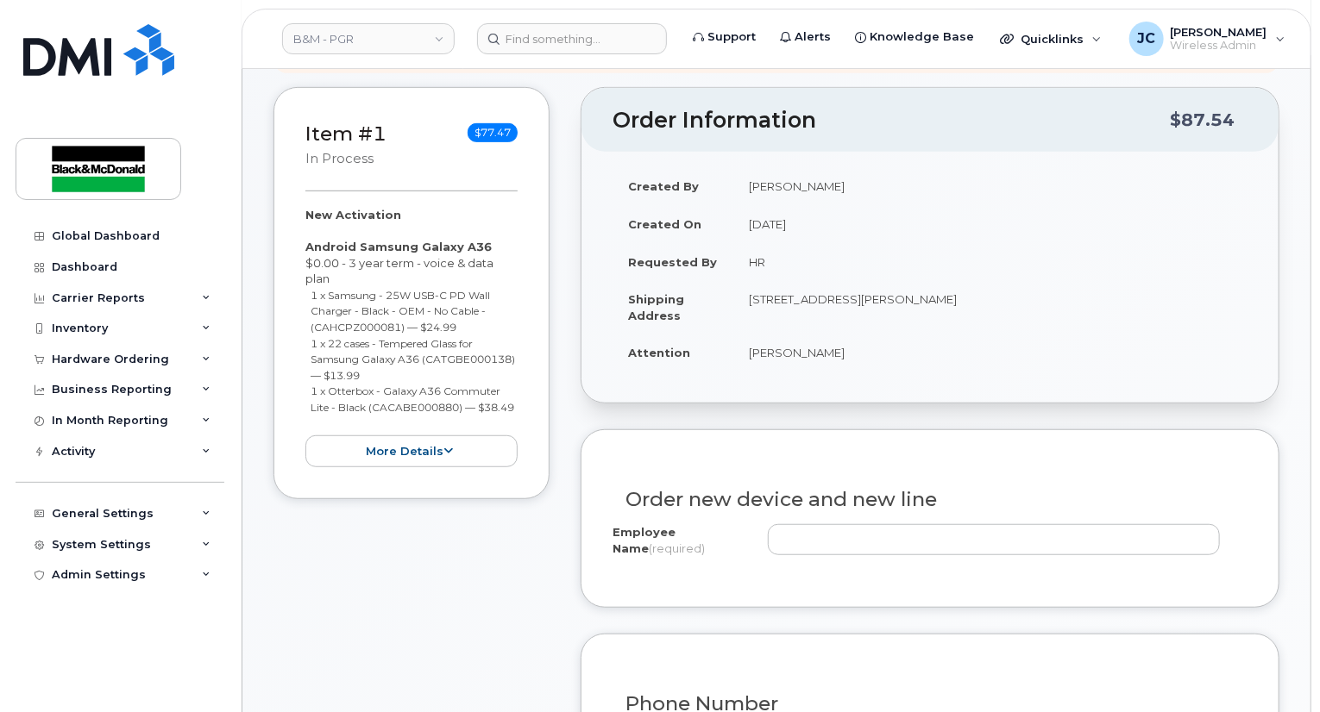
scroll to position [517, 0]
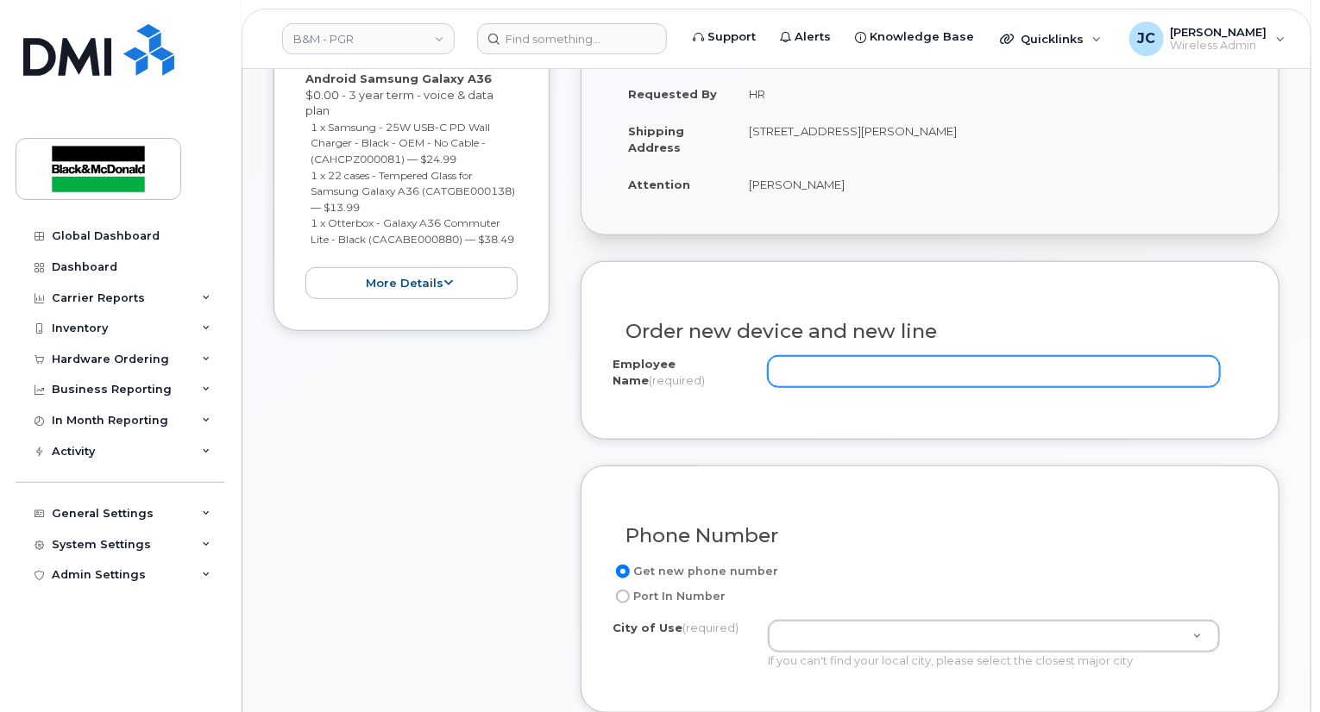
click at [831, 356] on input "Employee Name (required)" at bounding box center [994, 371] width 452 height 31
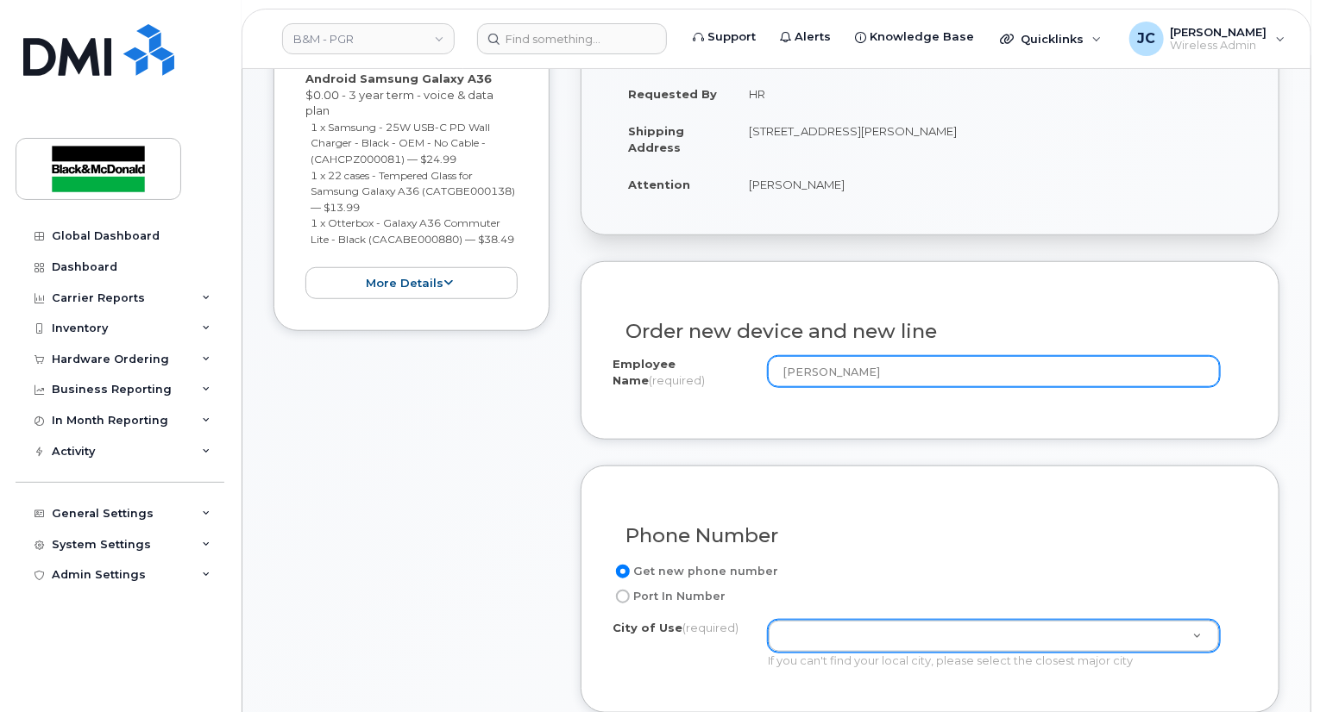
type input "Hailey Chen"
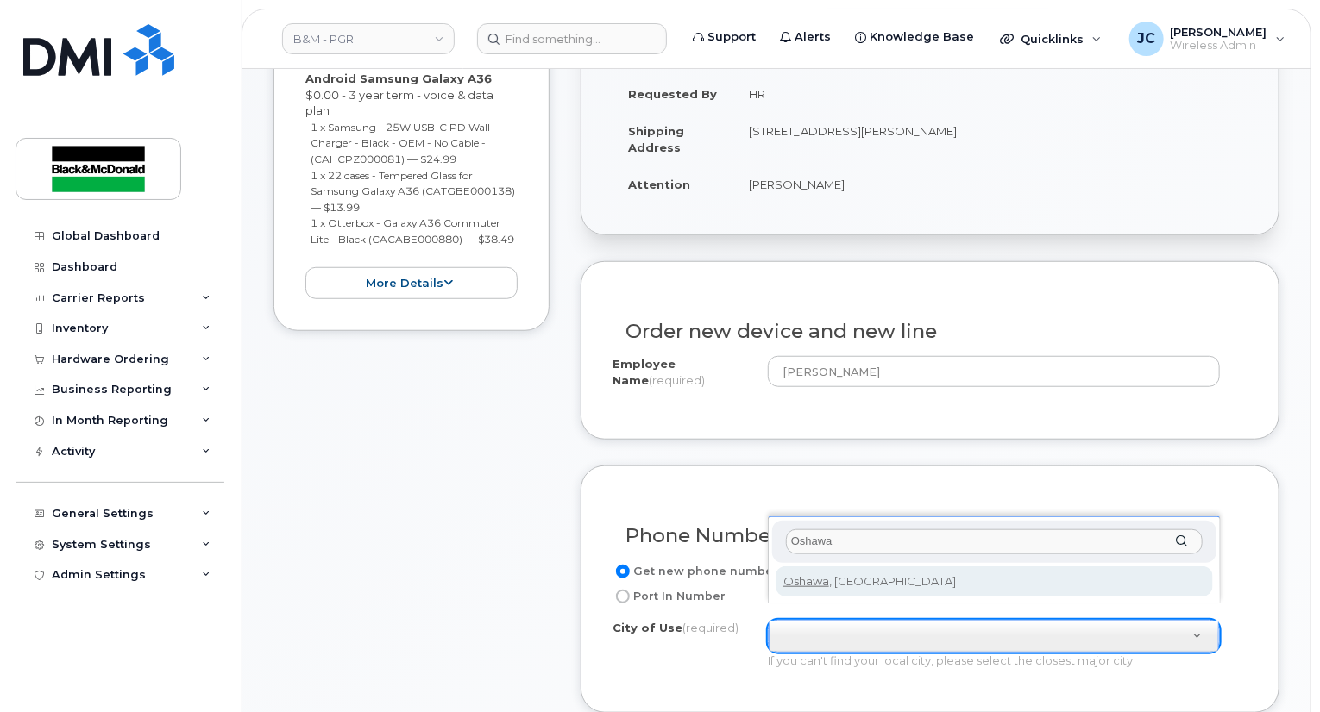
type input "Oshawa"
type input "4576"
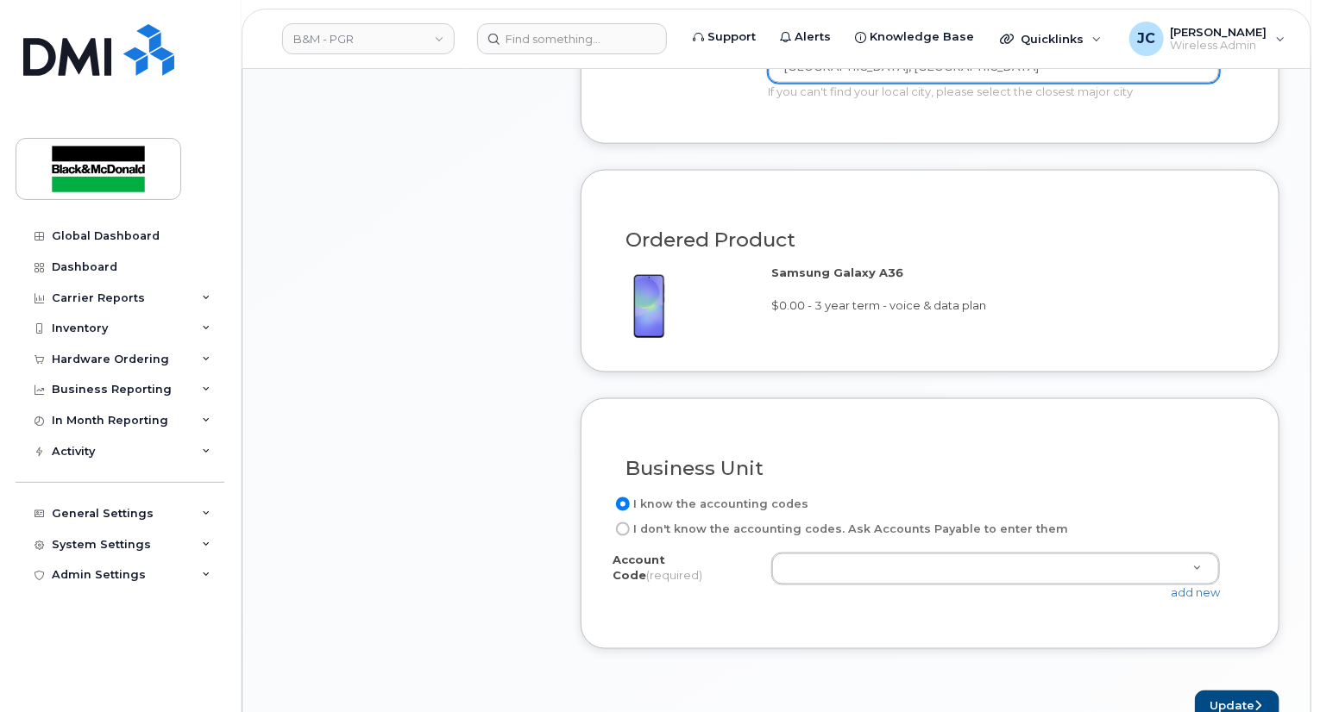
scroll to position [1121, 0]
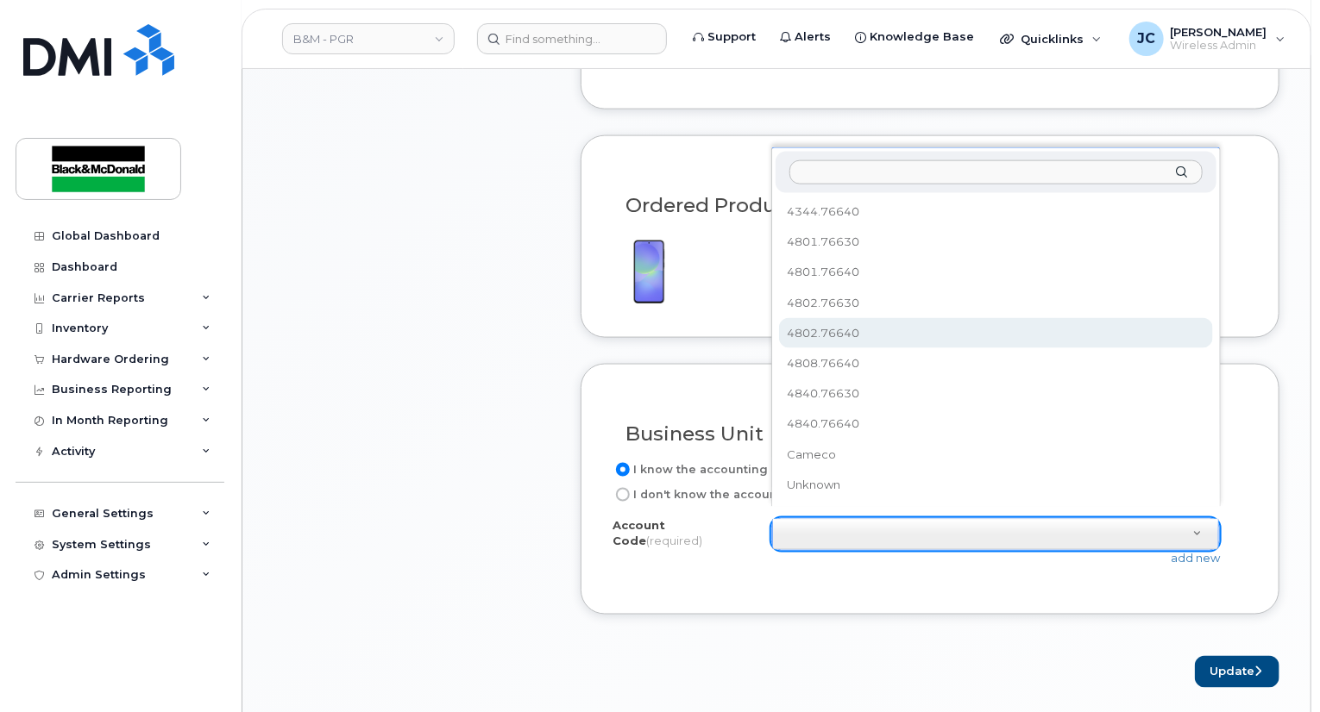
select select "4802.76640"
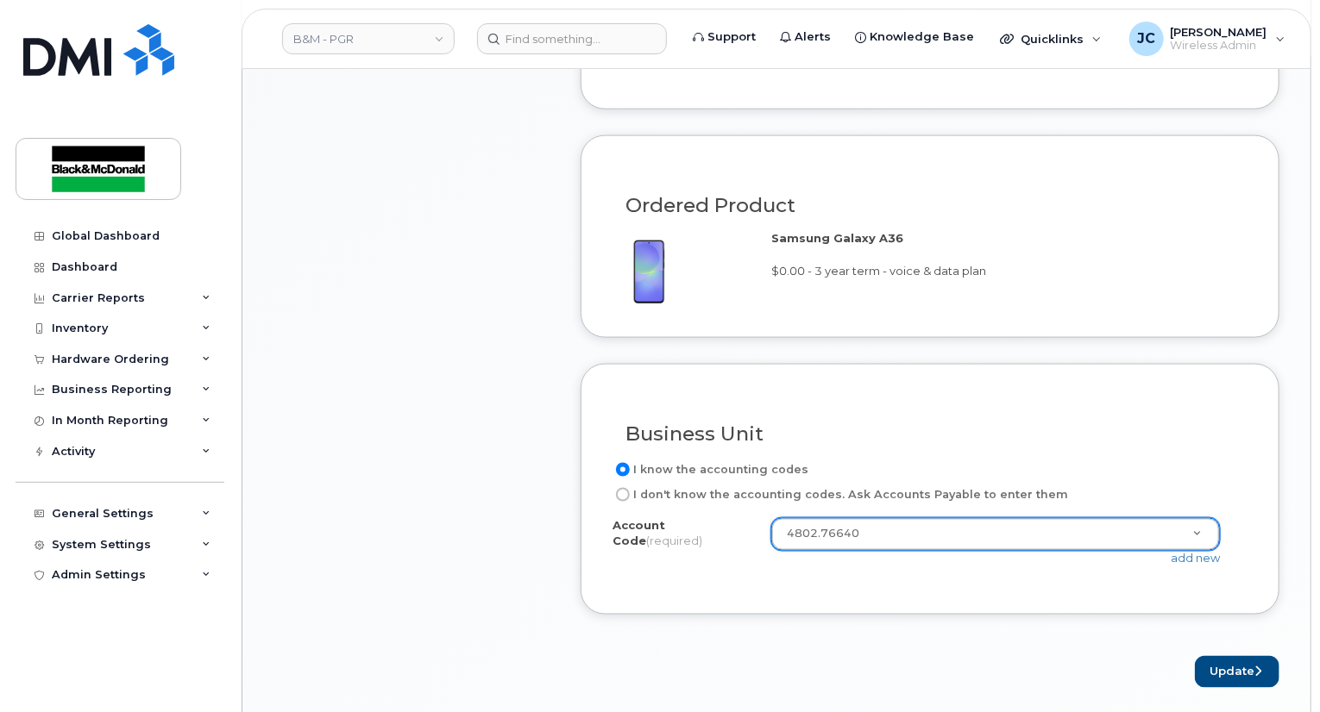
click at [838, 632] on form "Existing User Additional cost to upgrading the device Selected device is Eligib…" at bounding box center [929, 173] width 699 height 1031
click at [1238, 656] on button "Update" at bounding box center [1237, 672] width 85 height 32
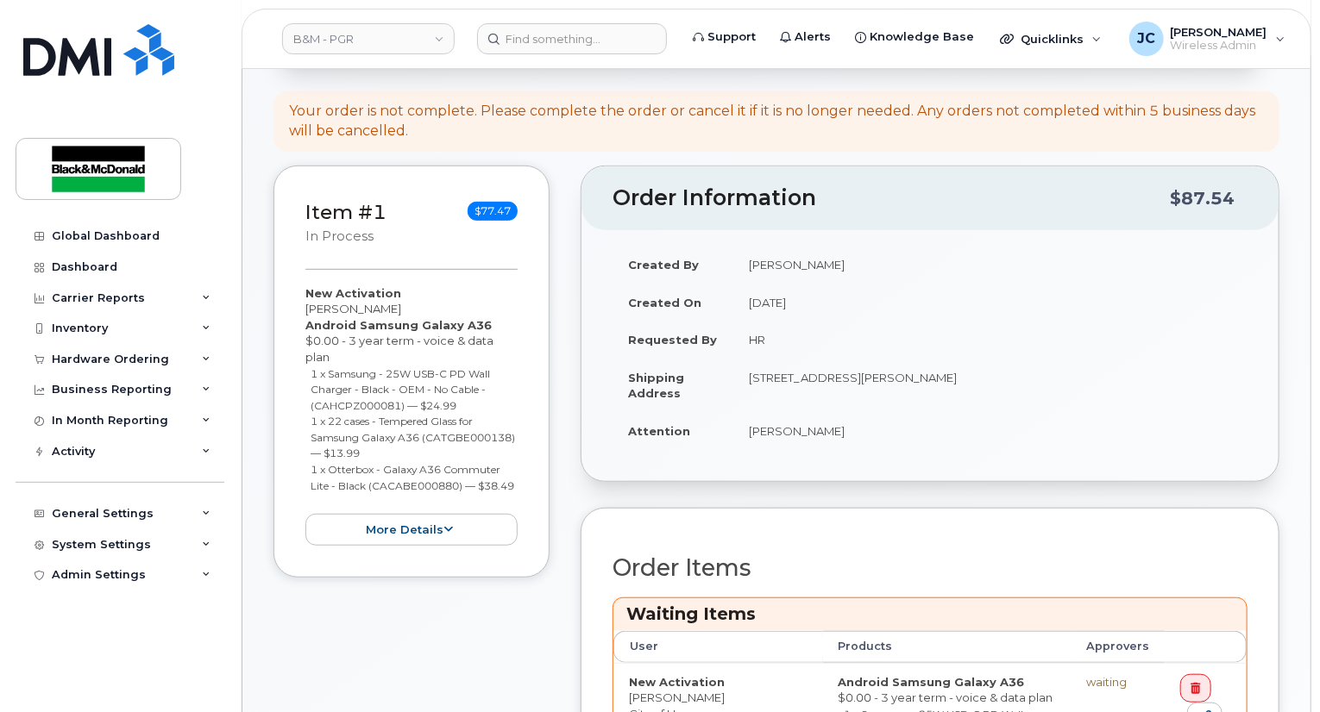
scroll to position [776, 0]
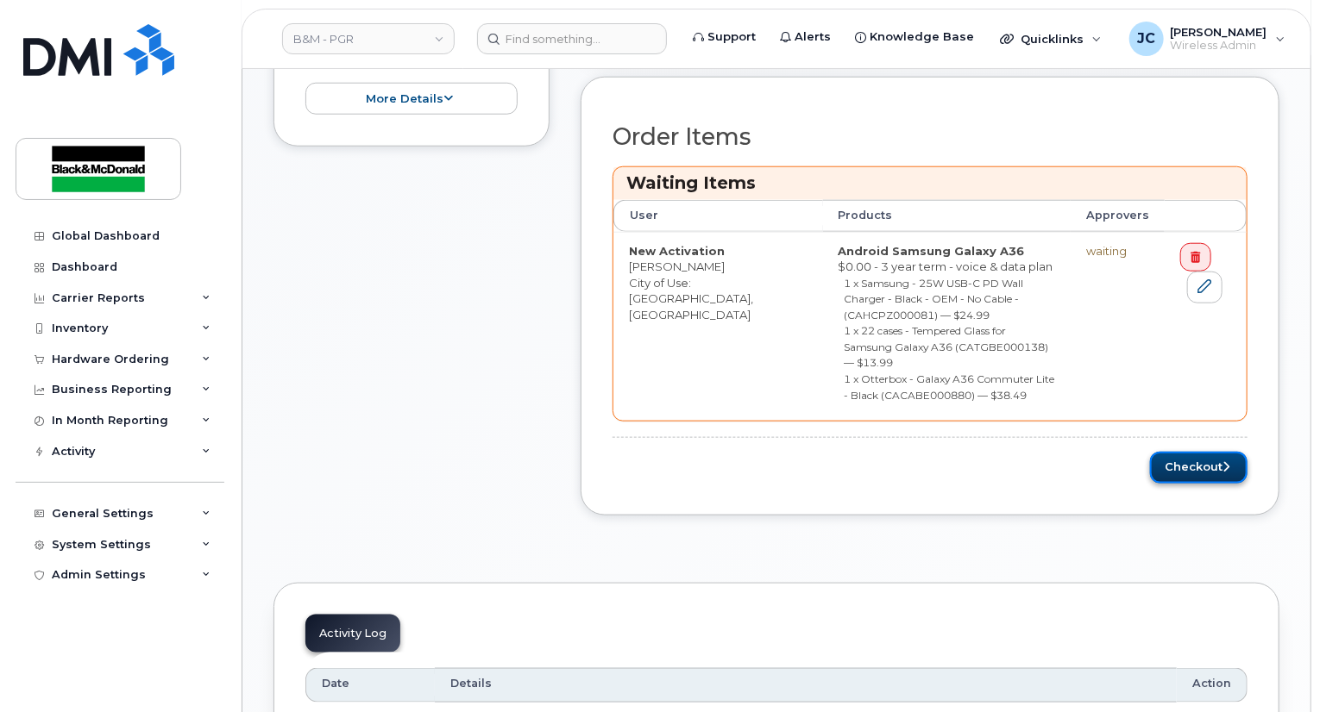
click at [1180, 452] on button "Checkout" at bounding box center [1198, 468] width 97 height 32
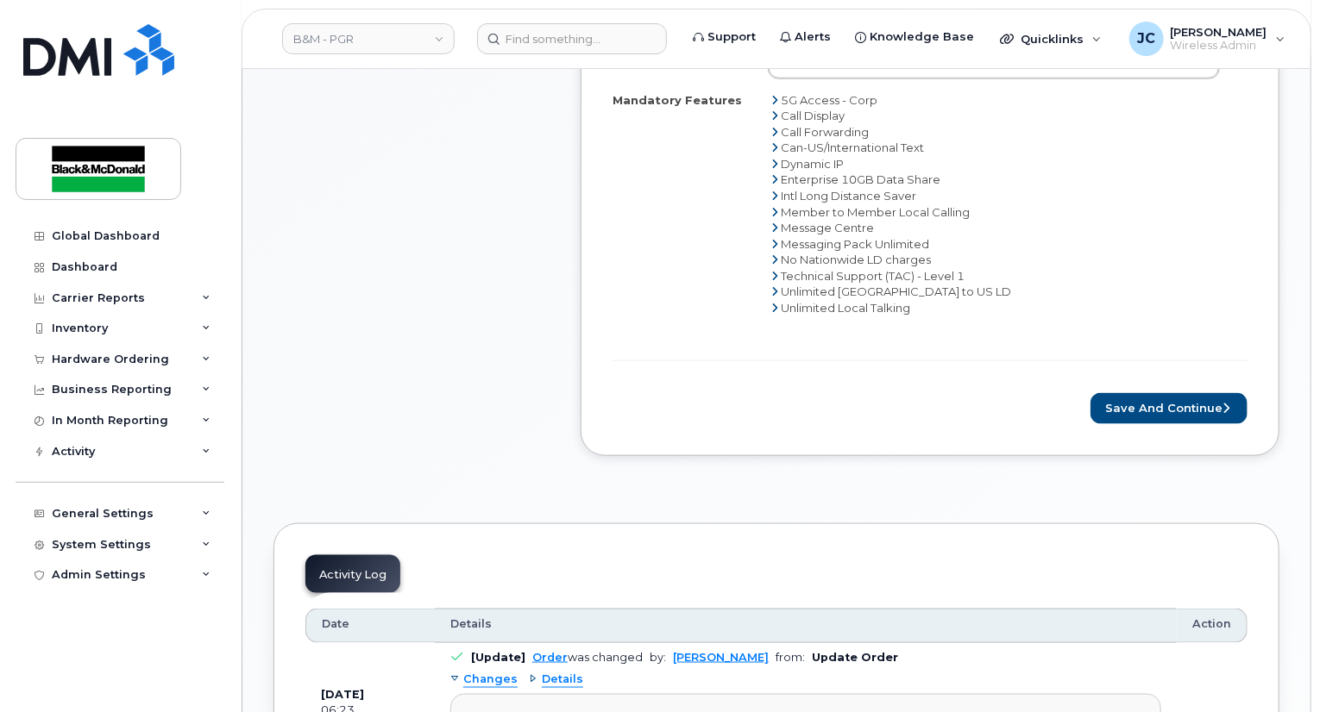
scroll to position [949, 0]
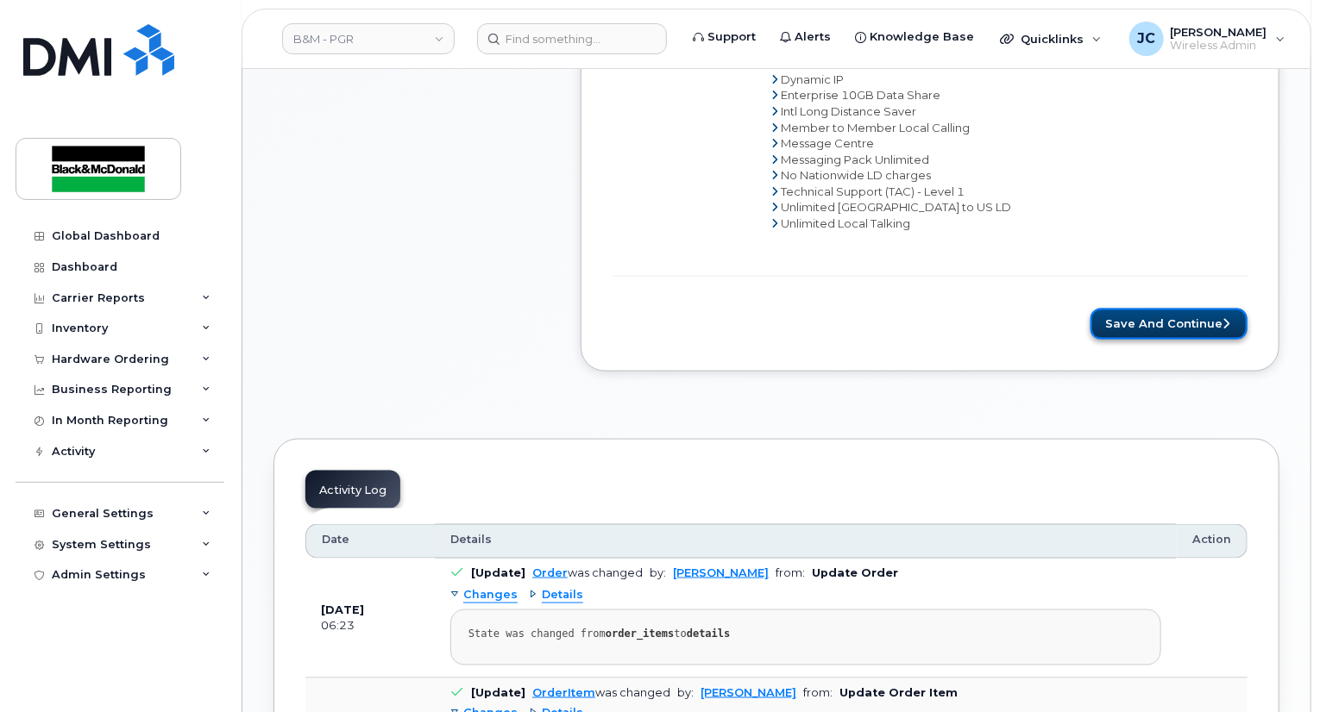
click at [1150, 309] on button "Save and Continue" at bounding box center [1168, 325] width 157 height 32
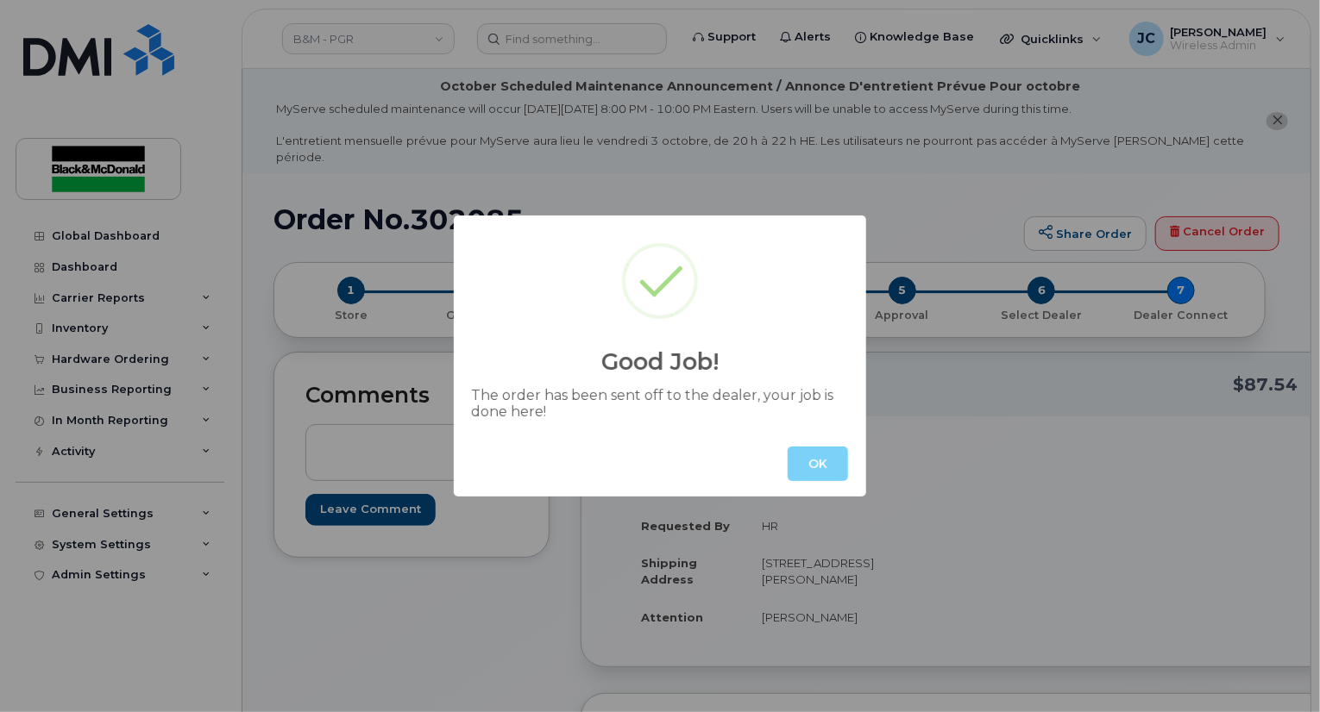
click at [829, 455] on button "OK" at bounding box center [817, 464] width 60 height 34
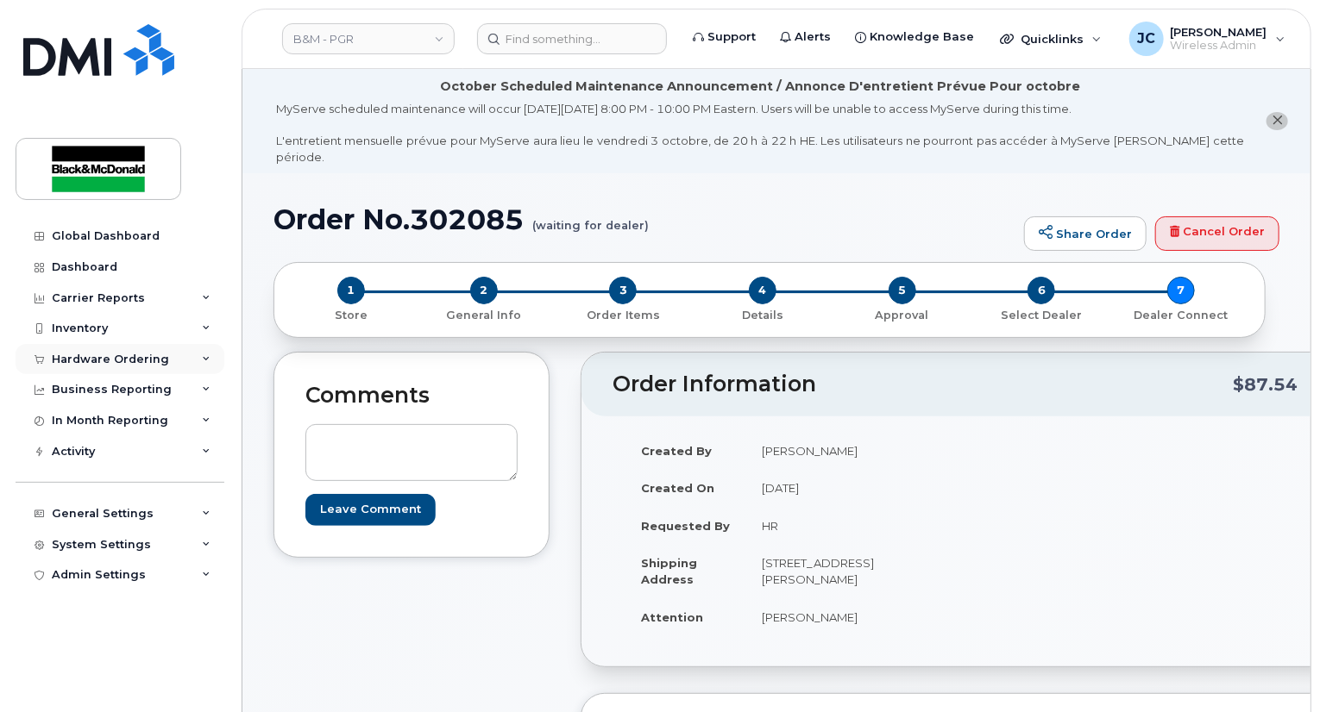
click at [119, 354] on div "Hardware Ordering" at bounding box center [110, 360] width 117 height 14
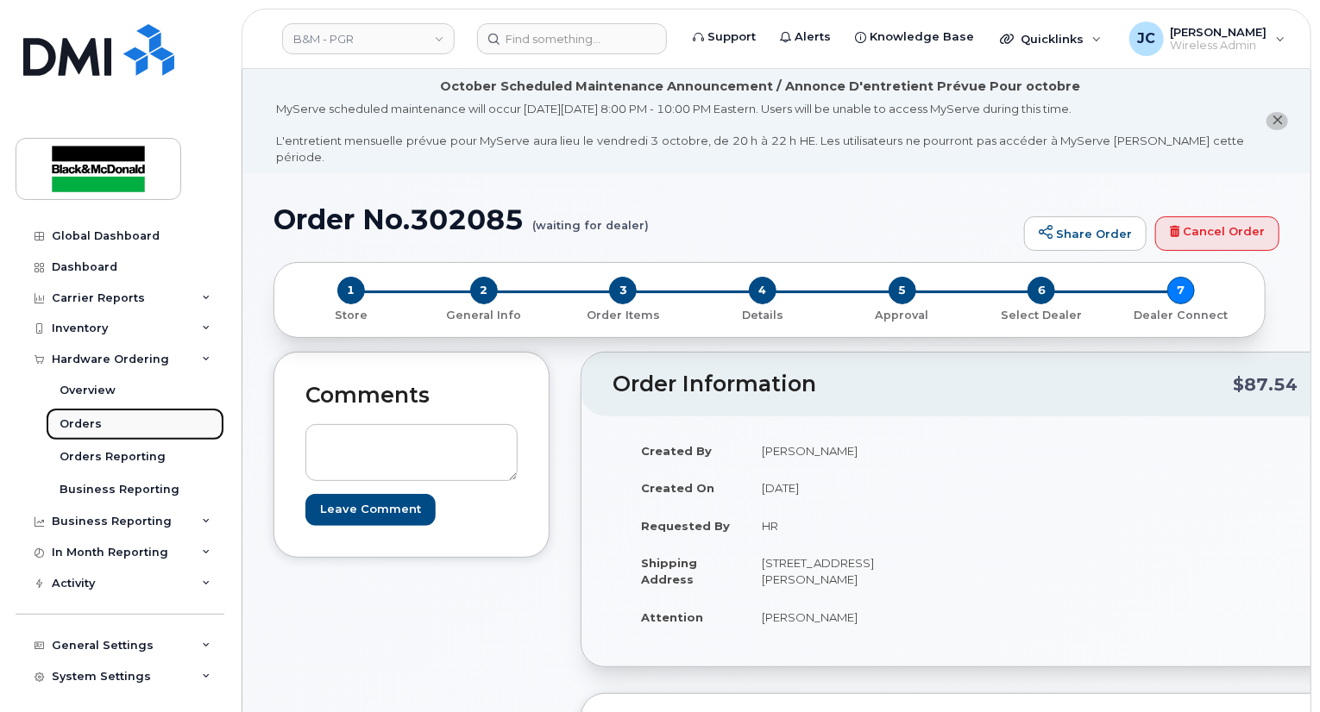
click at [76, 422] on div "Orders" at bounding box center [81, 425] width 42 height 16
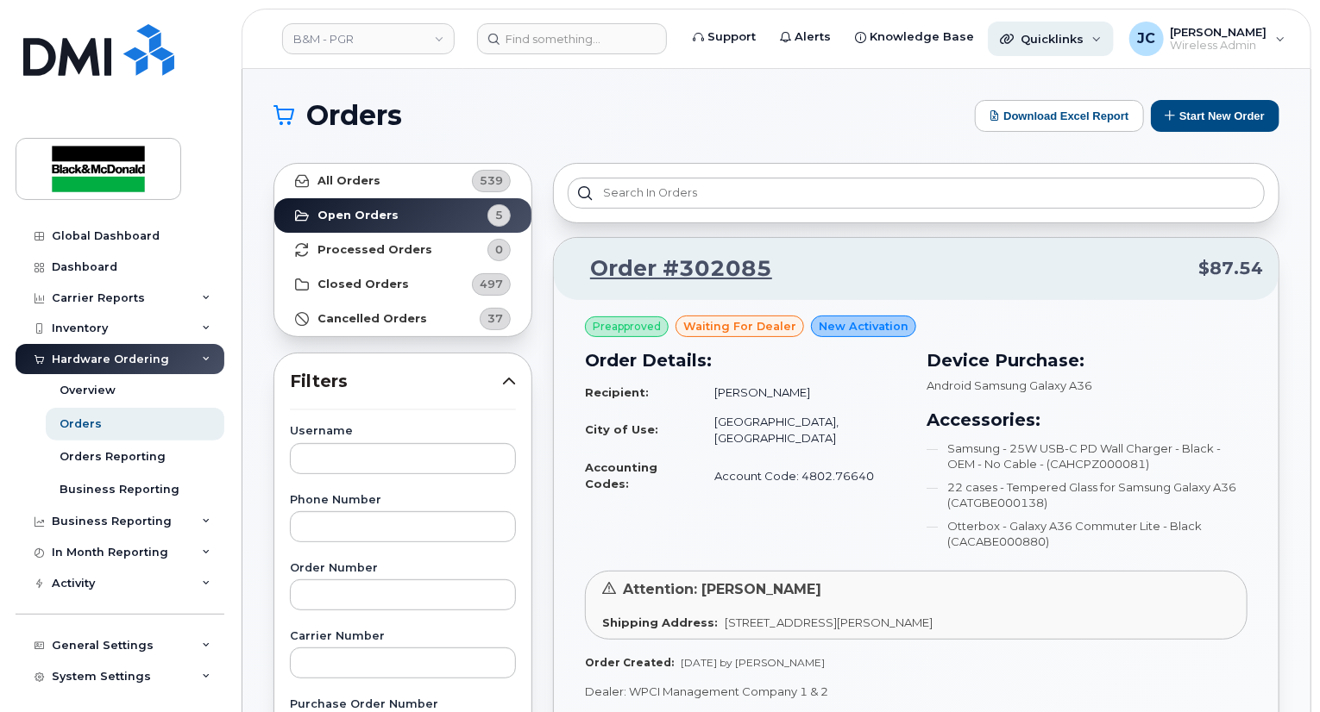
click at [1025, 45] on span "Quicklinks" at bounding box center [1051, 39] width 63 height 14
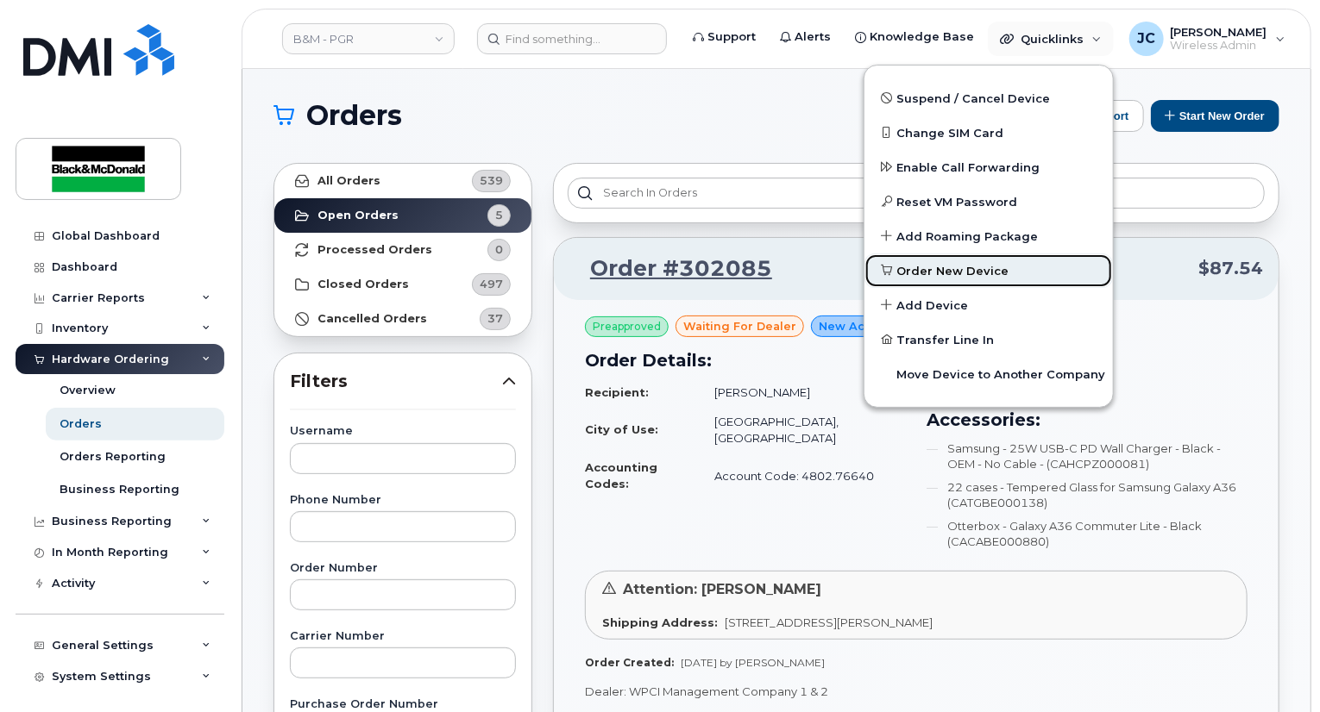
click at [931, 273] on span "Order New Device" at bounding box center [953, 271] width 112 height 17
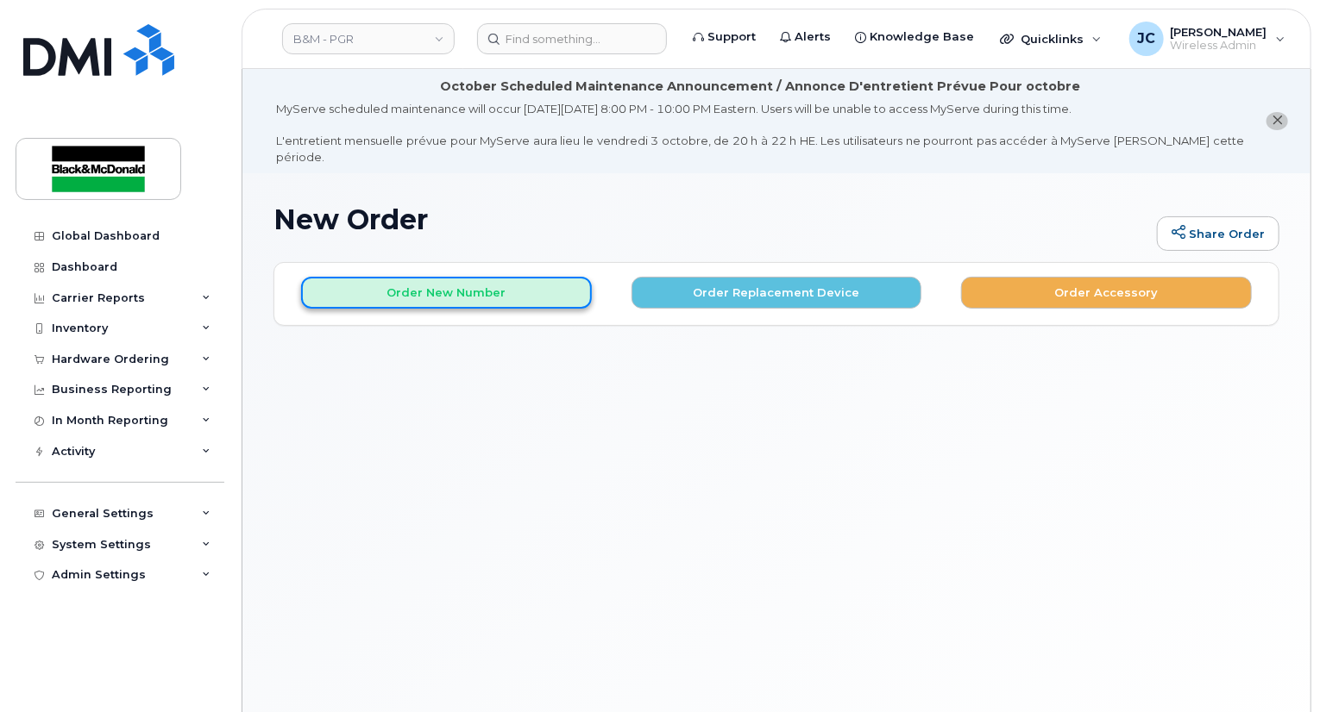
click at [499, 277] on button "Order New Number" at bounding box center [446, 293] width 291 height 32
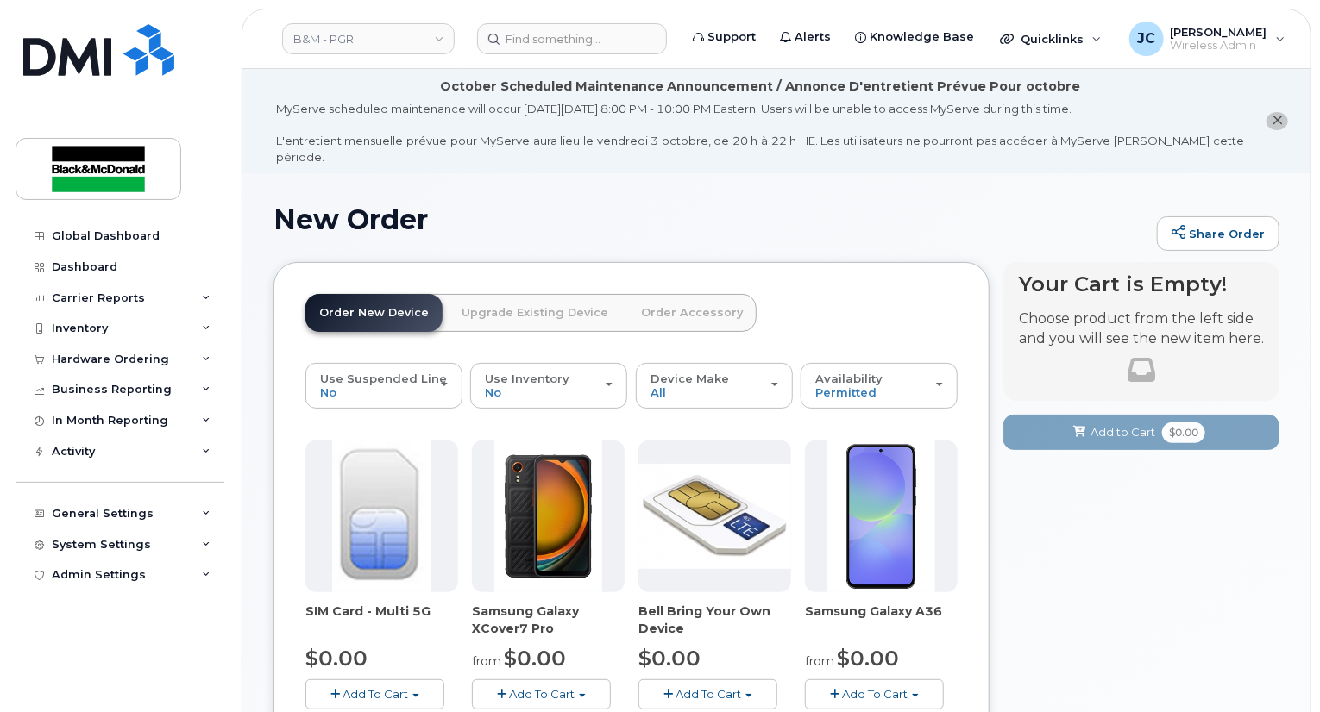
scroll to position [345, 0]
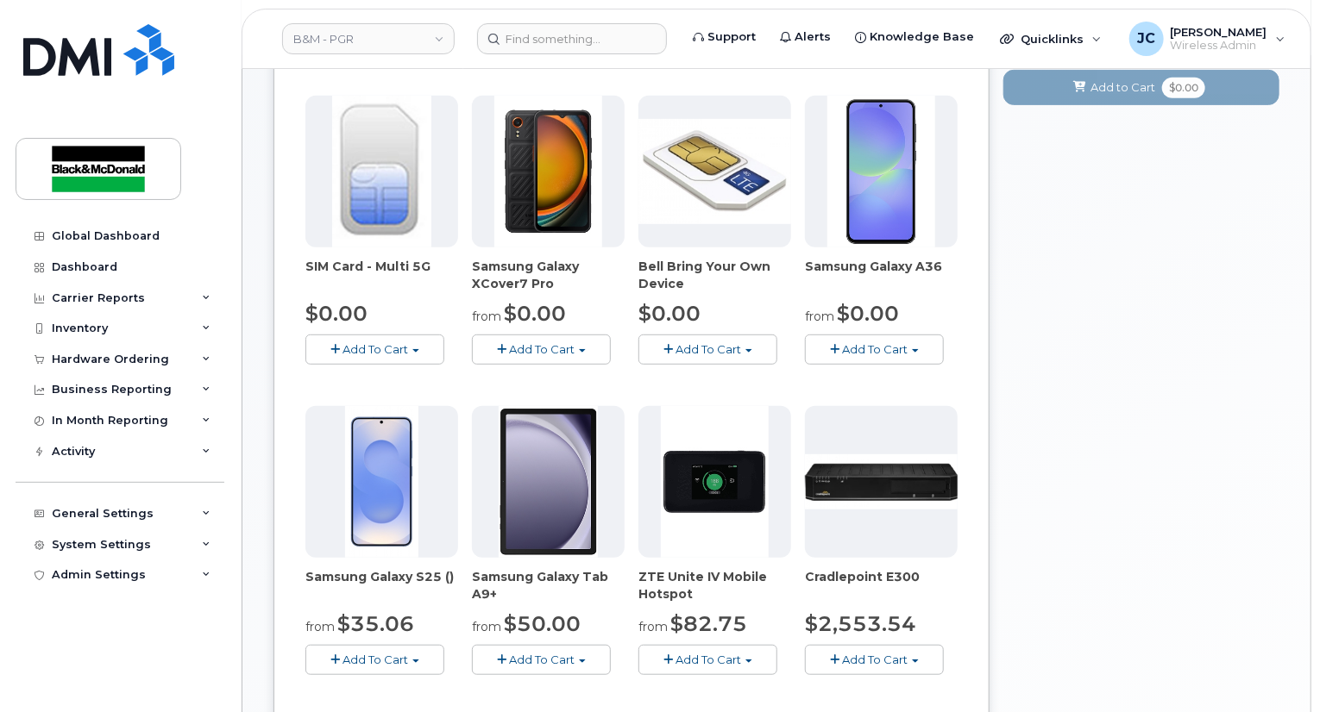
click at [878, 342] on span "Add To Cart" at bounding box center [875, 349] width 66 height 14
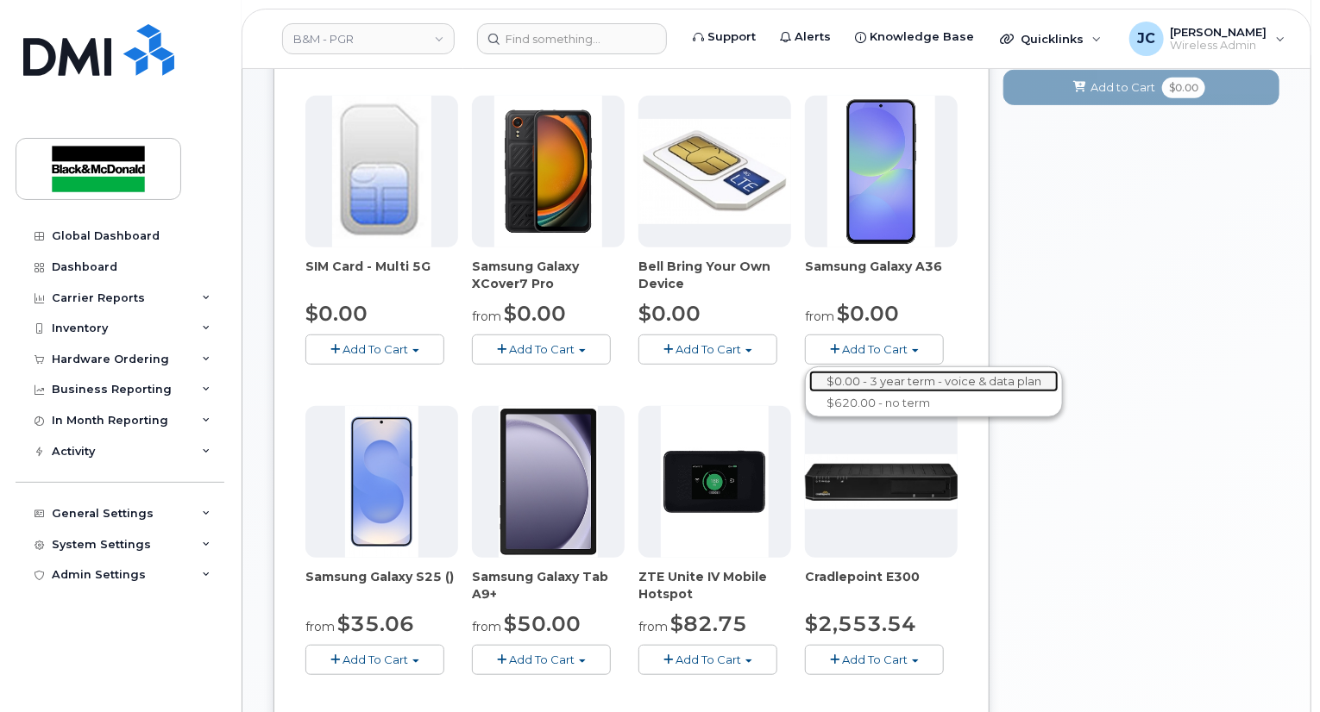
click at [887, 371] on link "$0.00 - 3 year term - voice & data plan" at bounding box center [933, 382] width 249 height 22
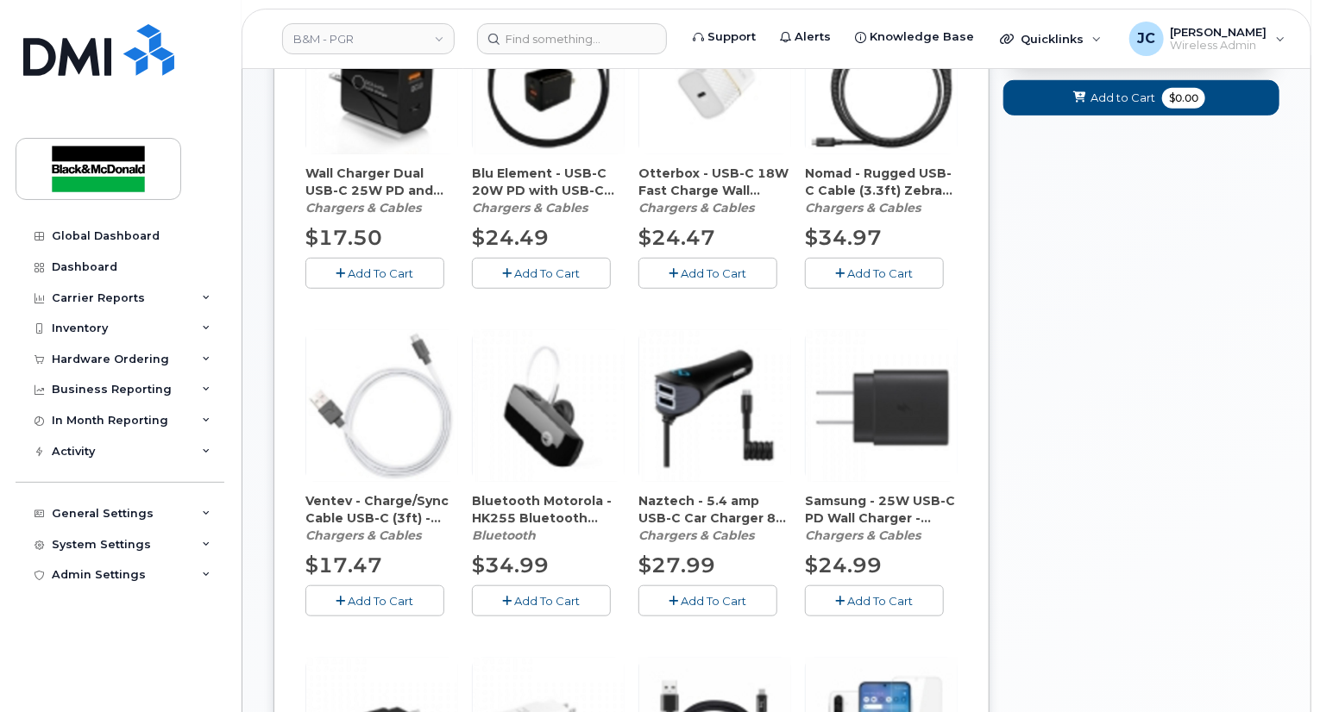
scroll to position [600, 0]
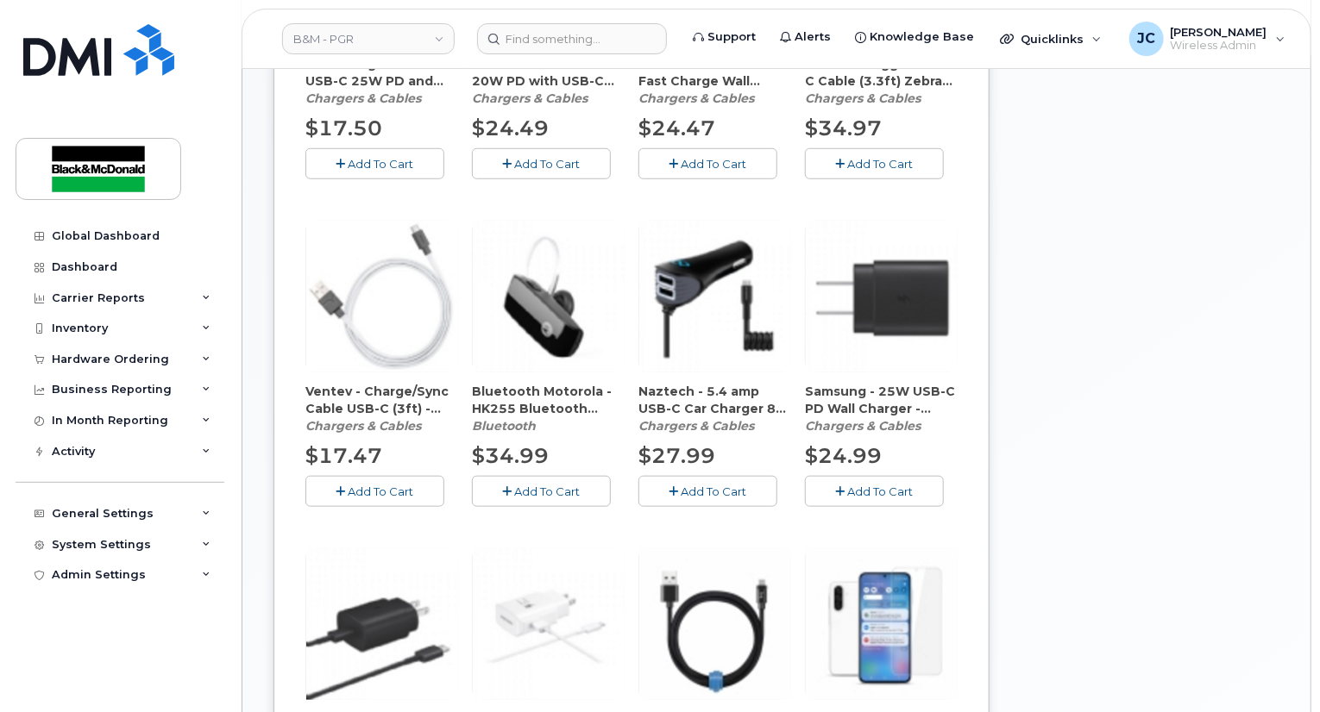
click at [887, 485] on span "Add To Cart" at bounding box center [881, 492] width 66 height 14
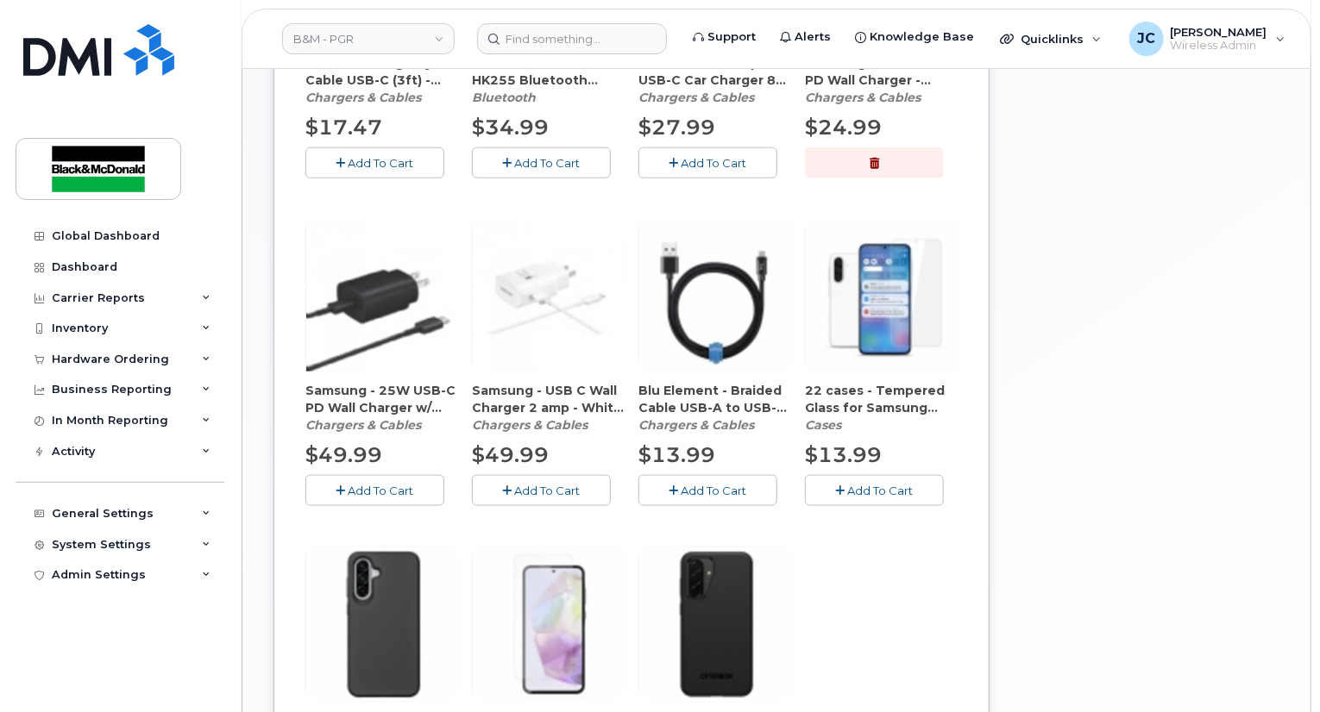
scroll to position [945, 0]
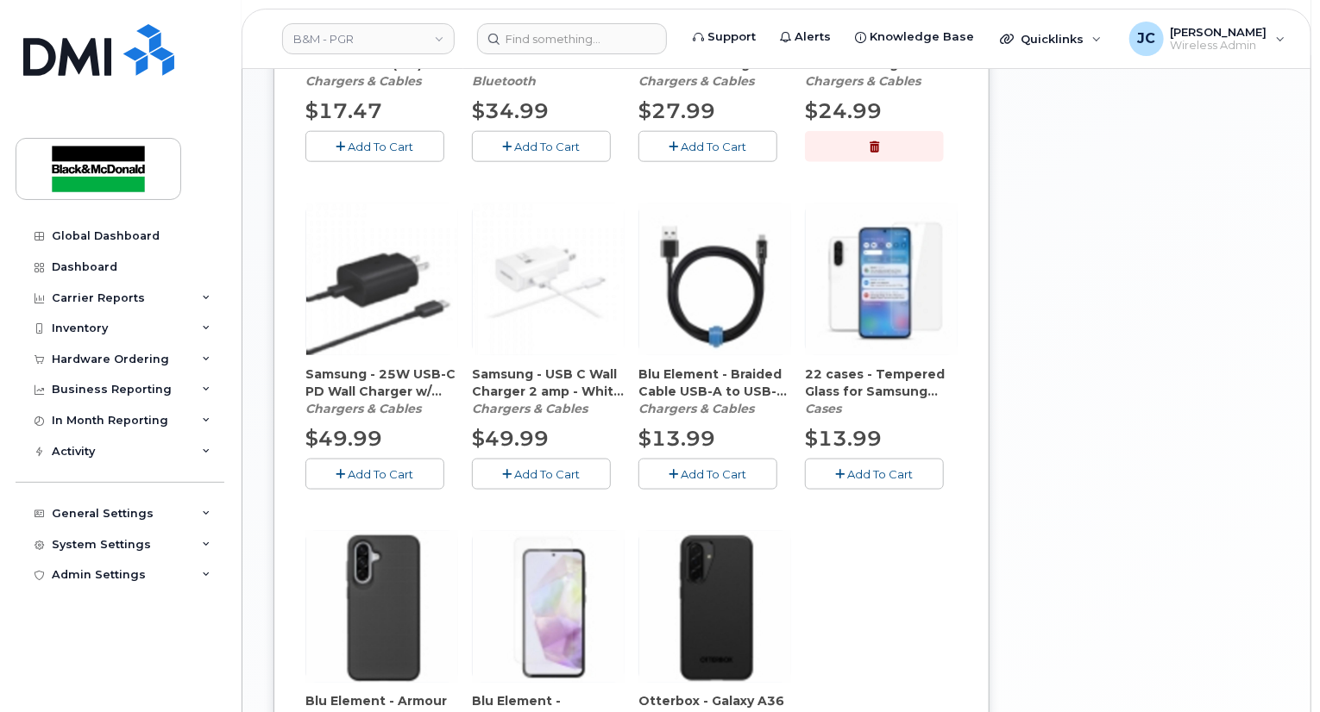
click at [852, 467] on span "Add To Cart" at bounding box center [881, 474] width 66 height 14
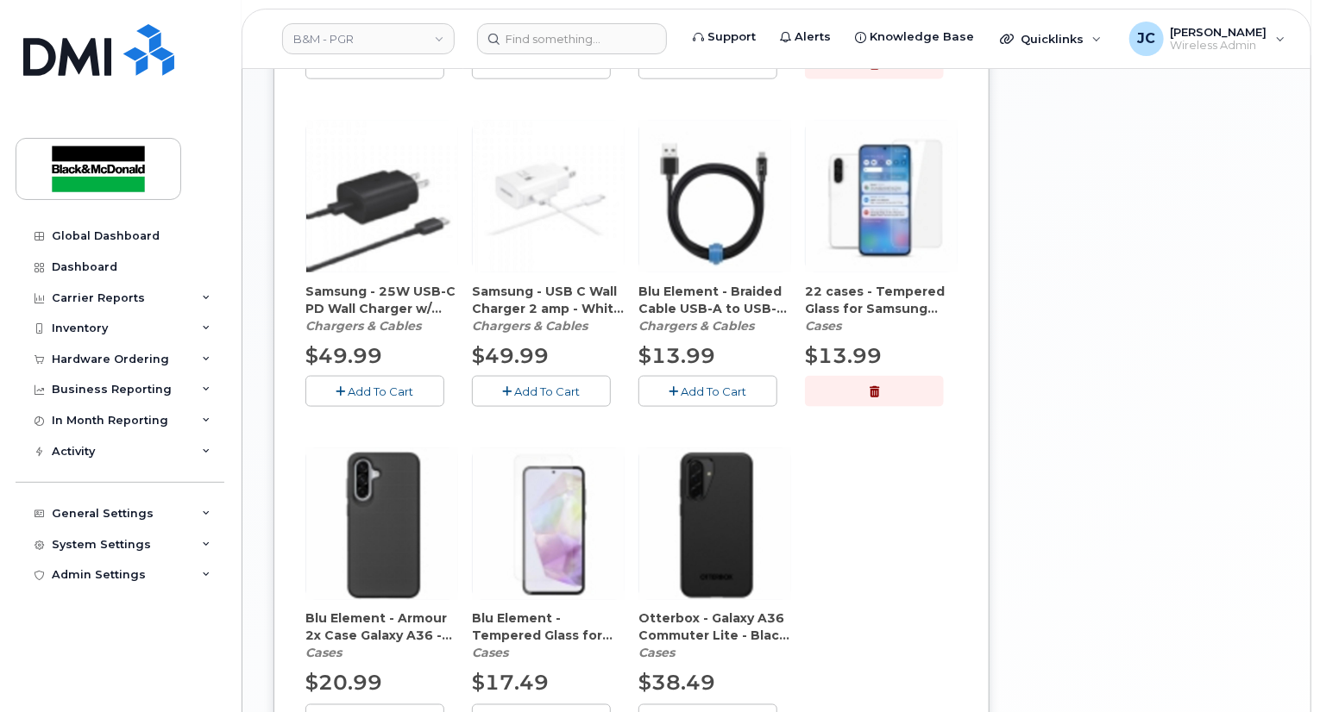
scroll to position [1204, 0]
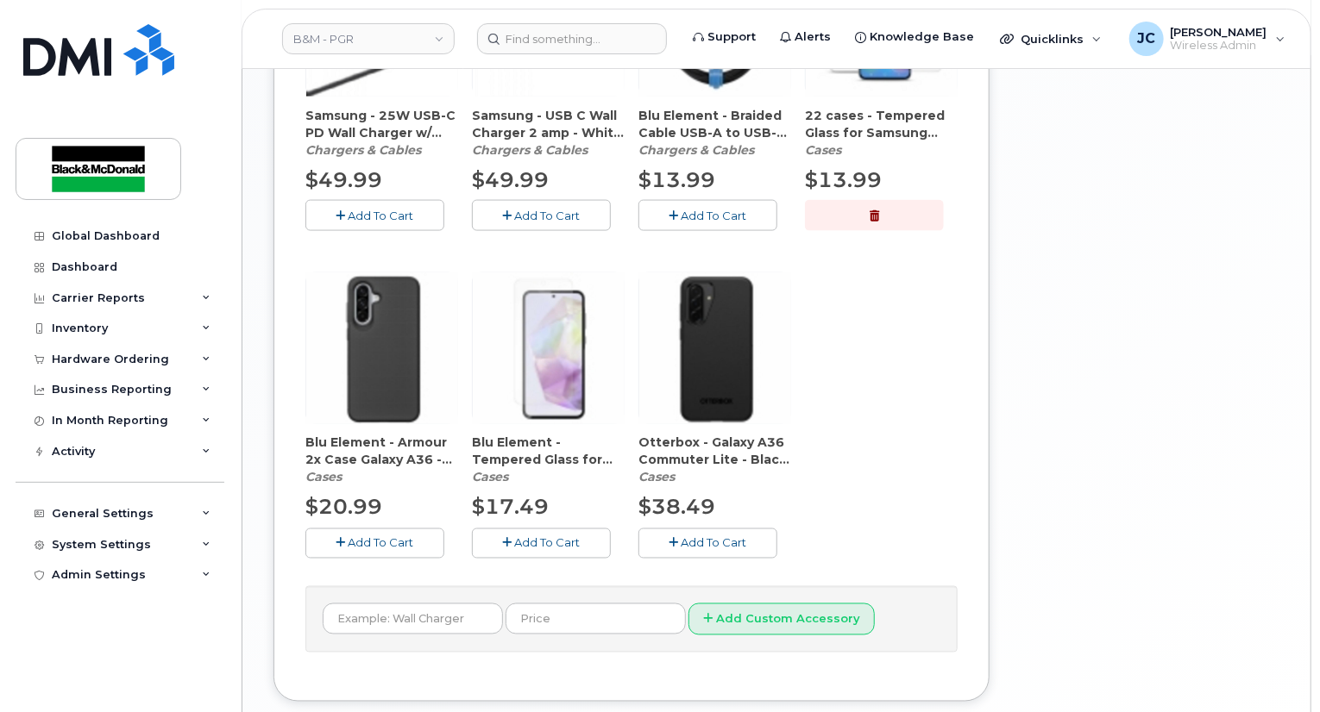
click at [726, 536] on span "Add To Cart" at bounding box center [714, 543] width 66 height 14
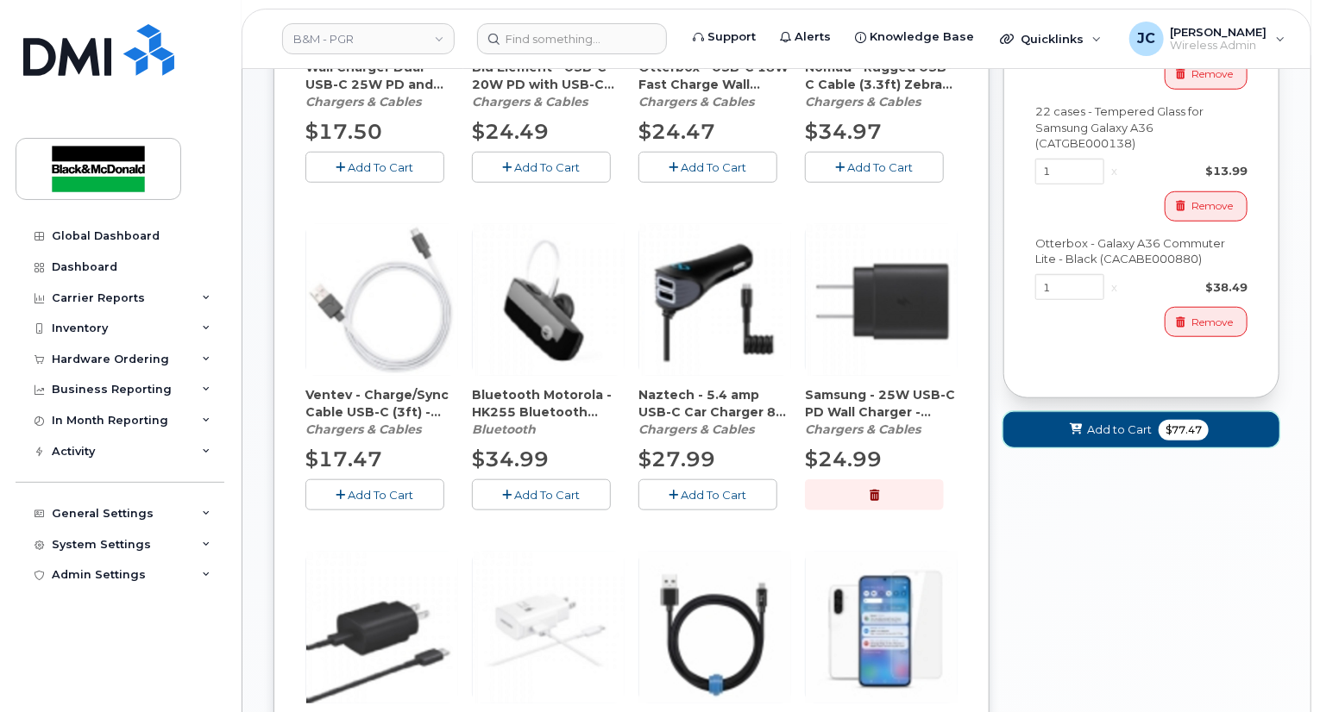
click at [1128, 422] on span "Add to Cart" at bounding box center [1119, 430] width 65 height 16
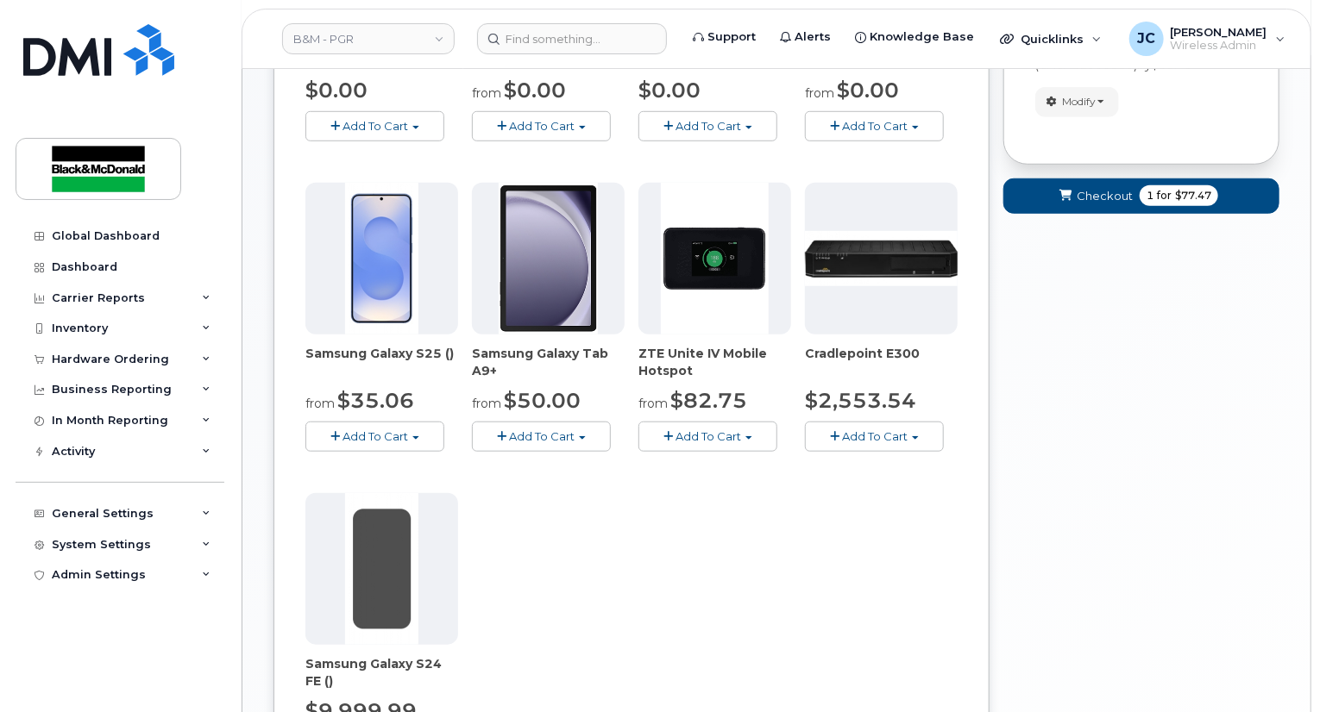
scroll to position [223, 0]
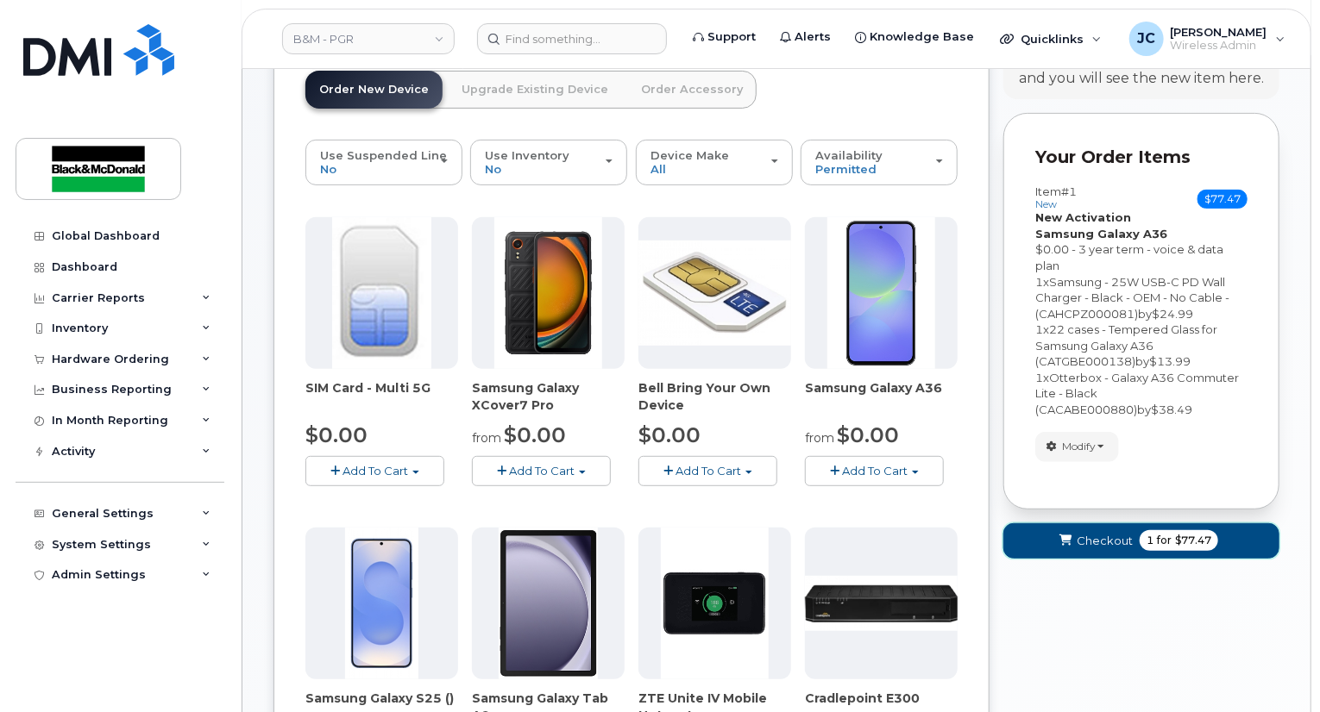
click at [1101, 533] on span "Checkout" at bounding box center [1104, 541] width 56 height 16
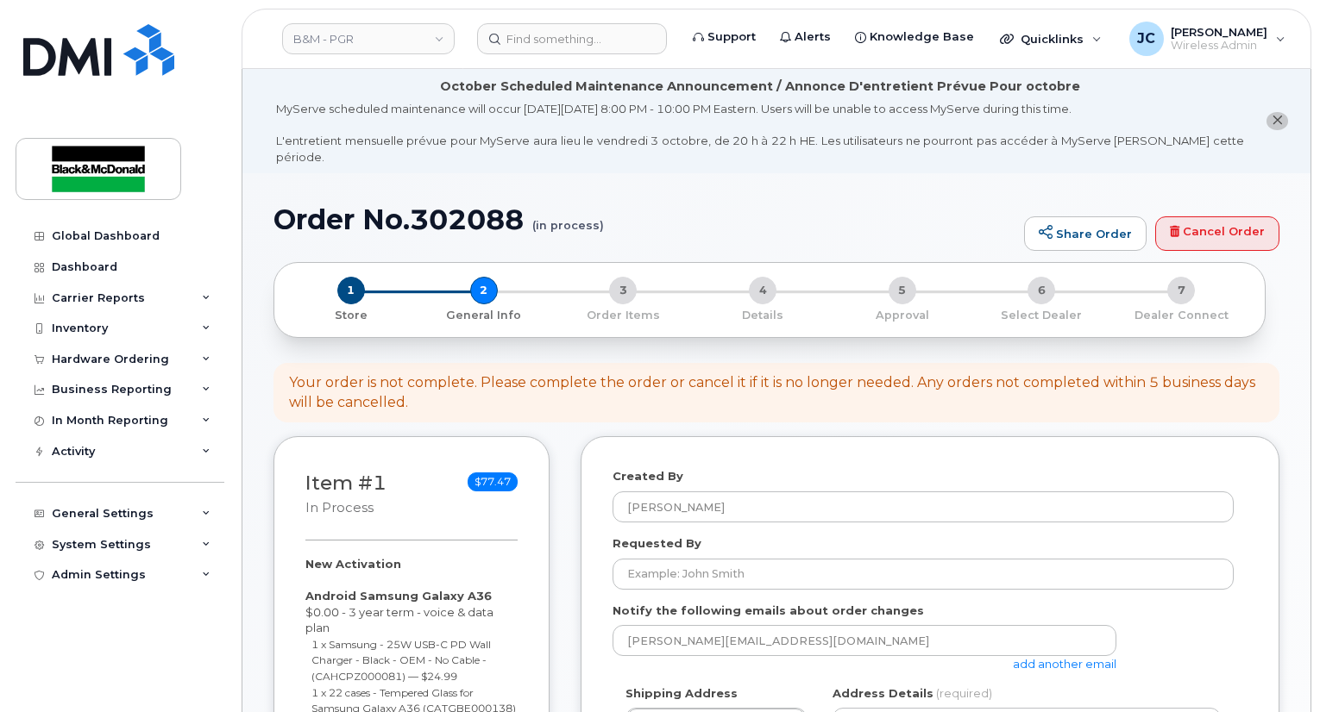
select select
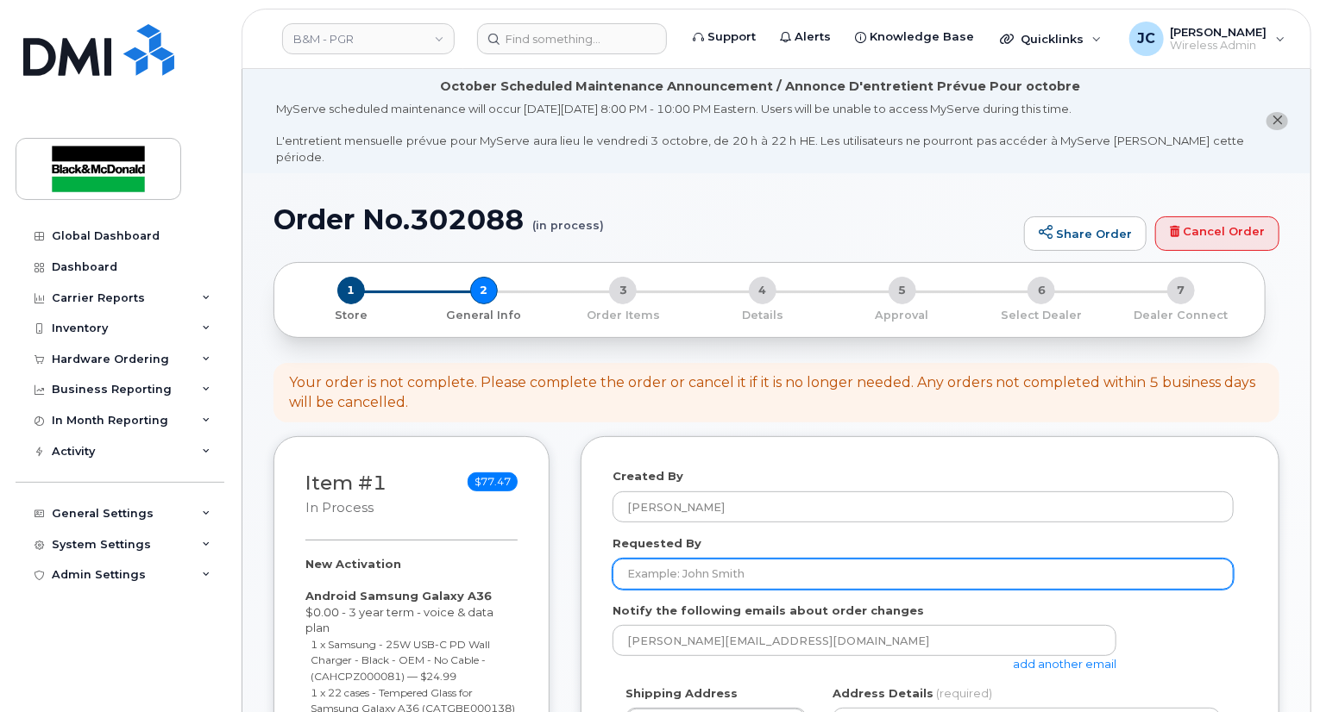
click at [759, 563] on input "Requested By" at bounding box center [922, 574] width 621 height 31
type input "HR"
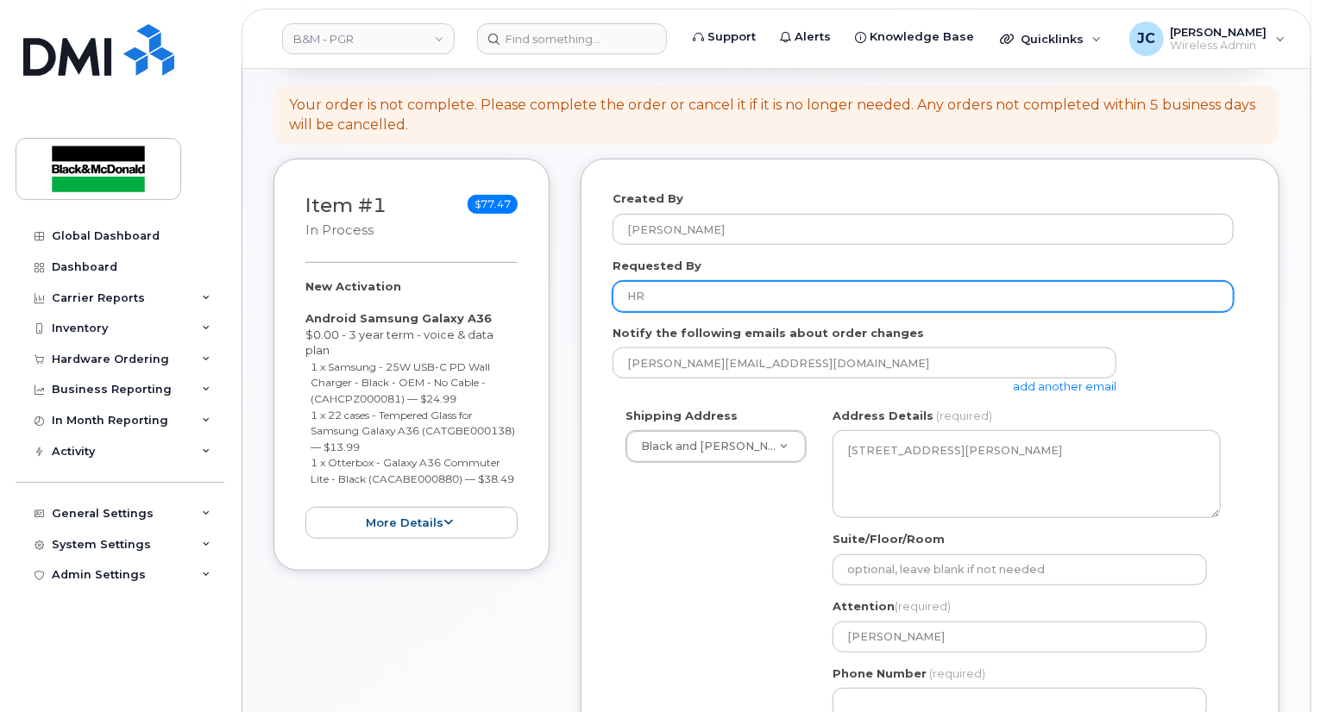
scroll to position [431, 0]
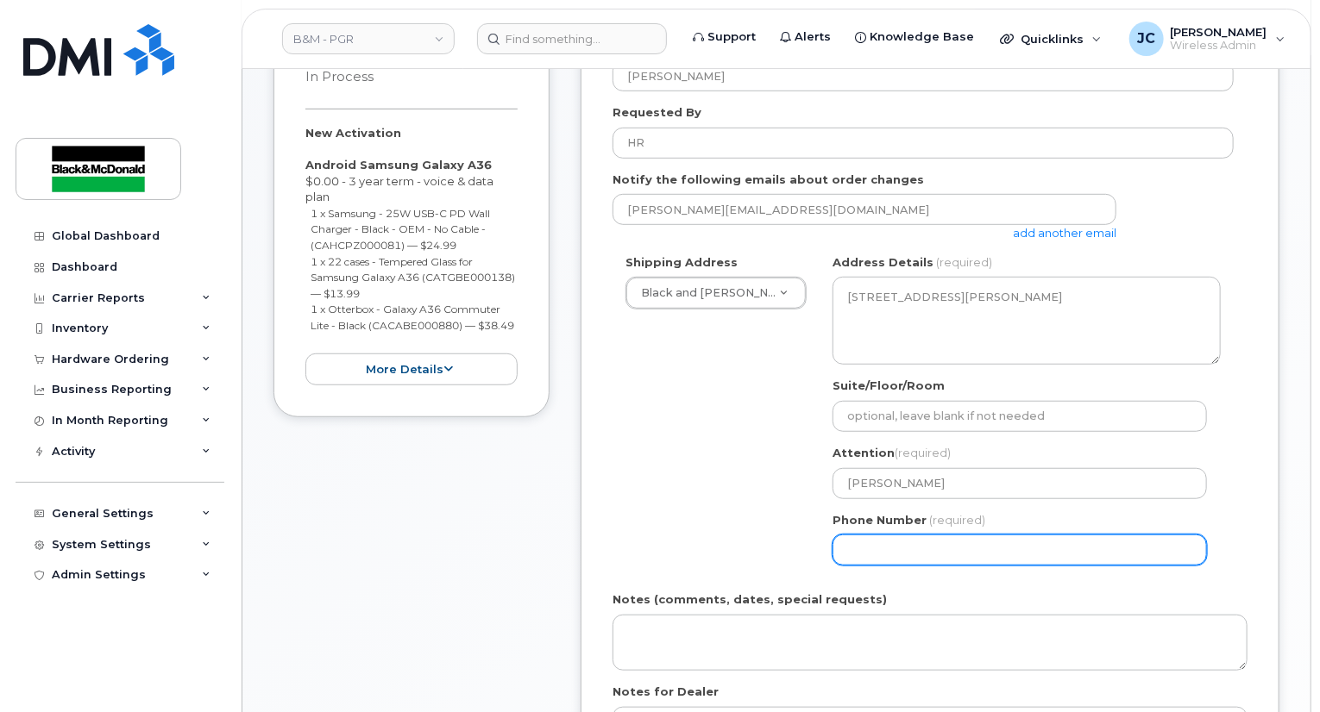
click at [894, 538] on input "Phone Number" at bounding box center [1019, 550] width 374 height 31
select select
type input "905621313"
select select
type input "9056213134"
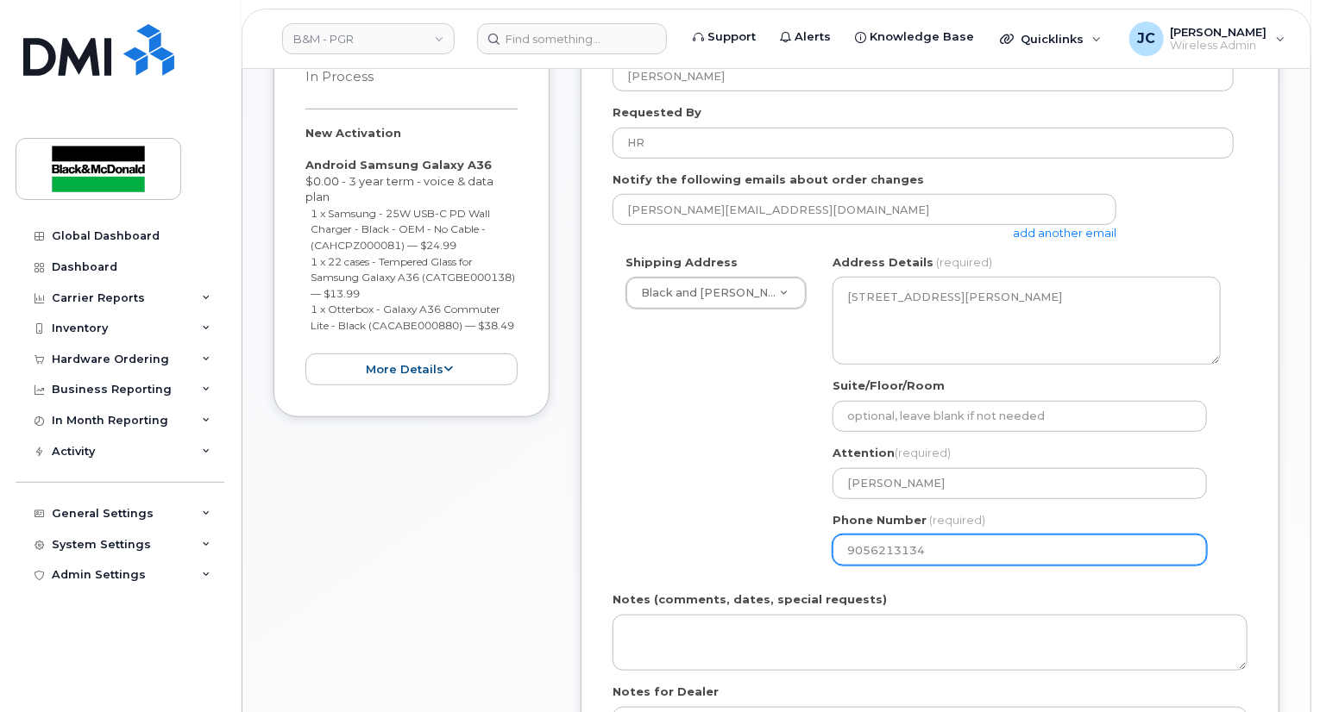
drag, startPoint x: 940, startPoint y: 535, endPoint x: 911, endPoint y: 528, distance: 30.1
click at [911, 535] on input "9056213134" at bounding box center [1019, 550] width 374 height 31
select select
type input "905621313"
select select
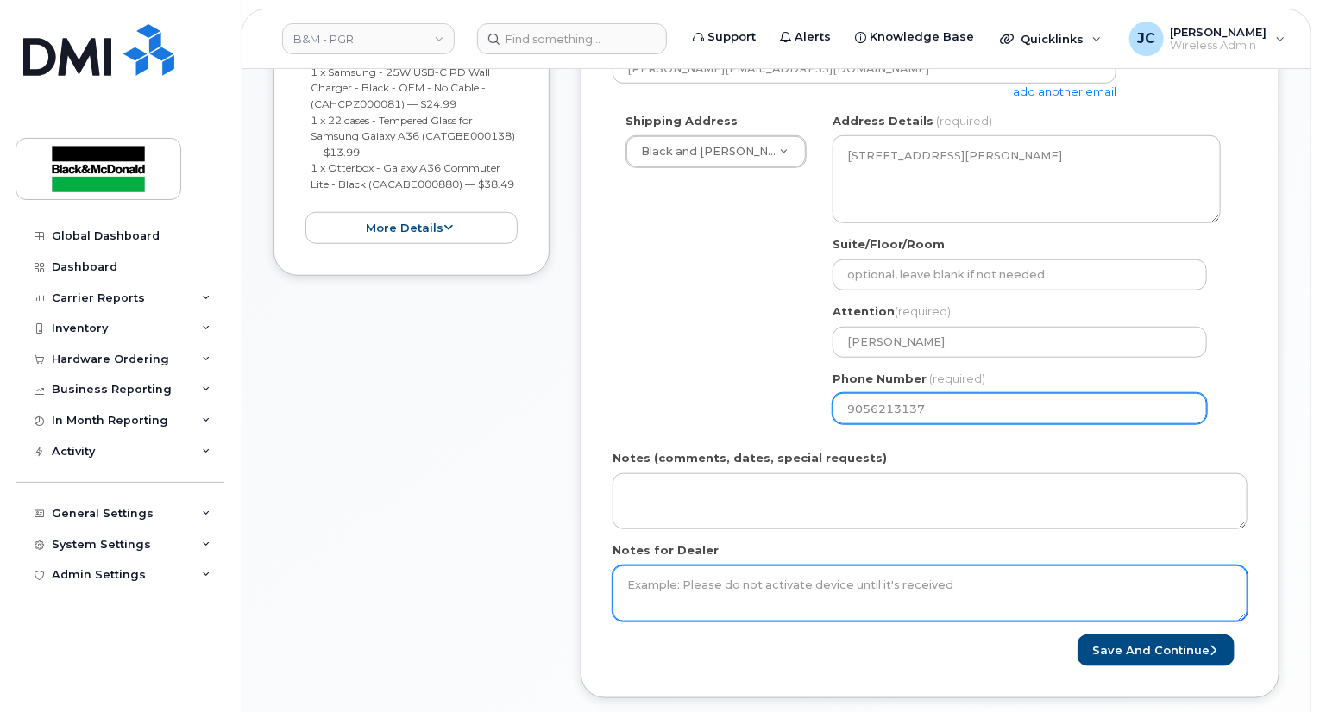
scroll to position [604, 0]
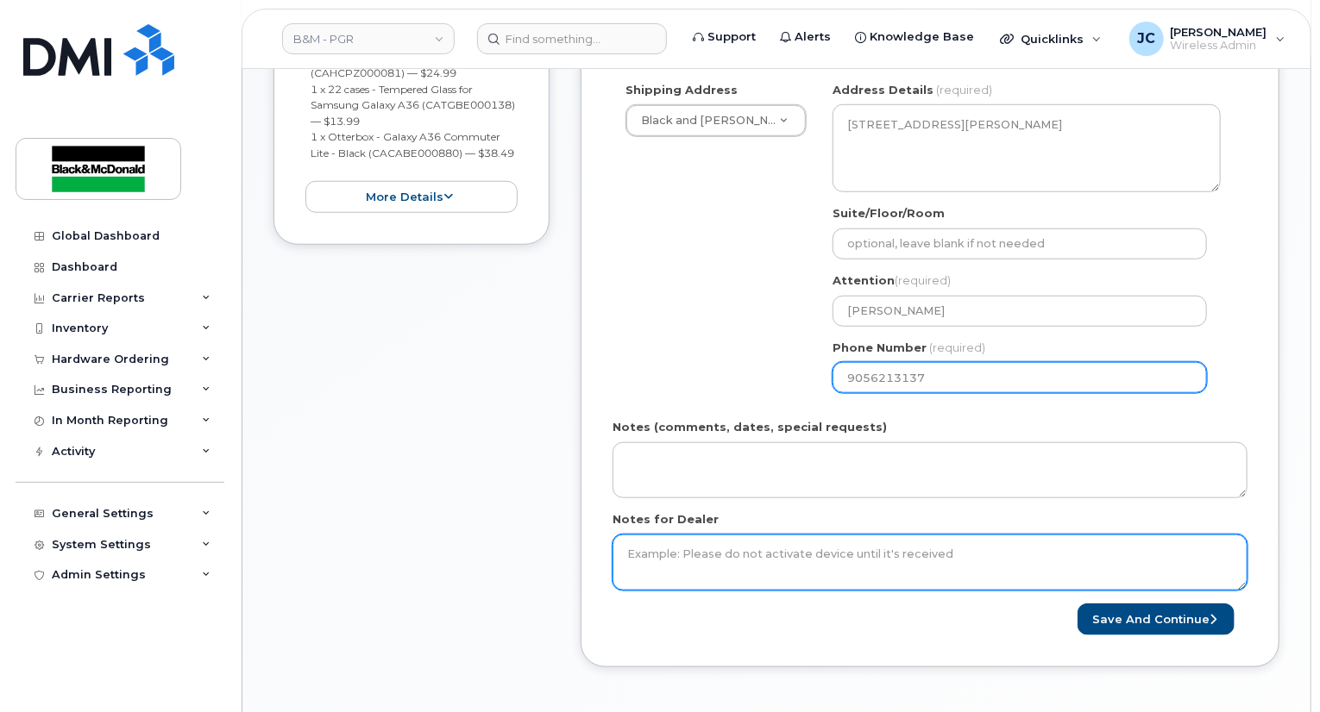
type input "9056213137"
click at [780, 535] on textarea "Notes for Dealer" at bounding box center [929, 563] width 635 height 57
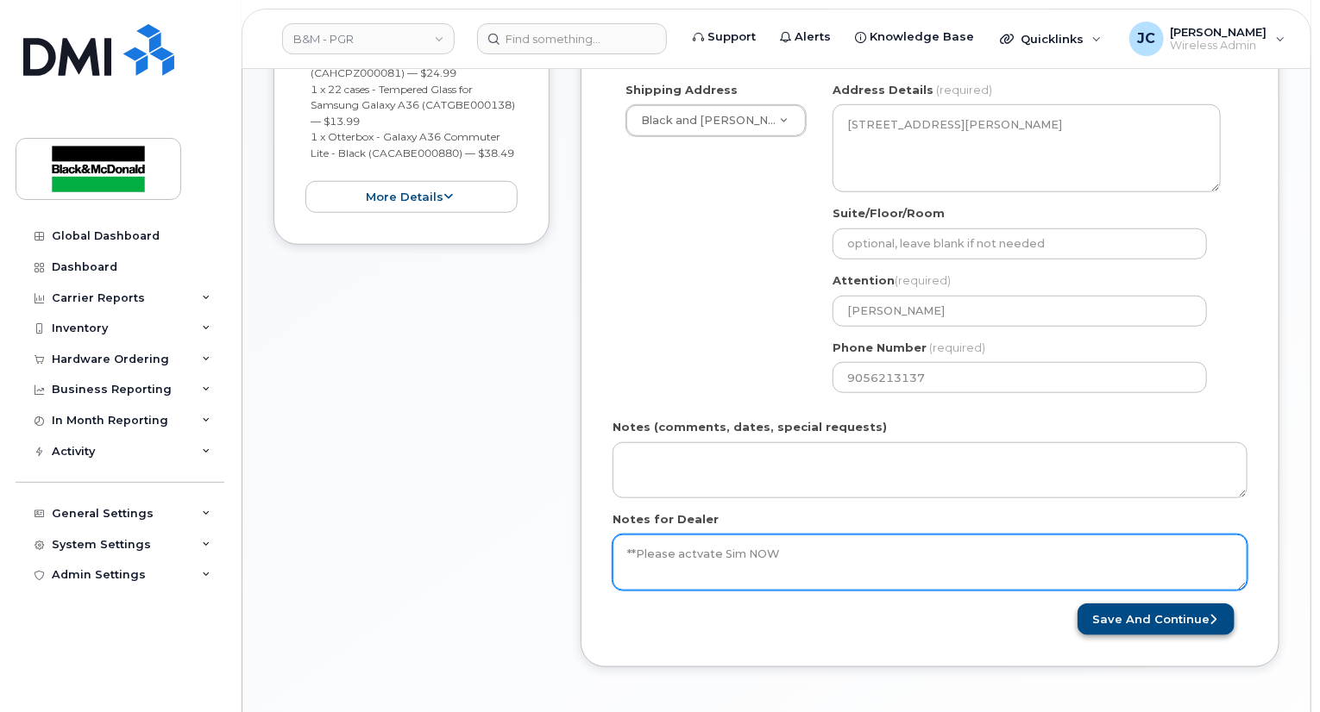
type textarea "**Please actvate Sim NOW"
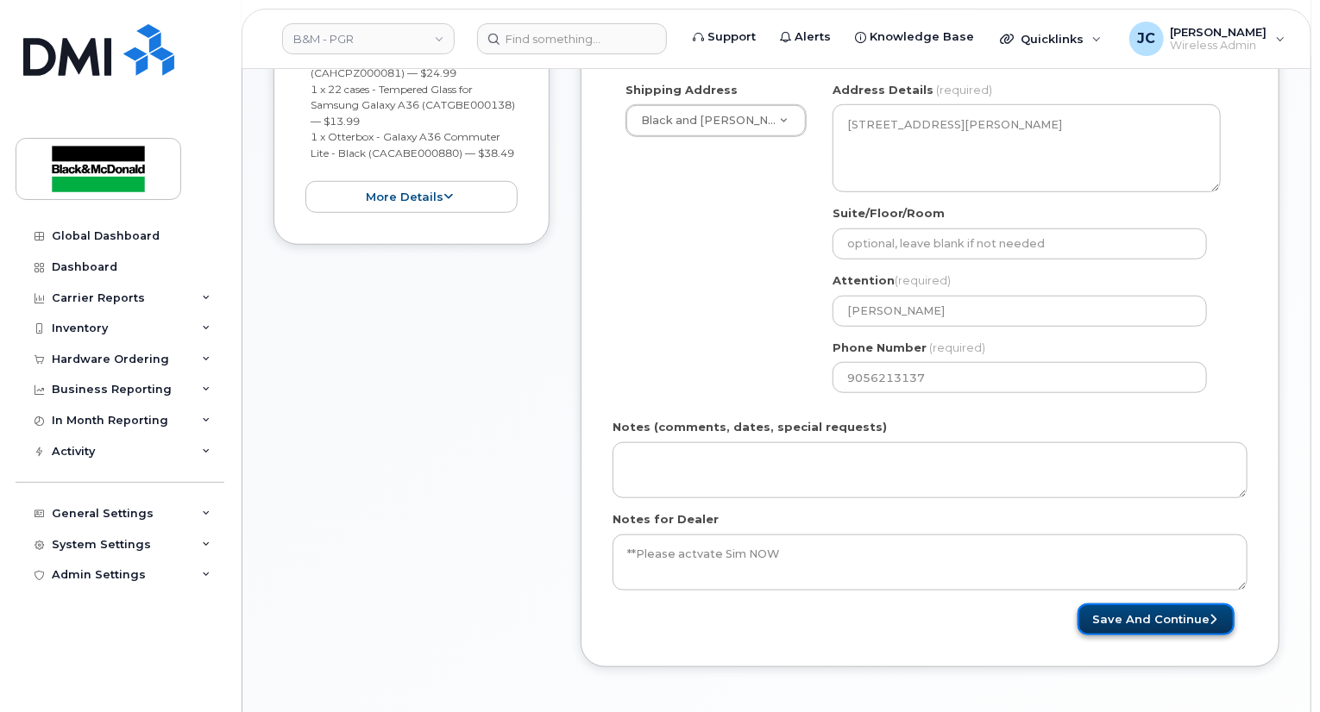
click at [1135, 607] on button "Save and Continue" at bounding box center [1155, 620] width 157 height 32
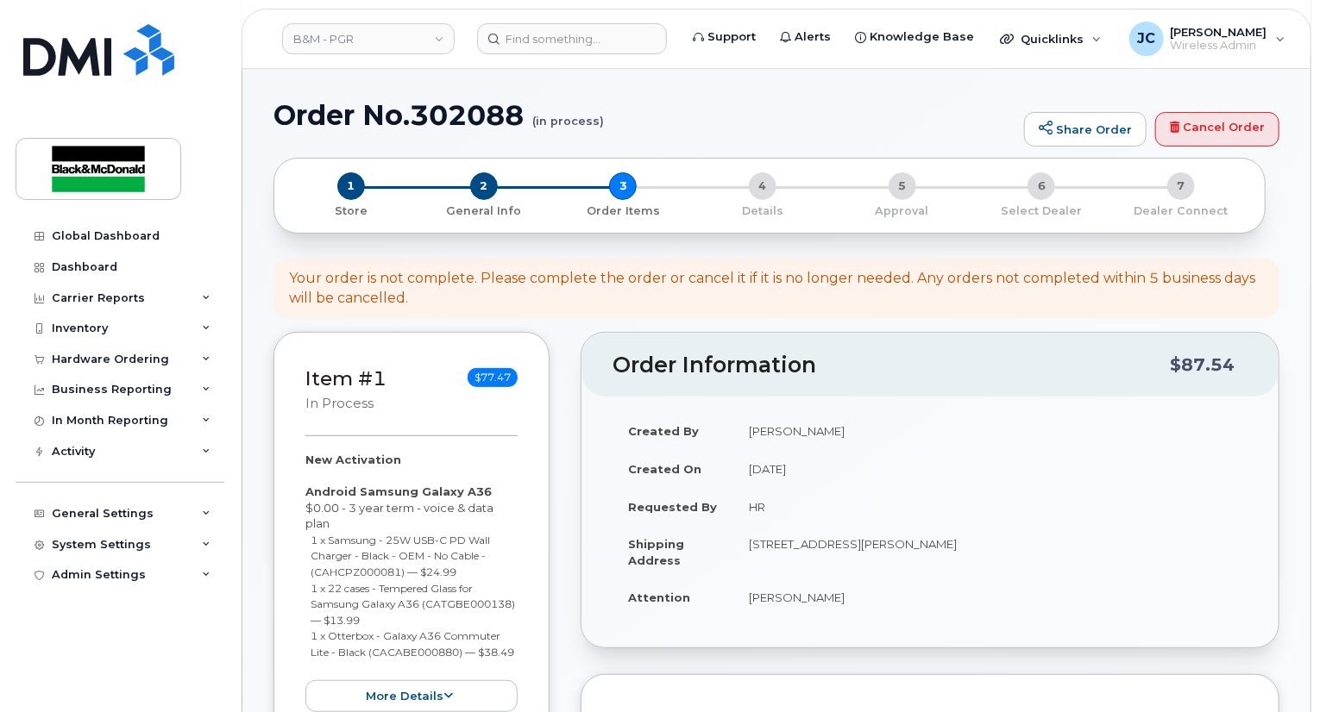
scroll to position [345, 0]
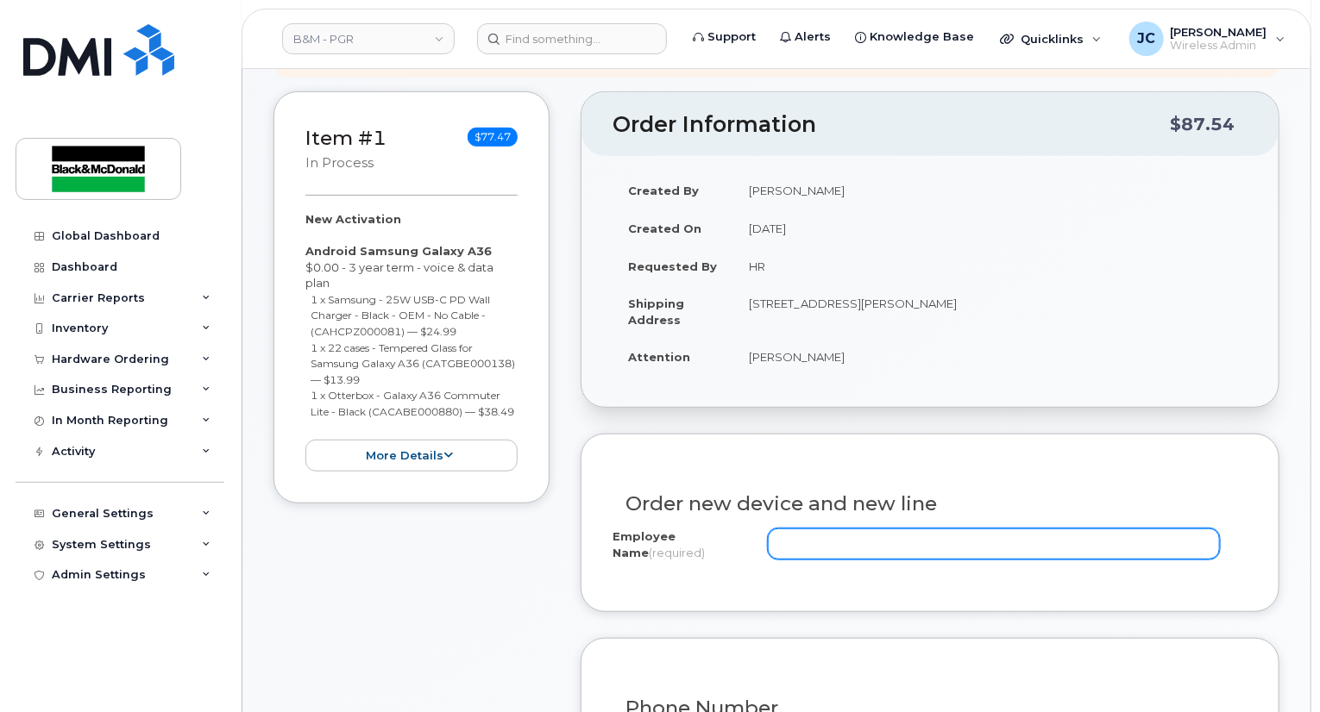
click at [848, 536] on input "Employee Name (required)" at bounding box center [994, 544] width 452 height 31
type input "[PERSON_NAME]"
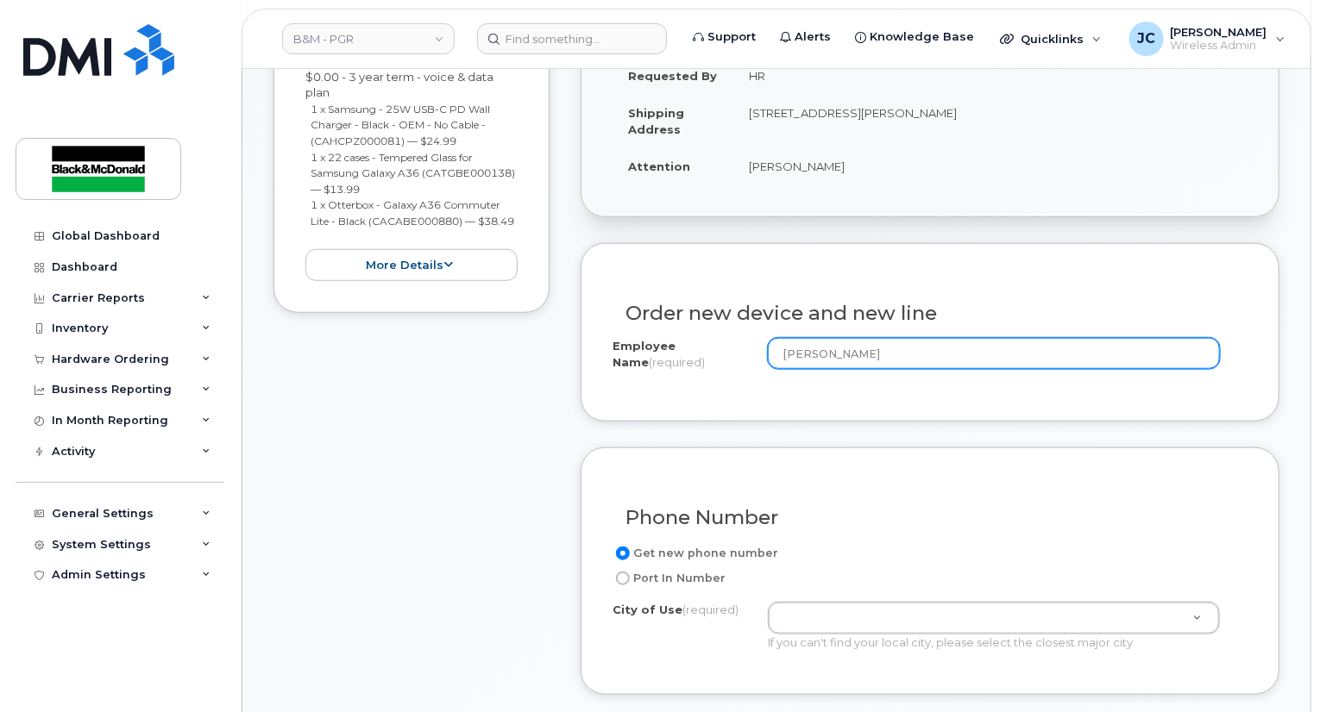
scroll to position [604, 0]
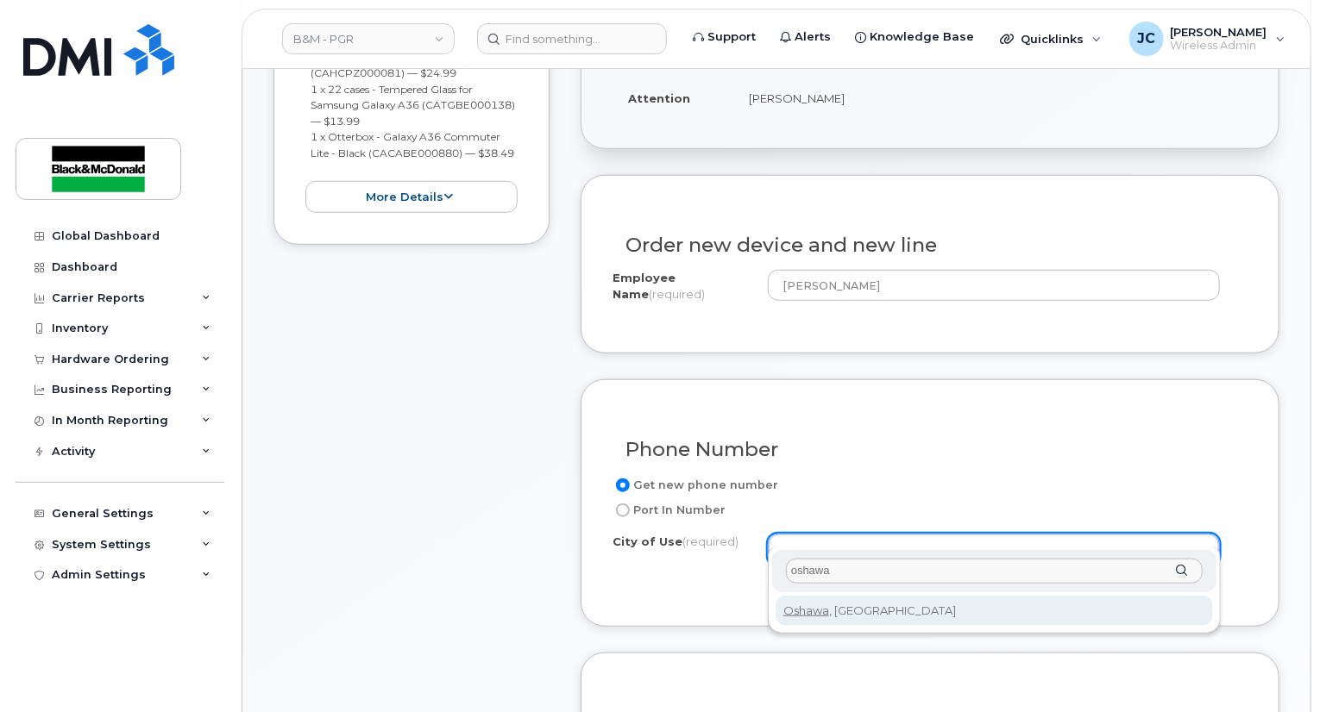
type input "oshawa"
type input "4576"
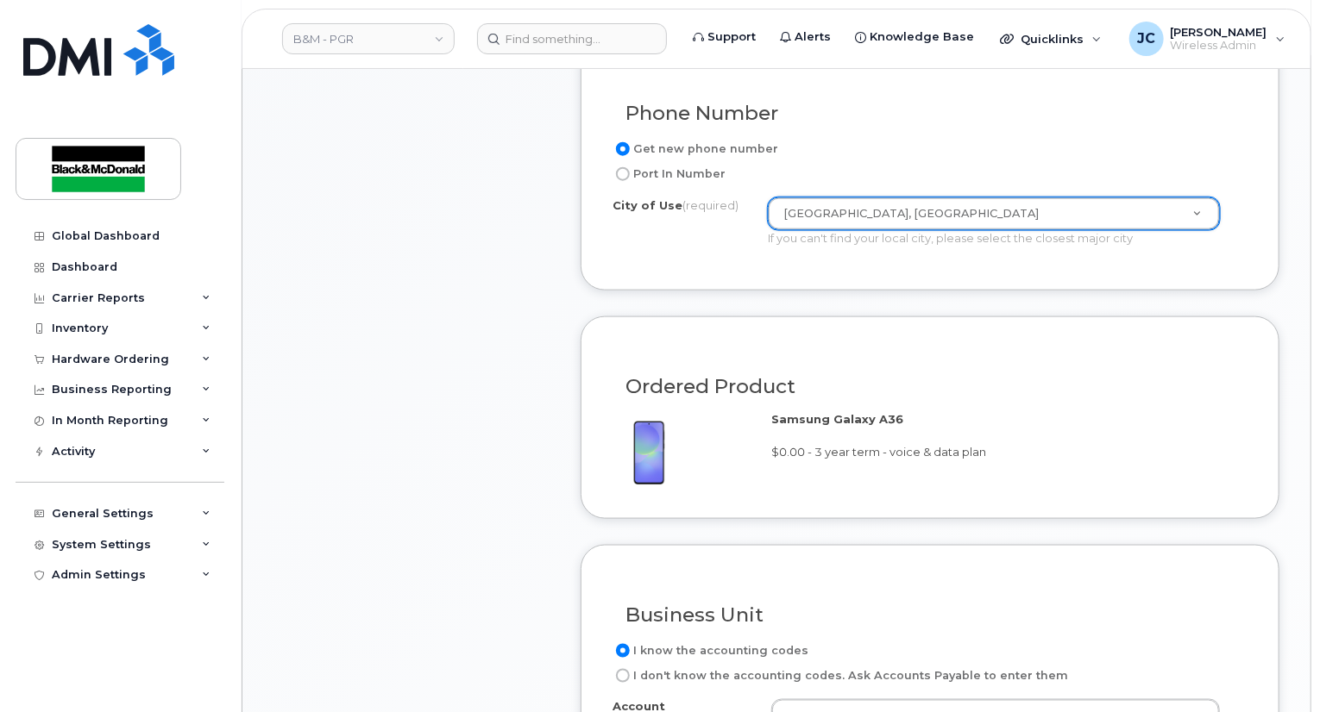
scroll to position [1121, 0]
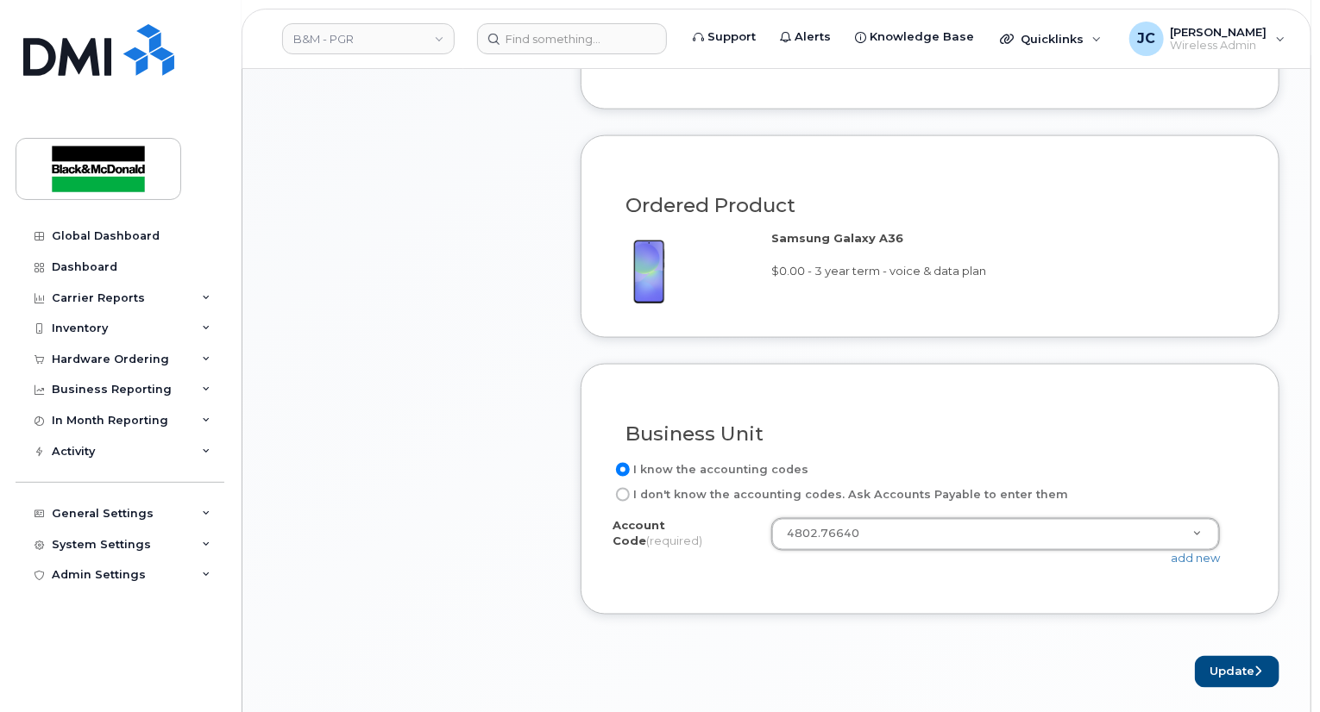
select select "4802.76640"
click at [1230, 660] on button "Update" at bounding box center [1237, 672] width 85 height 32
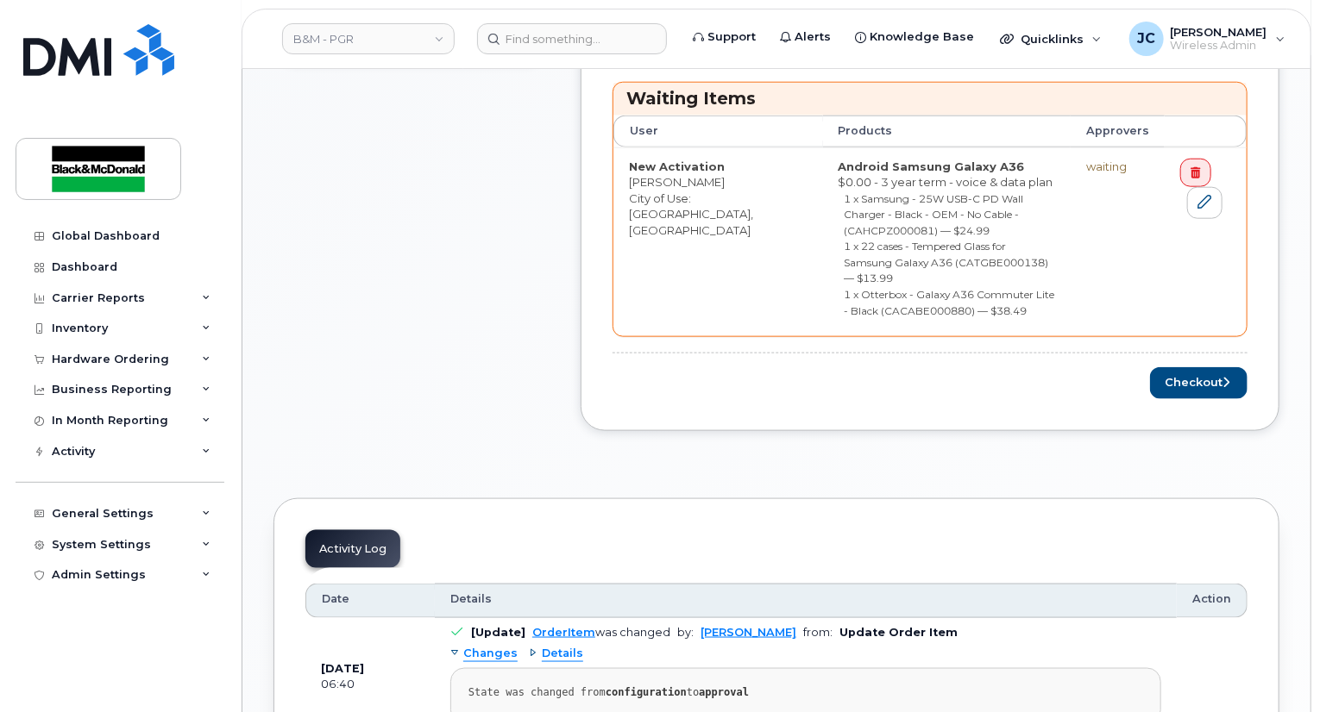
scroll to position [862, 0]
click at [1191, 366] on button "Checkout" at bounding box center [1198, 382] width 97 height 32
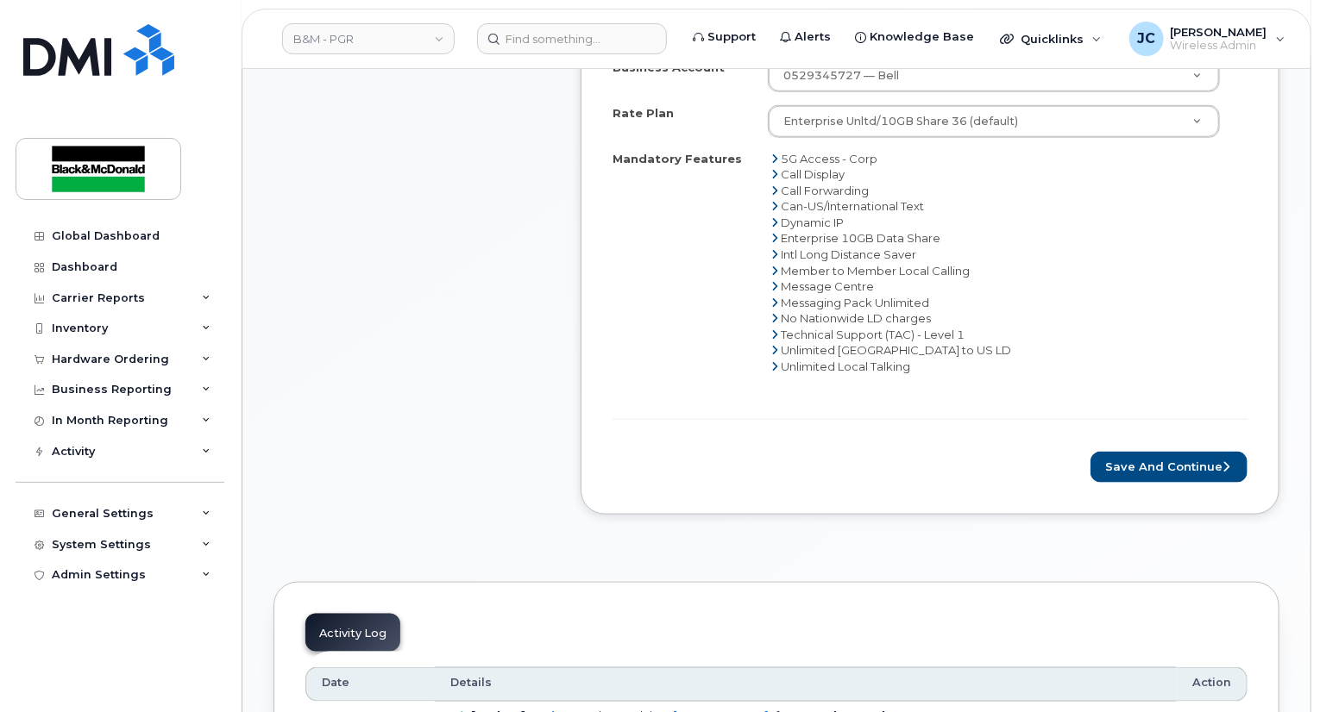
scroll to position [949, 0]
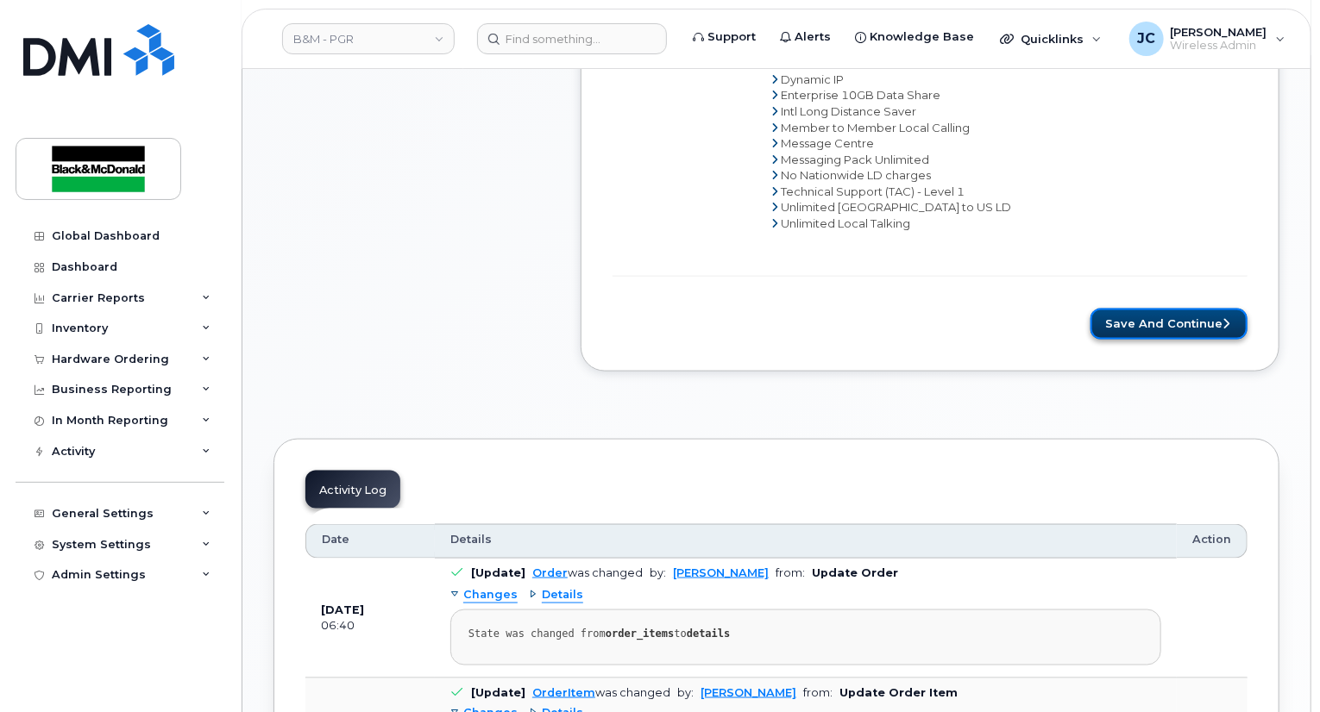
click at [1191, 311] on button "Save and Continue" at bounding box center [1168, 325] width 157 height 32
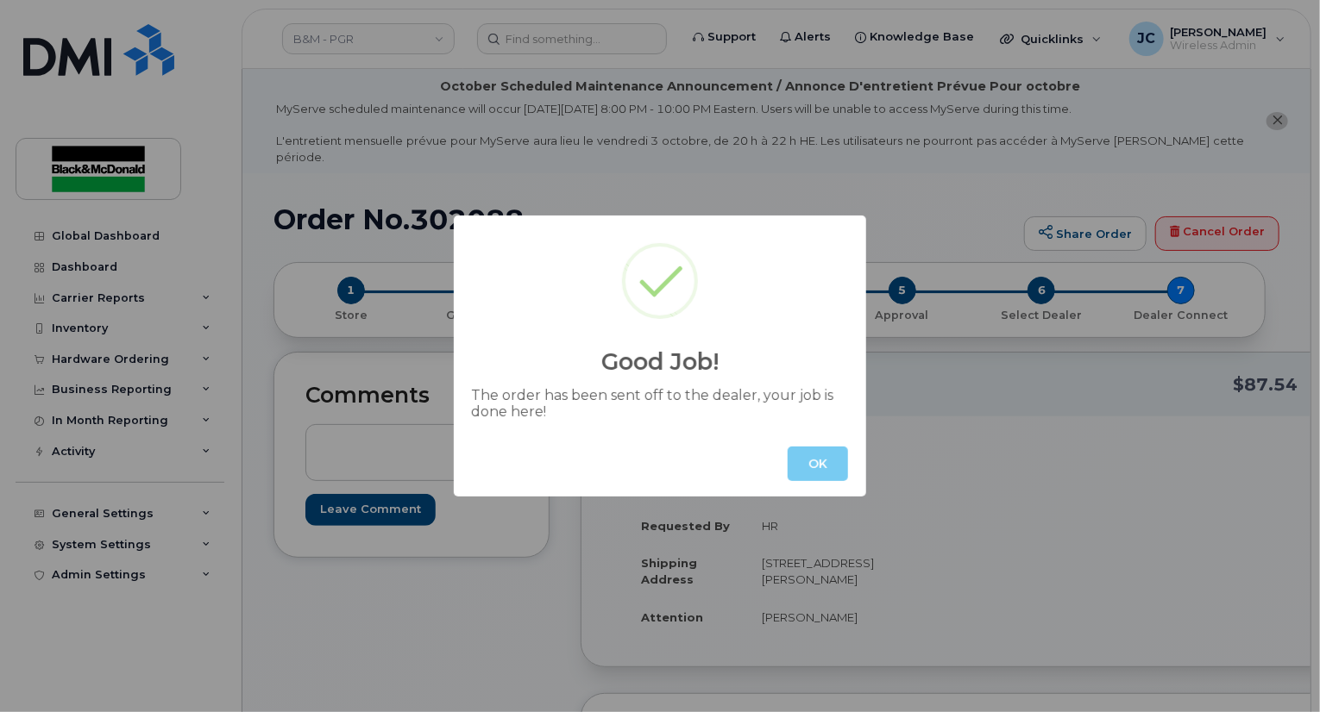
click at [805, 474] on button "OK" at bounding box center [817, 464] width 60 height 34
